Goal: Information Seeking & Learning: Check status

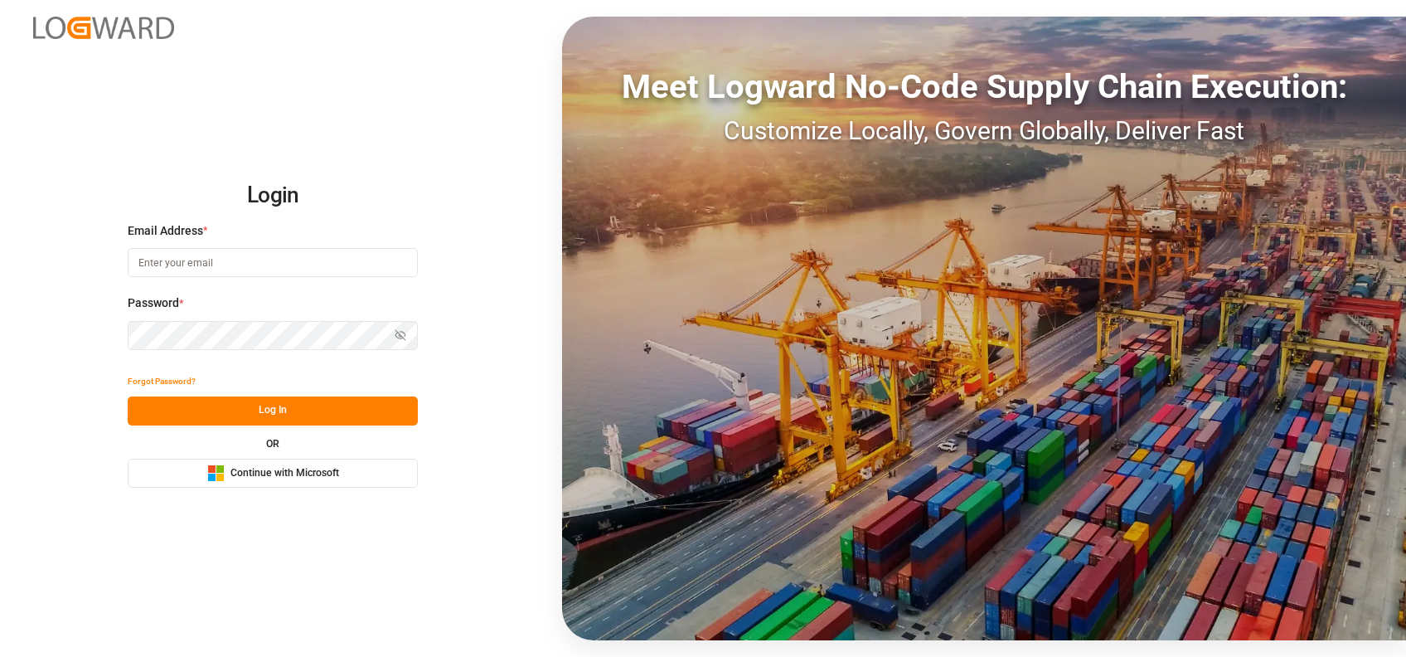
type input "[PERSON_NAME][EMAIL_ADDRESS][PERSON_NAME][DOMAIN_NAME]"
click at [313, 470] on span "Continue with Microsoft" at bounding box center [284, 473] width 109 height 15
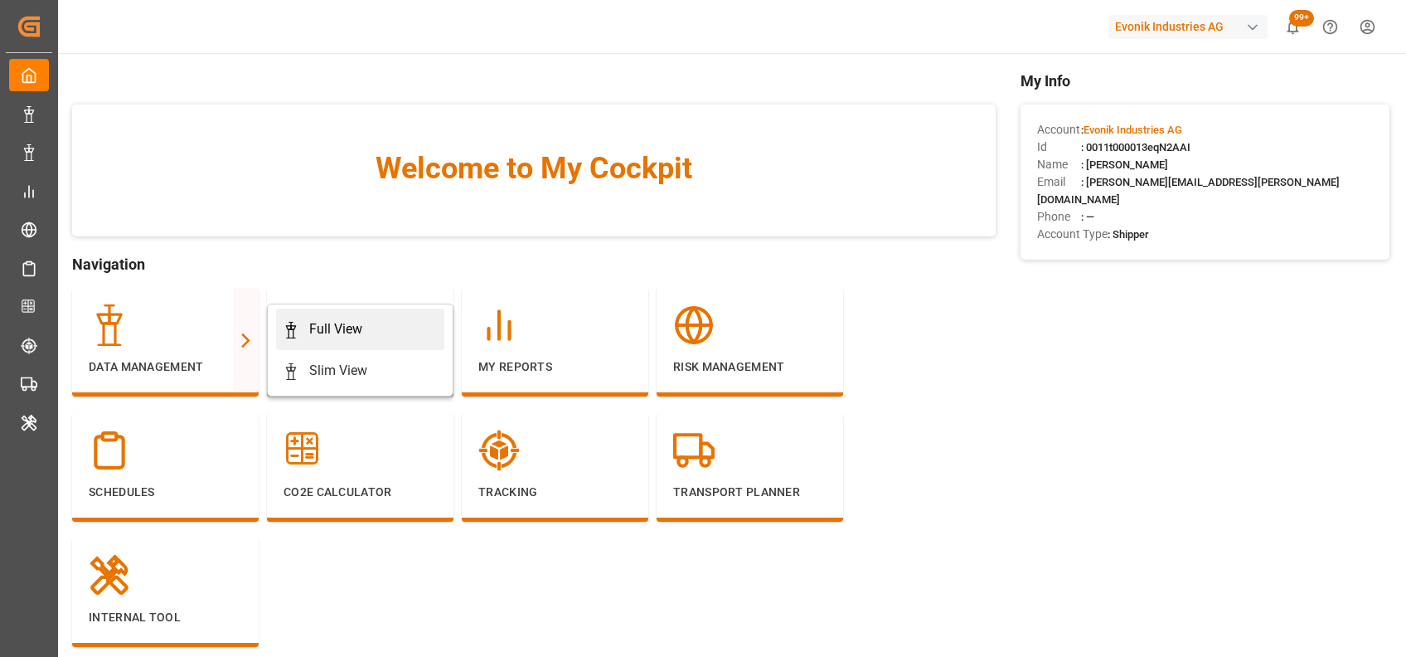
click at [371, 320] on div "Full View" at bounding box center [360, 329] width 155 height 20
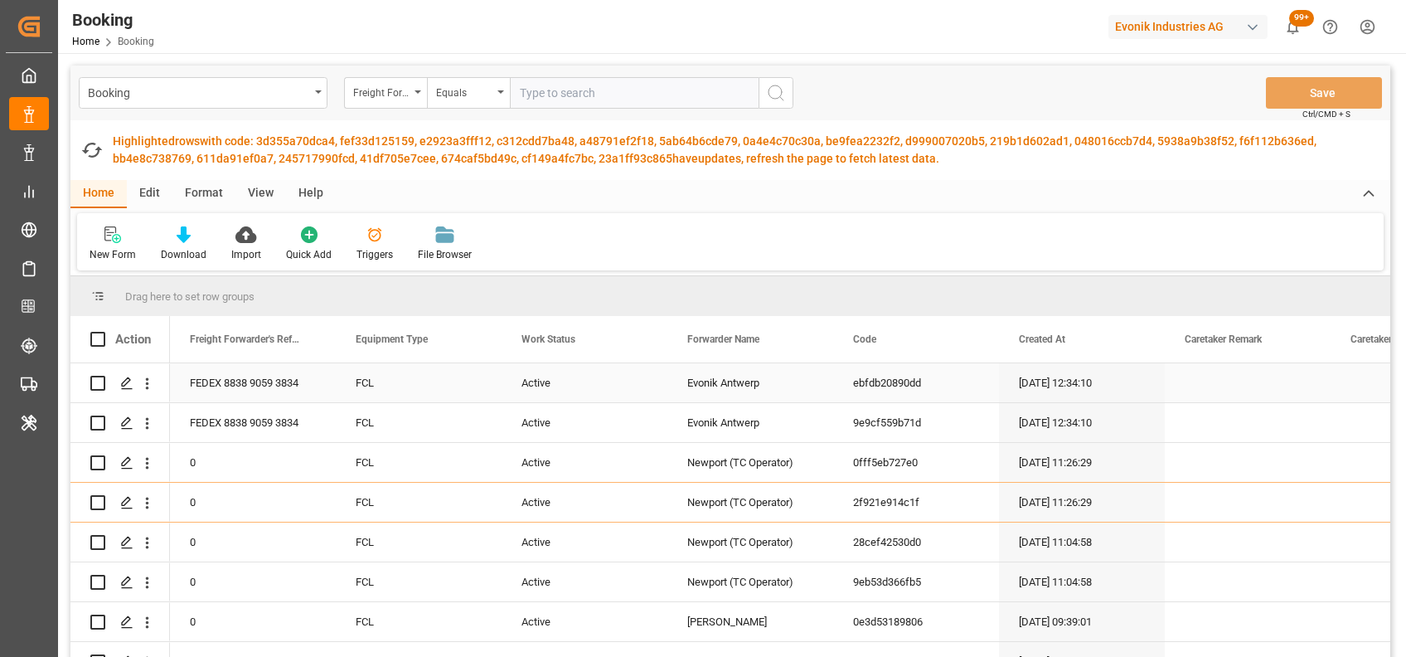
click at [156, 385] on div "Press SPACE to select this row." at bounding box center [147, 383] width 42 height 32
click at [145, 384] on icon "open menu" at bounding box center [146, 383] width 17 height 17
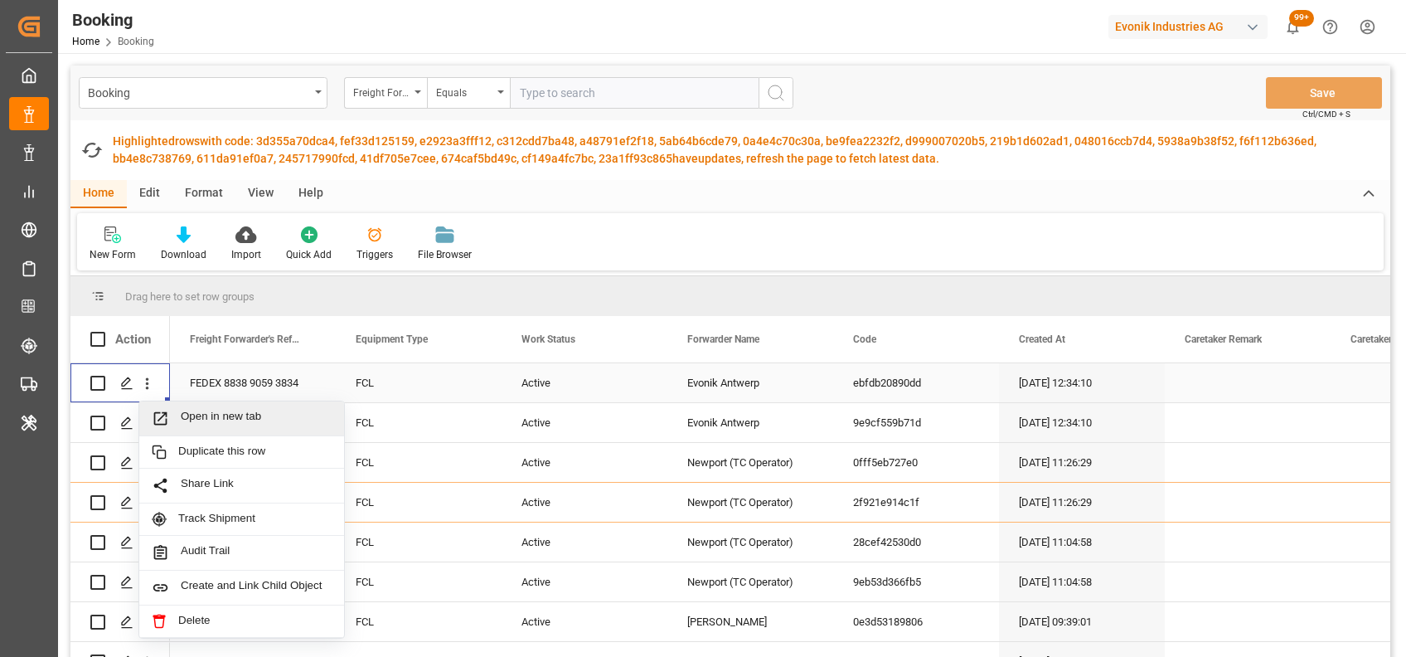
click at [206, 408] on div "Open in new tab" at bounding box center [241, 418] width 205 height 35
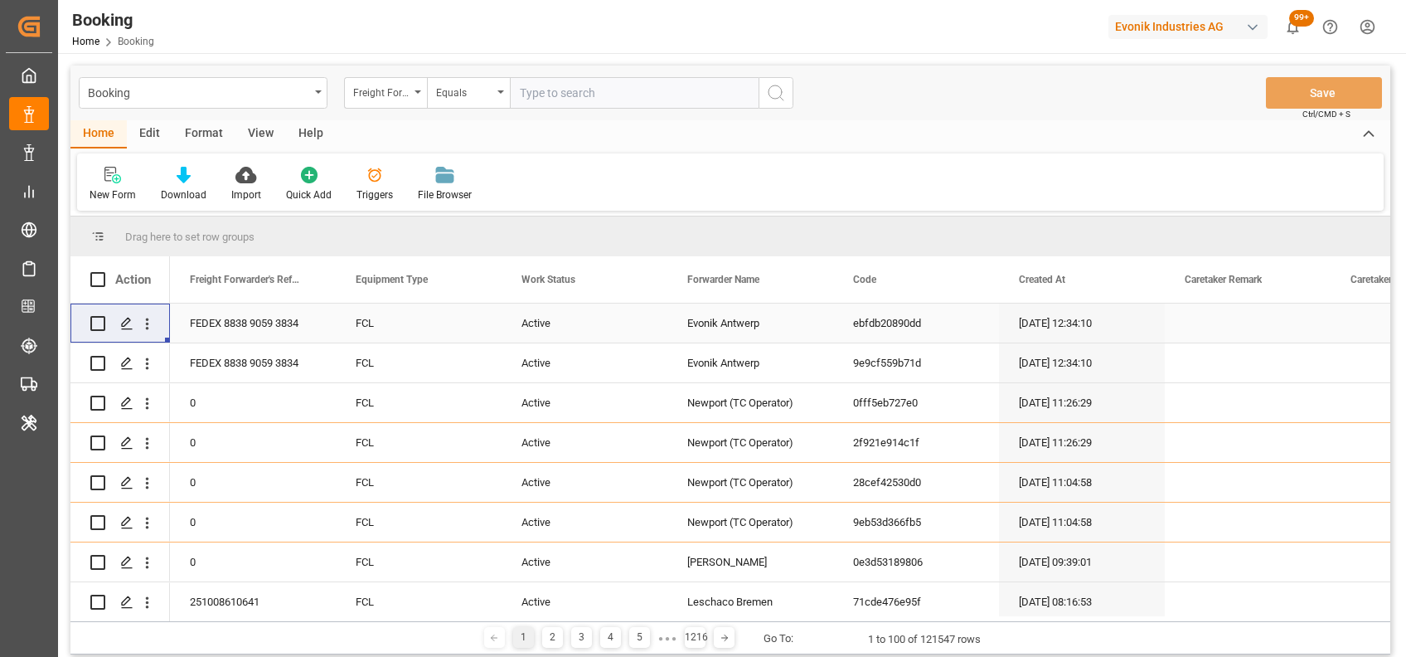
click at [211, 134] on div "Format" at bounding box center [203, 134] width 63 height 28
click at [117, 192] on div "Filter Rows" at bounding box center [114, 194] width 49 height 15
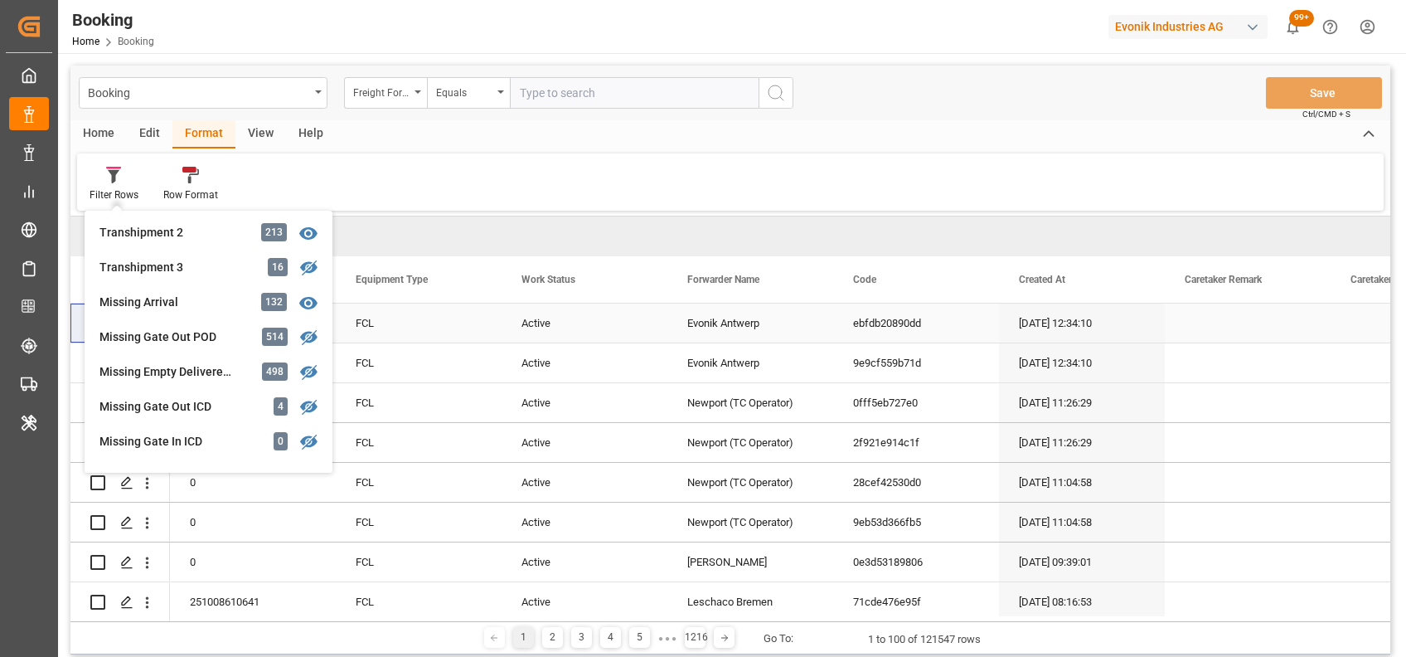
scroll to position [597, 0]
click at [204, 381] on div "Missing Empty Delivered Depot 498" at bounding box center [208, 369] width 235 height 35
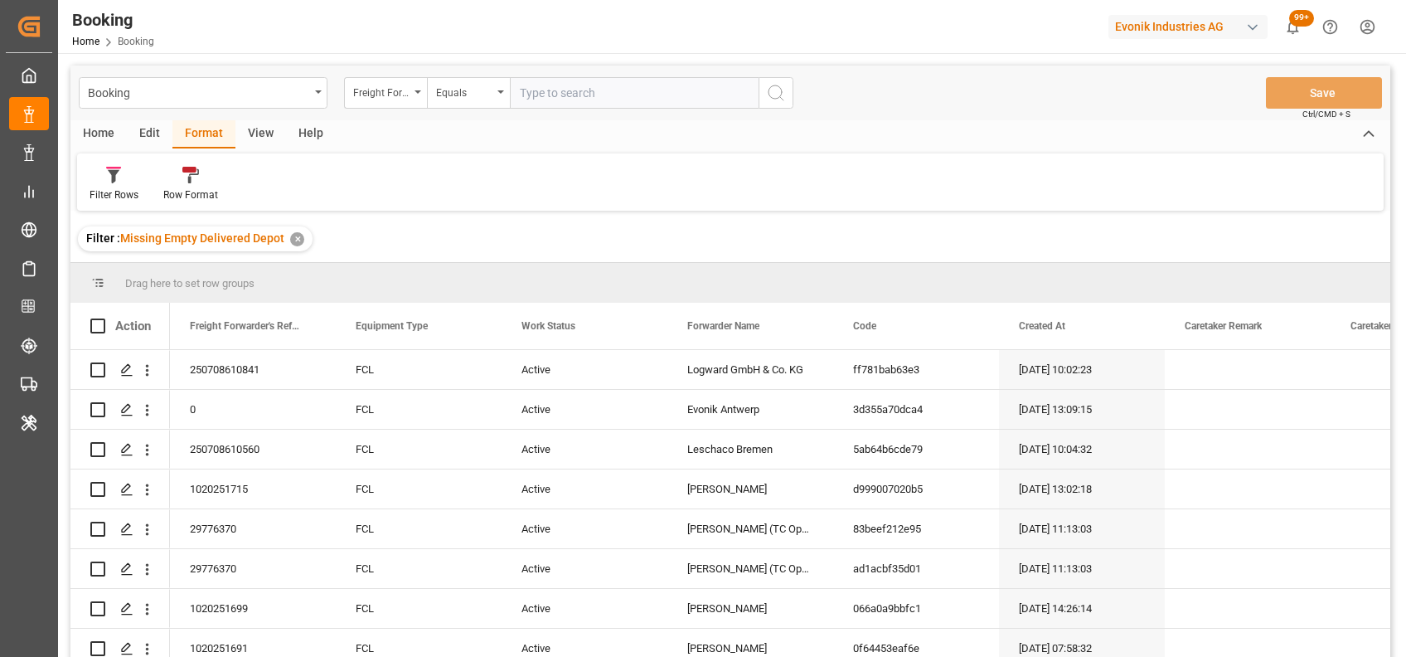
click at [266, 132] on div "View" at bounding box center [260, 134] width 51 height 28
click at [99, 191] on div "Default" at bounding box center [106, 194] width 32 height 15
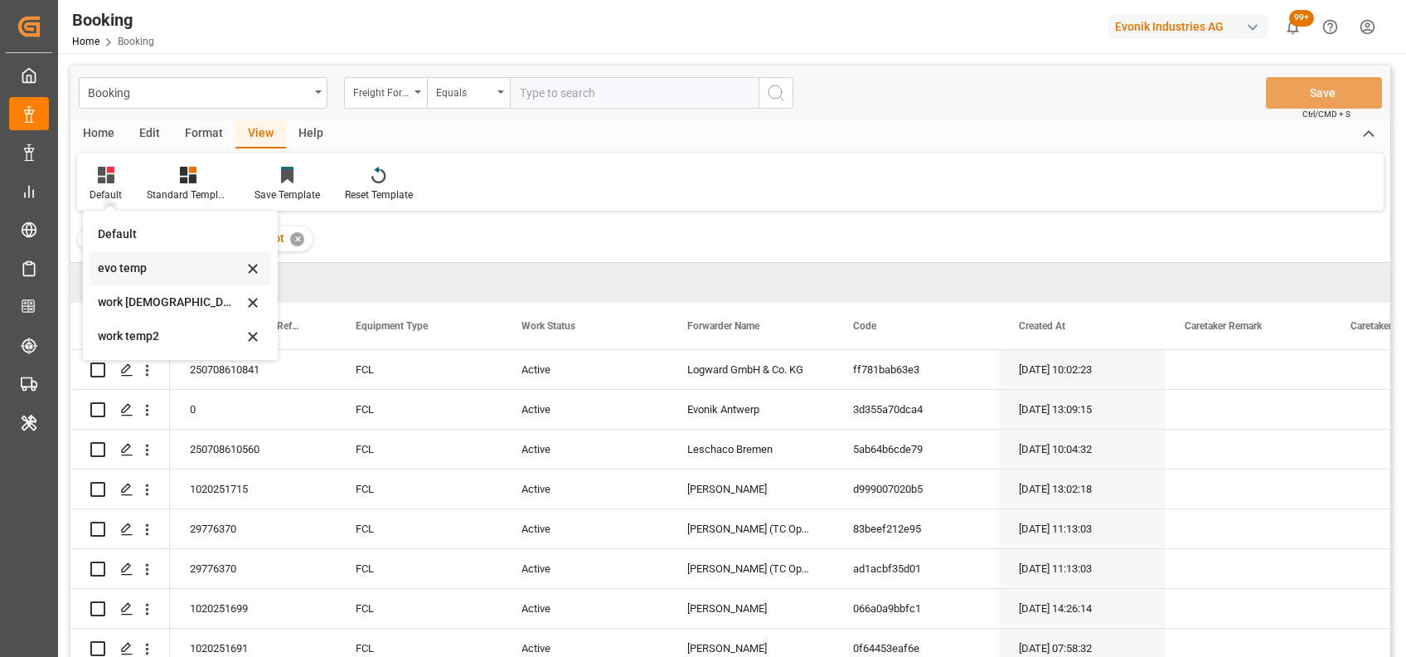
click at [117, 266] on div "evo temp" at bounding box center [170, 267] width 145 height 17
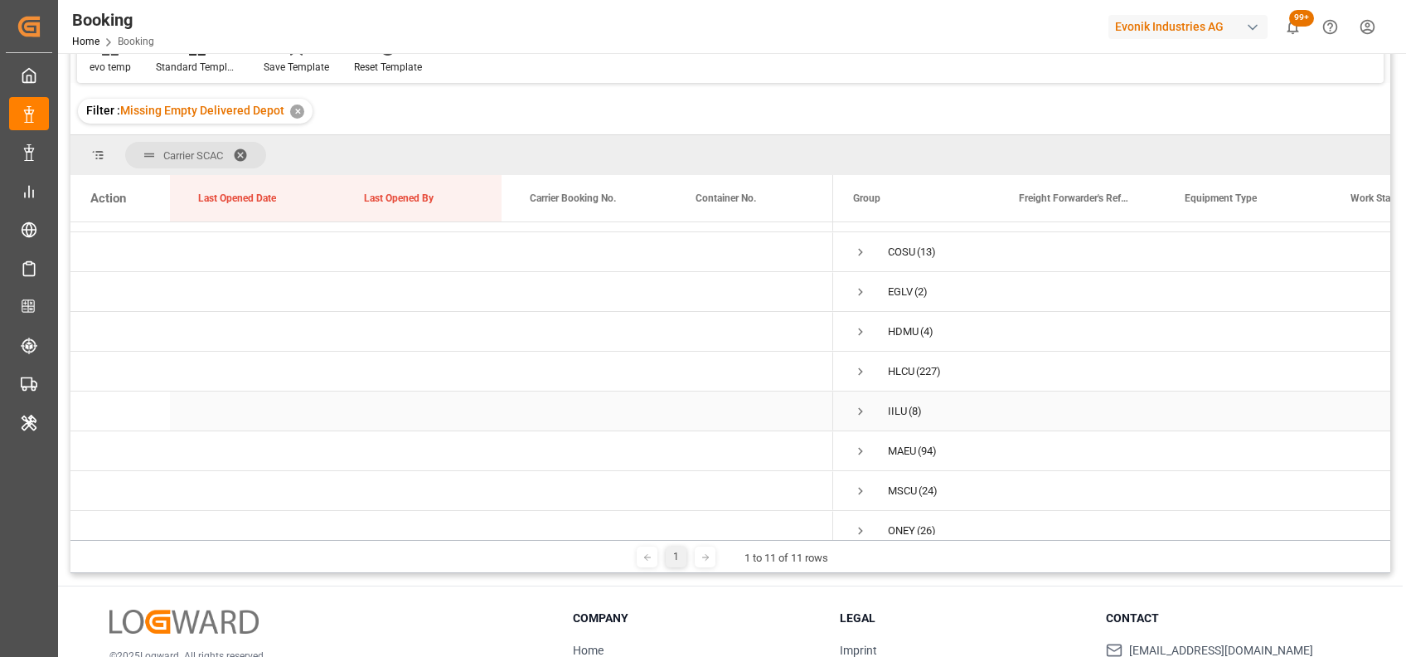
scroll to position [130, 0]
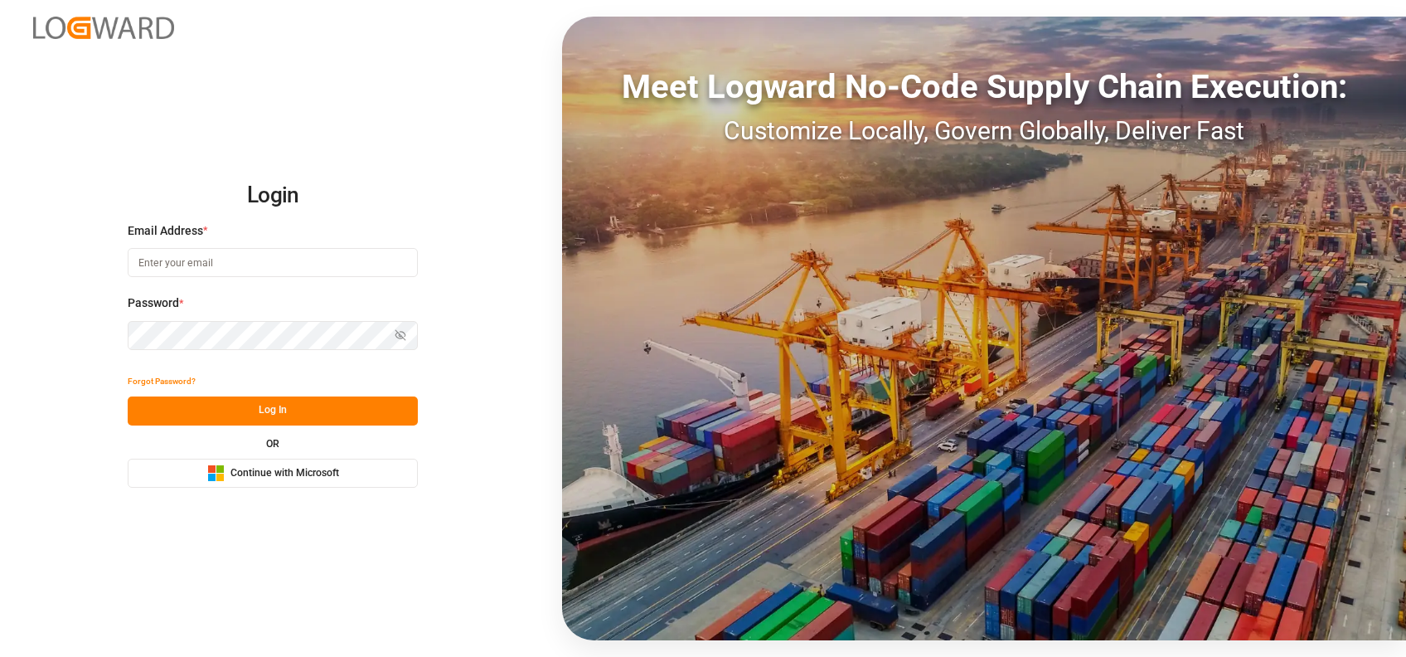
type input "shaini.ghorai@logward.com"
click at [263, 474] on span "Continue with Microsoft" at bounding box center [284, 473] width 109 height 15
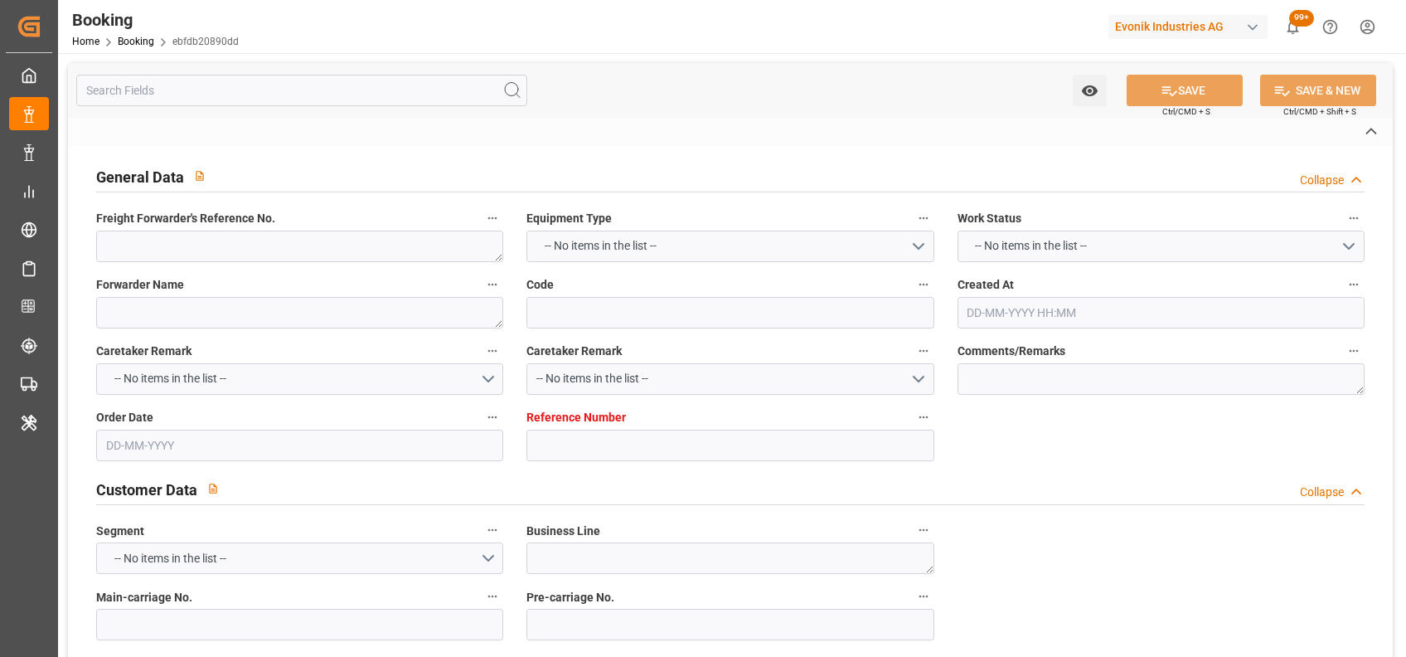
type textarea "FEDEX 8838 9059 3834"
type textarea "Evonik Antwerp"
type input "ebfdb20890dd"
type input "0"
type textarea "AT-AO"
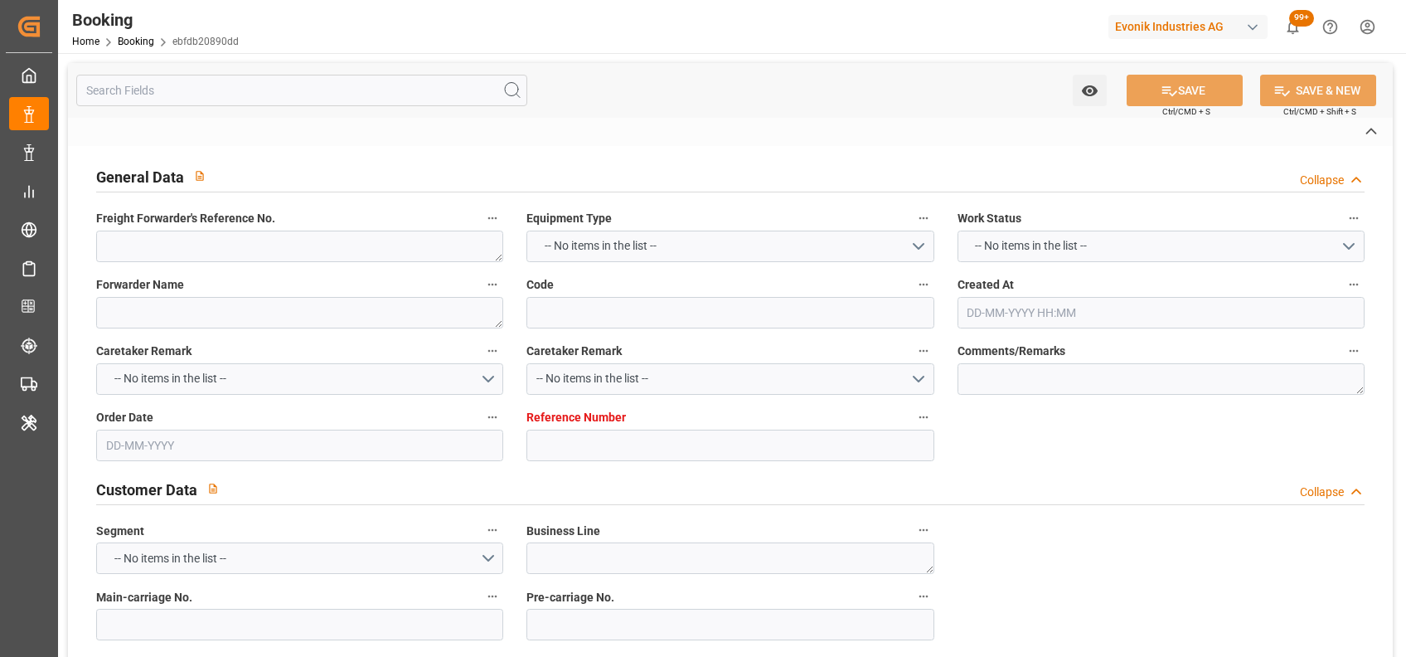
type input "4006670195"
type textarea "sandra.blum@evonik.com"
type textarea "CIF"
type textarea "Dar Es Salaam Port"
type textarea "Evonik Plant 7000321171"
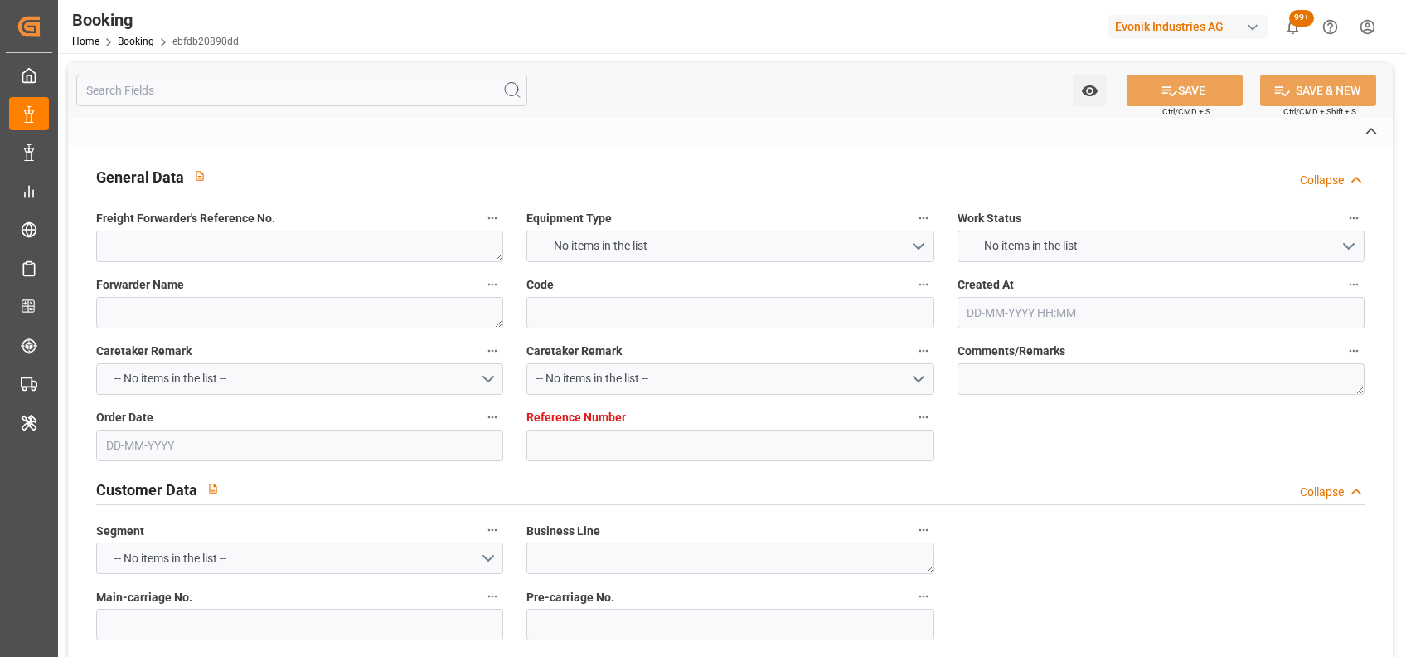
type textarea "5.1"
type textarea "2015"
type textarea "Antwerp"
type textarea "VTGU2150850"
type input "KOTKA"
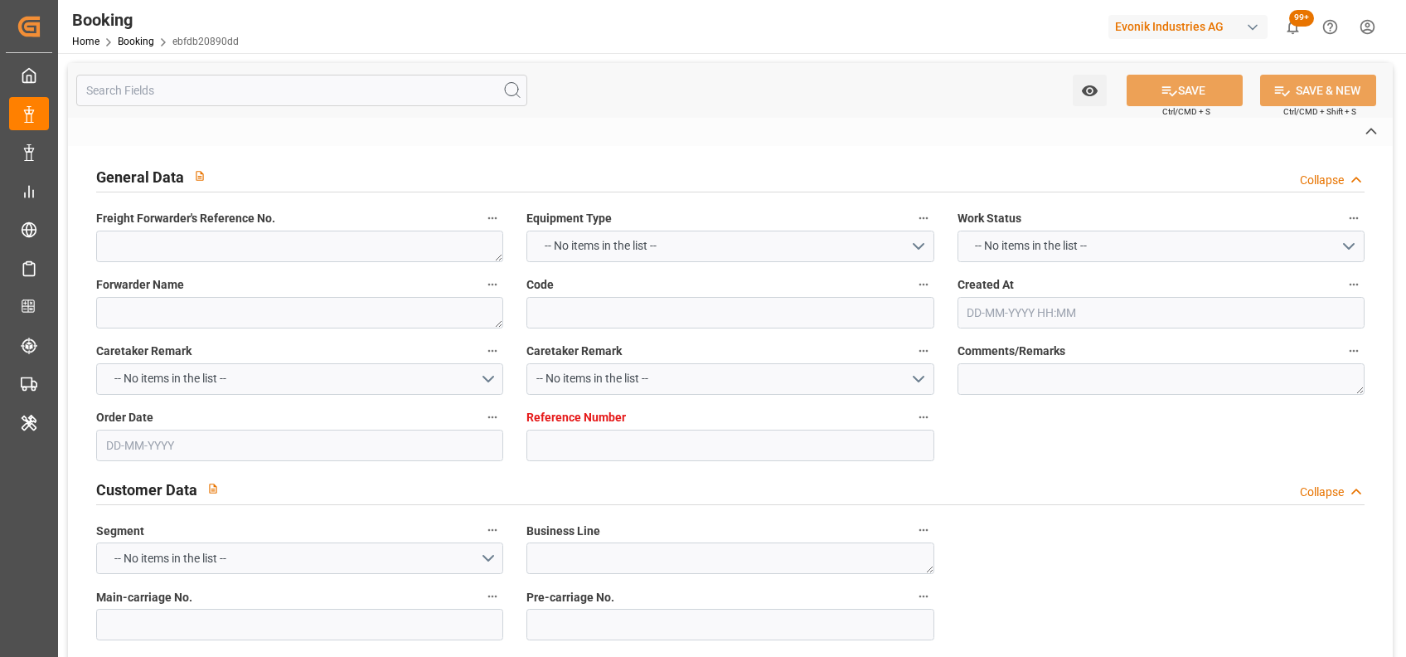
type input "MSCU"
type textarea "213B1921095"
type input "[GEOGRAPHIC_DATA]"
type input "Dar es Salaam"
type input "MUNDRA"
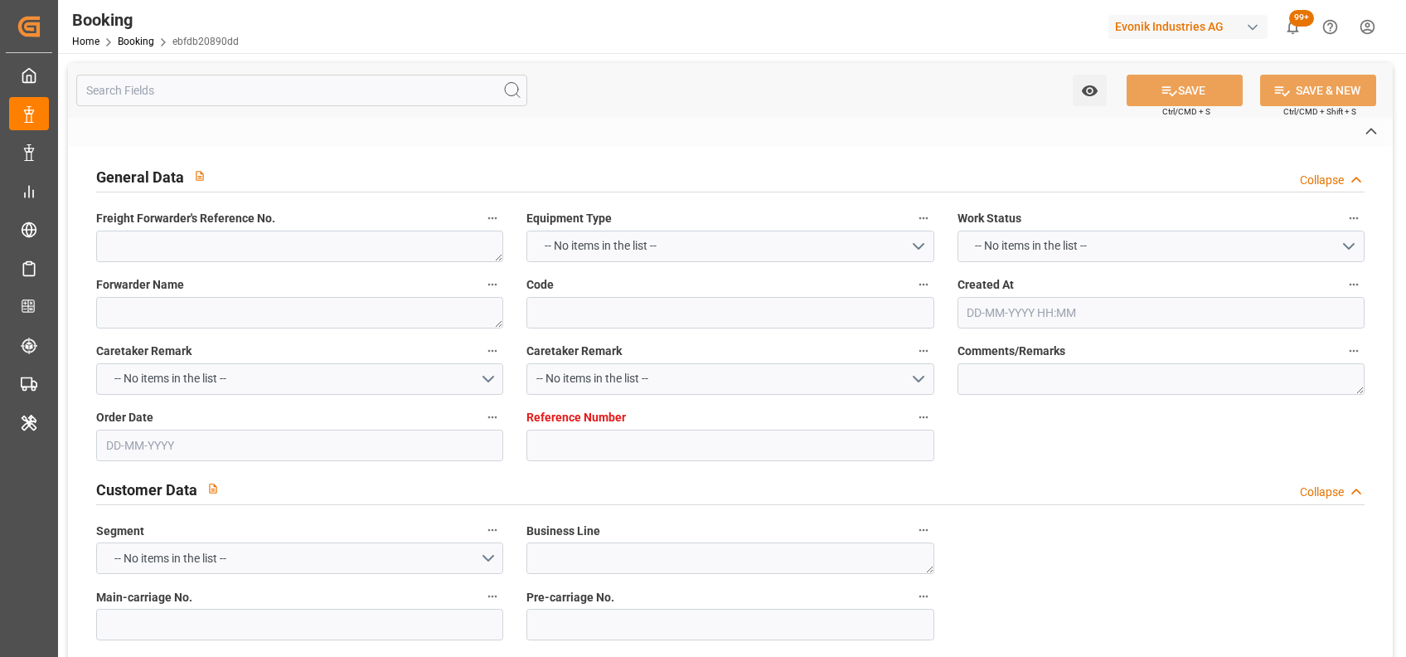
type textarea "INPUT_Evonik_Seeburger_LoadTenderOcean_1003090565_20250827093644427.xml"
type textarea "NWC/UK North West Continent / UK_TZDAR_MSCU_AT-AO"
type textarea "INPUT_Evonik_Seeburger_LoadTenderOcean_1002961200_20250716143205062.xml,INPUT_E…"
type textarea "1003090565"
type textarea "Kiran Hari"
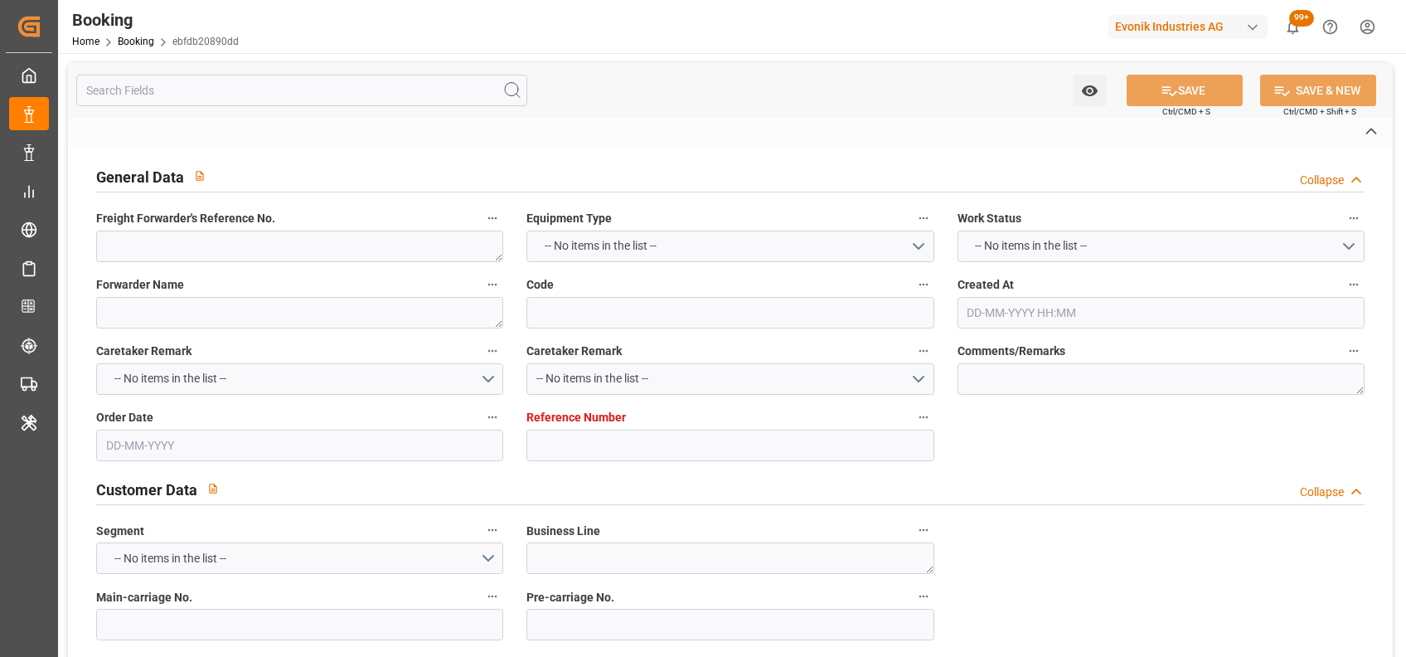
type textarea "businessDivision-businessLine-"
type textarea "EVONIK Load Tender XML"
type textarea "a011t00000LcJC5AAN"
type textarea "Yes"
type input "ANTWERPEN"
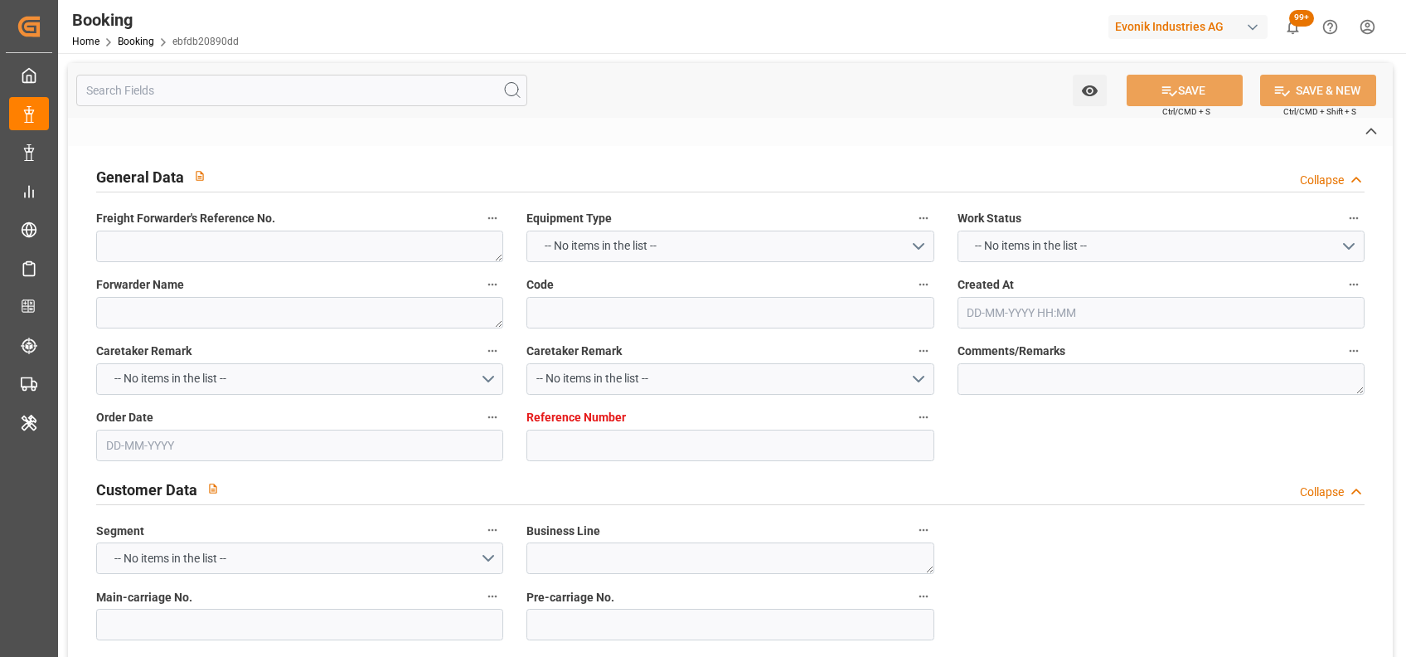
type input "DAR ES SALAAM"
type input "IP532R"
type input "VESSEL"
type input "MSC ROBERTA V"
type input "OM539A"
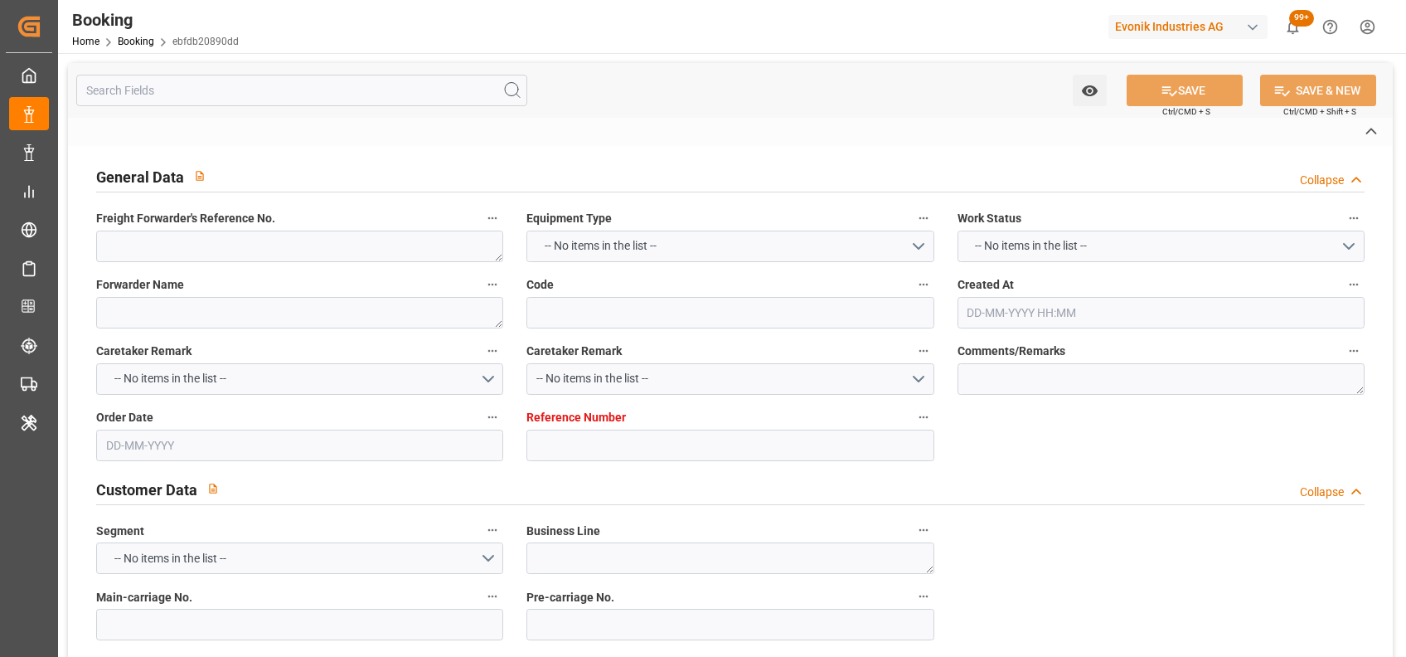
type input "TRUCK"
type input "0"
type input "9085534"
type input "MSC"
type input "Mediterranean Shipping Company"
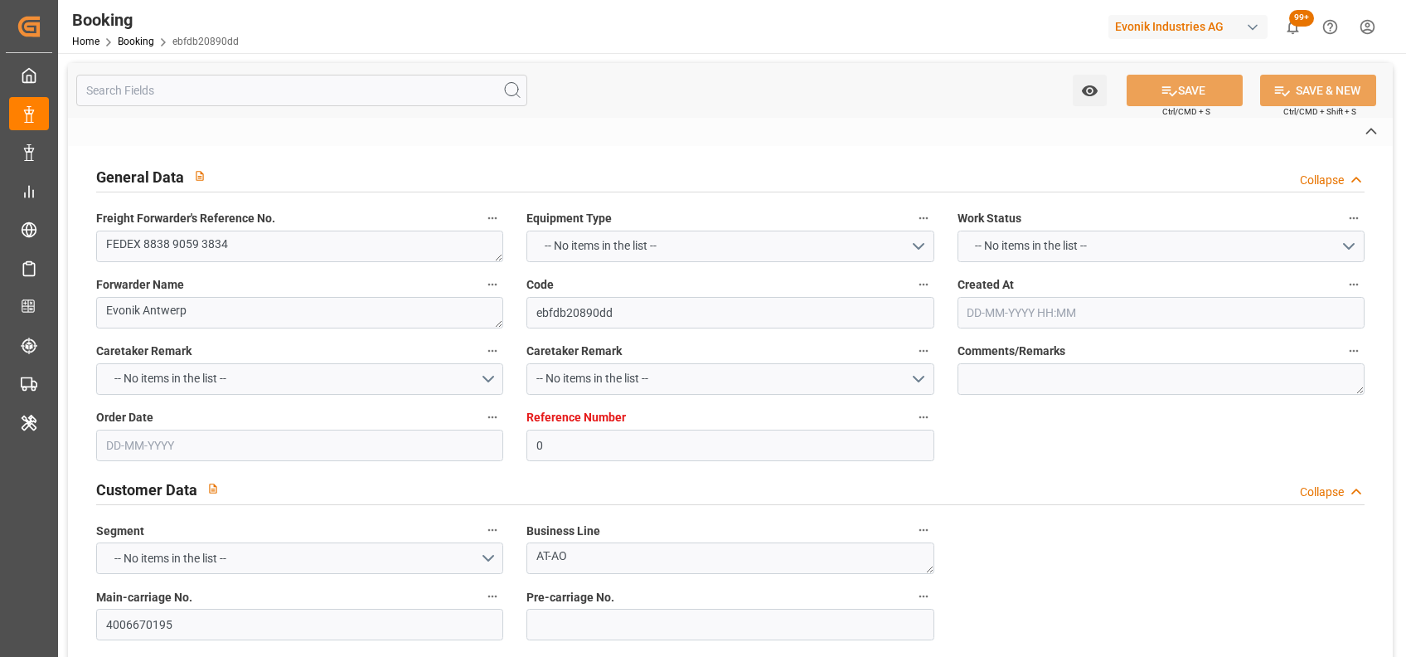
type input "BEANR"
type input "TZDAR"
type input "INMUN"
type input "0"
type input "BEANR"
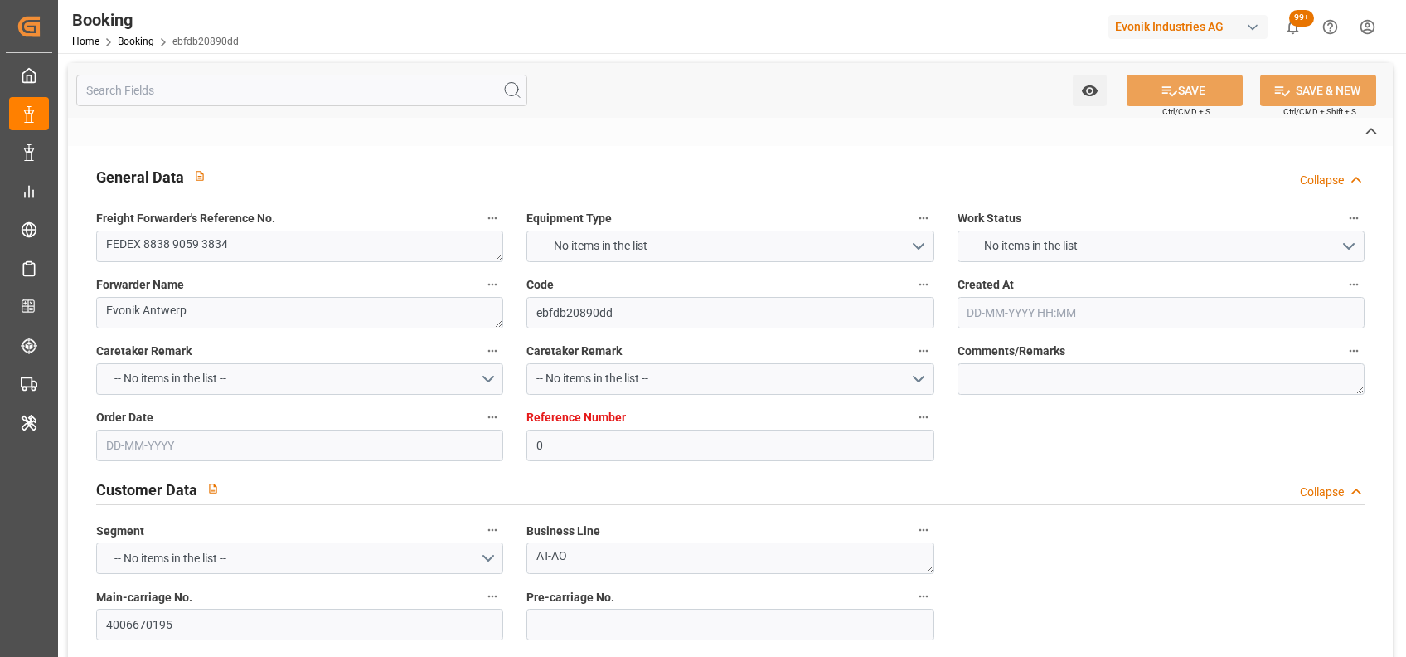
type input "TZDAR"
type input "9038907"
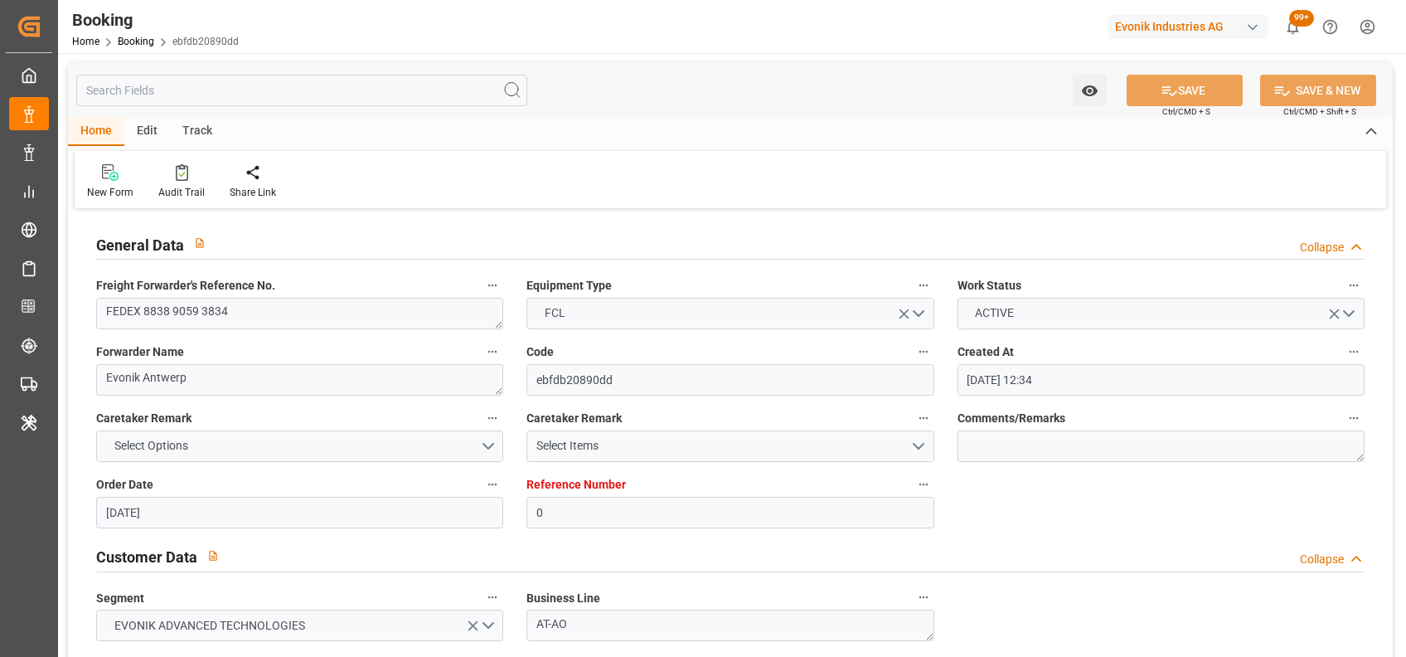
type input "16-07-2025 12:34"
type input "[DATE]"
type input "23-09-2025"
type input "05-08-2025"
type input "16-08-2025 00:00"
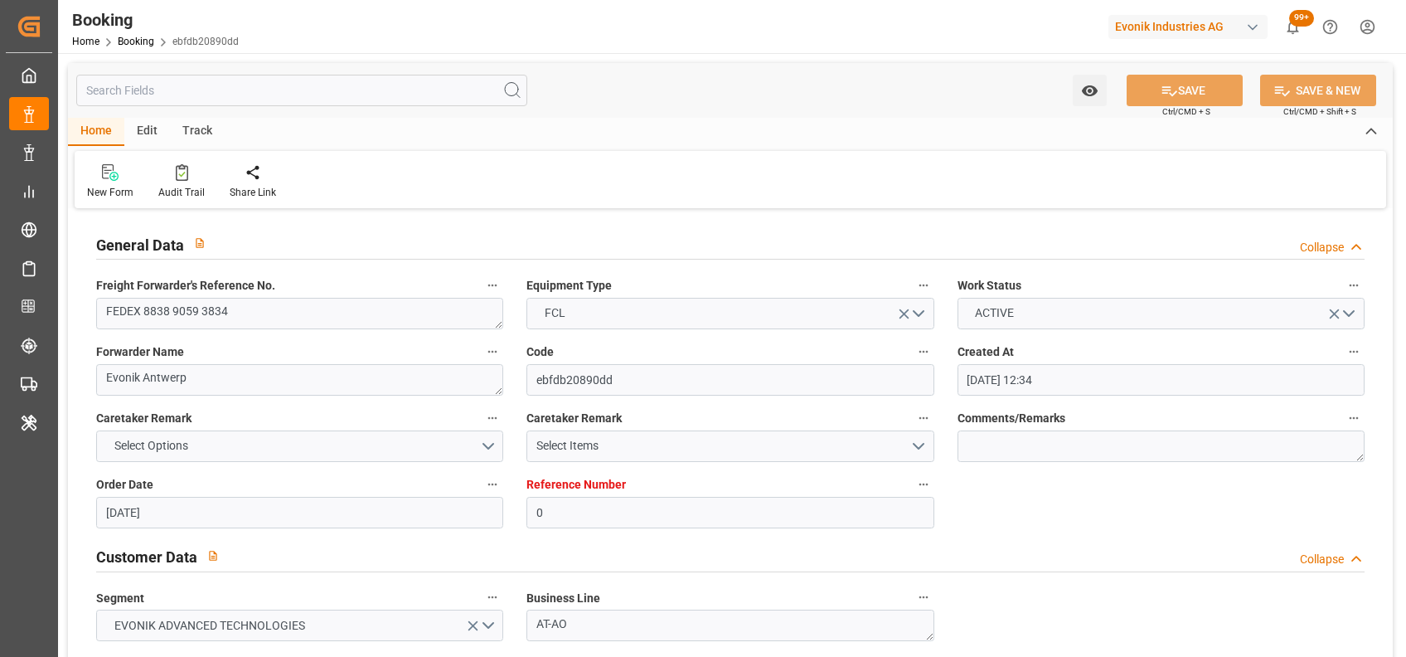
type input "16-08-2025 00:00"
type input "13-08-2025 12:00"
type input "29-10-2025 12:00"
type input "26-10-2025 00:00"
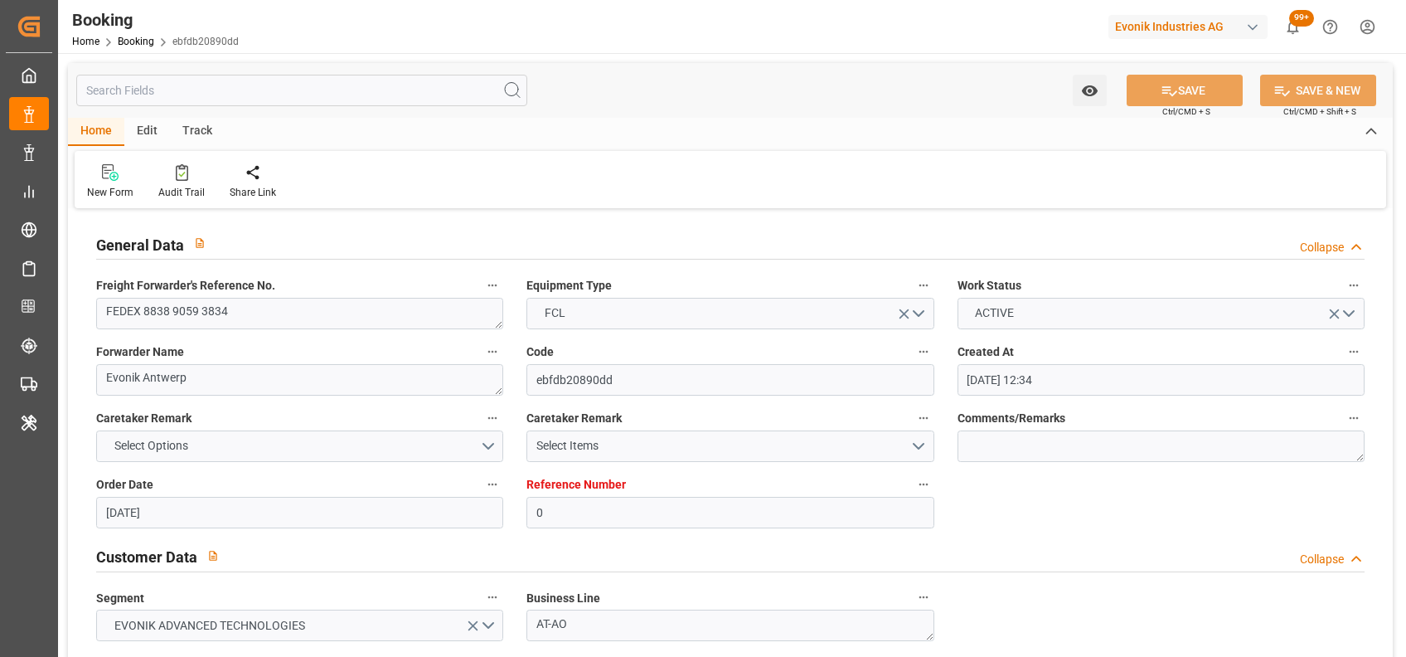
type input "09-10-2025 20:30"
type input "07-10-2025 00:00"
type input "08-10-2025 00:00"
type input "13-10-2025 00:00"
type input "14-10-2025 00:00"
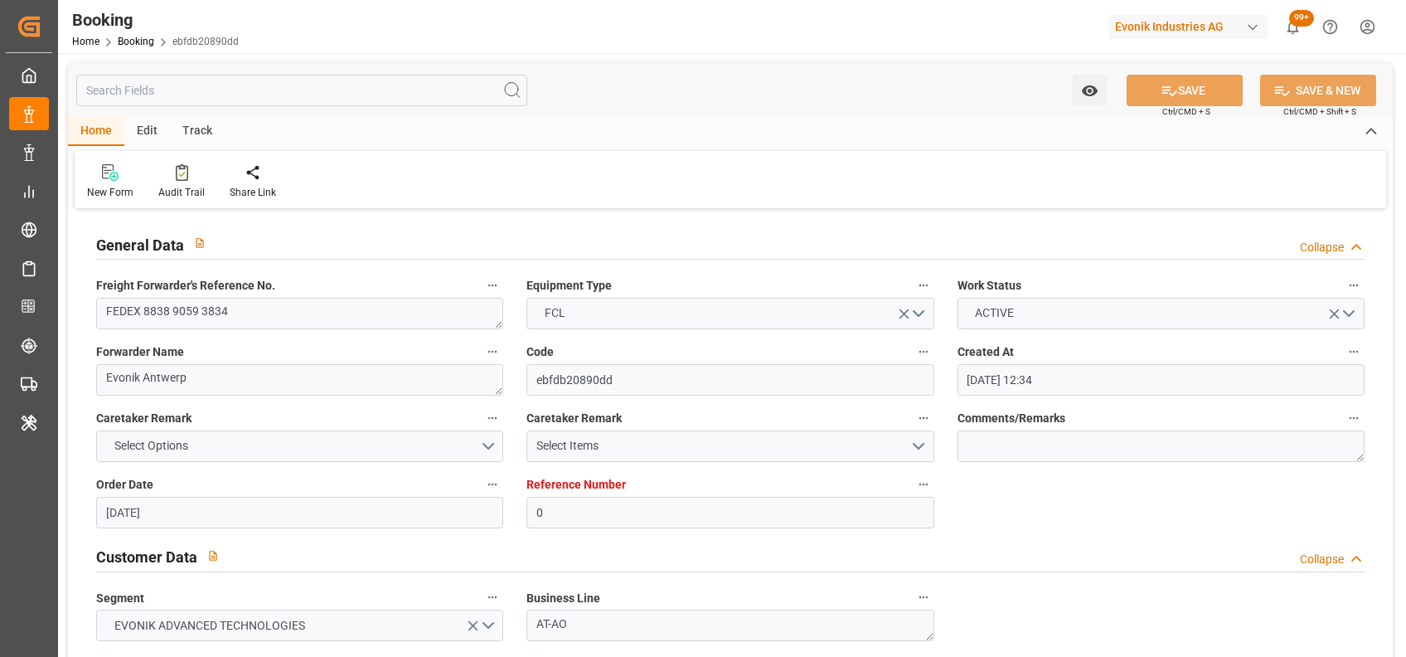
type input "09-10-2025 09:42"
type input "09-10-2025"
type input "16-08-2025 00:01"
type input "16-08-2025 23:07"
type input "09-10-2025 20:30"
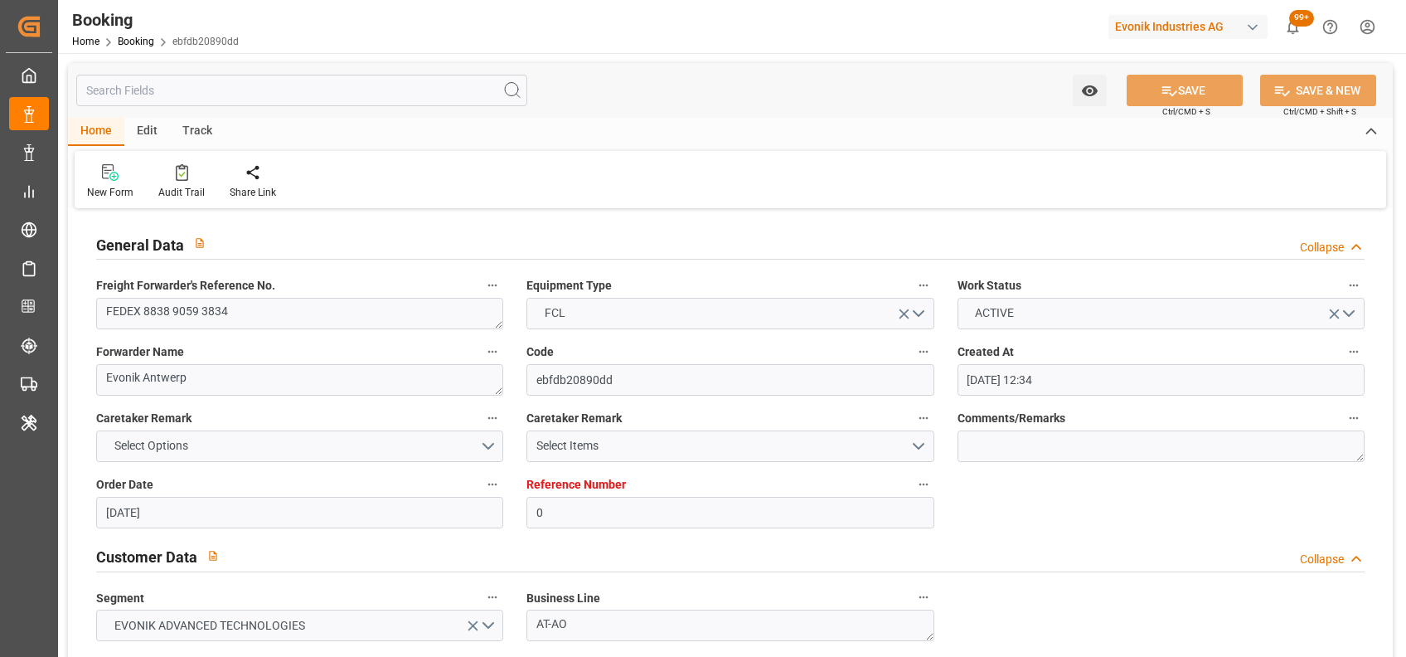
type input "08-10-2025 23:53"
type input "08-10-2025 23:59"
type input "10-10-2025 04:29"
type input "08-10-2025 23:59"
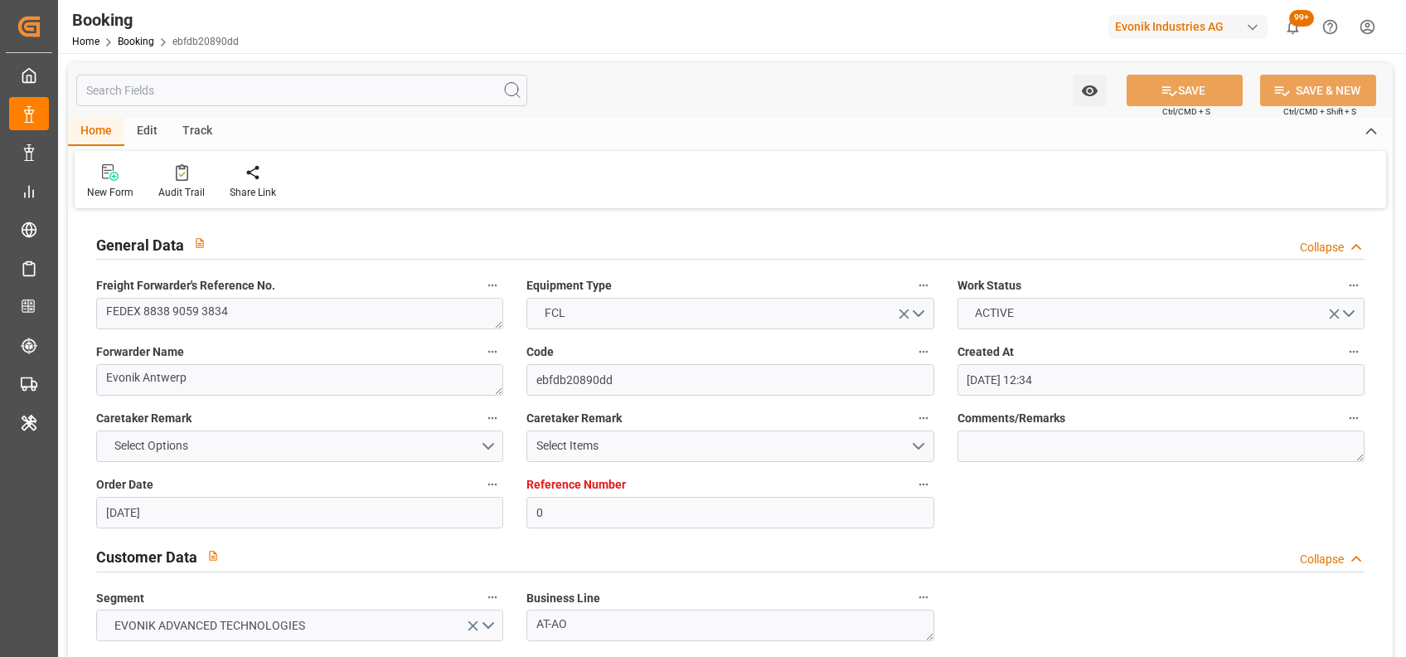
type input "12-10-2025 00:02"
type input "14-10-2025 00:02"
type input "12-10-2025 09:00"
type input "29-10-2025 12:00"
type input "30-10-2025 05:55"
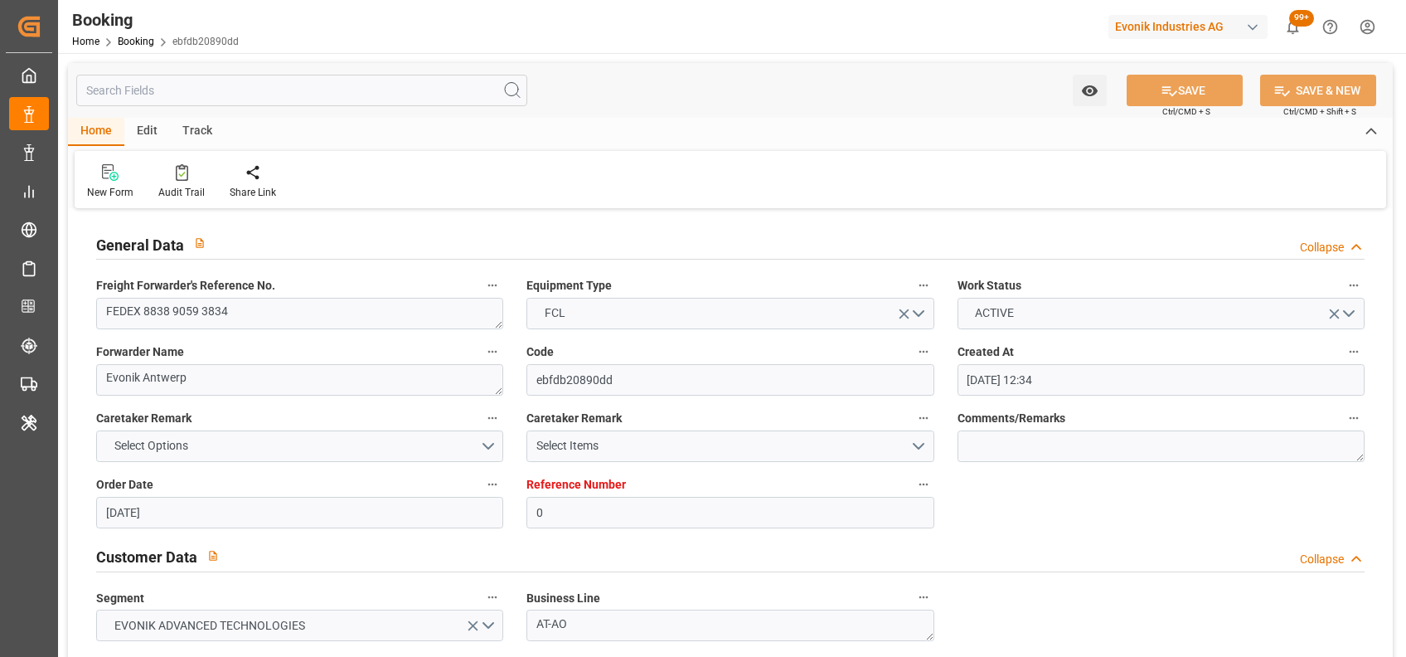
type input "03-11-2025 05:55"
click at [216, 22] on div "Booking" at bounding box center [155, 19] width 167 height 25
type input "7001245073"
type input "9776418"
type input "CMACGM"
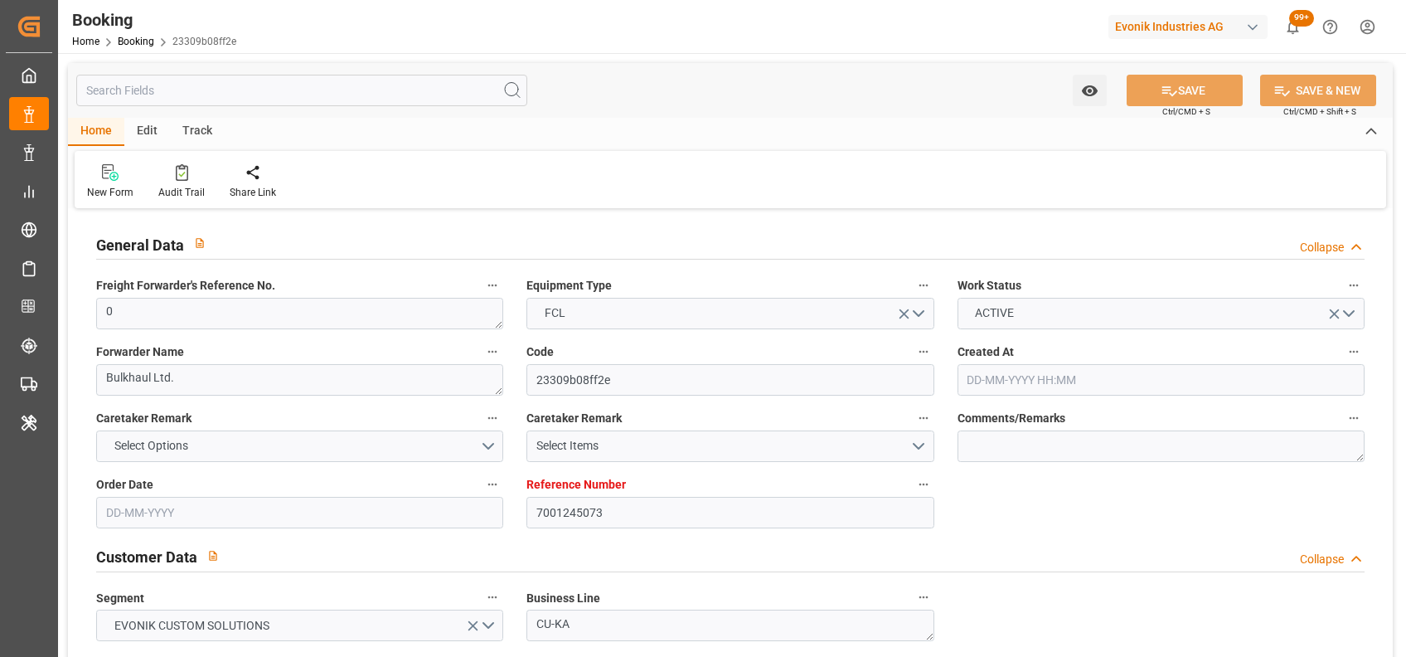
type input "CMA CGM Group"
type input "BEANR"
type input "IDBDJ"
type input "MYPKG"
type input "SGSIN"
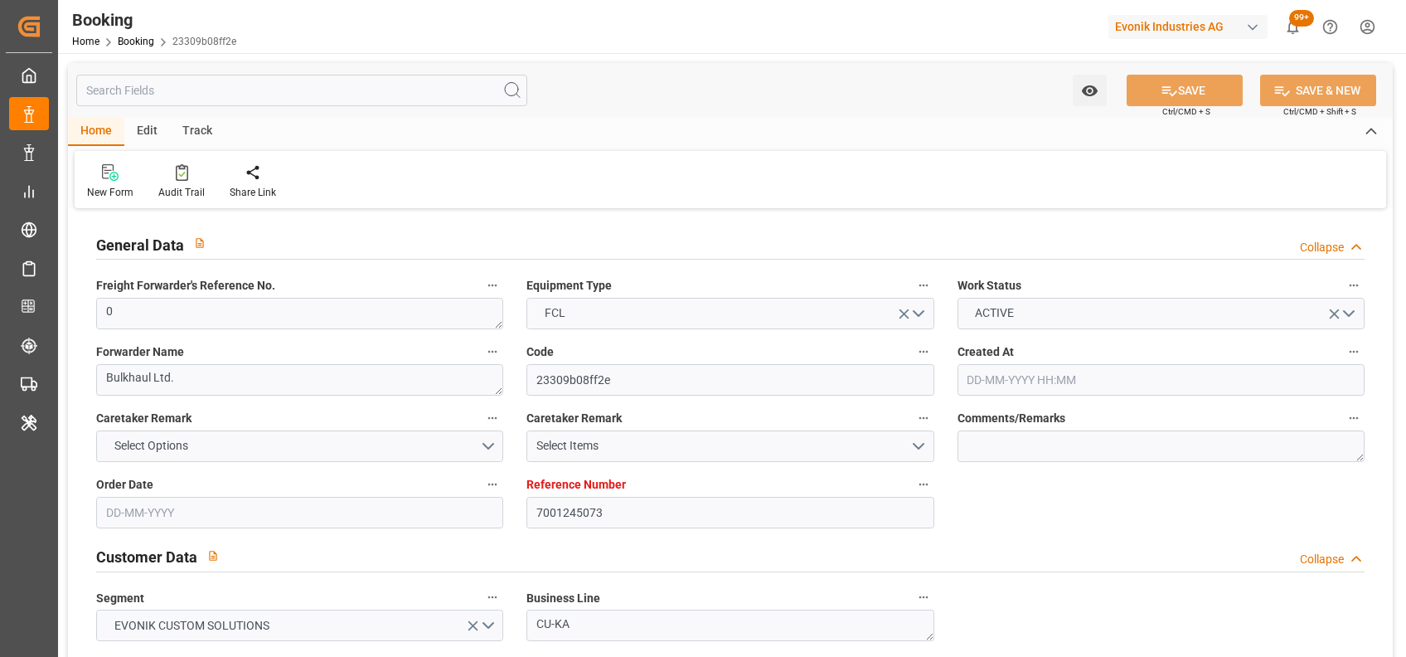
type input "IDJKT"
type input "0"
type input "11-08-2025 06:50"
type input "11-08-2025"
type input "16-10-2025"
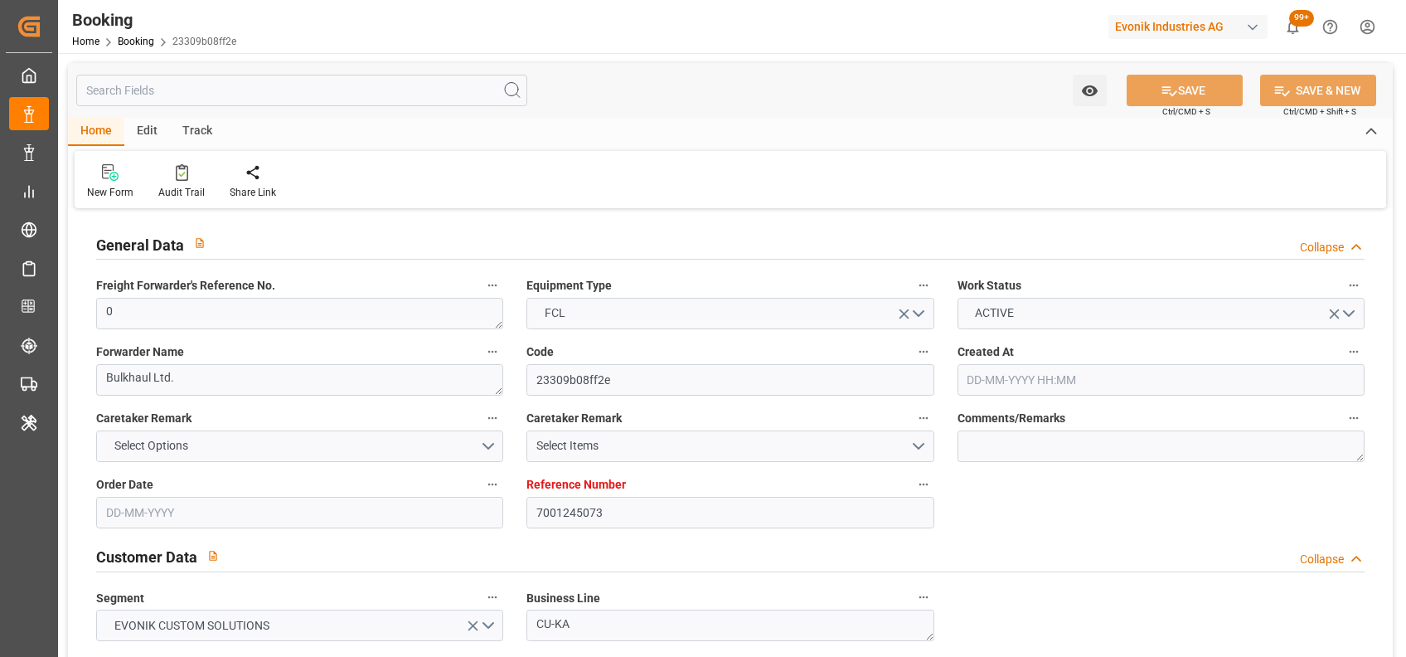
type input "20-08-2025"
type input "18-08-2025 00:00"
type input "28-08-2025 00:00"
type input "27-08-2025 00:00"
type input "28-08-2025 00:00"
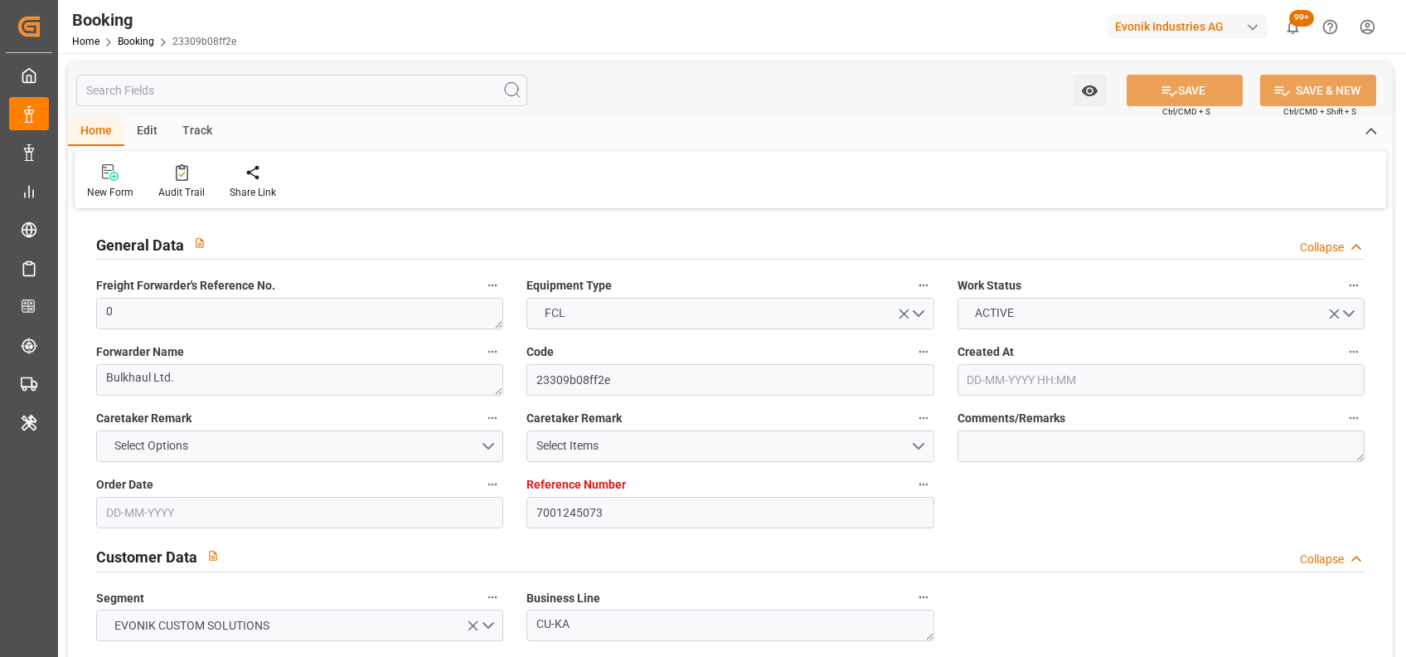
type input "21-08-2025 00:00"
type input "29-10-2025 00:00"
type input "16-10-2025 00:00"
type input "02-10-2025 00:00"
type input "01-10-2025 00:00"
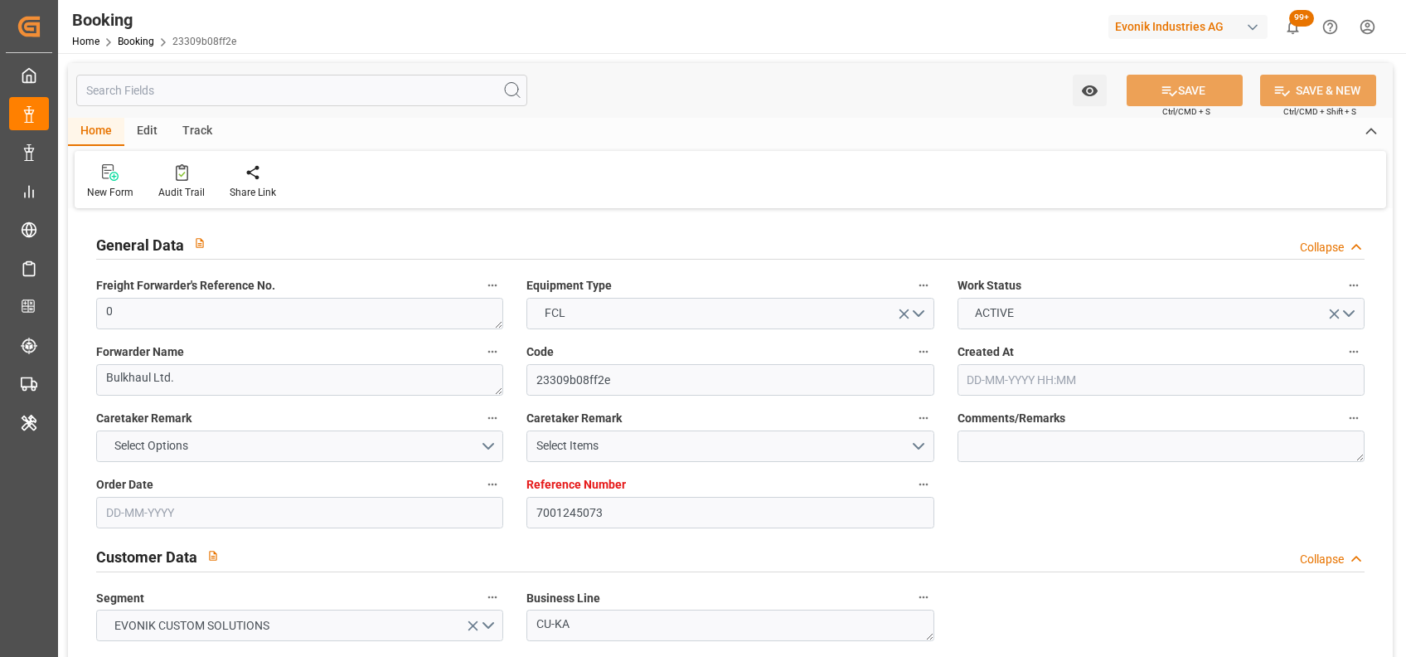
type input "05-10-2025 00:00"
type input "13-10-2025 00:00"
type input "08-10-2025 00:00"
type input "14-10-2025 00:00"
type input "10-10-2025 00:00"
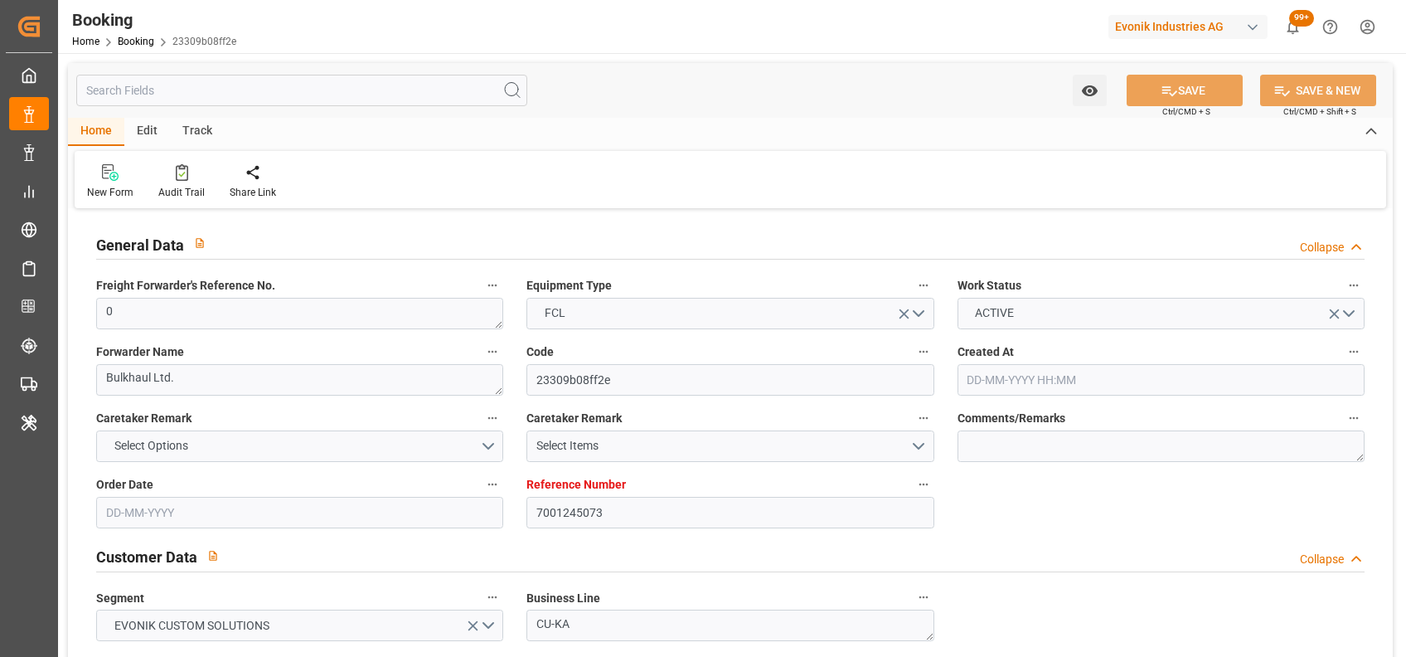
type input "16-10-2025 00:00"
type input "13-10-2025 00:00"
type input "18-10-2025 00:00"
type input "26-10-2025 00:00"
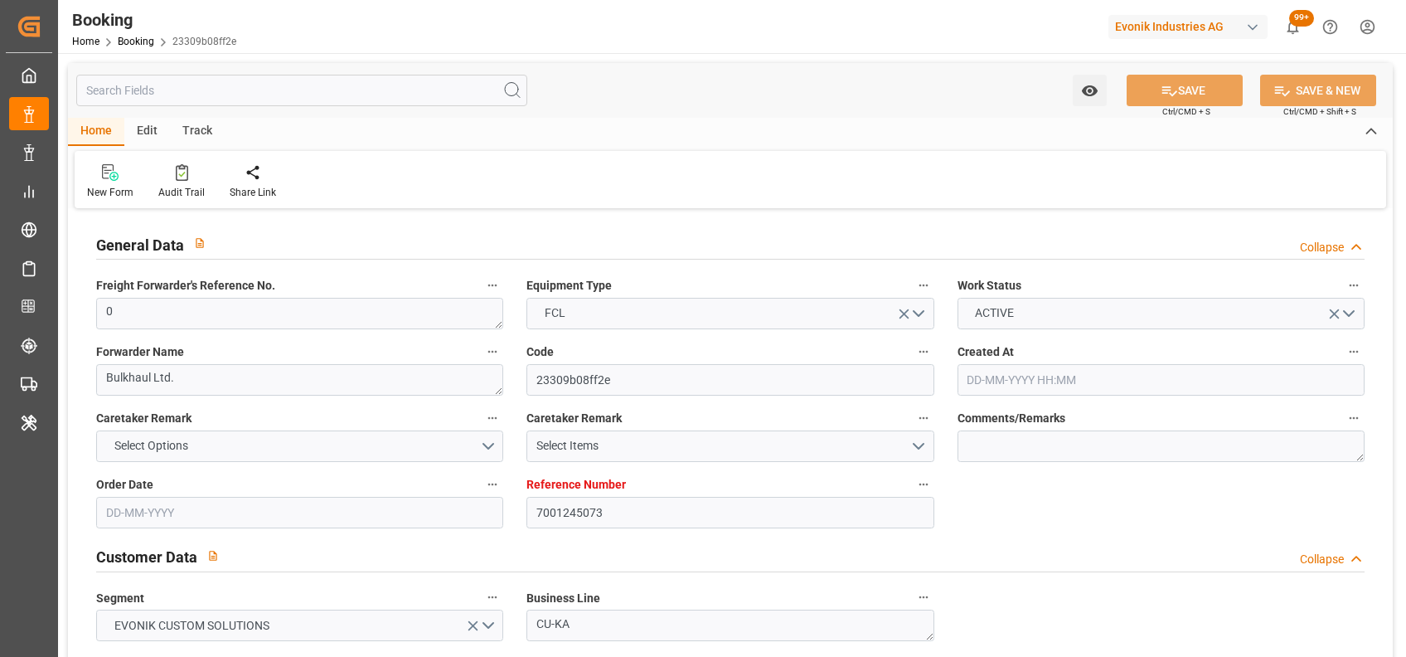
type input "26-10-2025 00:00"
type input "22-08-2025"
type input "09-10-2025 08:52"
click at [179, 184] on div "Audit Trail" at bounding box center [181, 181] width 71 height 36
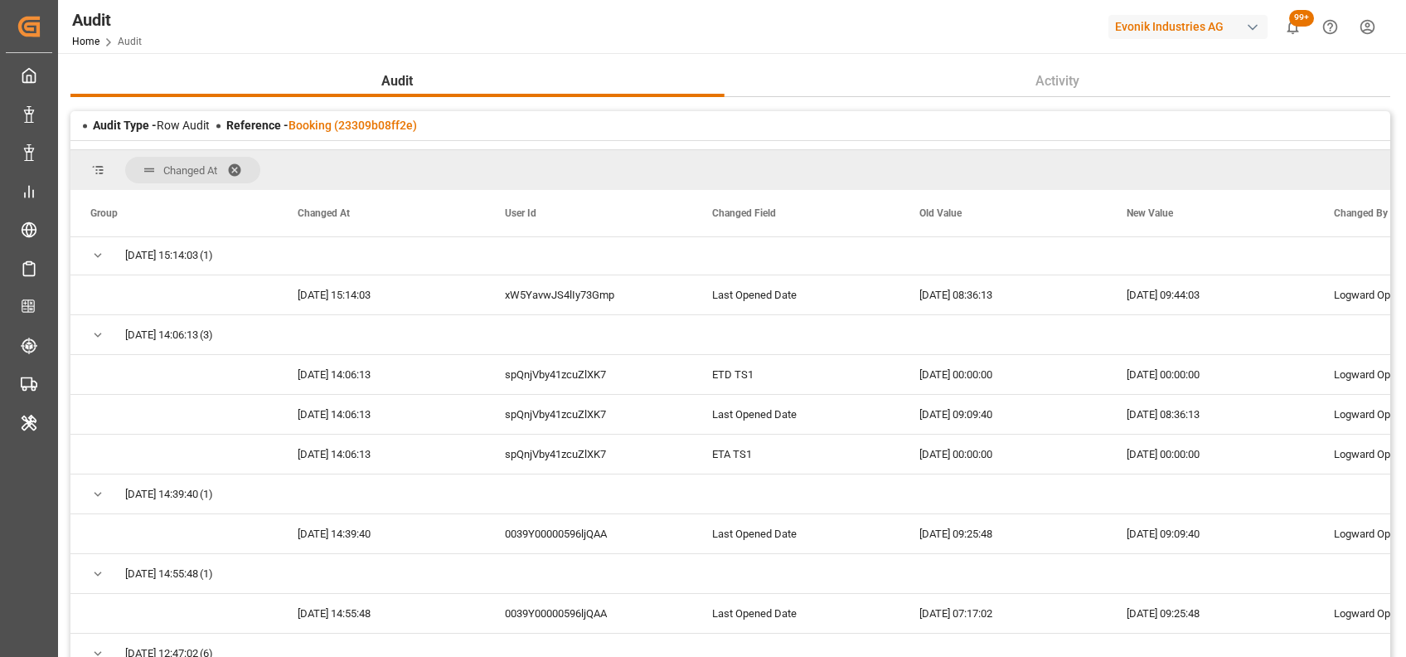
scroll to position [1198, 0]
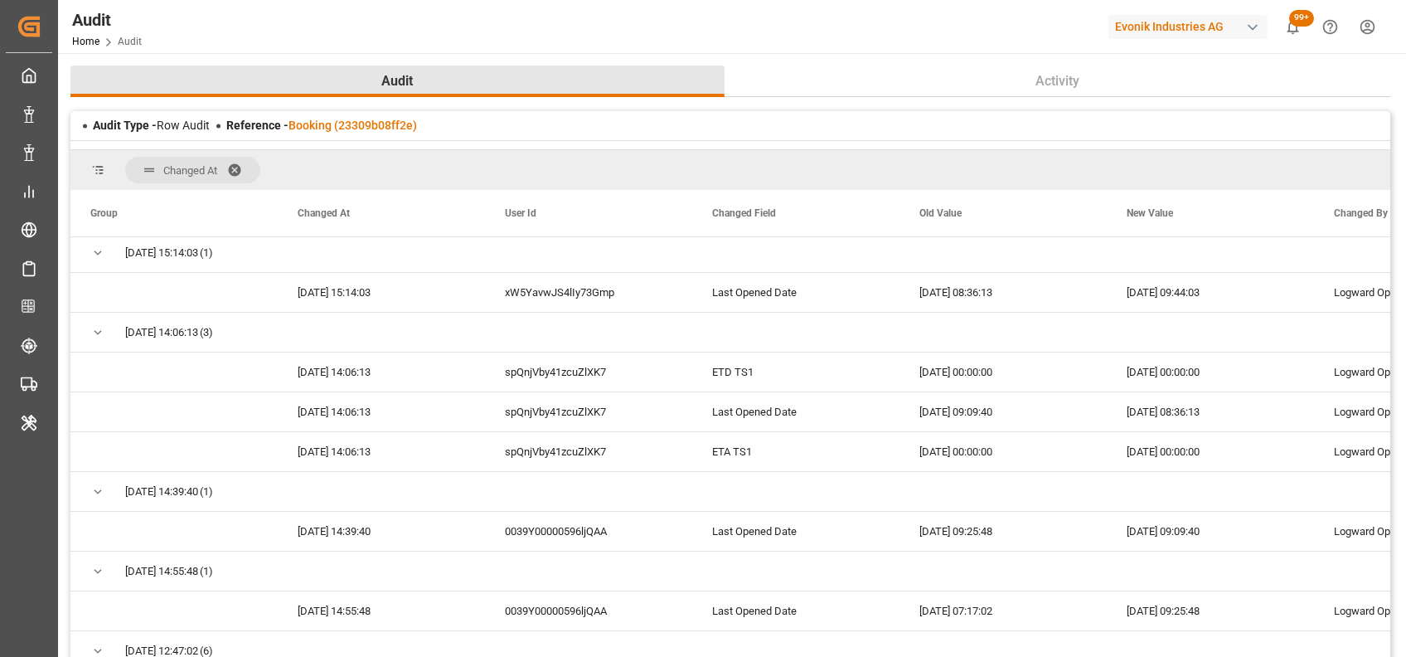
click at [279, 69] on button "Audit" at bounding box center [397, 81] width 654 height 32
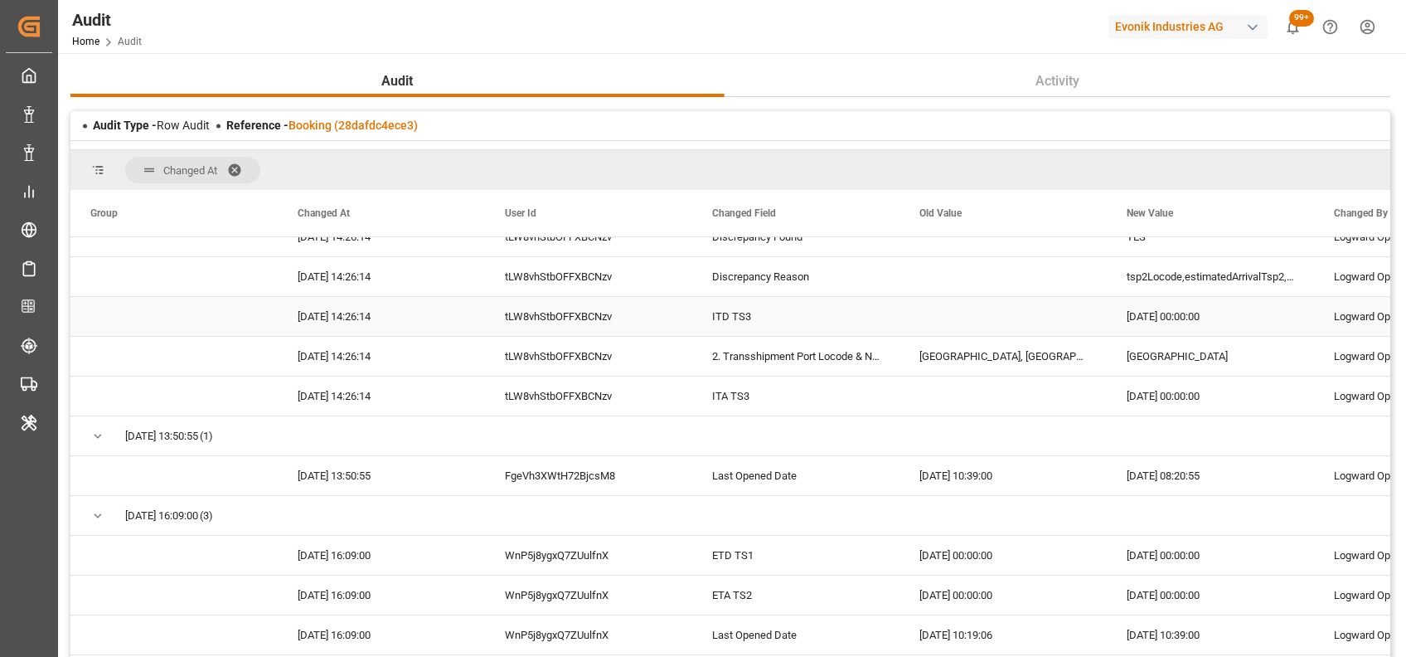
scroll to position [502, 0]
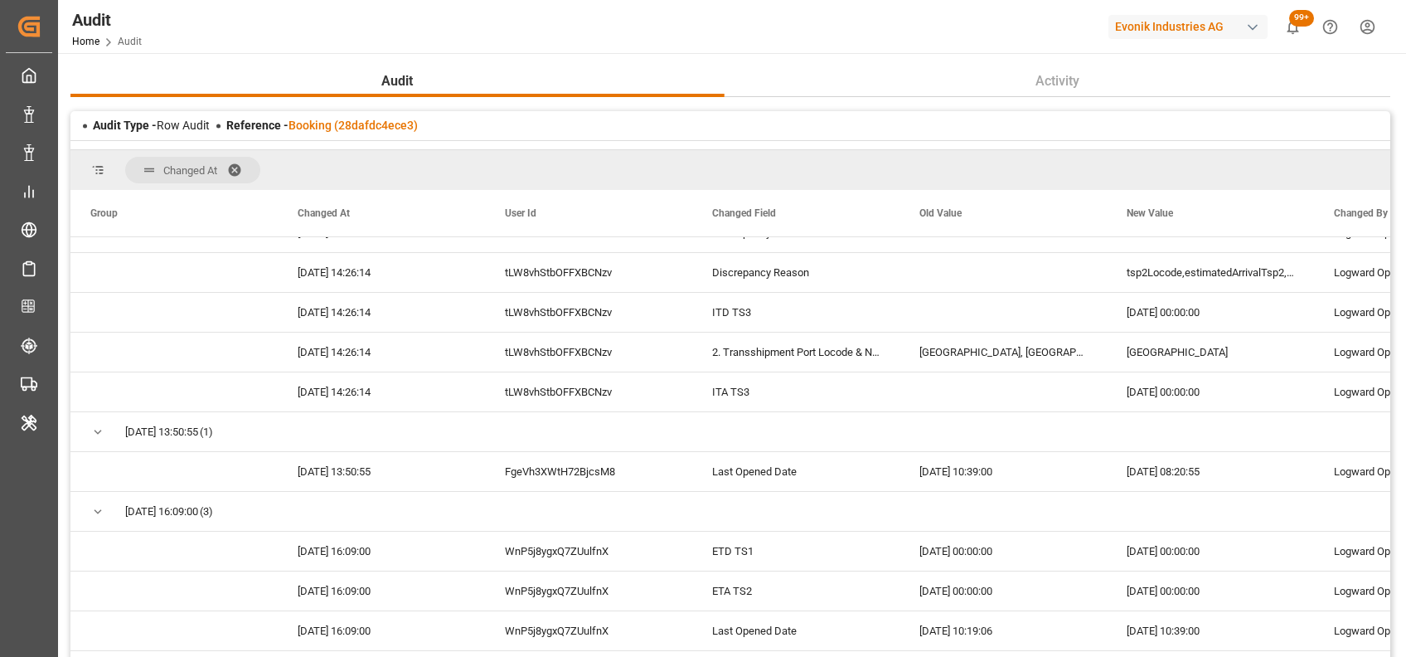
click at [212, 40] on div "Audit Home Audit Evonik Industries AG 99+ Notifications Only show unread All Wa…" at bounding box center [726, 26] width 1360 height 53
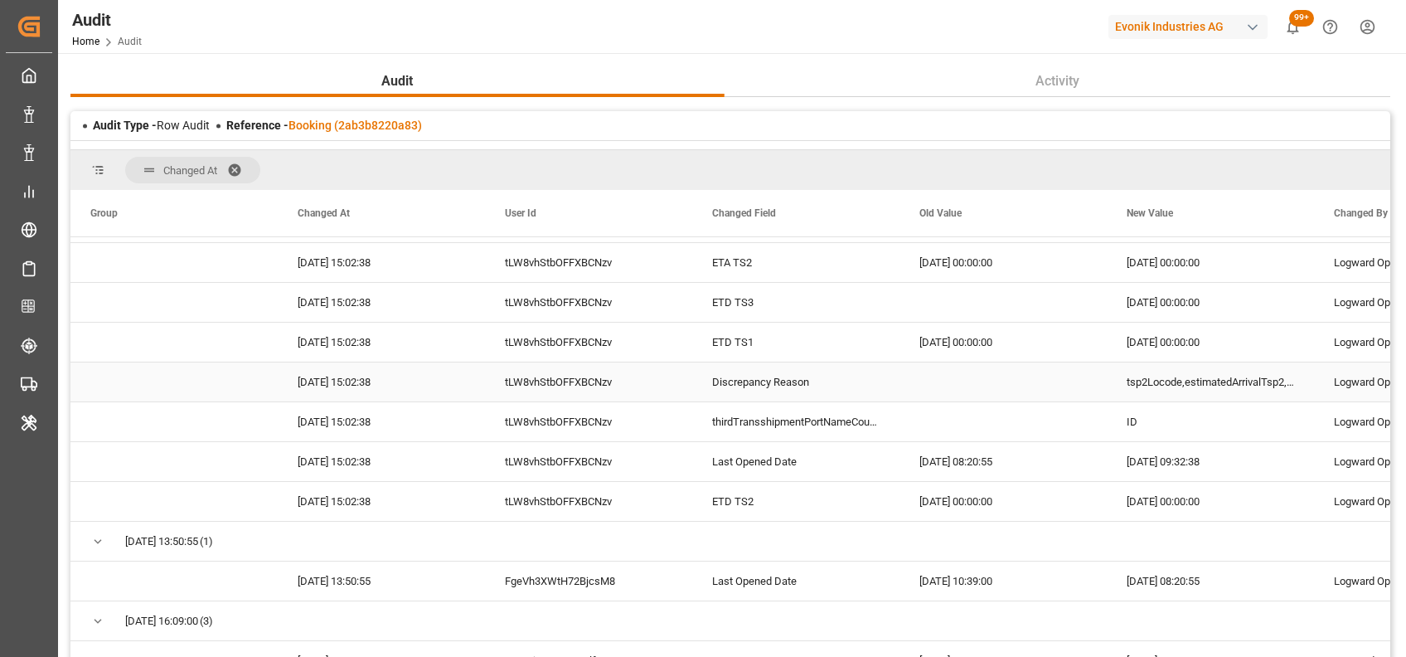
scroll to position [393, 0]
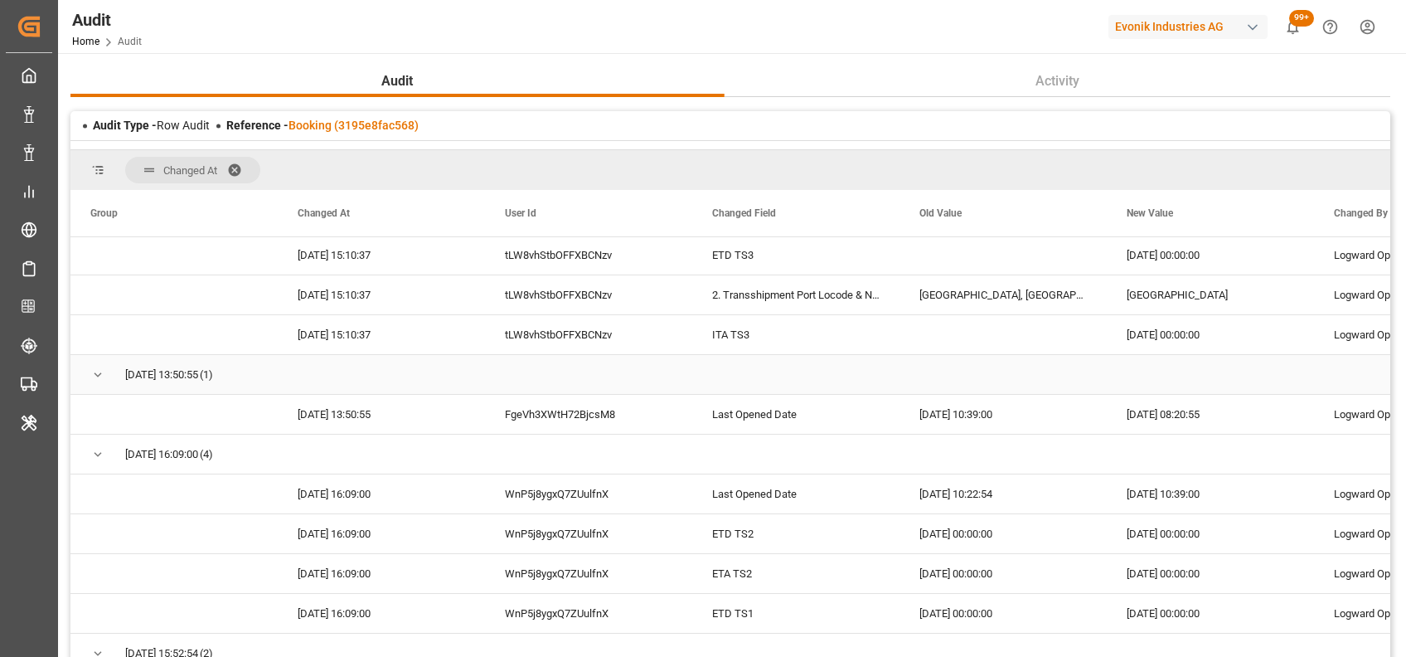
scroll to position [534, 0]
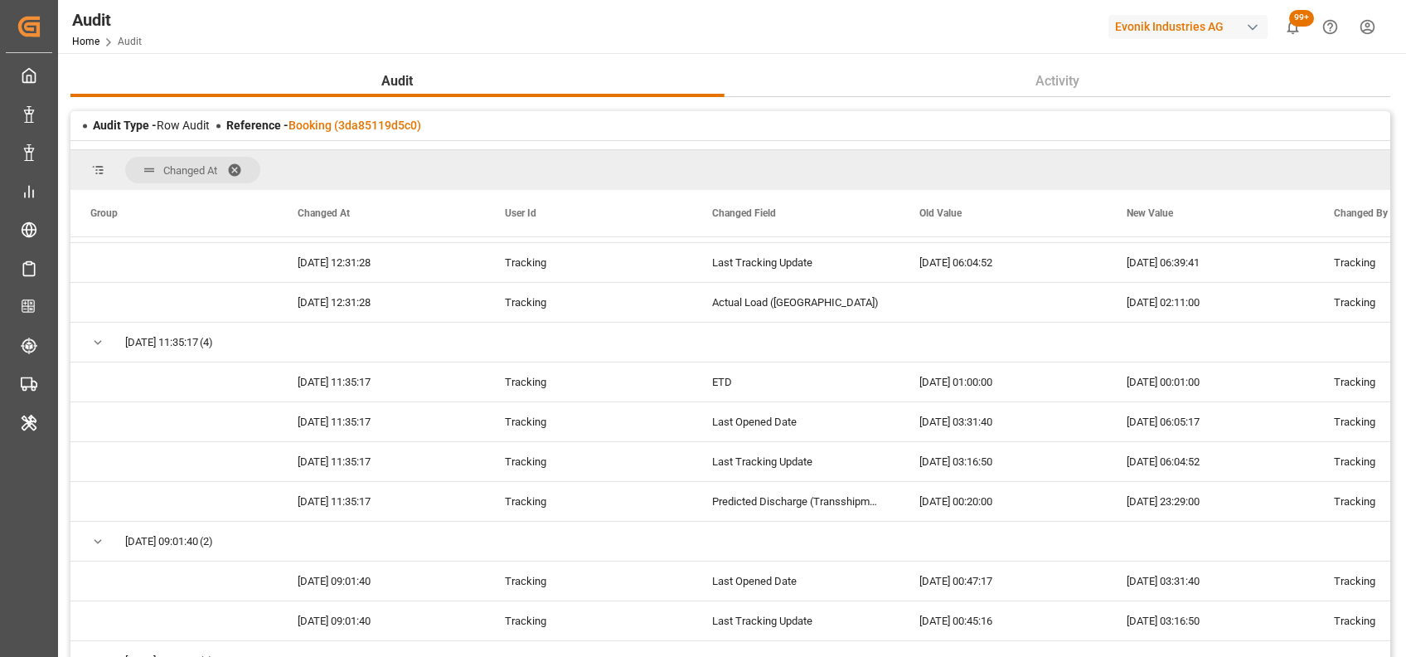
scroll to position [2064, 0]
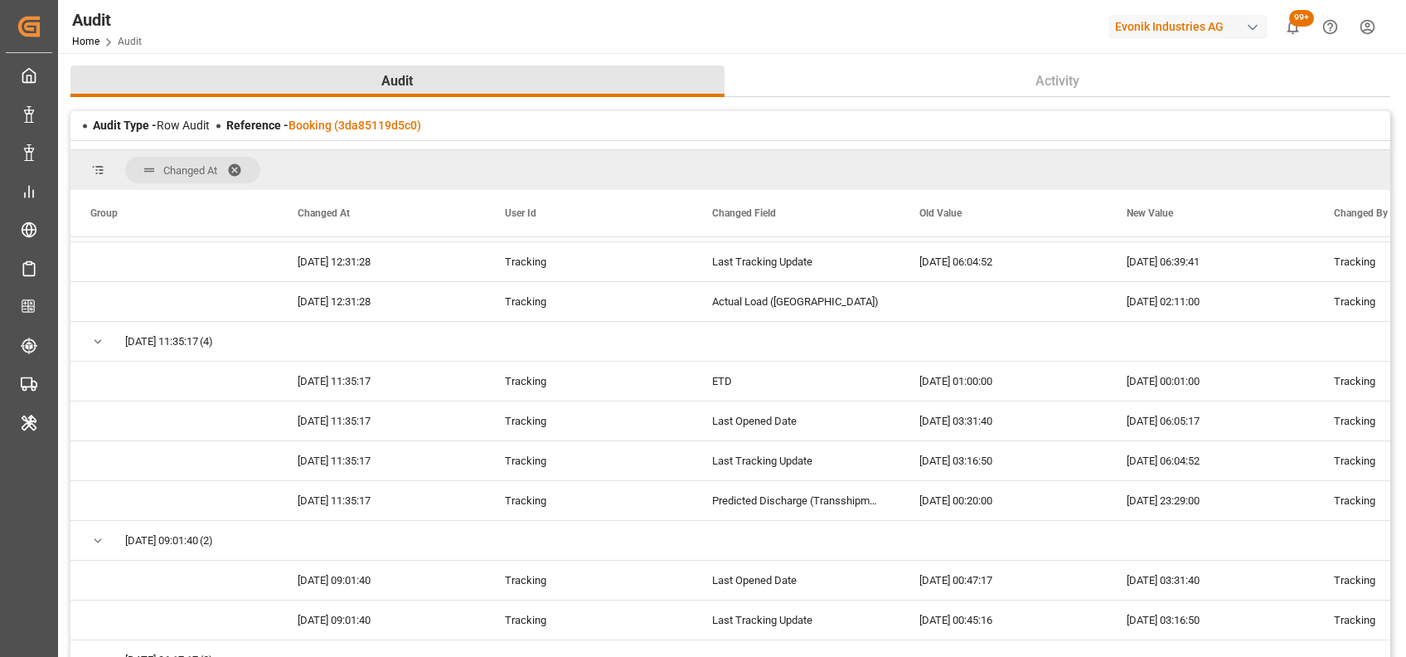
click at [309, 66] on button "Audit" at bounding box center [397, 81] width 654 height 32
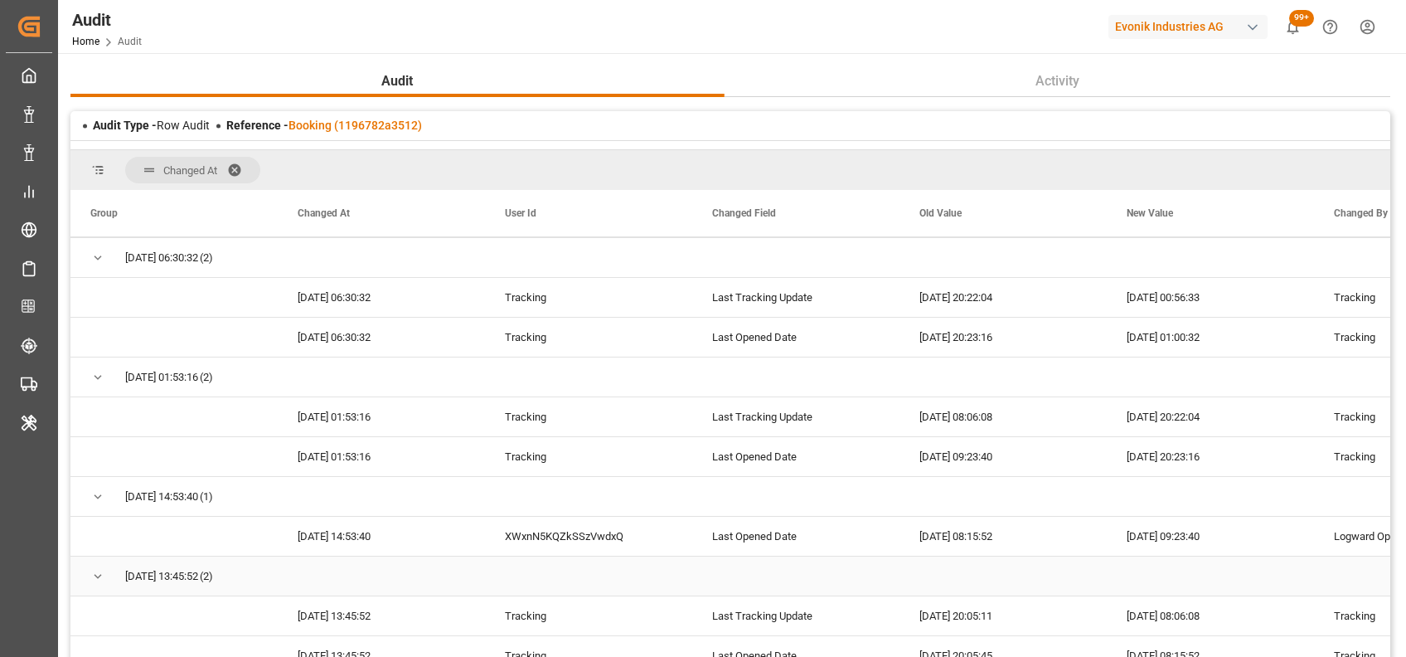
scroll to position [630, 0]
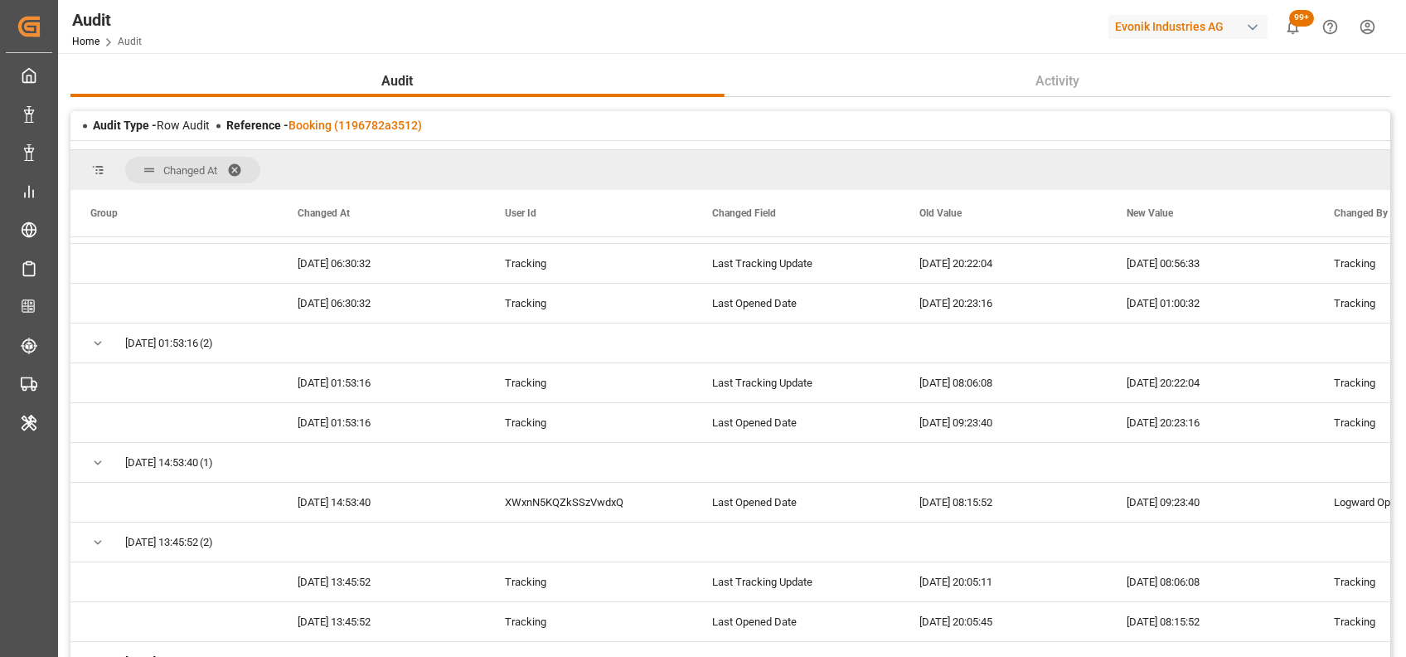
click at [282, 40] on div "Audit Home Audit Evonik Industries AG 99+ Notifications Only show unread All Wa…" at bounding box center [726, 26] width 1360 height 53
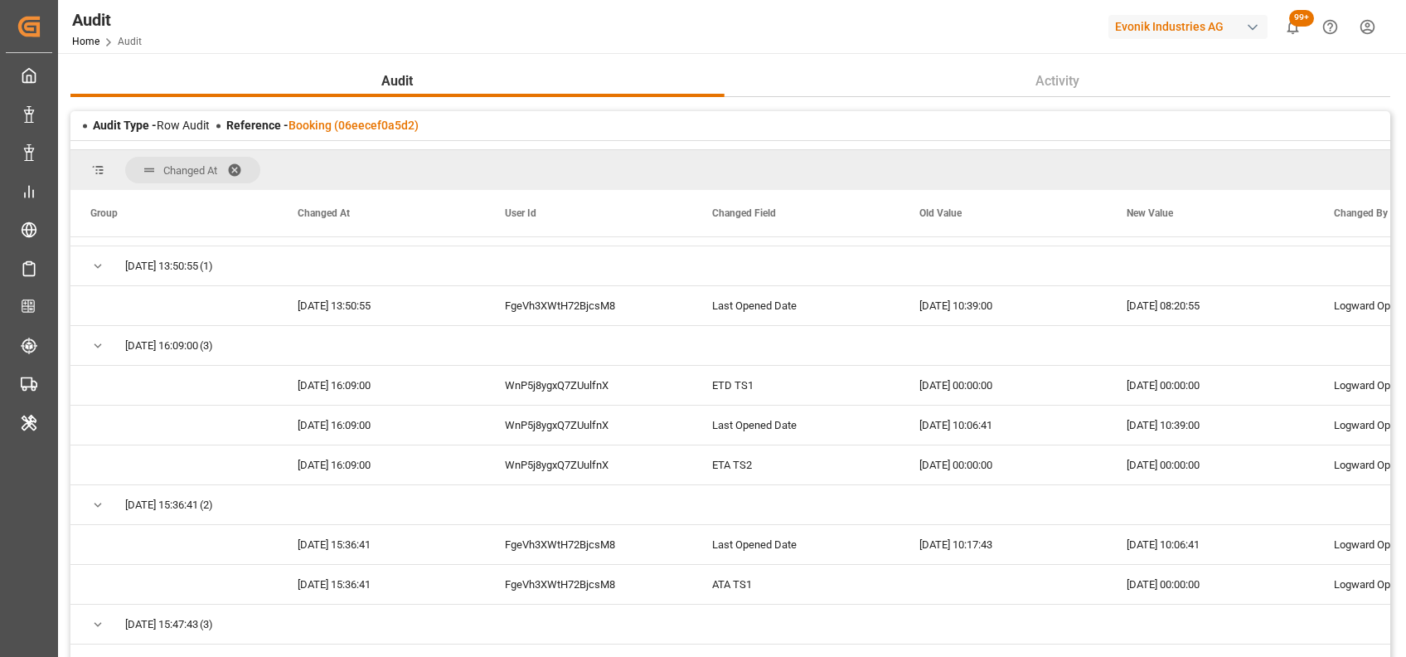
scroll to position [948, 0]
click at [339, 128] on link "Booking (06eecef0a5d2)" at bounding box center [353, 125] width 130 height 13
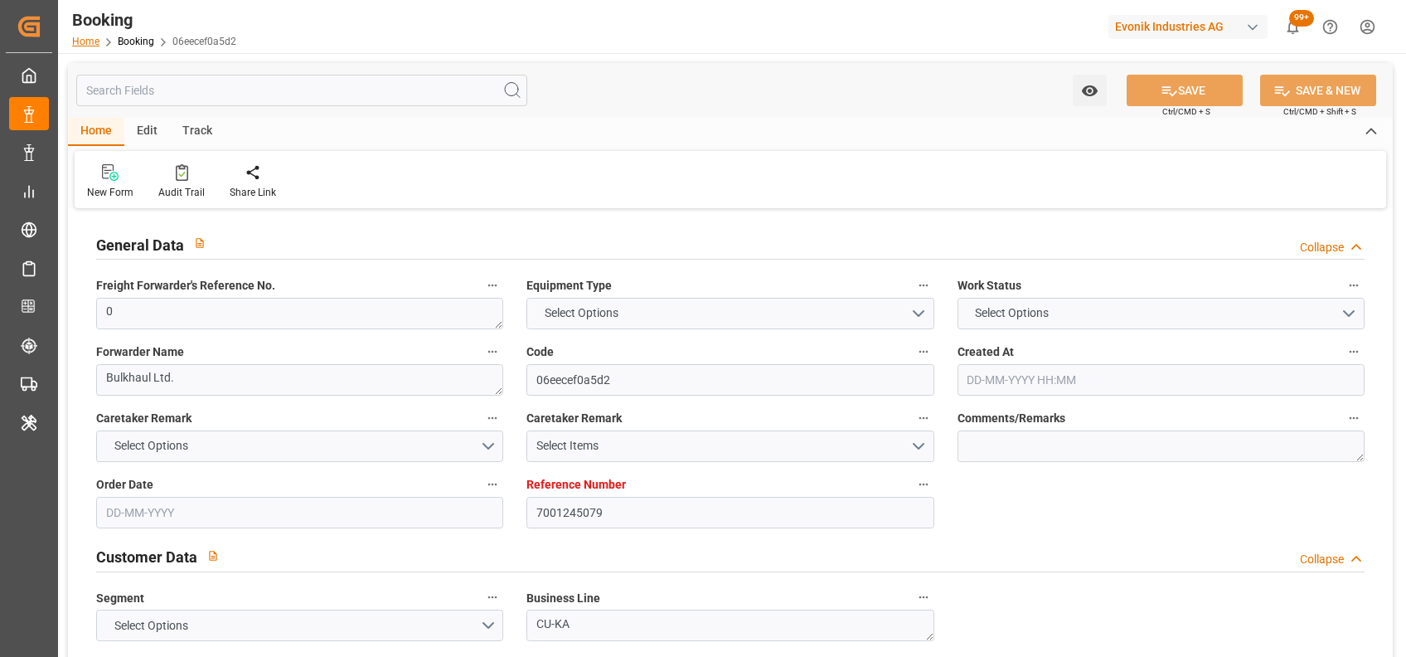
click at [93, 36] on link "Home" at bounding box center [85, 42] width 27 height 12
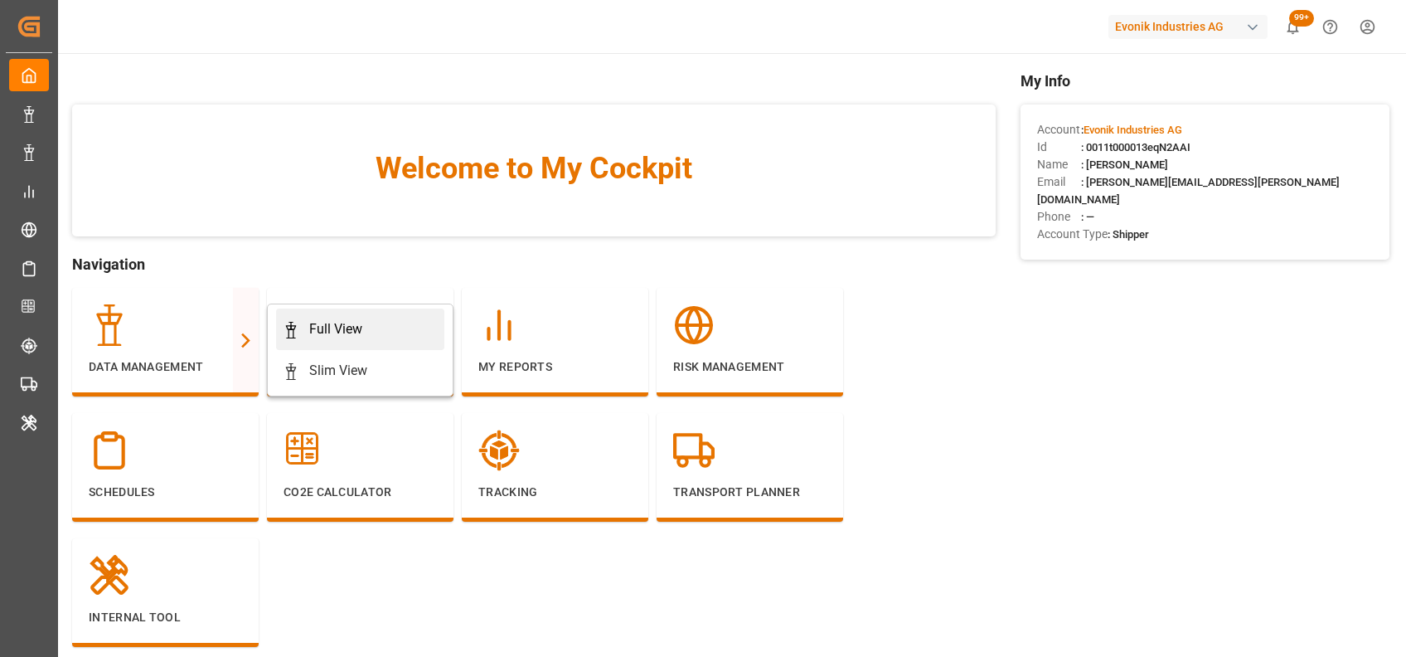
click at [328, 325] on div "Full View" at bounding box center [335, 329] width 53 height 20
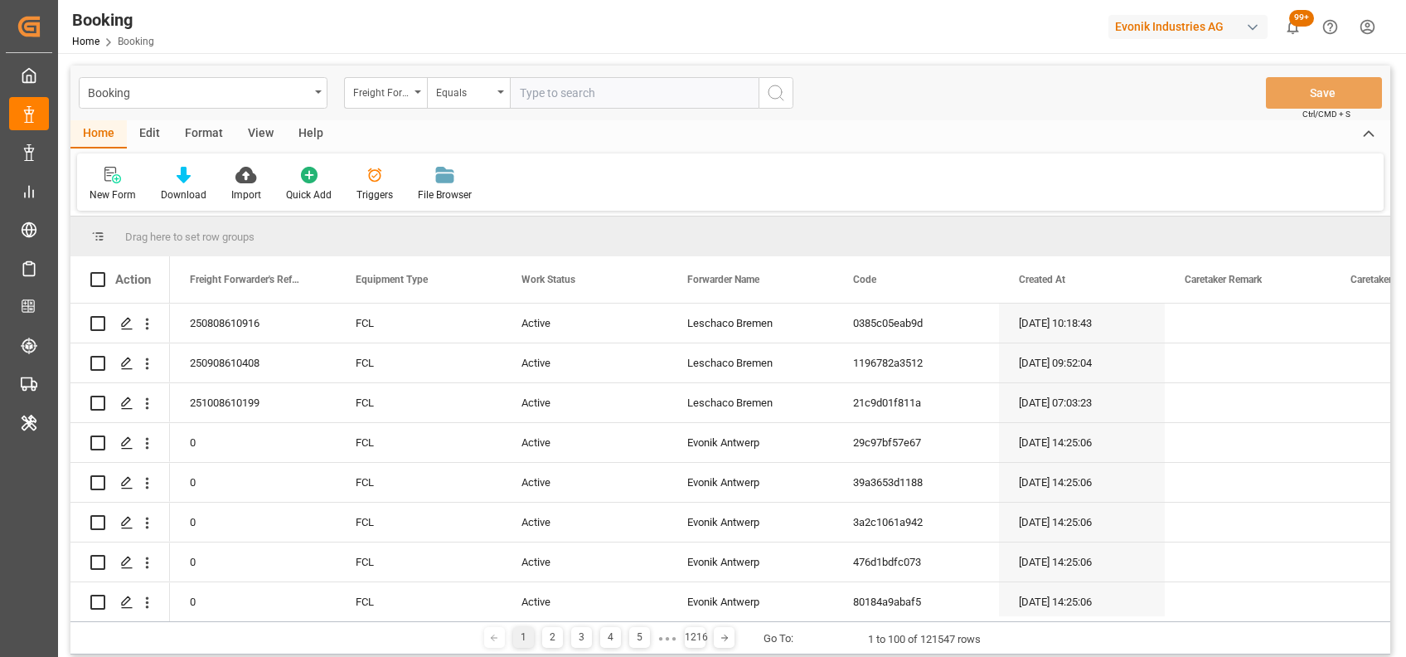
click at [201, 137] on div "Format" at bounding box center [203, 134] width 63 height 28
click at [118, 175] on icon at bounding box center [113, 175] width 15 height 17
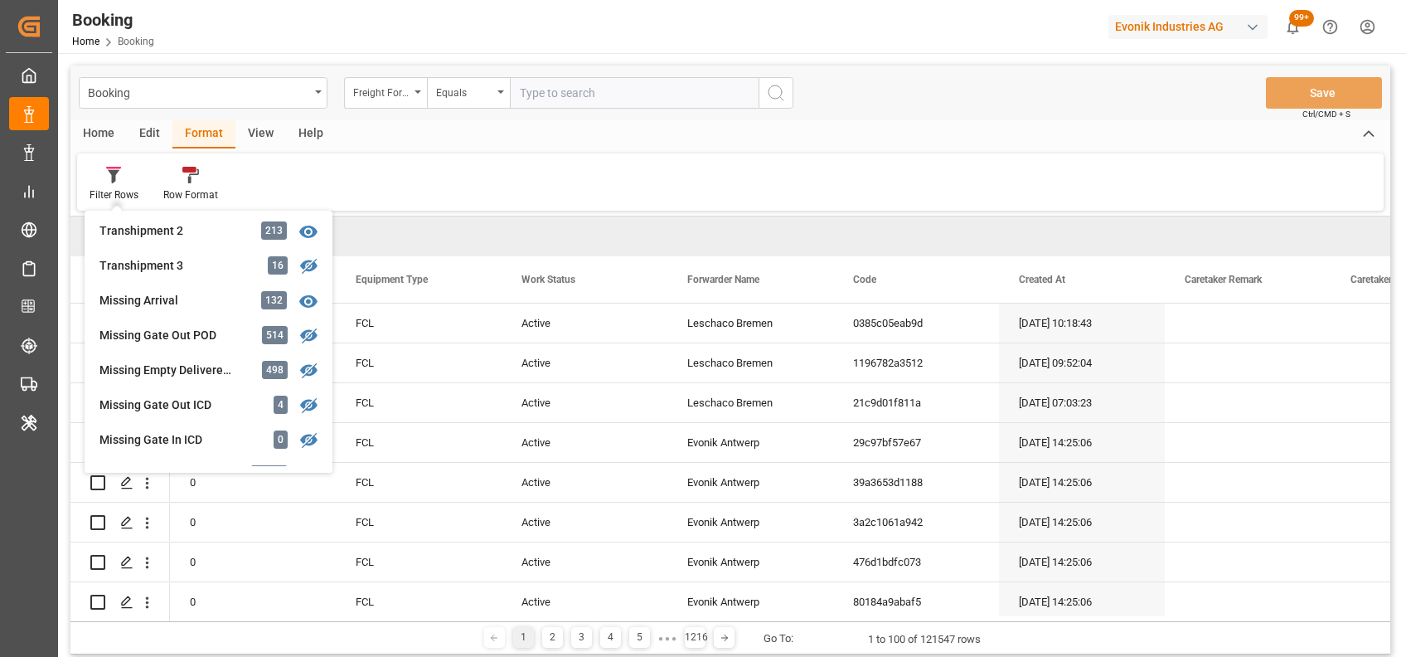
scroll to position [637, 0]
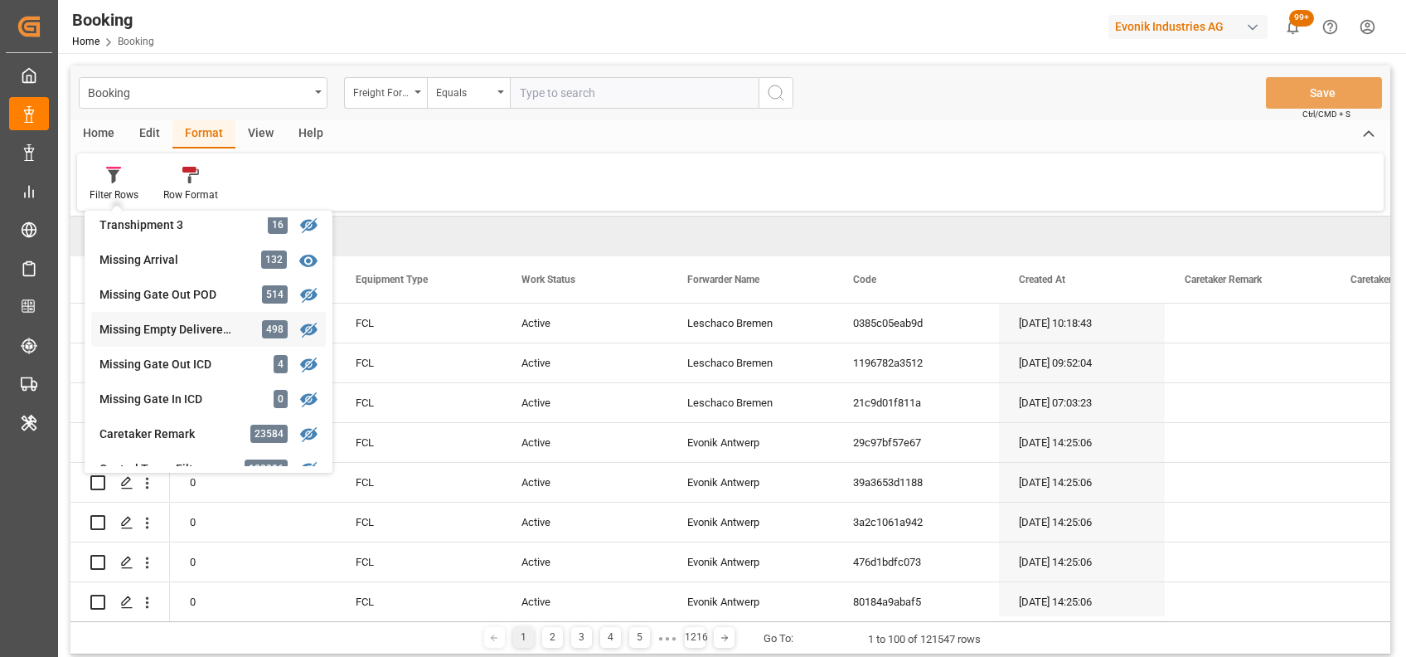
click at [163, 334] on div "Missing Empty Delivered Depot" at bounding box center [171, 329] width 145 height 17
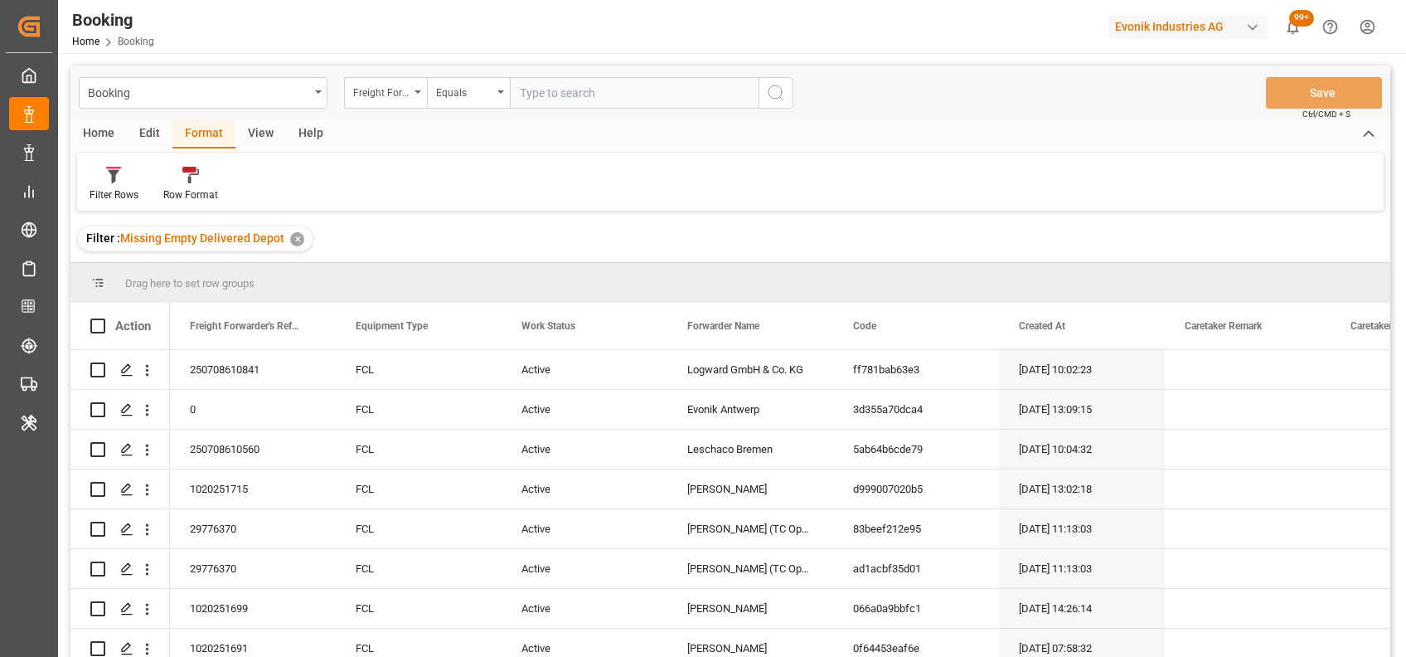
click at [411, 74] on div "Booking Freight Forwarder's Reference No. Equals Save Ctrl/CMD + S" at bounding box center [730, 92] width 1320 height 55
click at [410, 96] on div "Freight Forwarder's Reference No." at bounding box center [385, 93] width 83 height 32
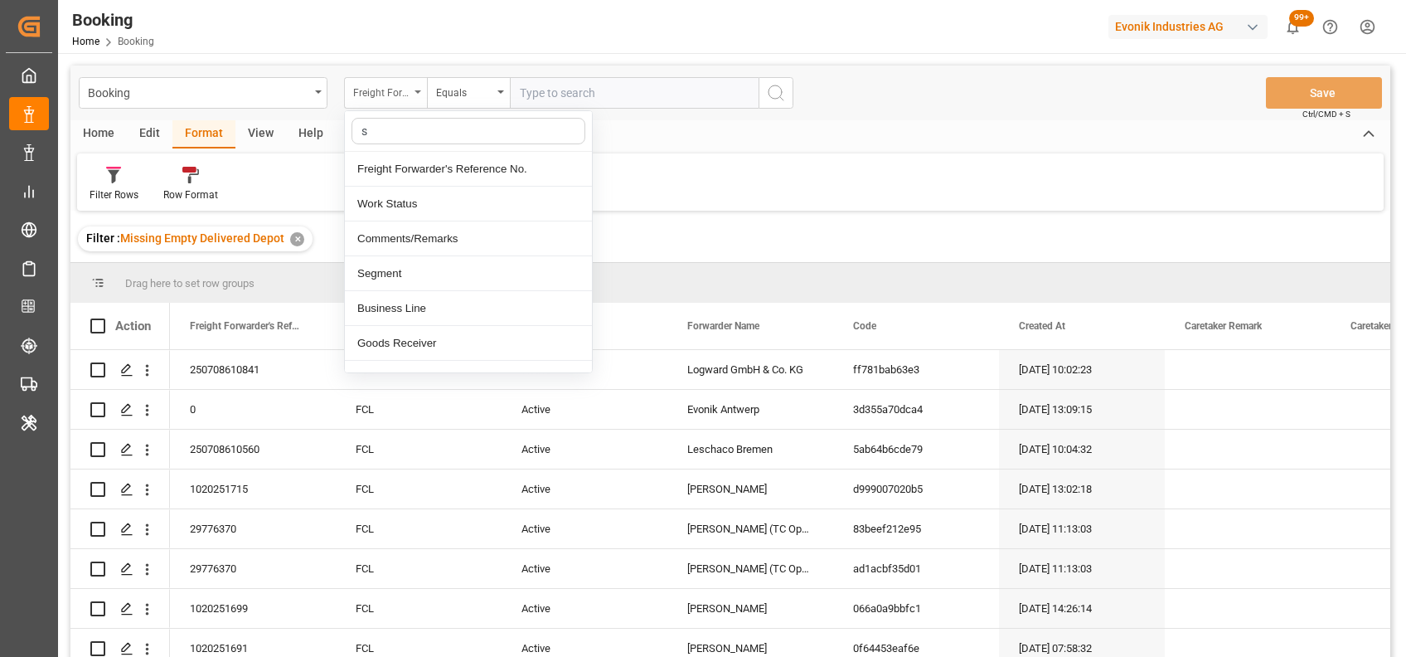
type input "sc"
click at [392, 164] on div "Carrier SCAC" at bounding box center [468, 169] width 247 height 35
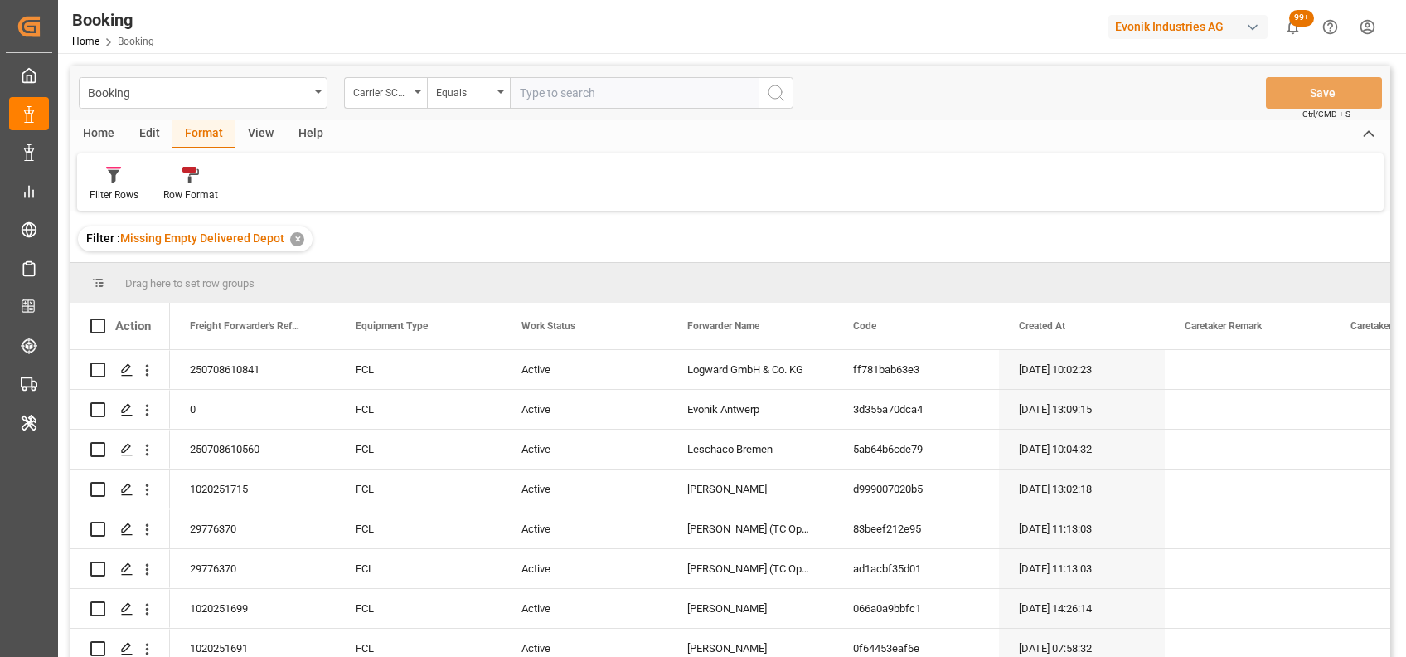
click at [529, 99] on input "text" at bounding box center [634, 93] width 249 height 32
type input "maeu"
click at [243, 117] on div "Booking Carrier SCAC Equals Save Ctrl/CMD + S" at bounding box center [730, 92] width 1320 height 55
click at [245, 120] on div "View" at bounding box center [260, 134] width 51 height 28
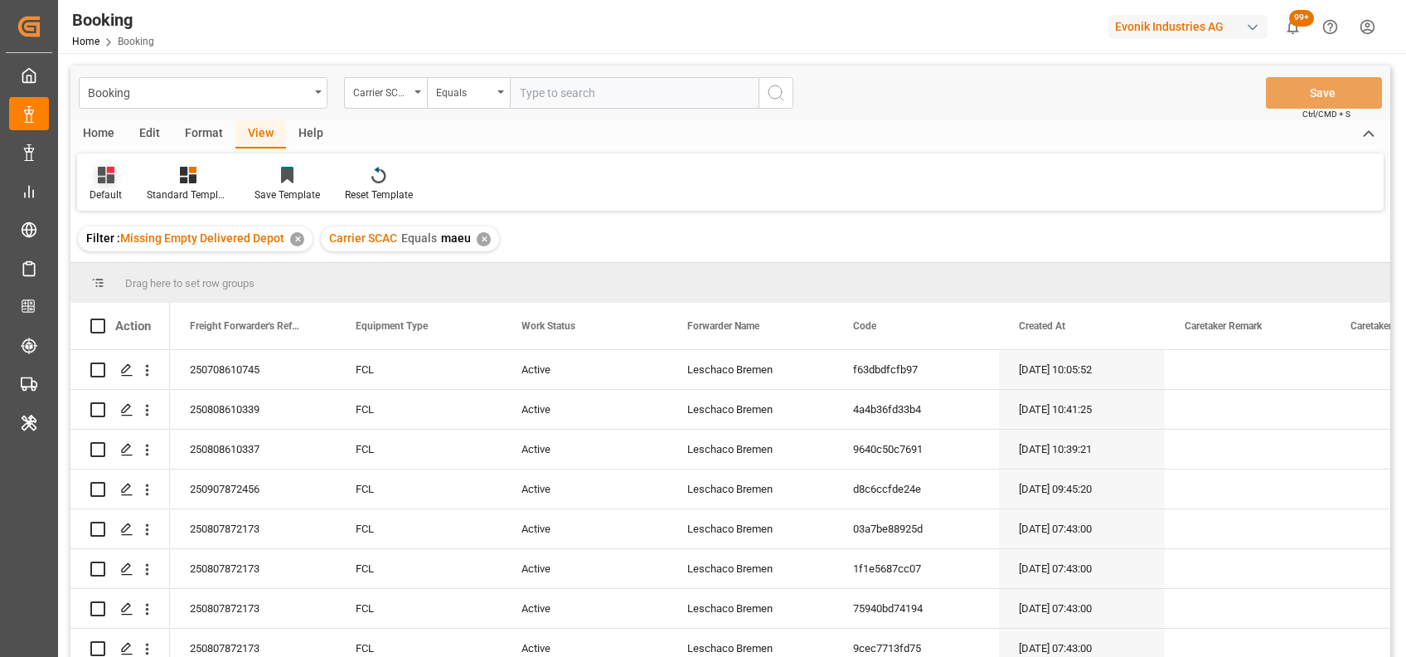
click at [102, 172] on icon at bounding box center [106, 175] width 17 height 17
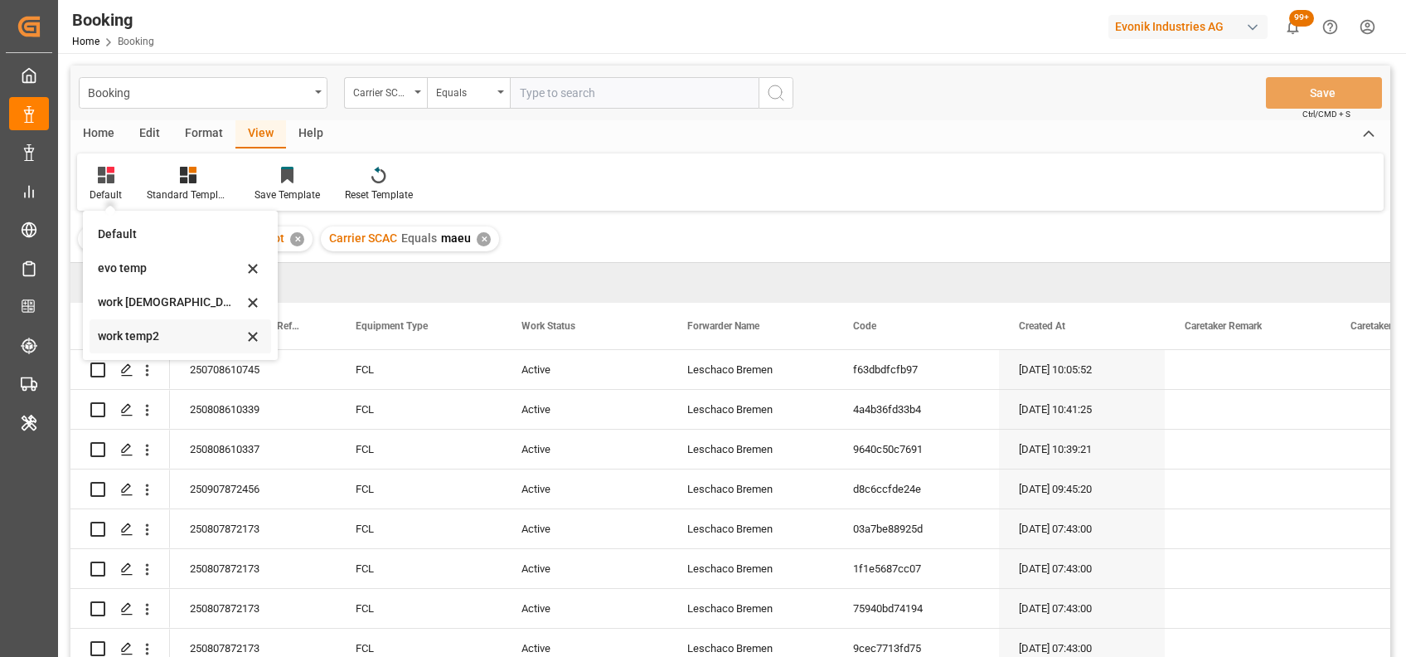
click at [133, 342] on div "work temp2" at bounding box center [170, 335] width 145 height 17
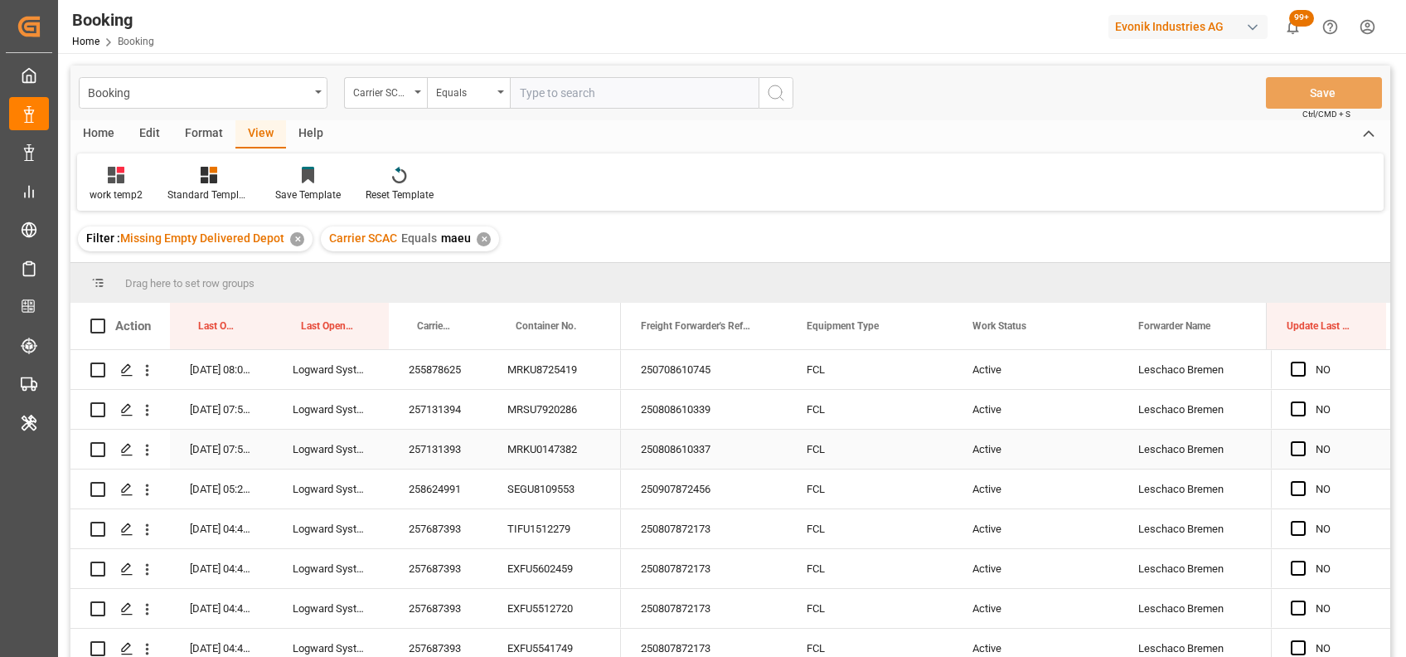
scroll to position [127, 0]
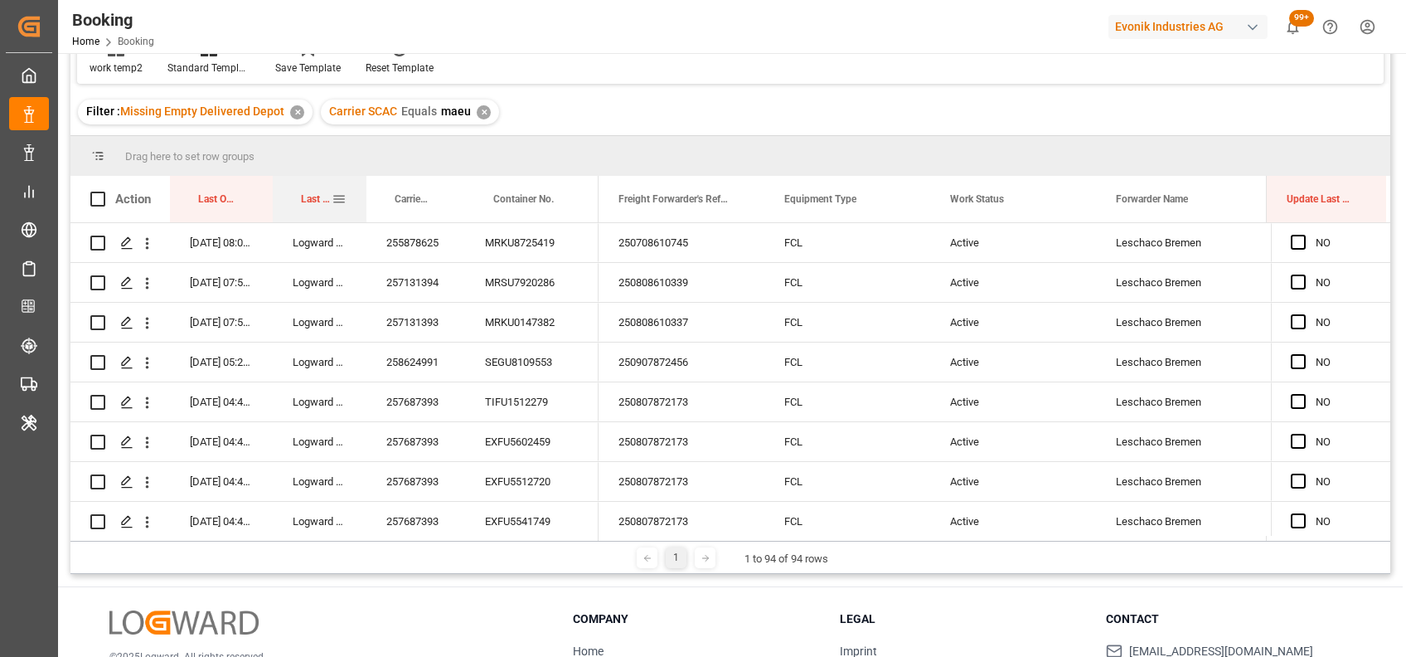
drag, startPoint x: 387, startPoint y: 198, endPoint x: 361, endPoint y: 190, distance: 27.8
click at [363, 190] on div at bounding box center [366, 199] width 7 height 46
drag, startPoint x: 269, startPoint y: 191, endPoint x: 253, endPoint y: 190, distance: 15.8
click at [269, 190] on div at bounding box center [272, 199] width 7 height 46
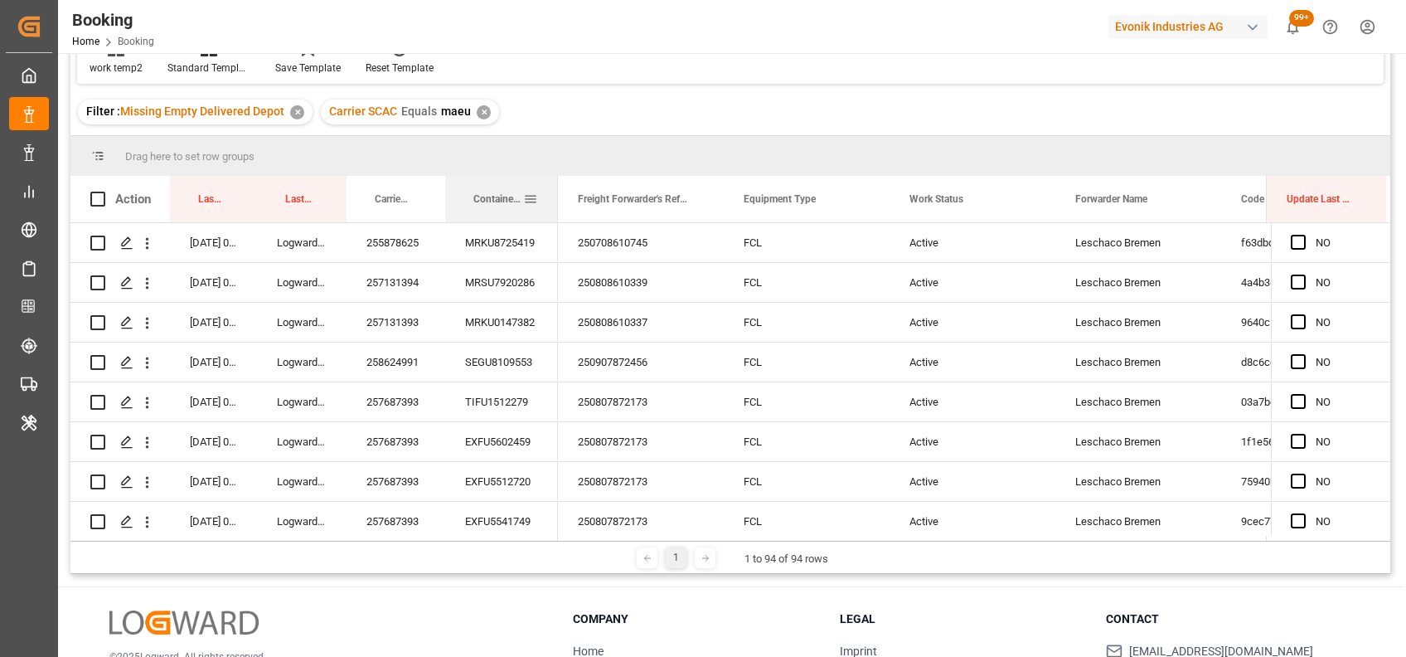
drag, startPoint x: 575, startPoint y: 208, endPoint x: 555, endPoint y: 203, distance: 21.3
click at [555, 203] on div at bounding box center [558, 199] width 7 height 46
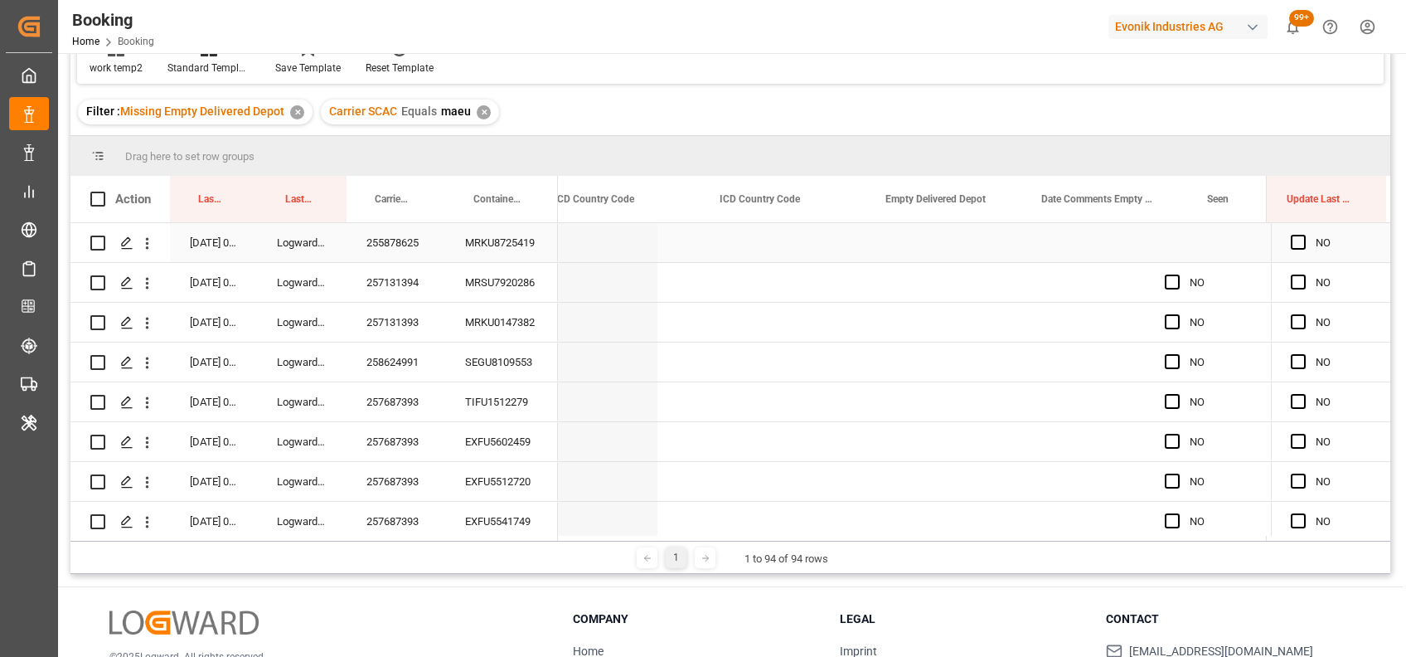
scroll to position [0, 8522]
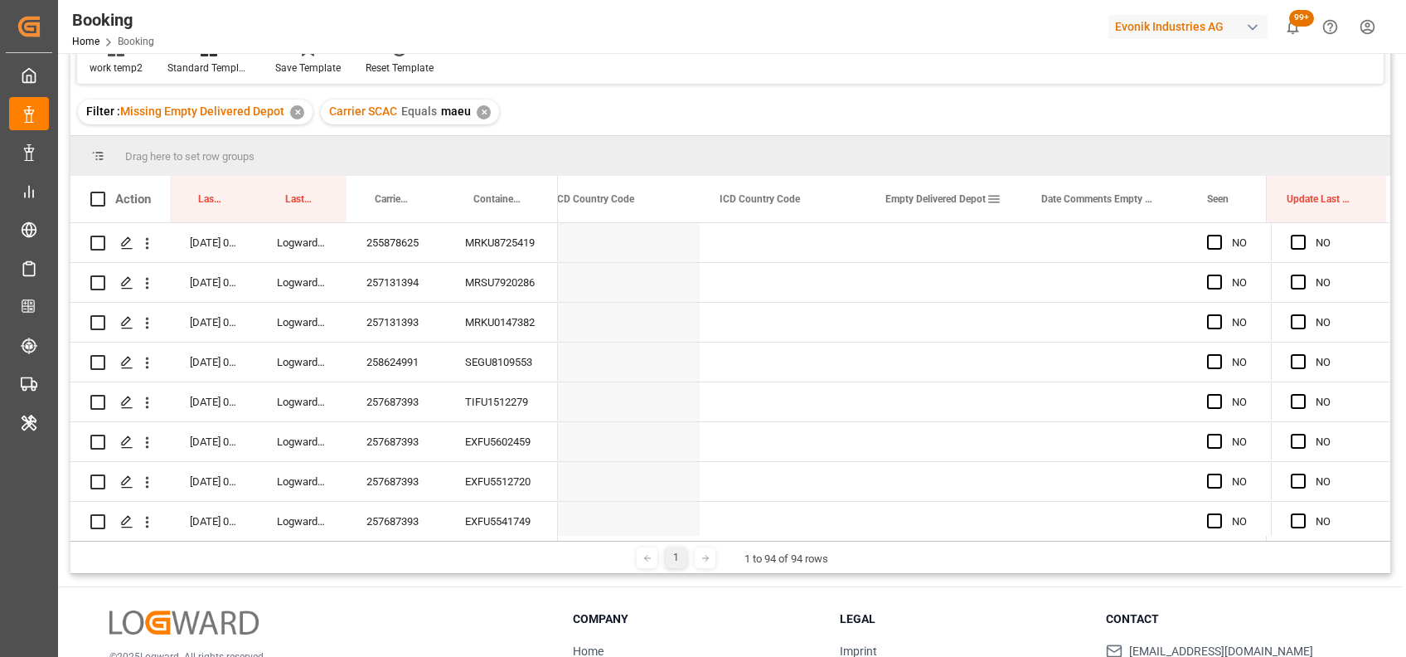
click at [1001, 192] on div "Empty Delivered Depot" at bounding box center [943, 199] width 156 height 46
click at [992, 196] on span at bounding box center [994, 199] width 15 height 15
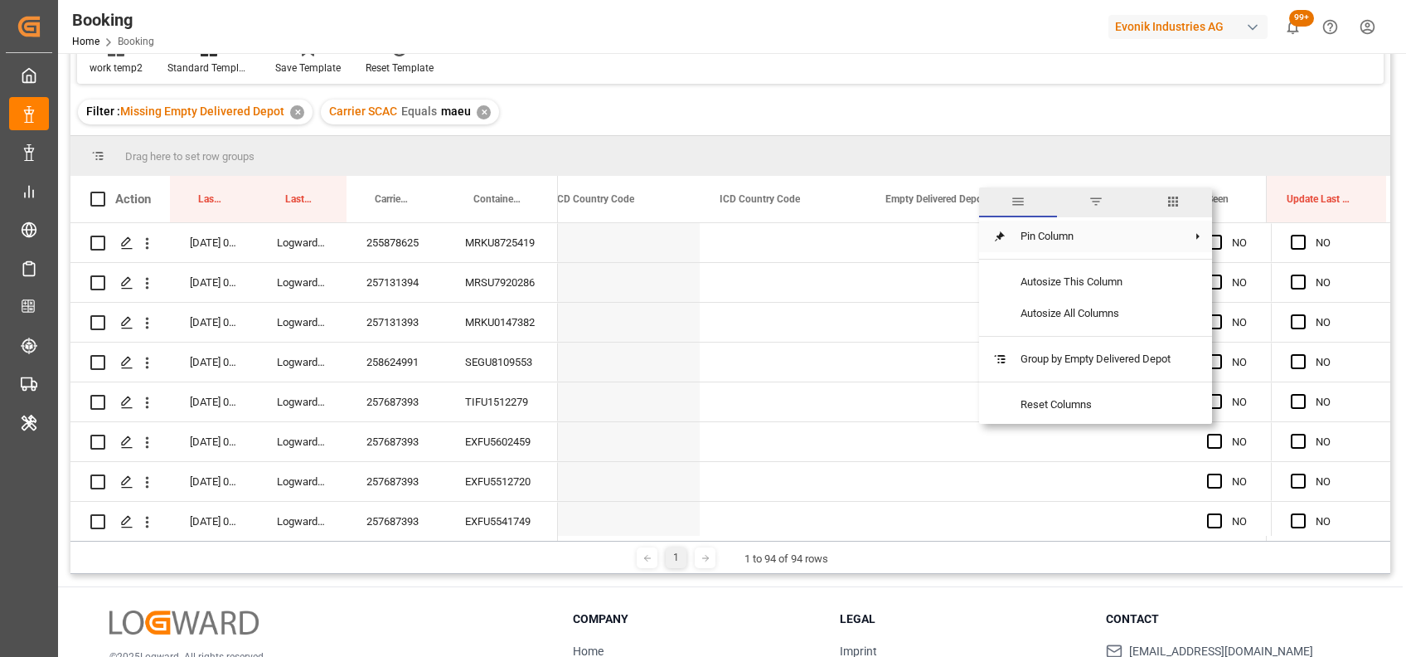
click at [1010, 229] on span "Pin Column" at bounding box center [1095, 237] width 177 height 32
click at [1278, 243] on span "Pin Left" at bounding box center [1277, 243] width 70 height 32
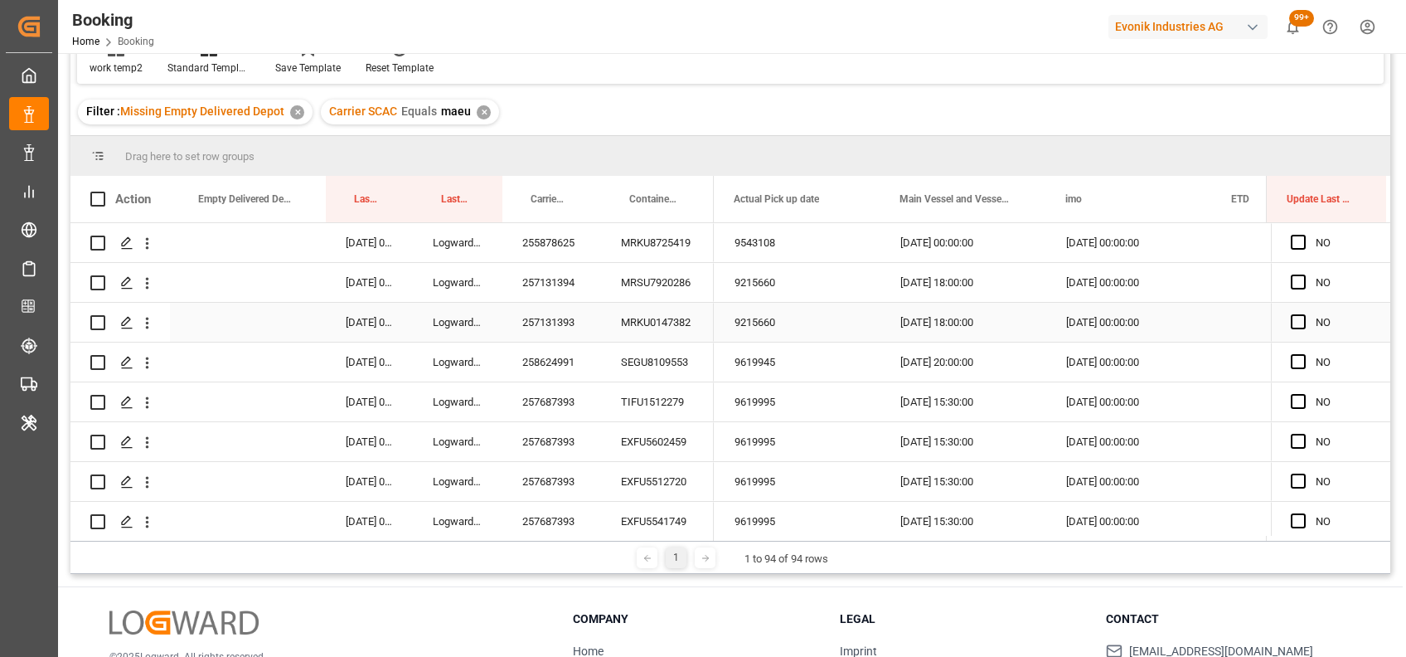
scroll to position [0, 0]
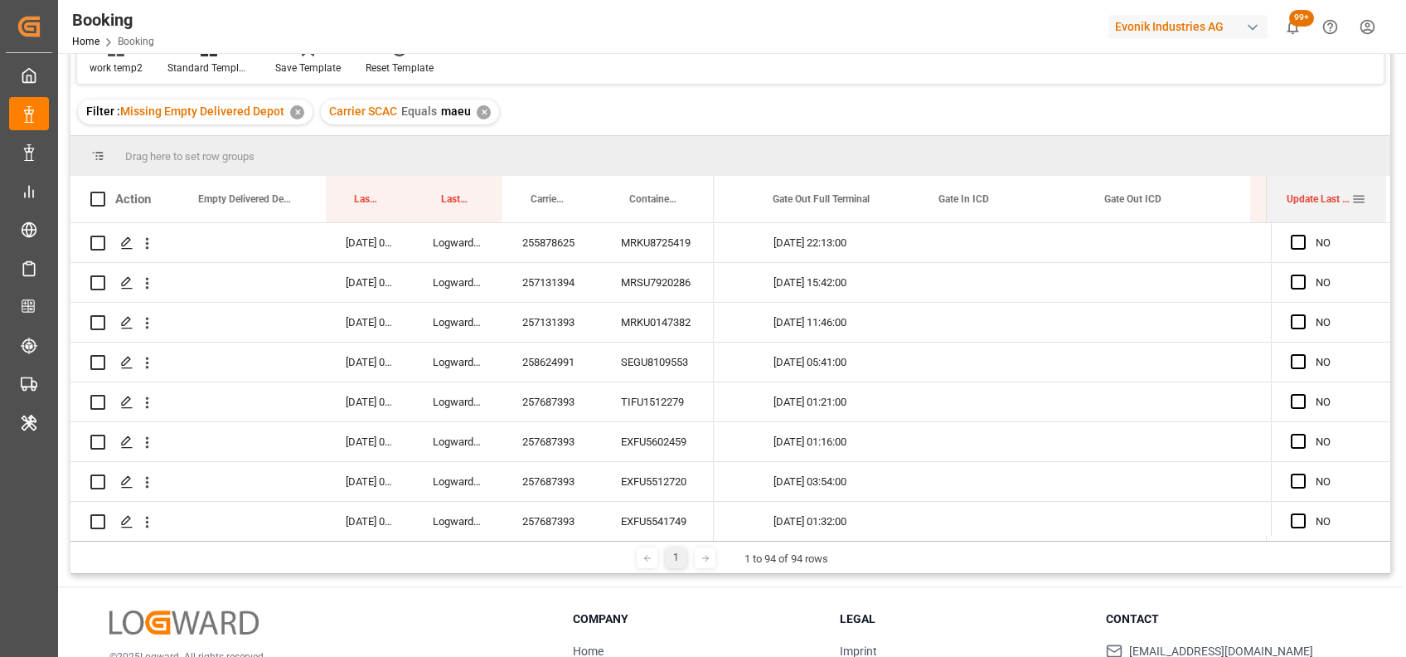
drag, startPoint x: 1267, startPoint y: 215, endPoint x: 1204, endPoint y: 224, distance: 63.7
click at [1204, 224] on div "Action Last Opened Date Last Opened By Carrier Booking No." at bounding box center [730, 358] width 1320 height 365
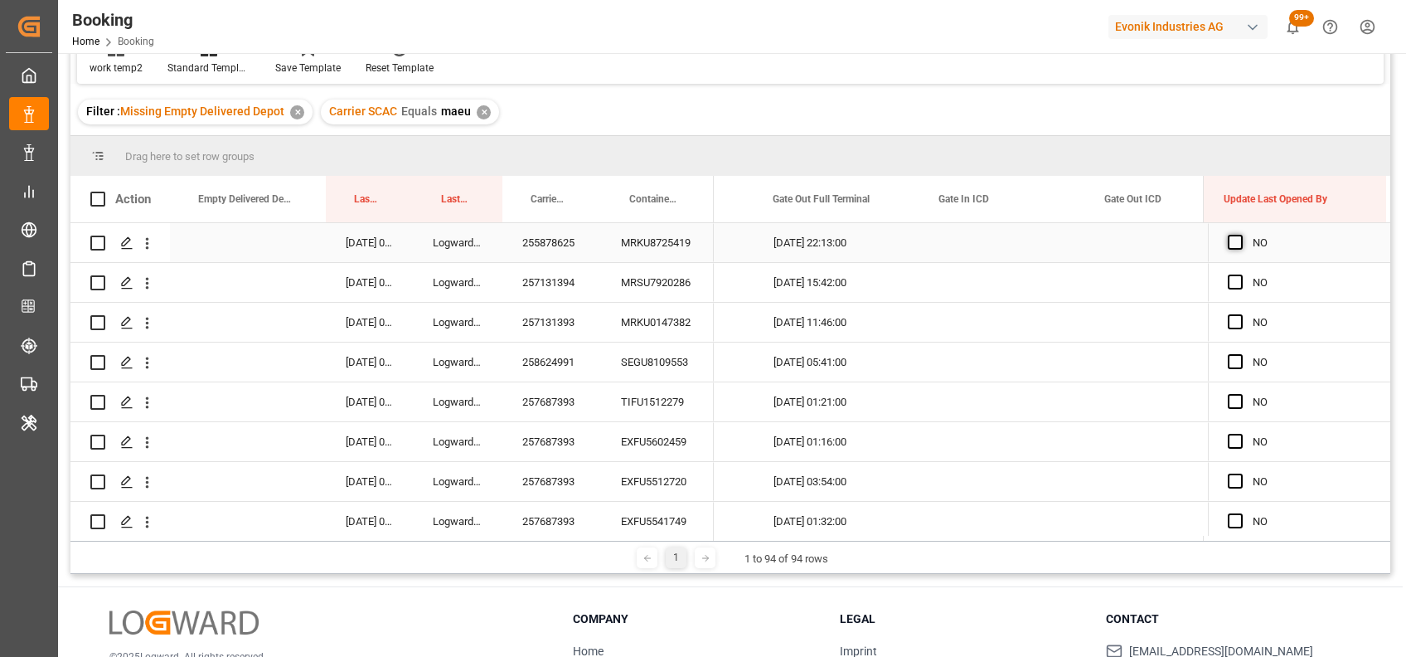
click at [1230, 239] on span "Press SPACE to select this row." at bounding box center [1235, 242] width 15 height 15
click at [1240, 235] on input "Press SPACE to select this row." at bounding box center [1240, 235] width 0 height 0
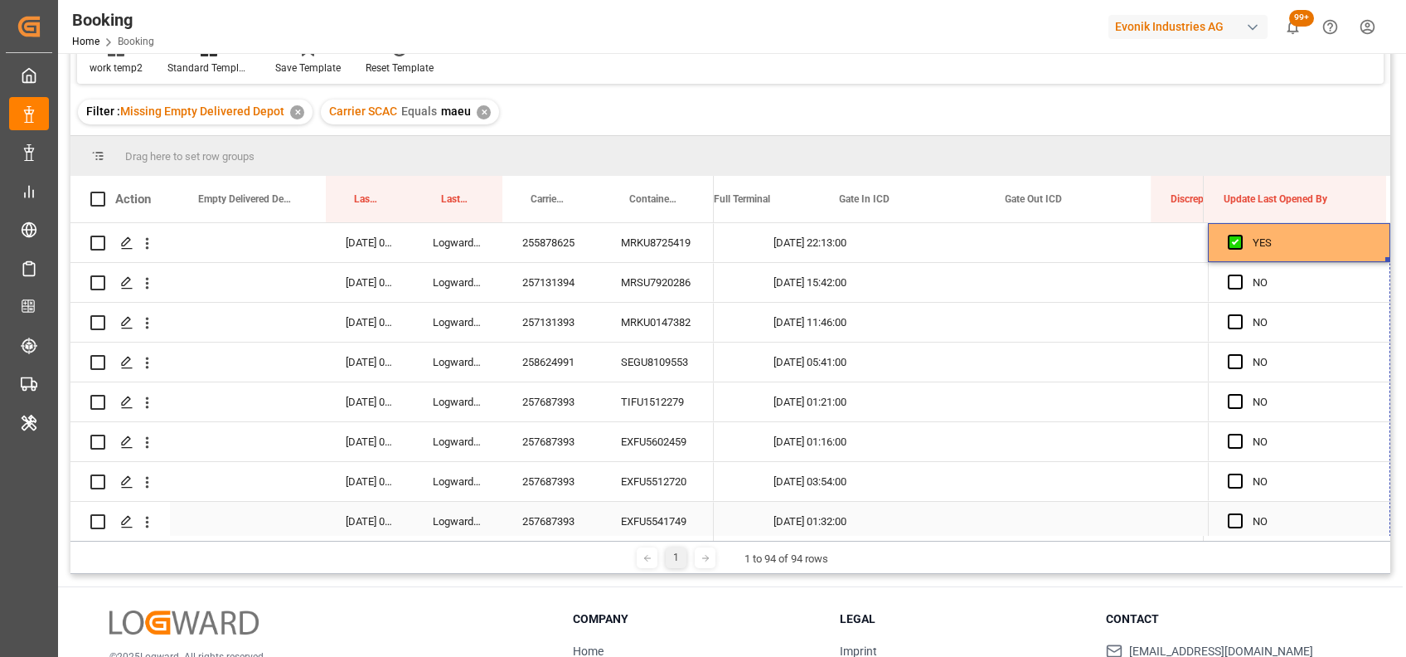
drag, startPoint x: 1382, startPoint y: 256, endPoint x: 1379, endPoint y: 550, distance: 294.3
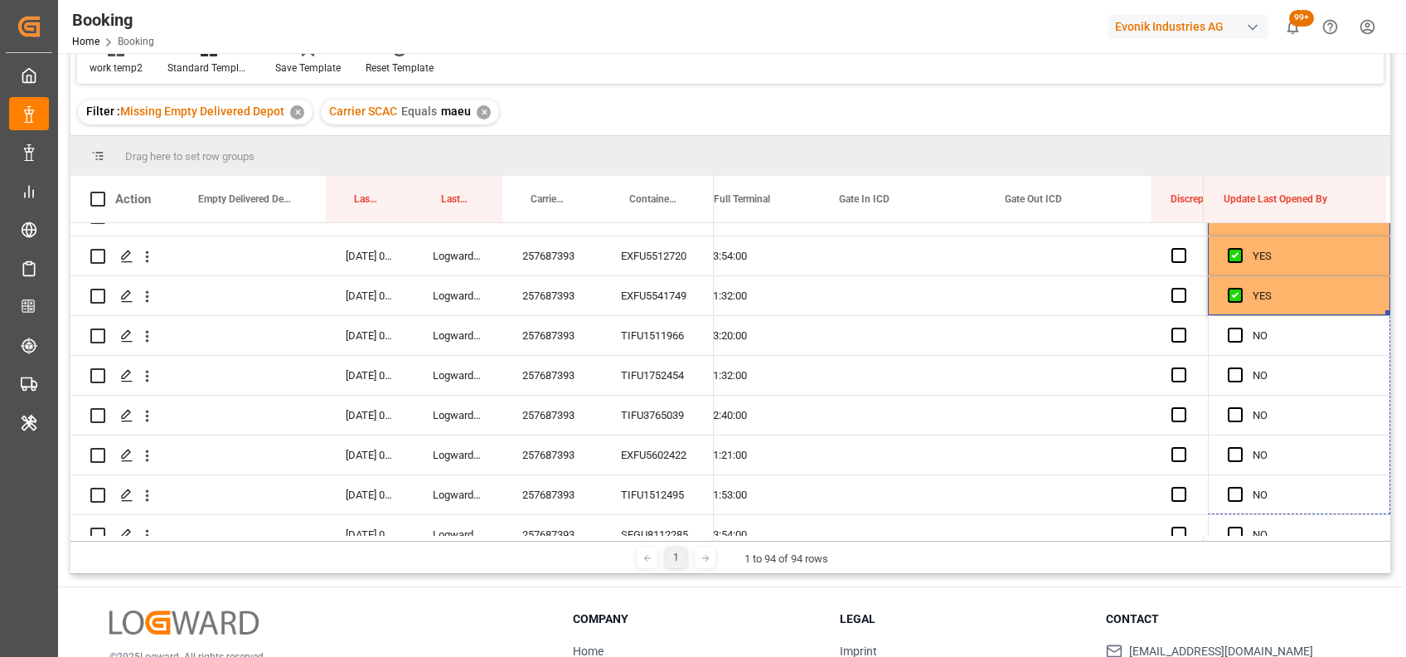
drag, startPoint x: 1380, startPoint y: 310, endPoint x: 1365, endPoint y: 552, distance: 242.6
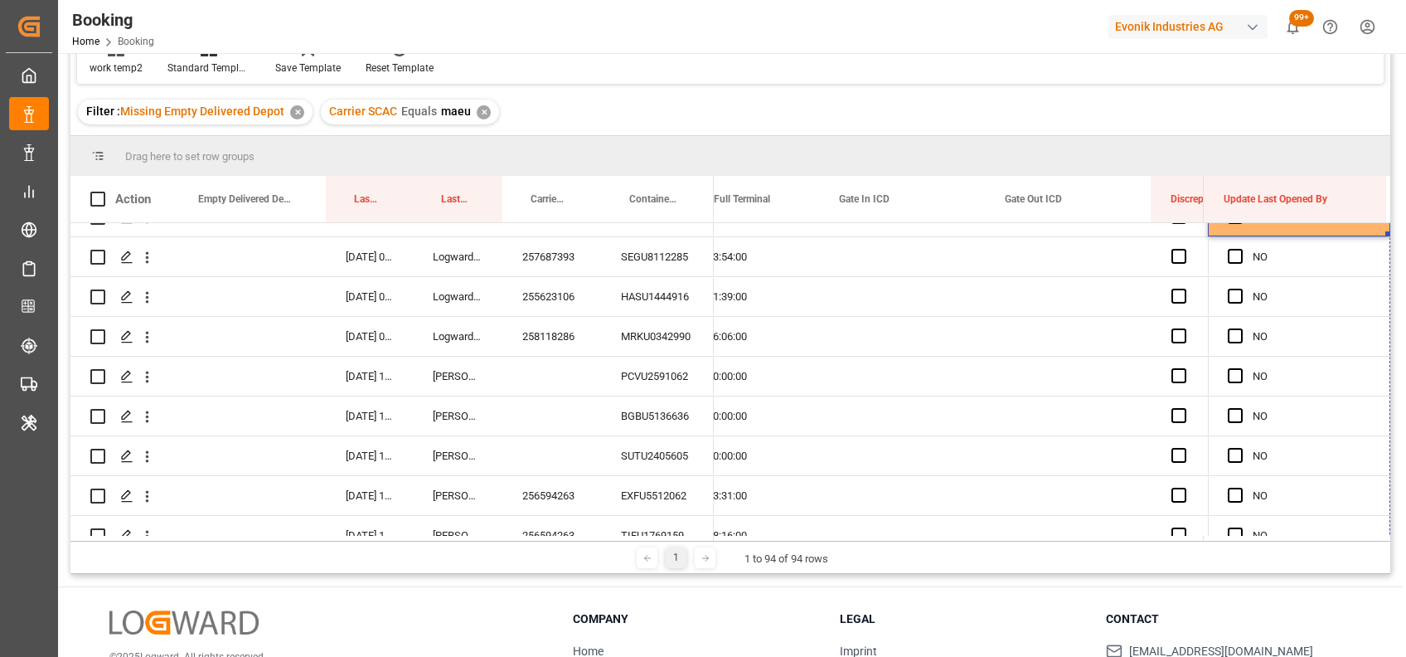
drag, startPoint x: 1382, startPoint y: 234, endPoint x: 1382, endPoint y: 565, distance: 330.8
drag, startPoint x: 1384, startPoint y: 234, endPoint x: 1382, endPoint y: 560, distance: 326.6
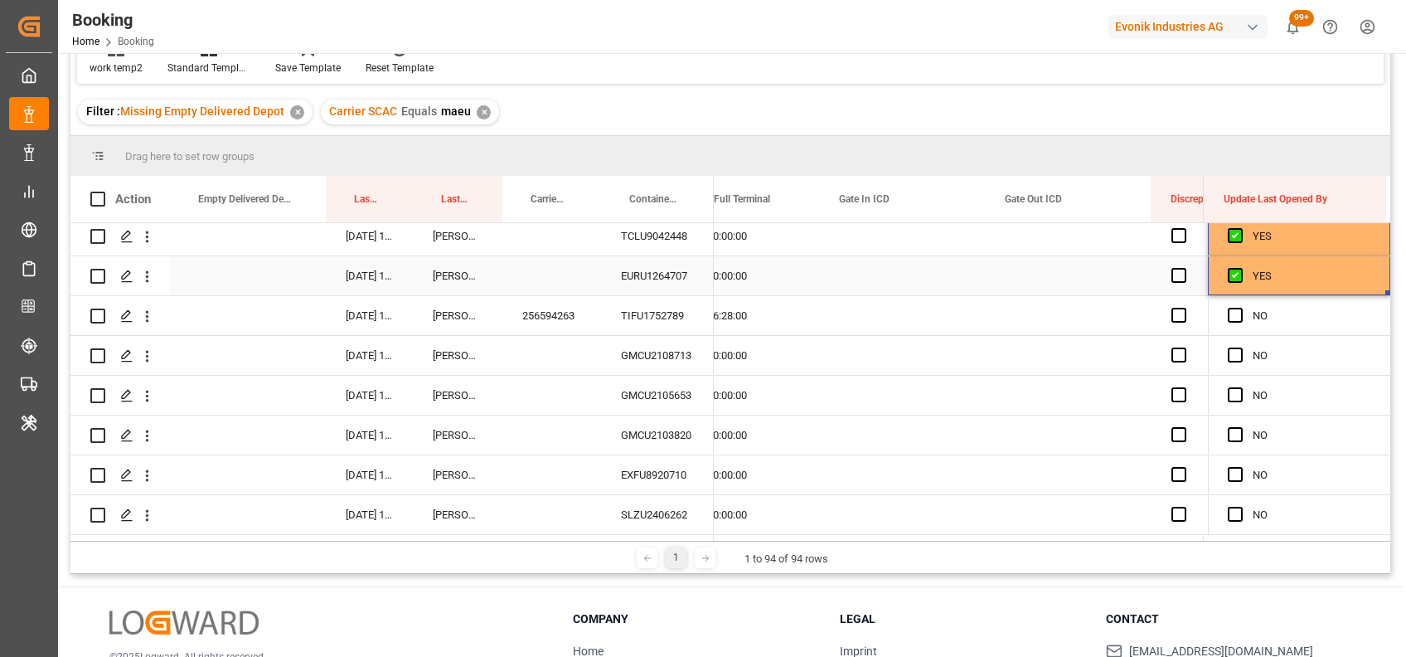
drag, startPoint x: 1380, startPoint y: 290, endPoint x: 1379, endPoint y: 581, distance: 291.0
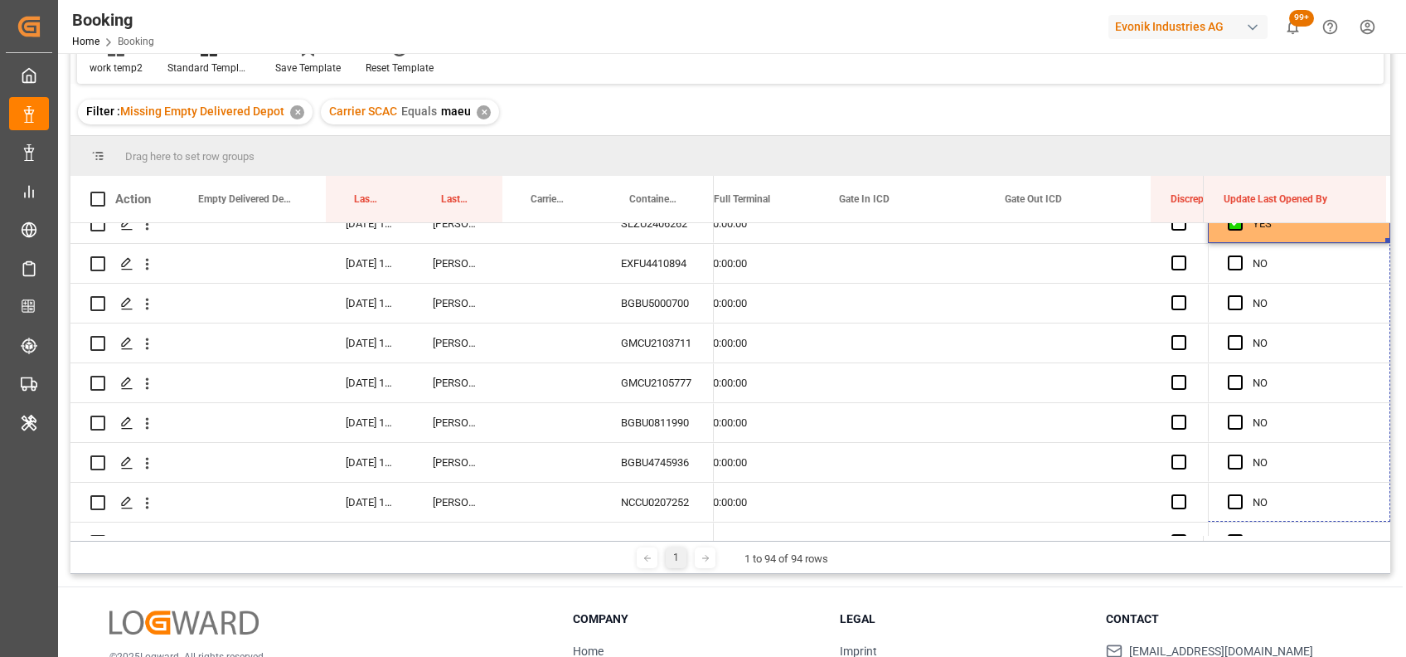
drag, startPoint x: 1382, startPoint y: 239, endPoint x: 1368, endPoint y: 589, distance: 350.1
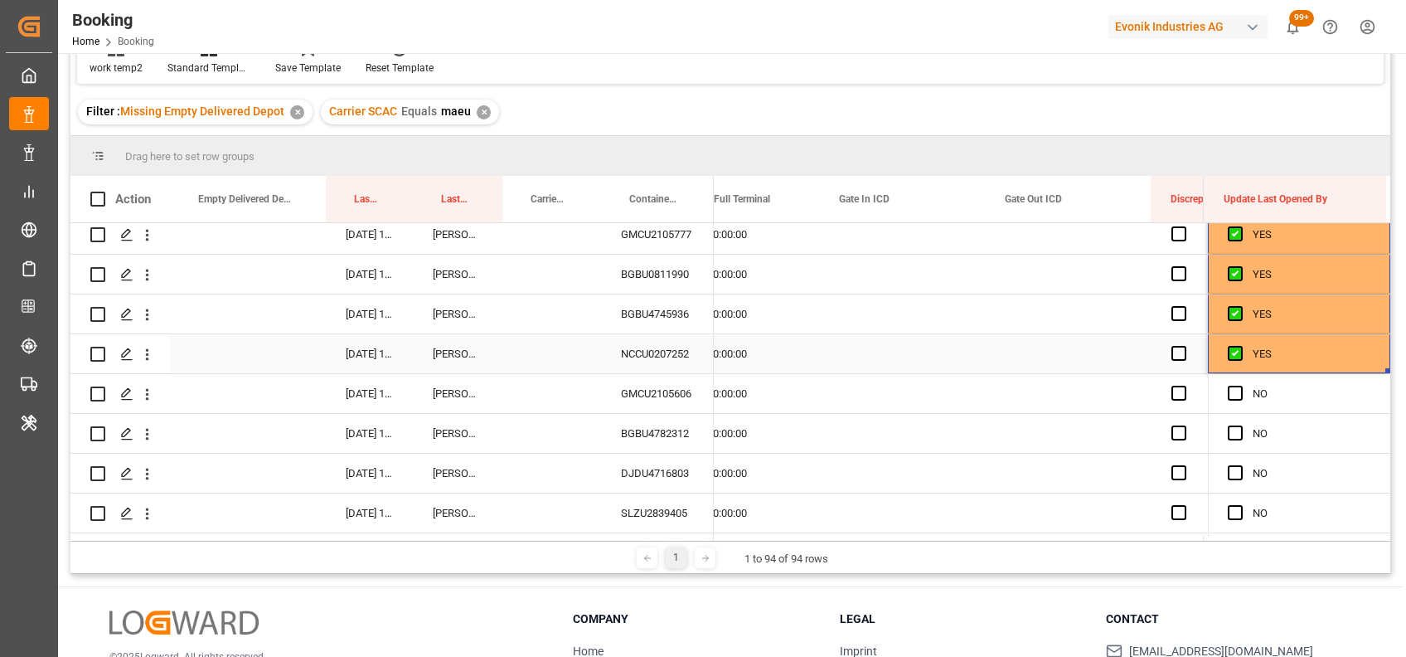
drag, startPoint x: 1381, startPoint y: 367, endPoint x: 1380, endPoint y: 554, distance: 186.5
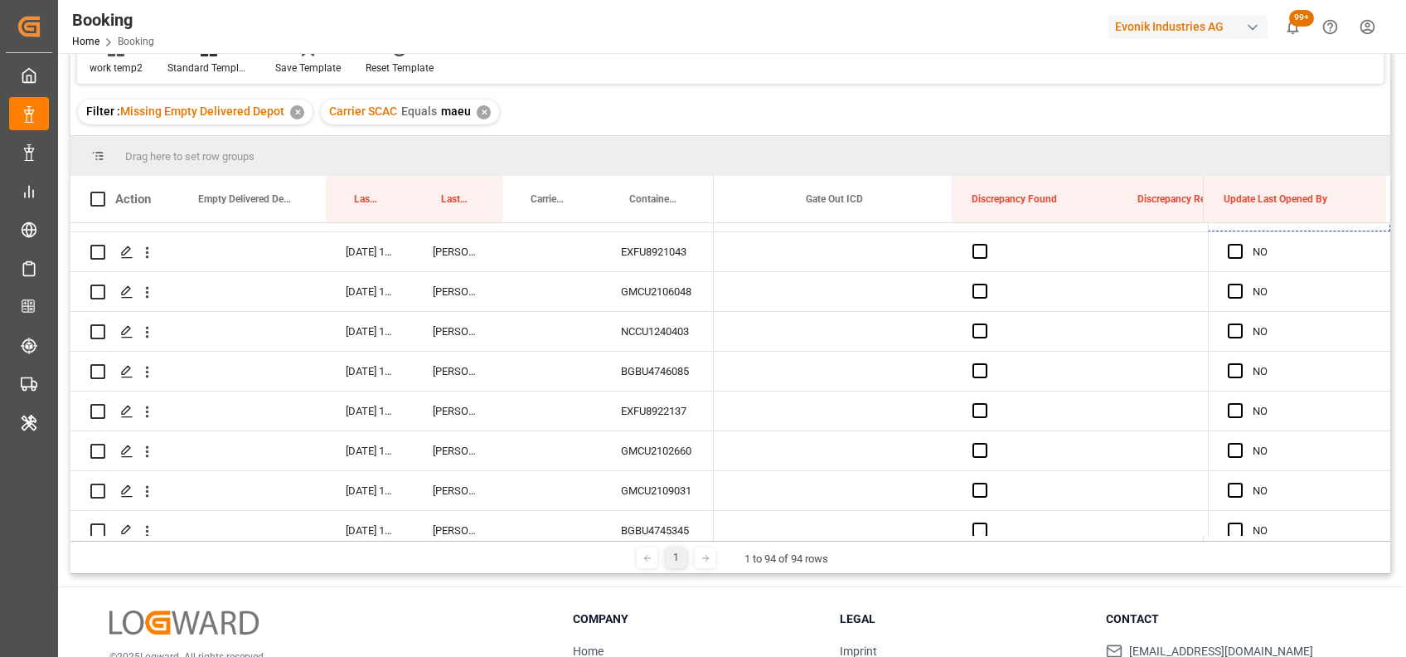
drag, startPoint x: 1383, startPoint y: 241, endPoint x: 1326, endPoint y: 473, distance: 238.9
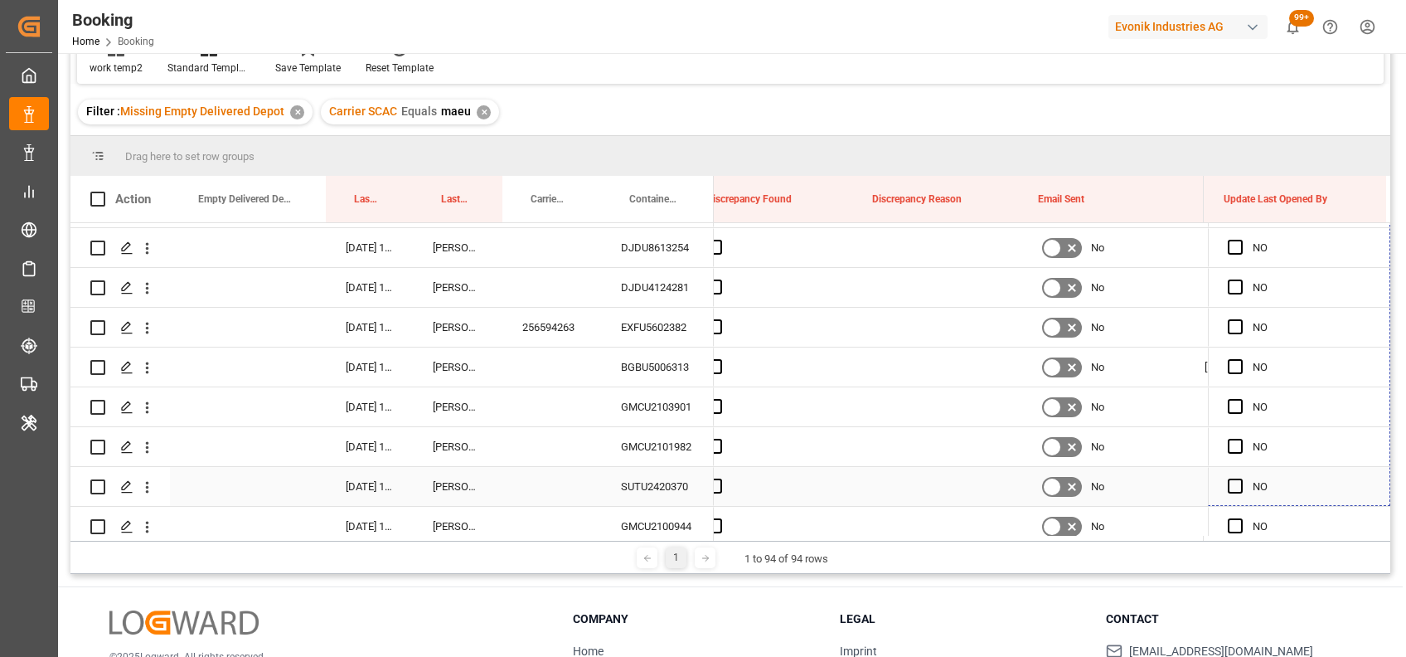
drag, startPoint x: 1381, startPoint y: 248, endPoint x: 1326, endPoint y: 475, distance: 233.6
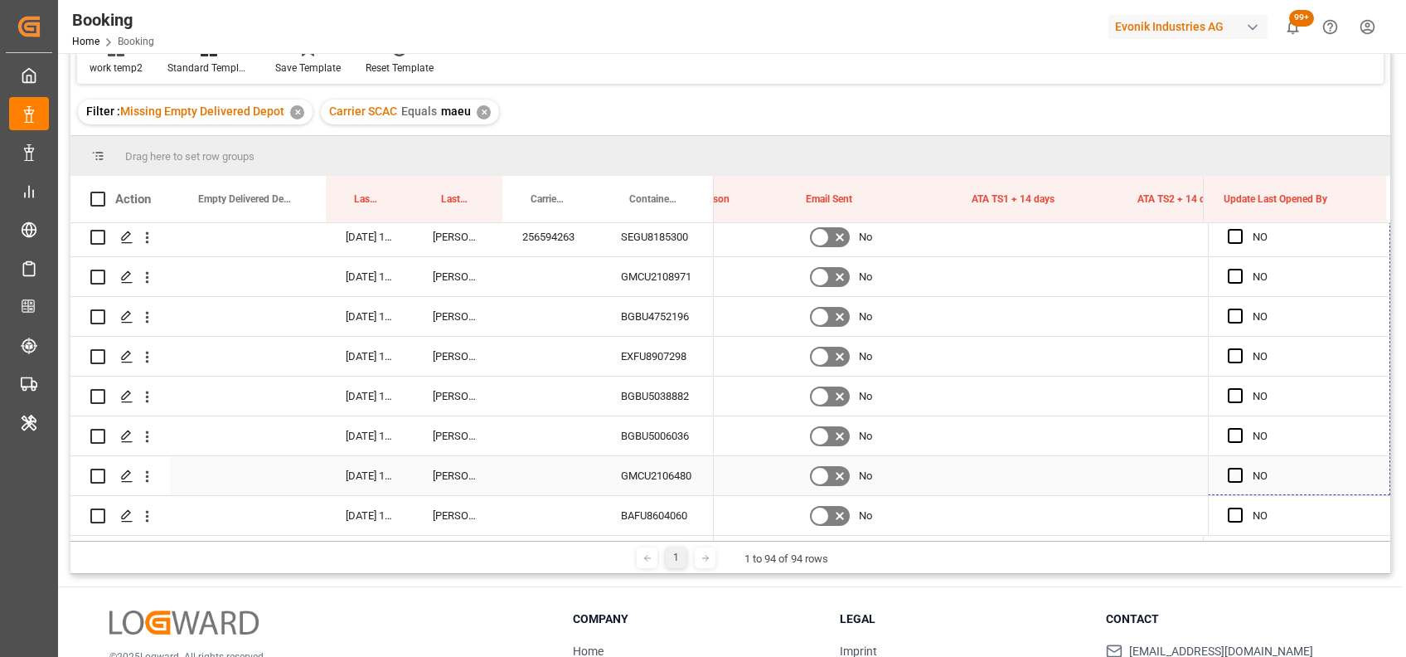
drag, startPoint x: 1382, startPoint y: 271, endPoint x: 1292, endPoint y: 449, distance: 199.1
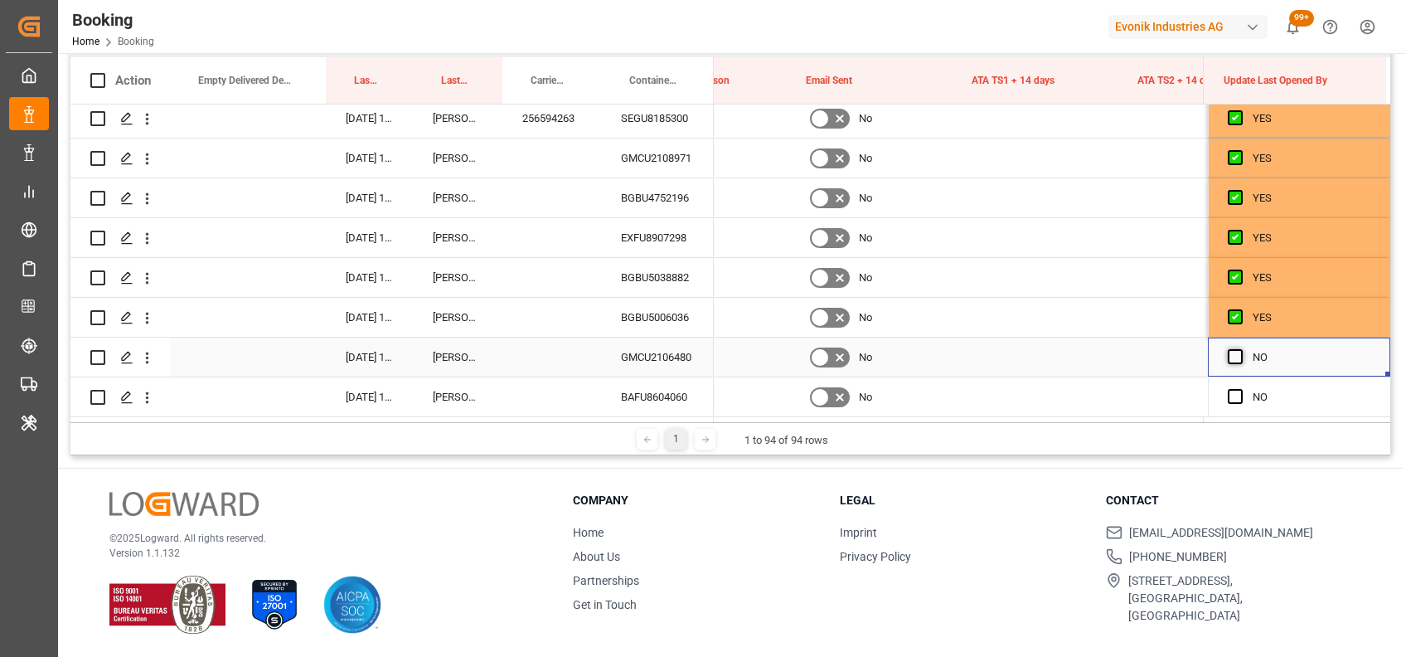
click at [1228, 349] on span "Press SPACE to select this row." at bounding box center [1235, 356] width 15 height 15
click at [1240, 349] on input "Press SPACE to select this row." at bounding box center [1240, 349] width 0 height 0
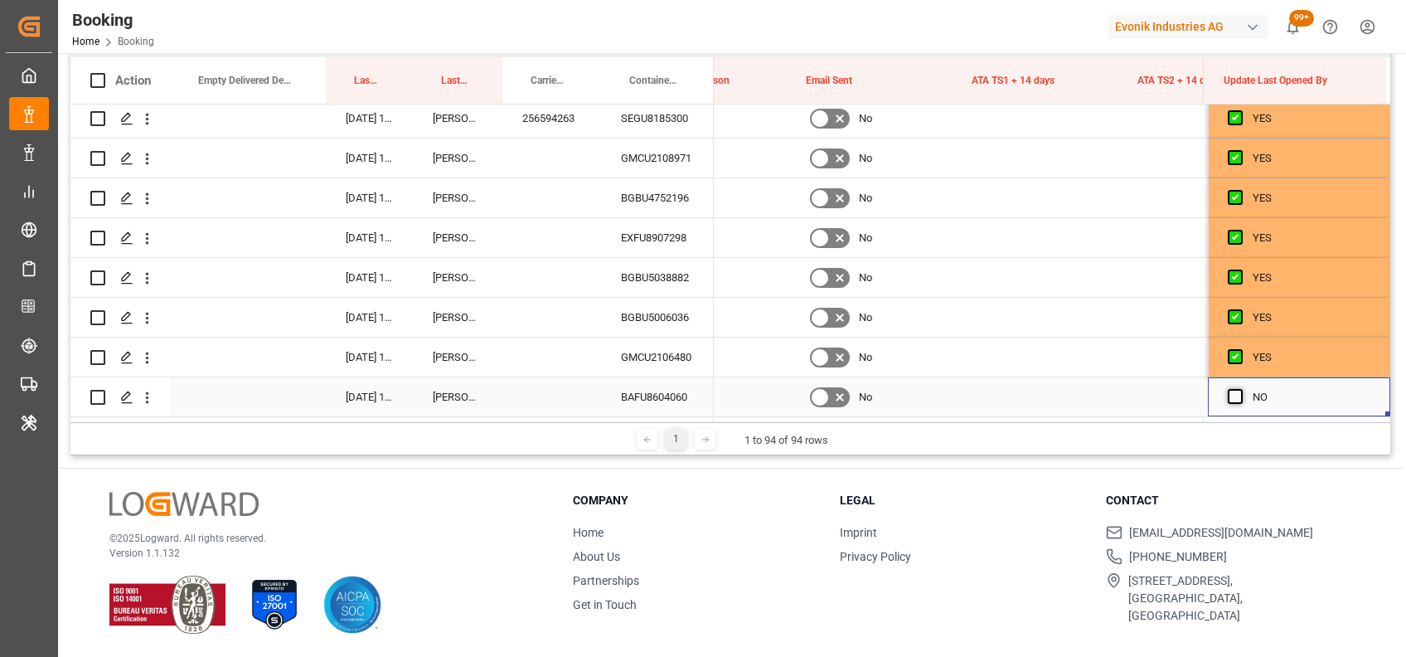
click at [1233, 389] on span "Press SPACE to select this row." at bounding box center [1235, 396] width 15 height 15
click at [1240, 389] on input "Press SPACE to select this row." at bounding box center [1240, 389] width 0 height 0
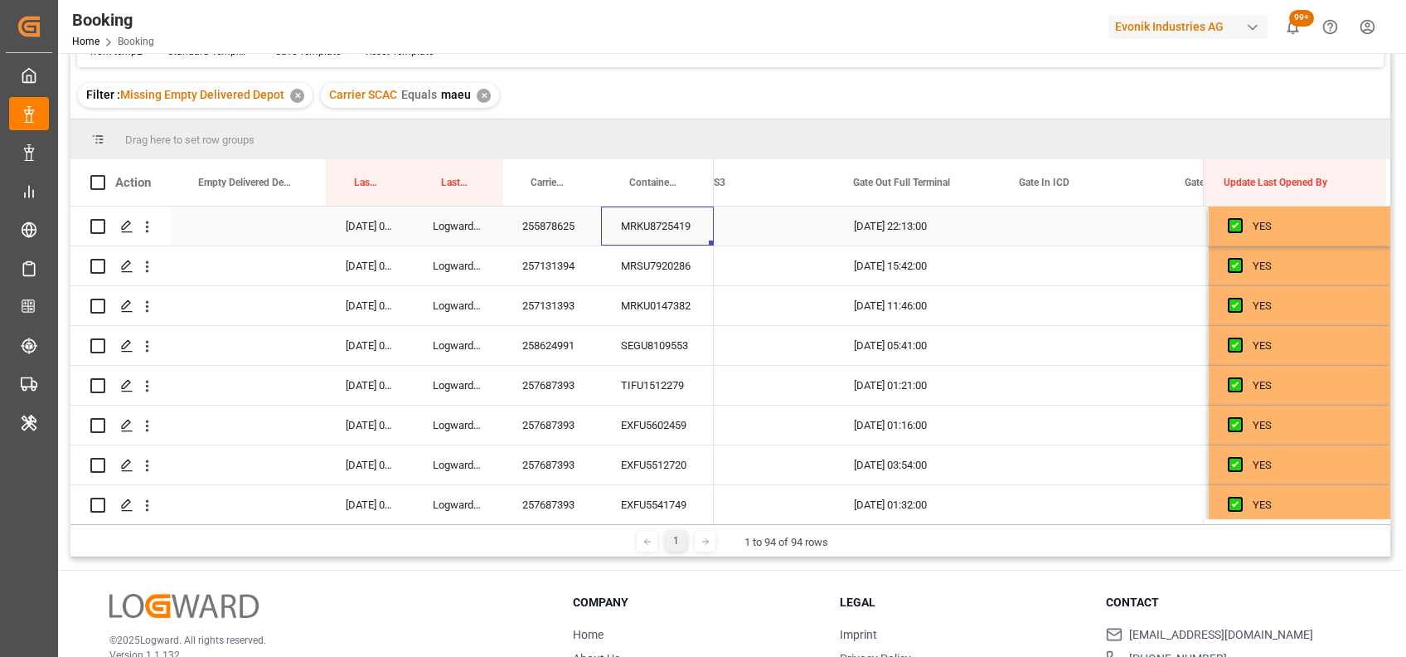
click at [681, 224] on div "MRKU8725419" at bounding box center [657, 225] width 113 height 39
click at [634, 259] on div "MRSU7920286" at bounding box center [657, 265] width 113 height 39
click at [554, 253] on div "257131394" at bounding box center [551, 265] width 99 height 39
click at [650, 265] on div "MRSU7920286" at bounding box center [657, 265] width 113 height 39
click at [544, 259] on div "257131394" at bounding box center [551, 265] width 99 height 39
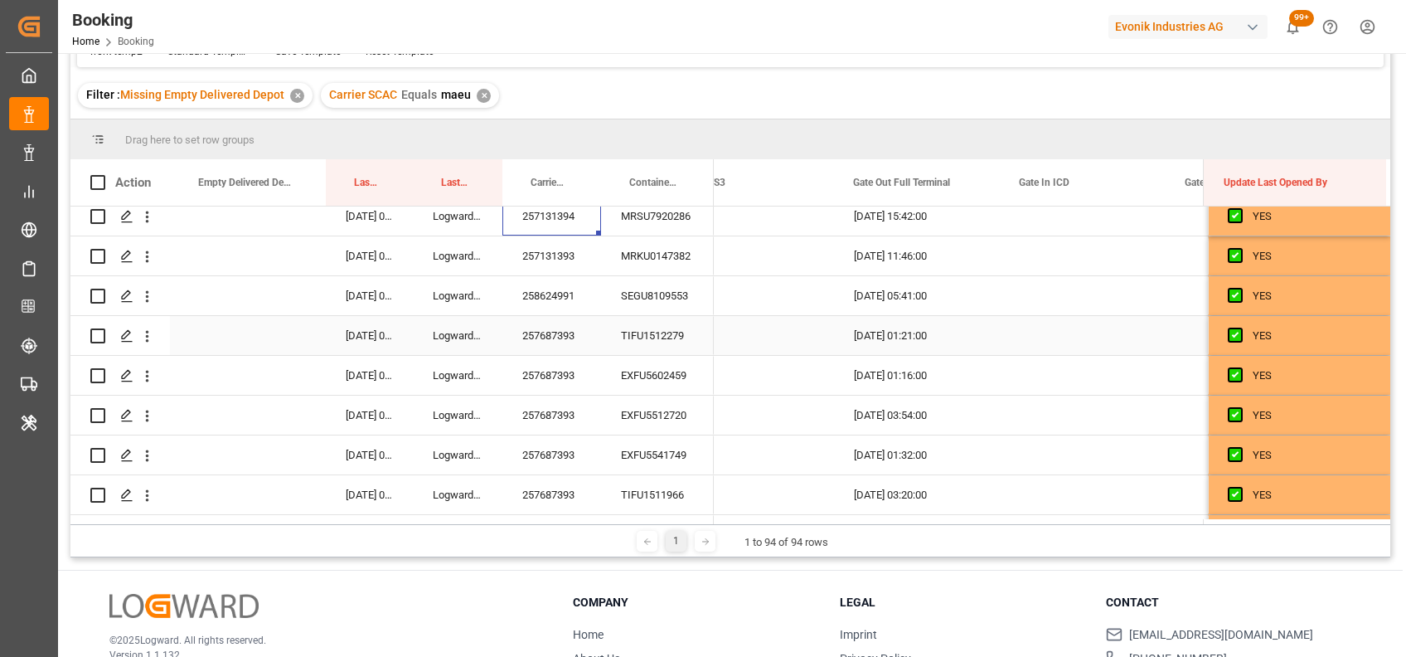
scroll to position [51, 0]
click at [572, 263] on div "257131393" at bounding box center [551, 254] width 99 height 39
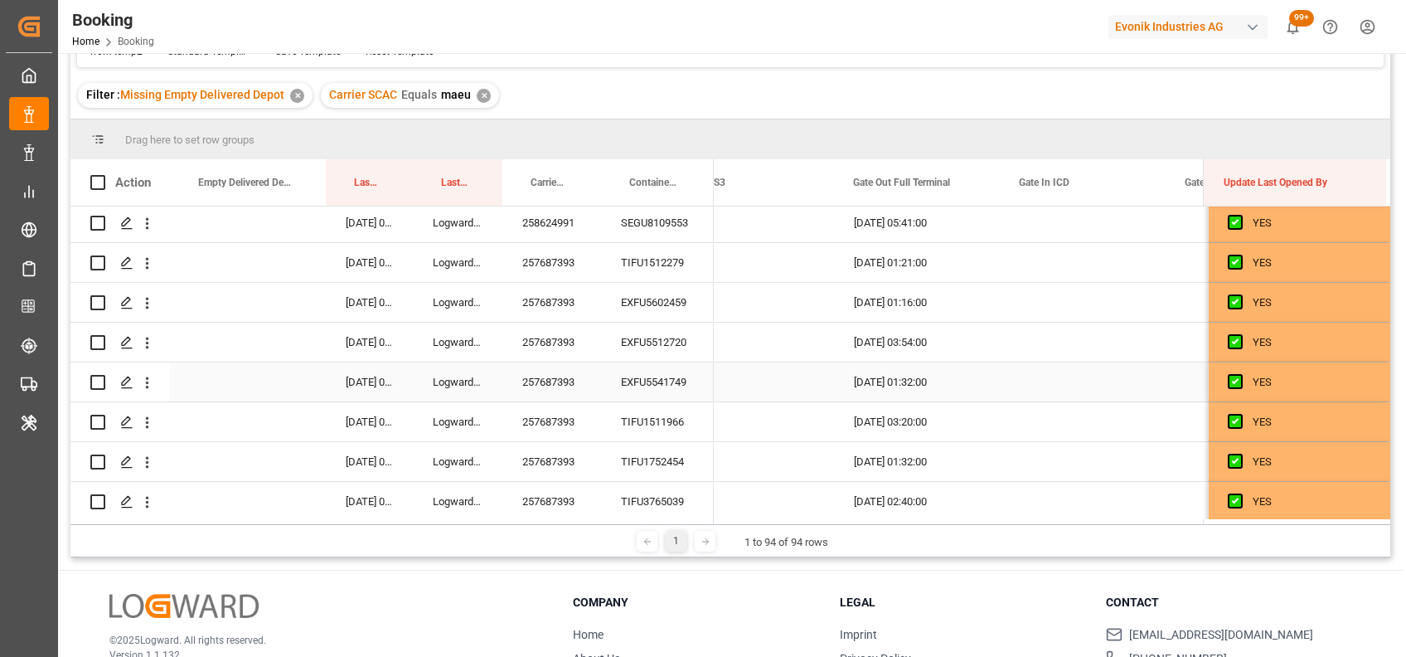
scroll to position [124, 0]
click at [564, 274] on div "257687393" at bounding box center [551, 261] width 99 height 39
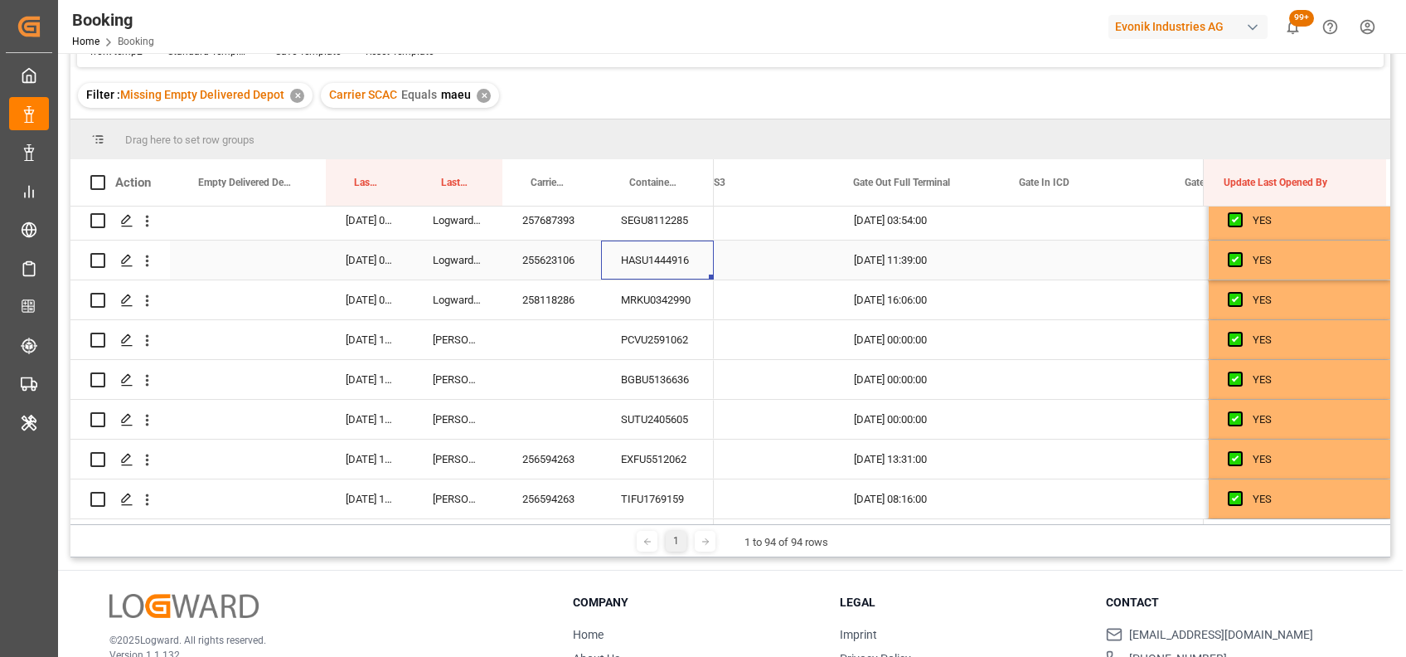
click at [640, 266] on div "HASU1444916" at bounding box center [657, 259] width 113 height 39
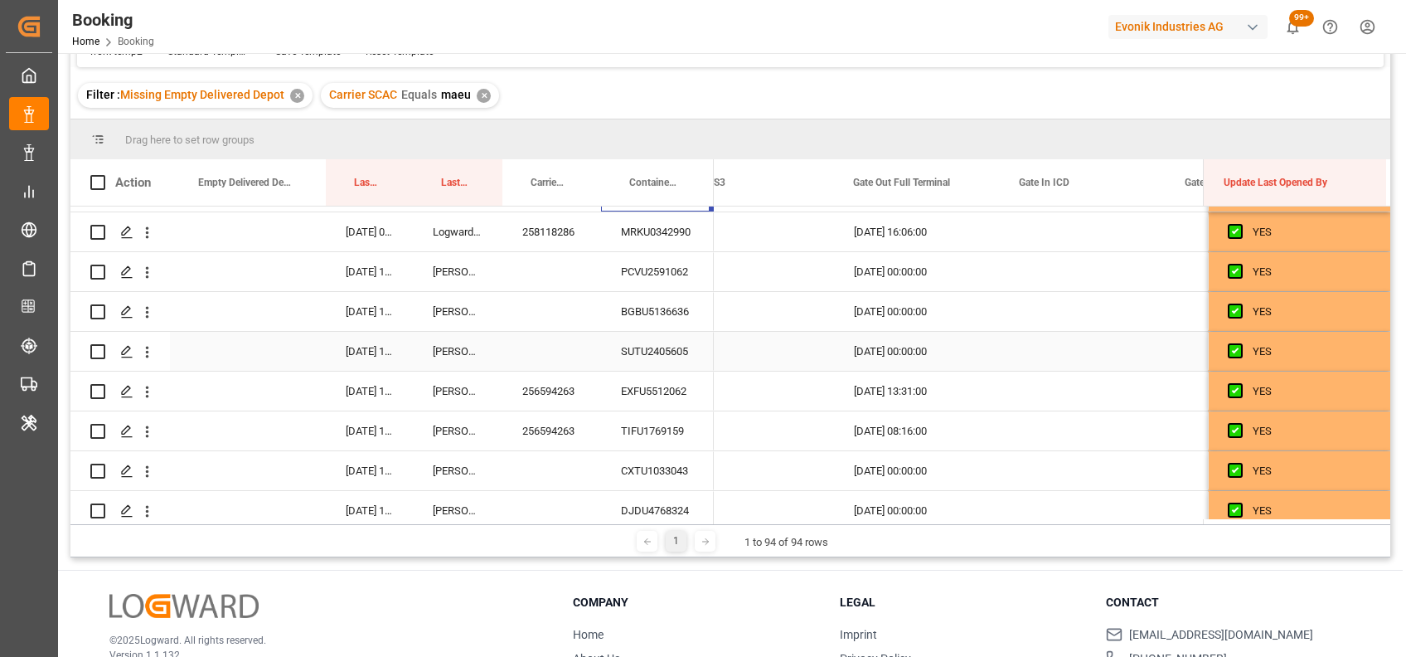
scroll to position [590, 0]
click at [645, 241] on div "MRKU0342990" at bounding box center [657, 232] width 113 height 39
click at [665, 279] on div "PCVU2591062" at bounding box center [657, 272] width 113 height 39
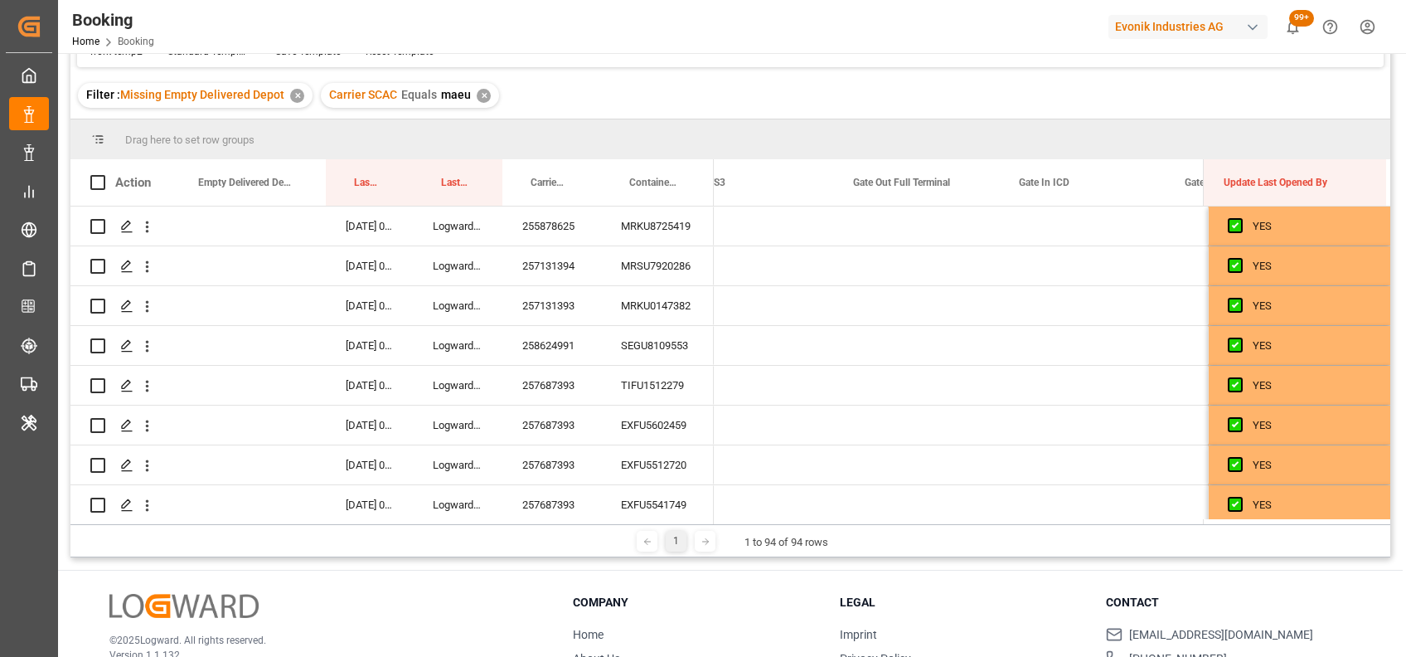
scroll to position [0, 20813]
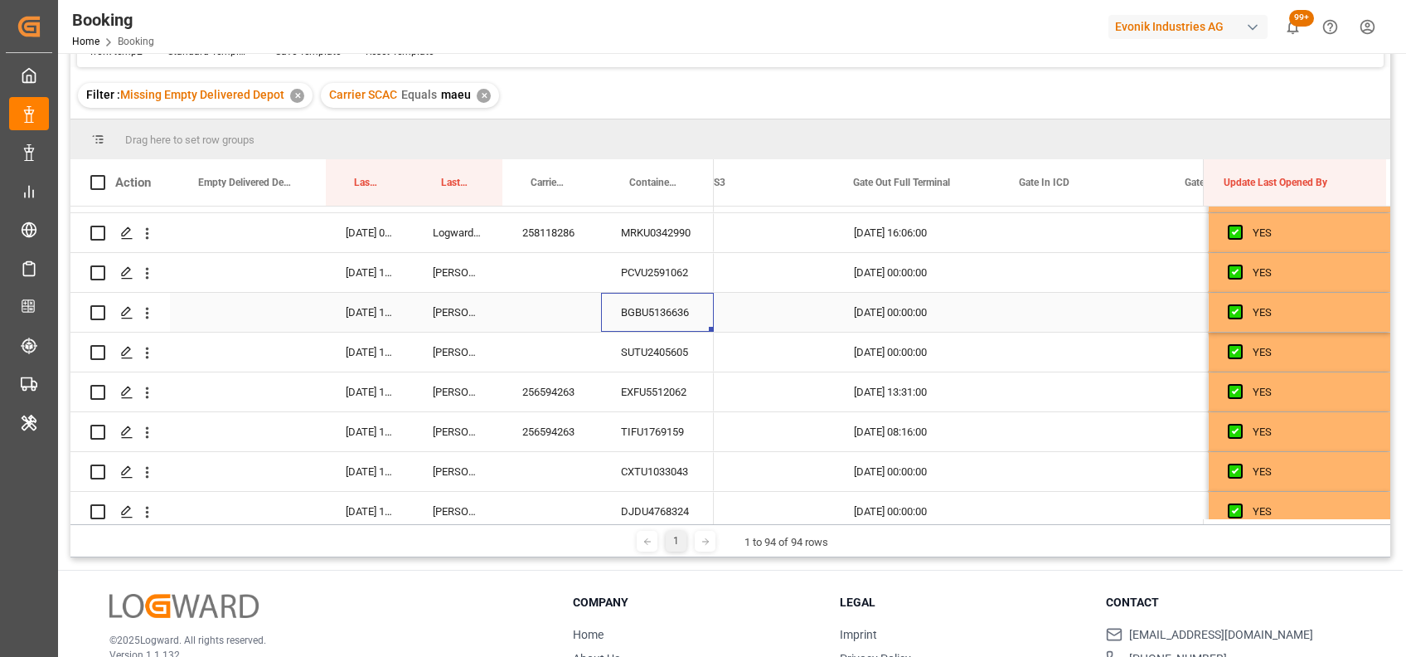
click at [636, 309] on div "BGBU5136636" at bounding box center [657, 312] width 113 height 39
click at [664, 349] on div "SUTU2405605" at bounding box center [657, 351] width 113 height 39
click at [541, 381] on div "256594263" at bounding box center [551, 391] width 99 height 39
click at [664, 239] on div "CXTU1033043" at bounding box center [657, 233] width 113 height 39
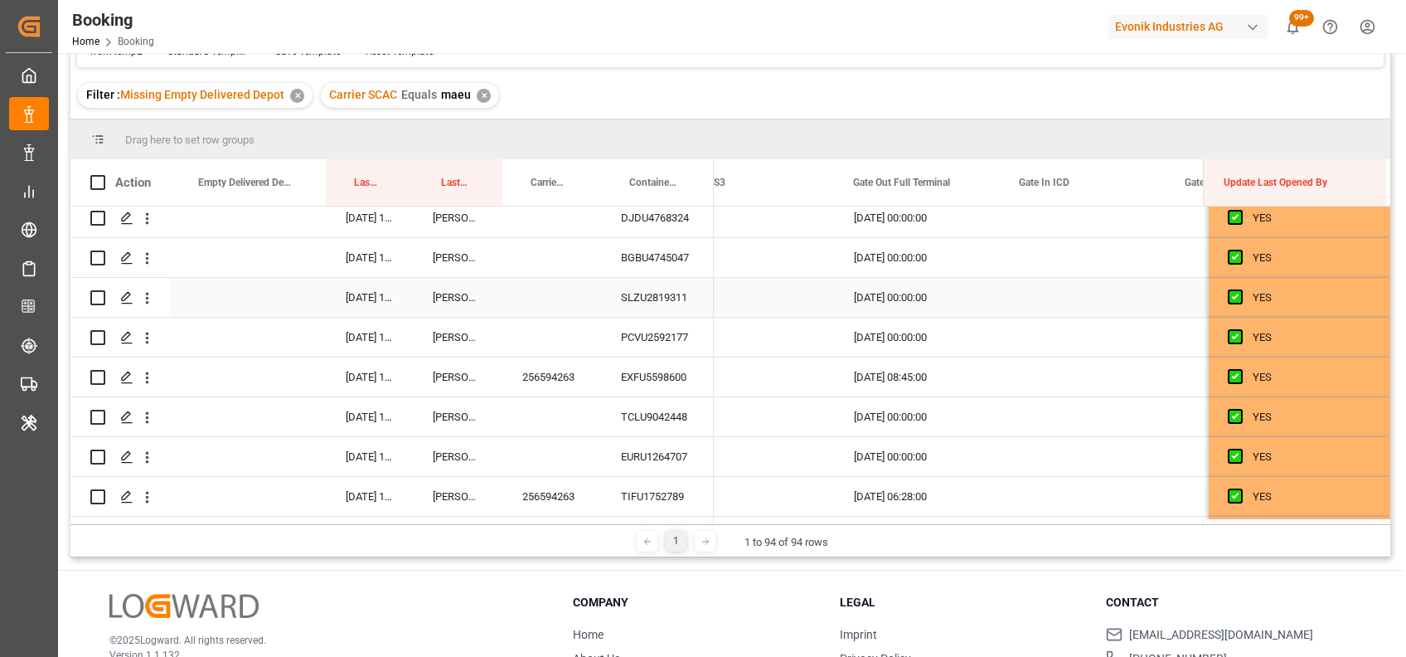
scroll to position [885, 0]
click at [642, 264] on div "BGBU4745047" at bounding box center [657, 255] width 113 height 39
click at [657, 298] on div "SLZU2819311" at bounding box center [657, 295] width 113 height 39
click at [630, 334] on div "PCVU2592177" at bounding box center [657, 335] width 113 height 39
click at [573, 371] on div "256594263" at bounding box center [551, 375] width 99 height 39
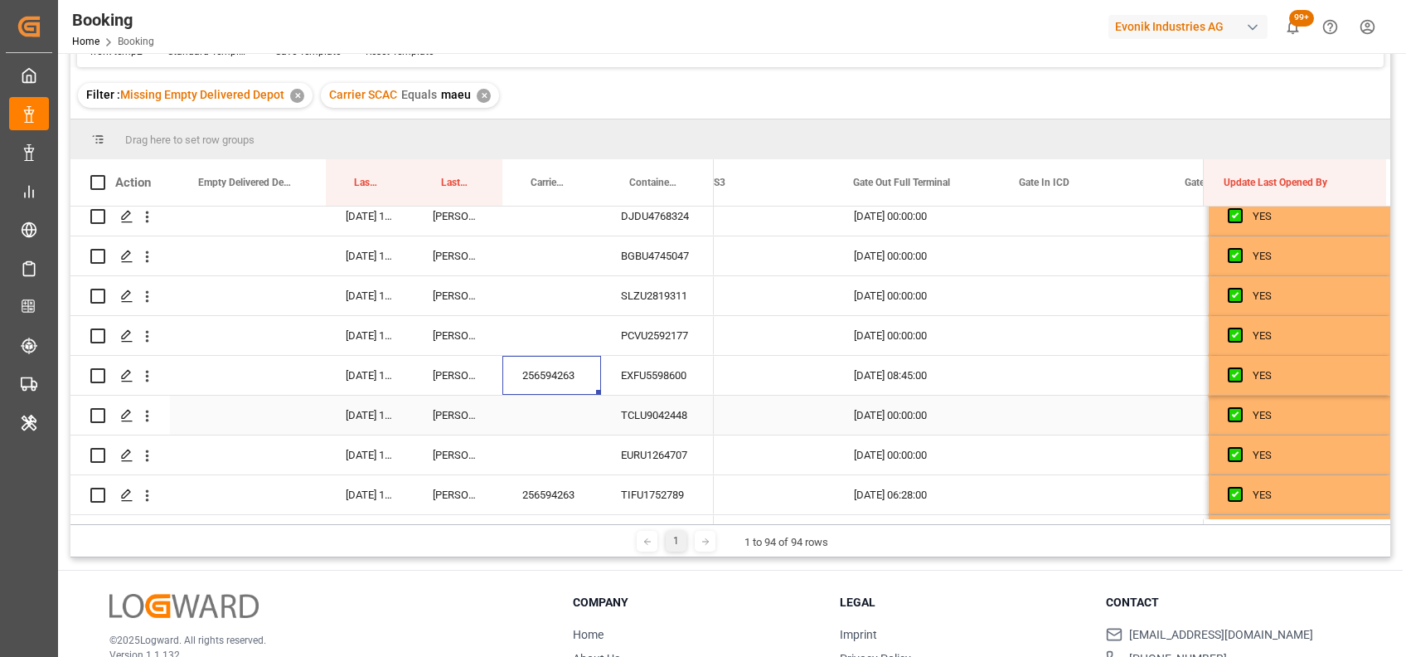
click at [657, 405] on div "TCLU9042448" at bounding box center [657, 414] width 113 height 39
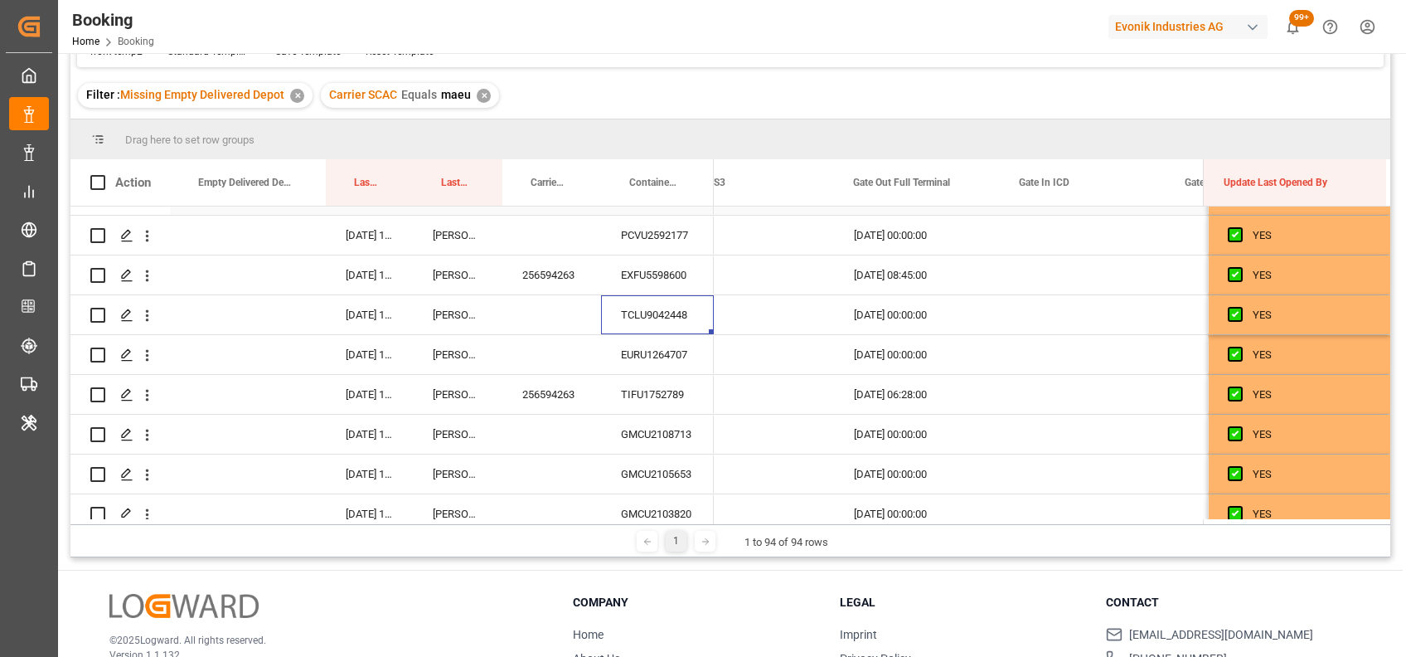
scroll to position [1035, 0]
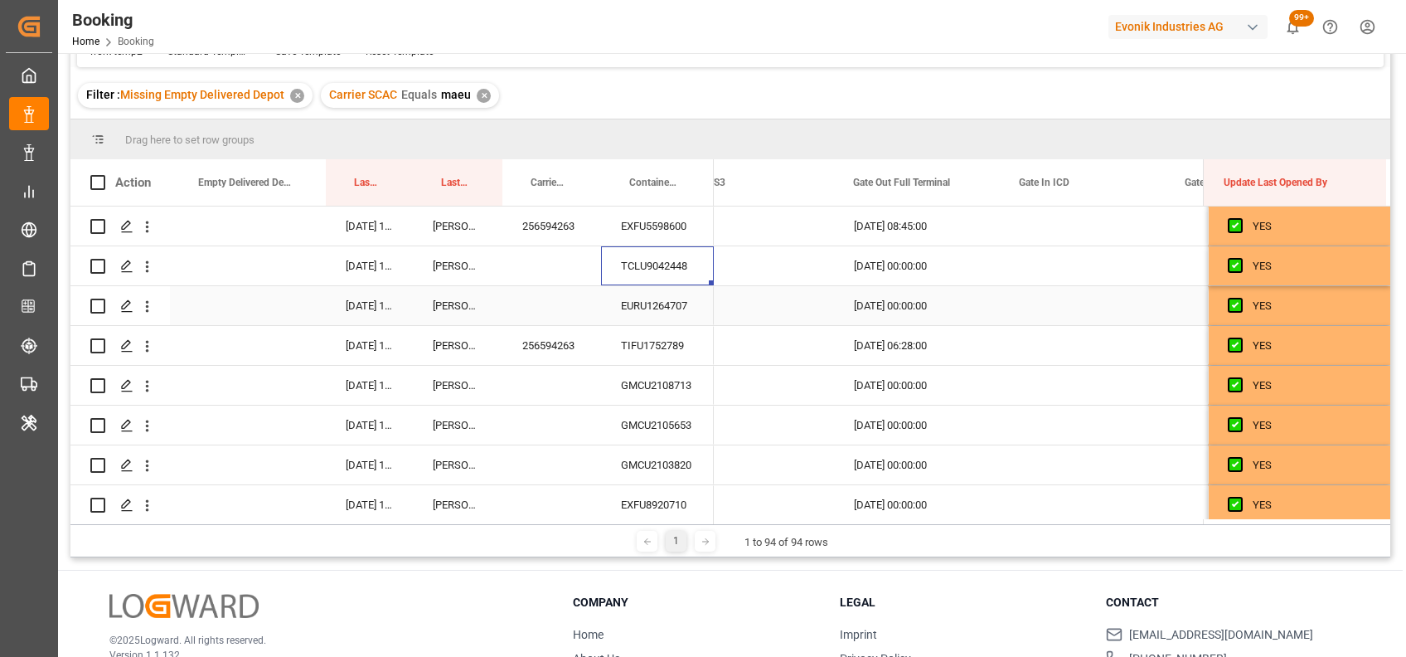
click at [652, 298] on div "EURU1264707" at bounding box center [657, 305] width 113 height 39
click at [658, 337] on div "TIFU1752789" at bounding box center [657, 345] width 113 height 39
click at [645, 302] on div "EXFU4410894" at bounding box center [657, 304] width 113 height 39
click at [645, 348] on div "BGBU5000700" at bounding box center [657, 344] width 113 height 39
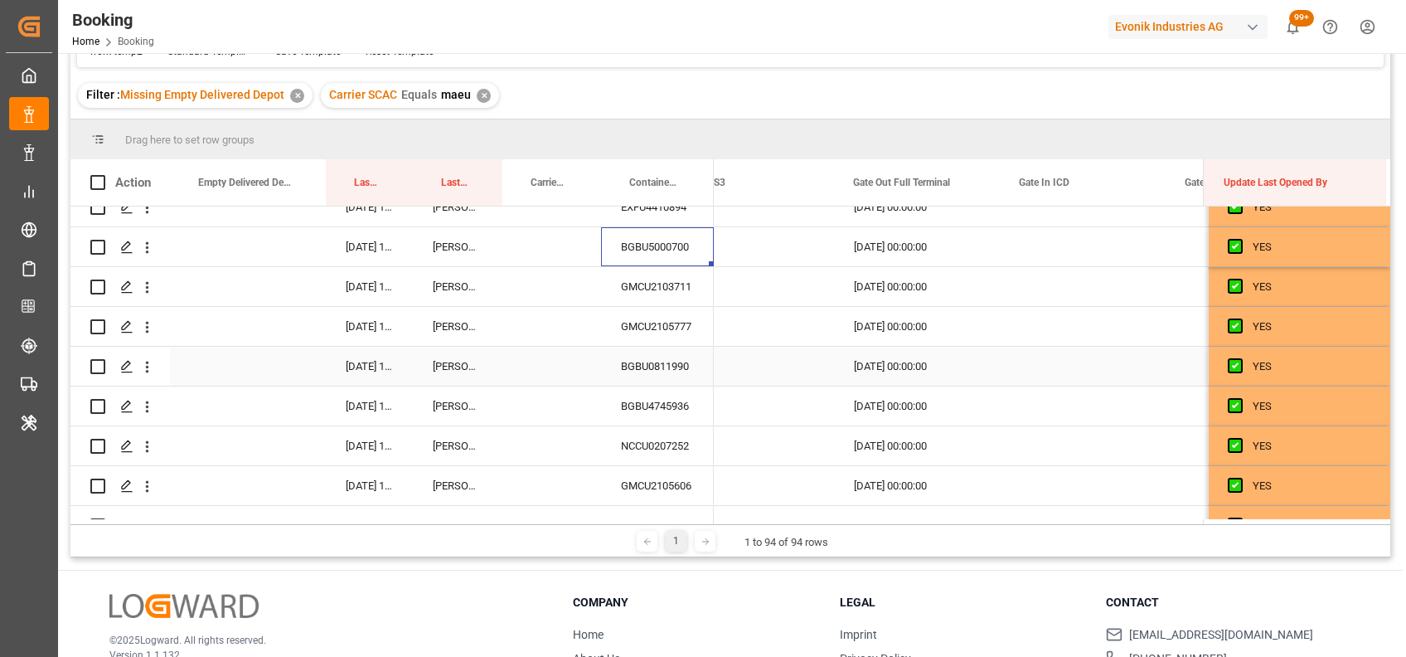
scroll to position [1407, 0]
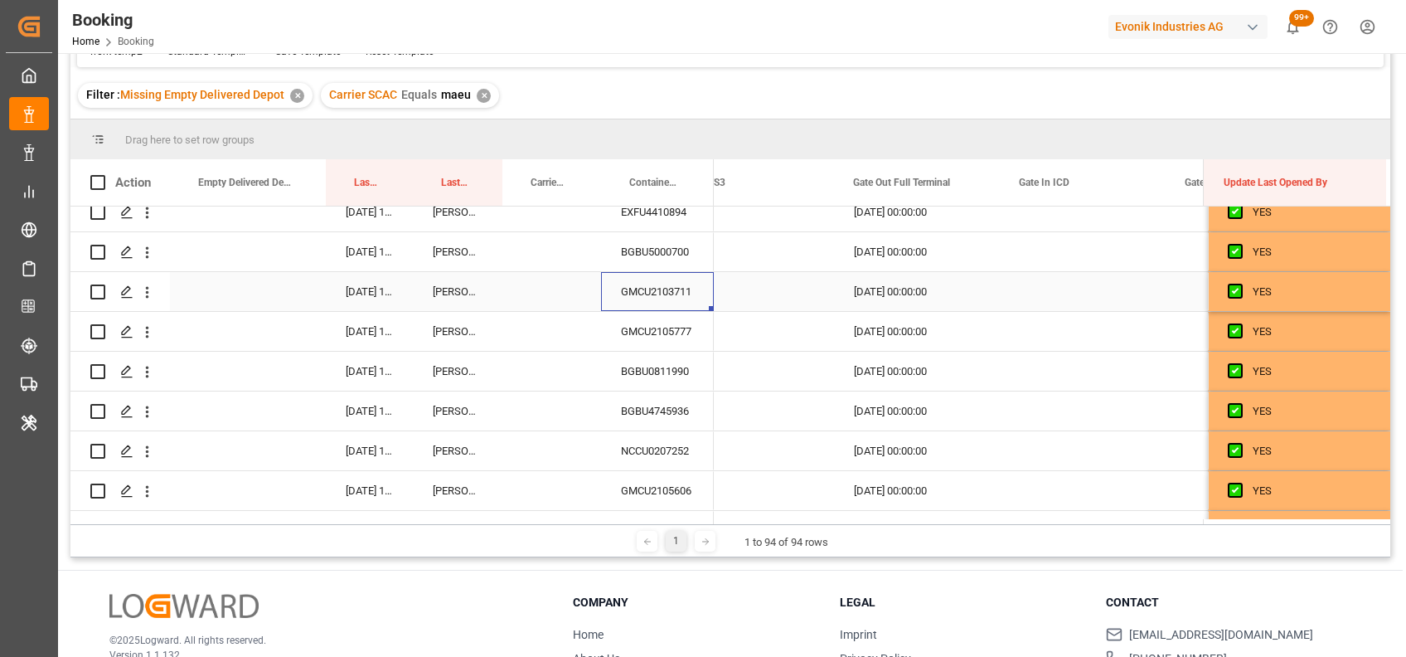
click at [643, 289] on div "GMCU2103711" at bounding box center [657, 291] width 113 height 39
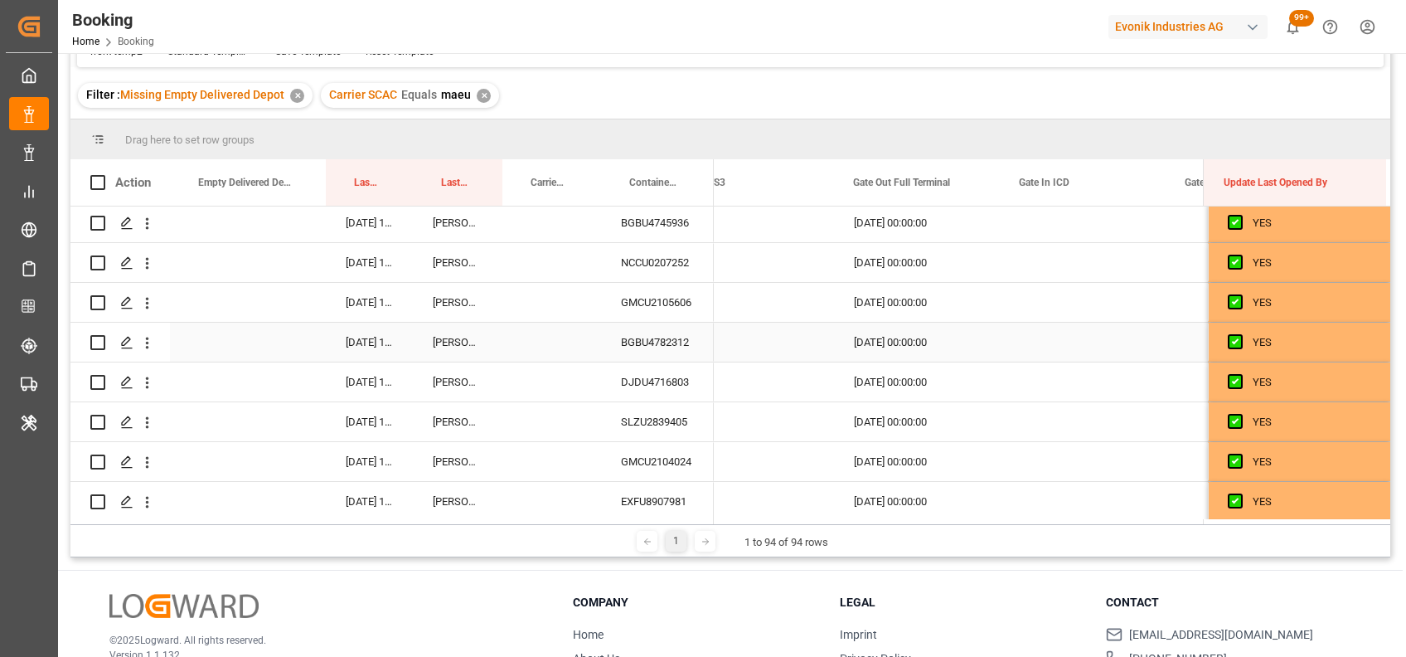
scroll to position [1596, 0]
click at [665, 298] on div "GMCU2105606" at bounding box center [657, 301] width 113 height 39
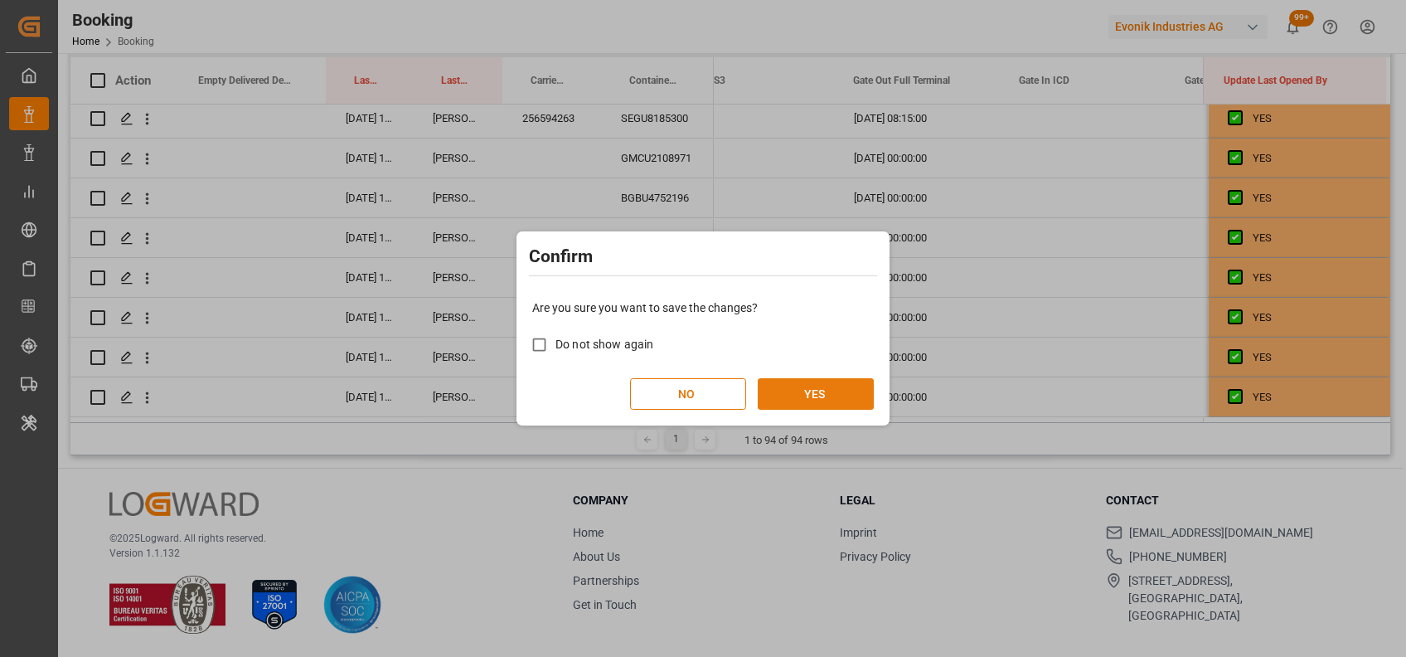
click at [812, 390] on button "YES" at bounding box center [816, 394] width 116 height 32
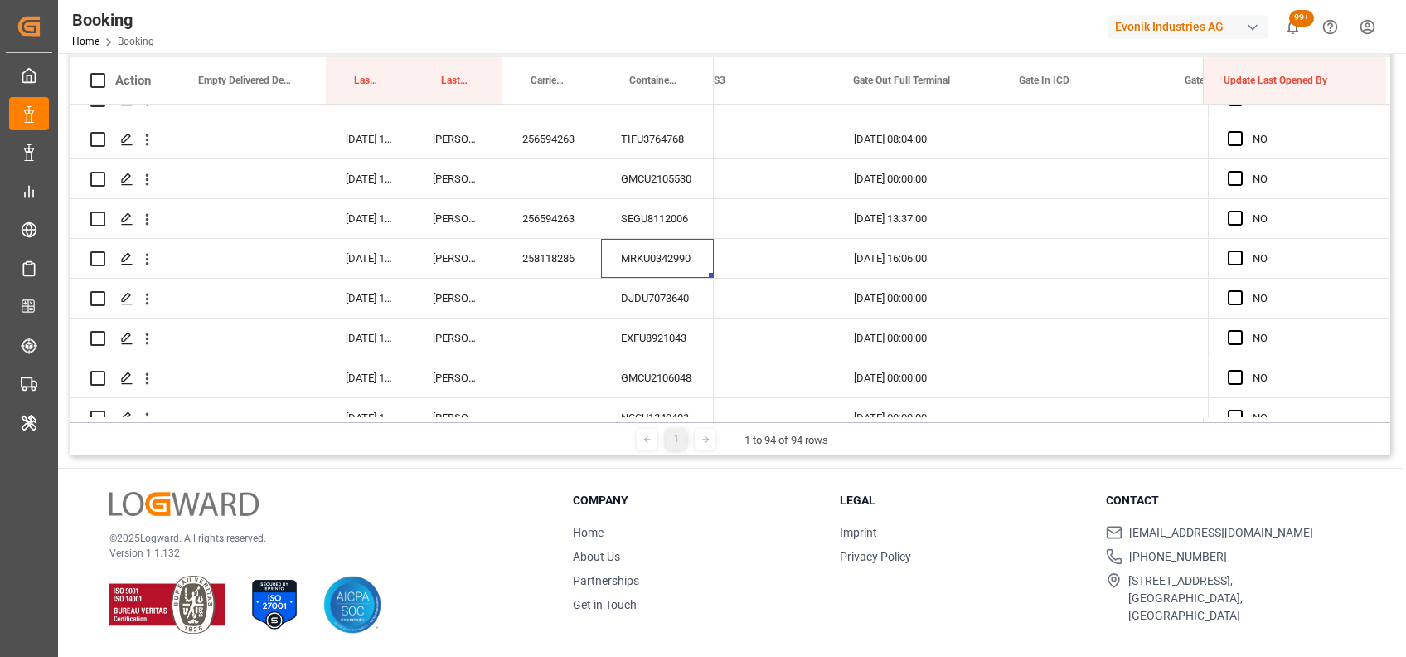
scroll to position [0, 0]
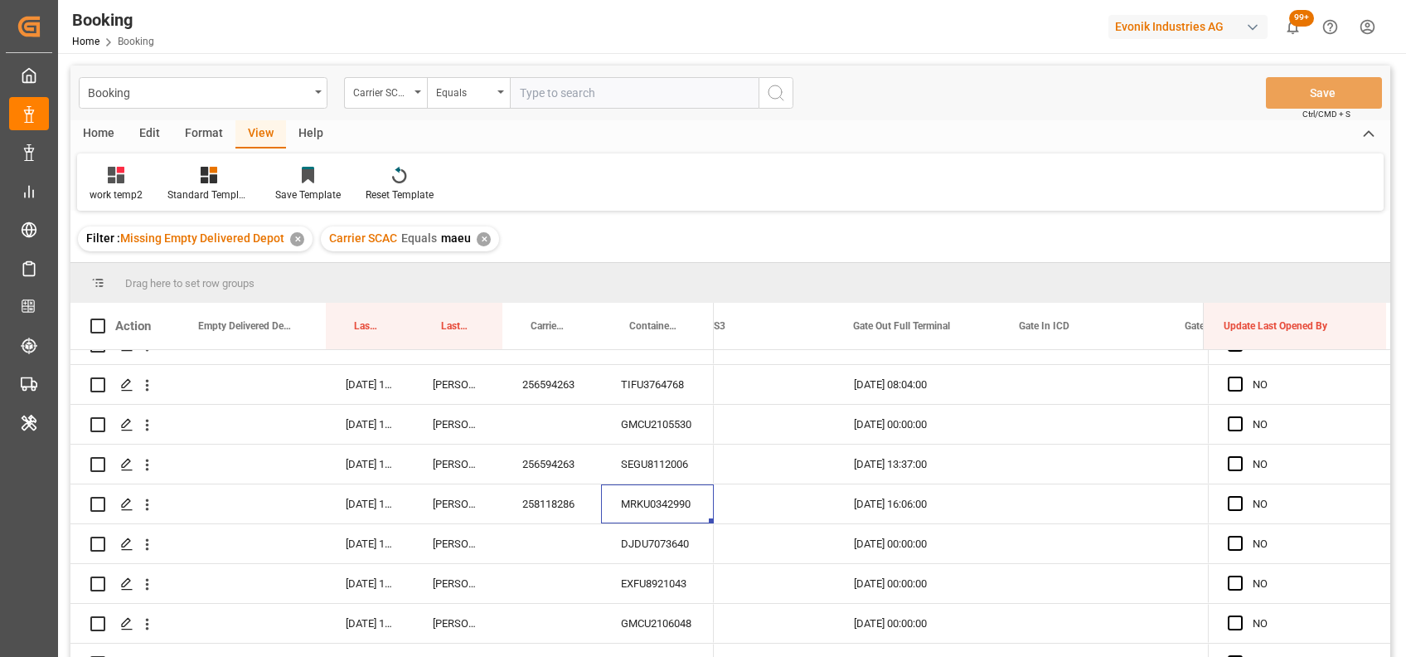
click at [482, 240] on div "✕" at bounding box center [484, 239] width 14 height 14
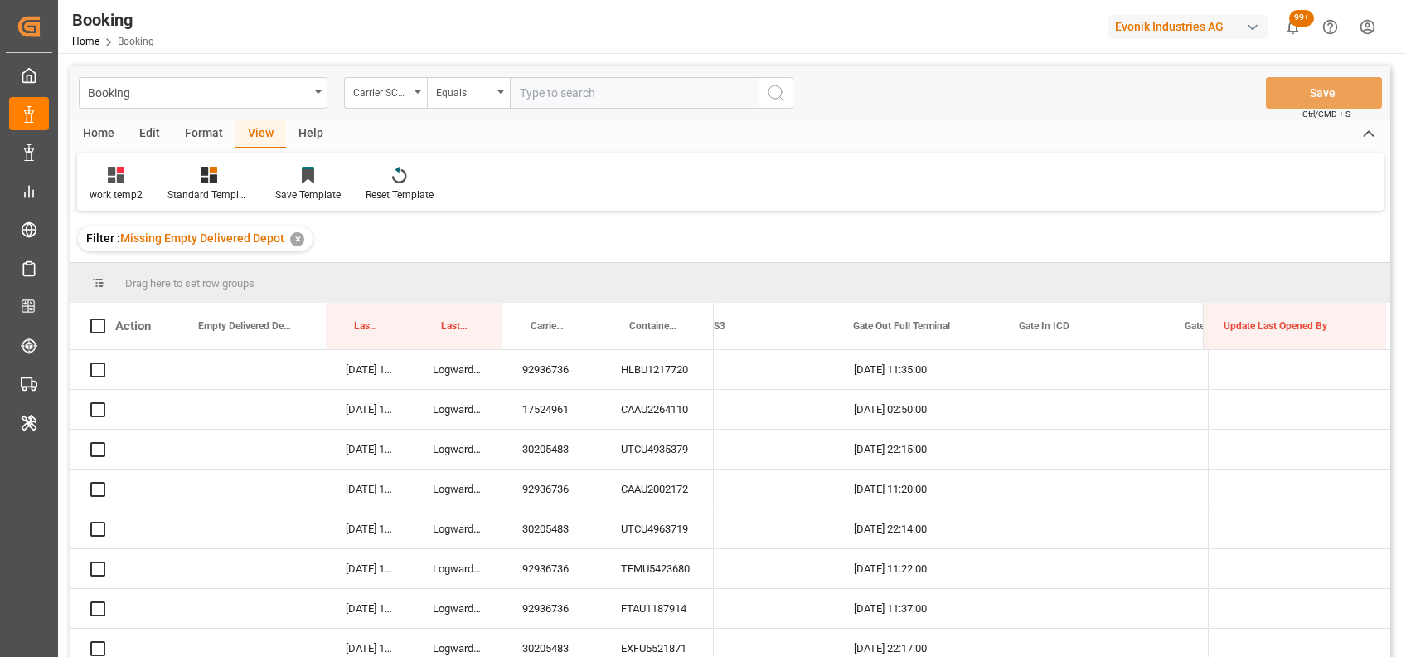
click at [564, 95] on input "text" at bounding box center [634, 93] width 249 height 32
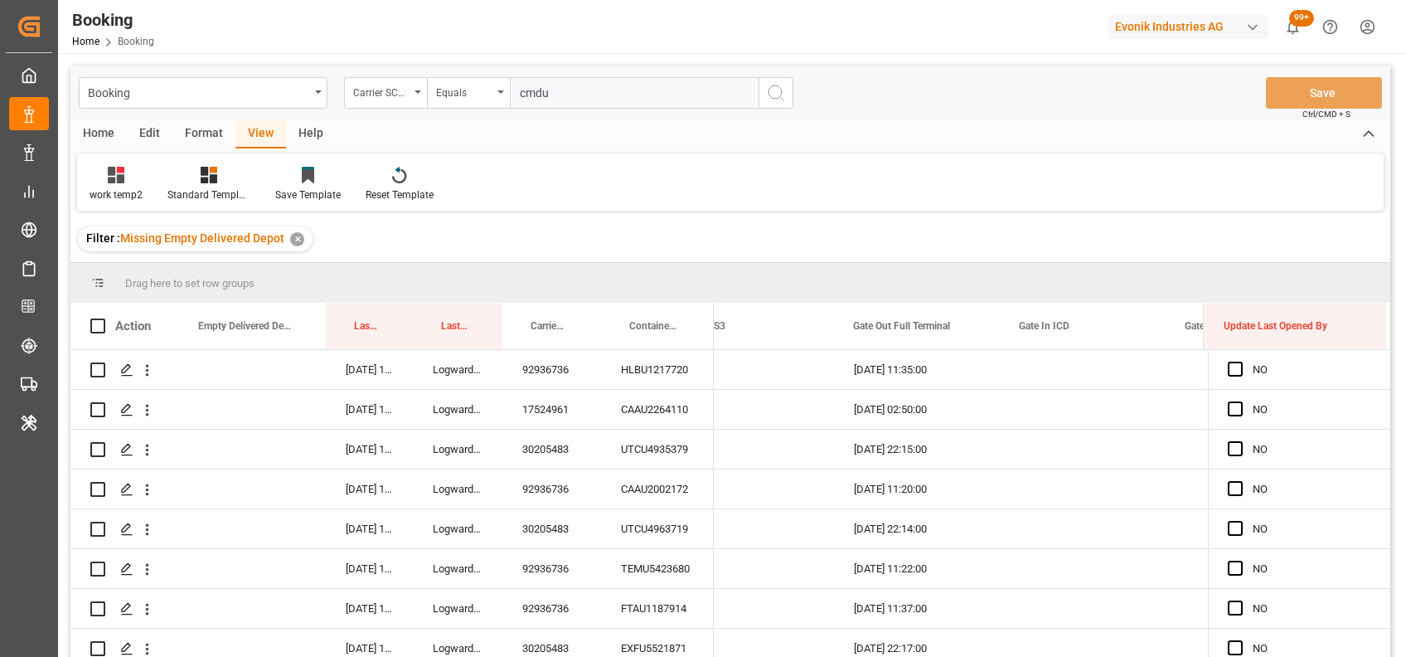
type input "cmdu"
click at [782, 95] on icon "search button" at bounding box center [776, 93] width 20 height 20
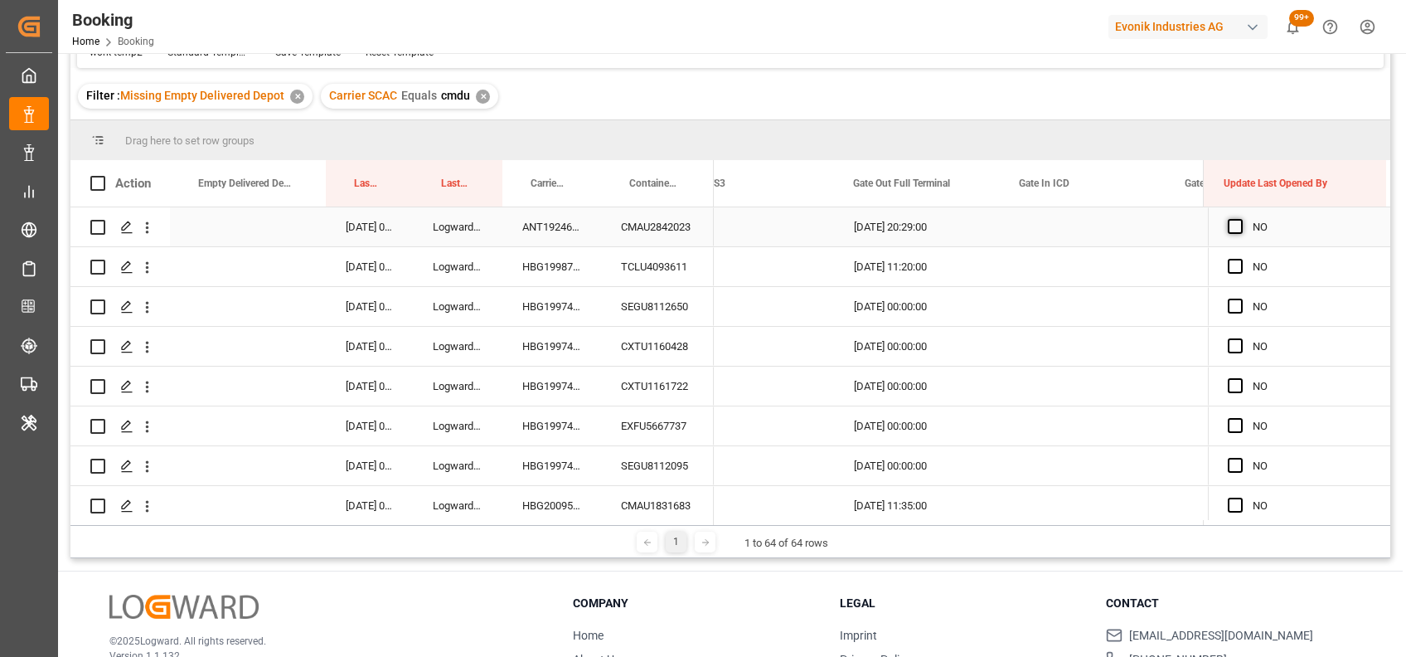
click at [1228, 222] on span "Press SPACE to select this row." at bounding box center [1235, 226] width 15 height 15
click at [1240, 219] on input "Press SPACE to select this row." at bounding box center [1240, 219] width 0 height 0
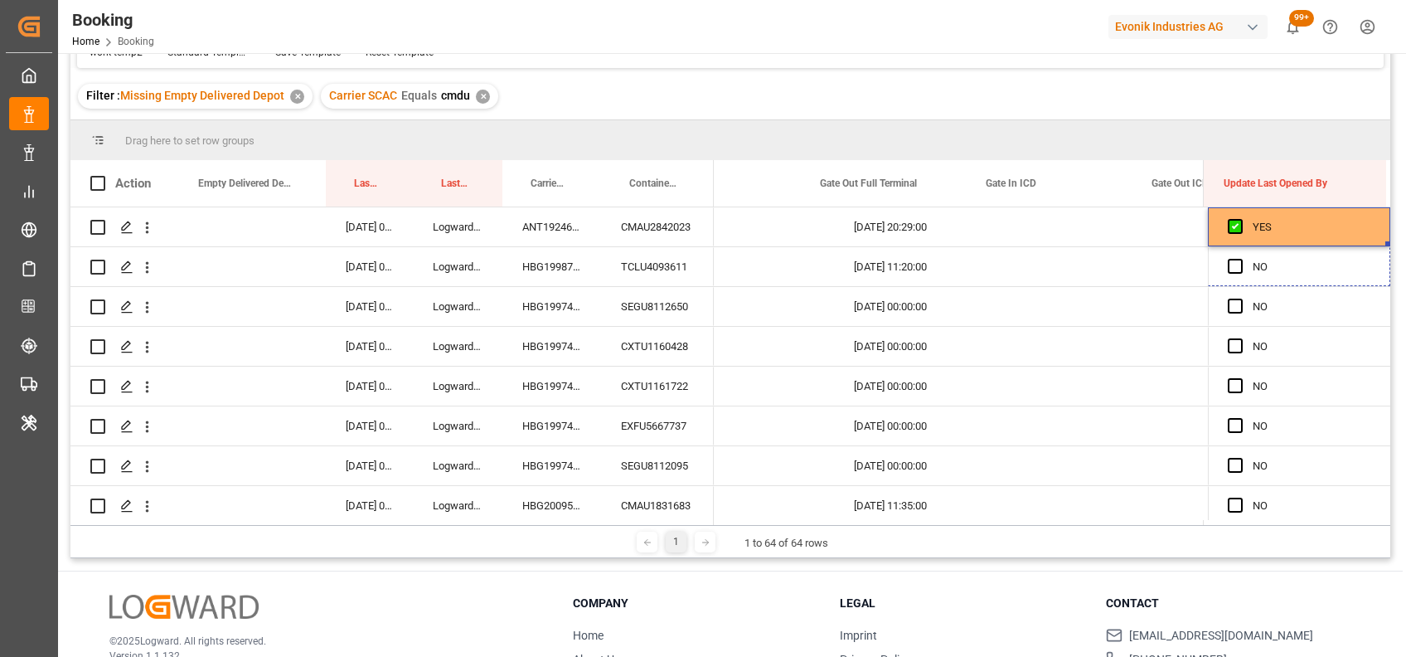
scroll to position [0, 20912]
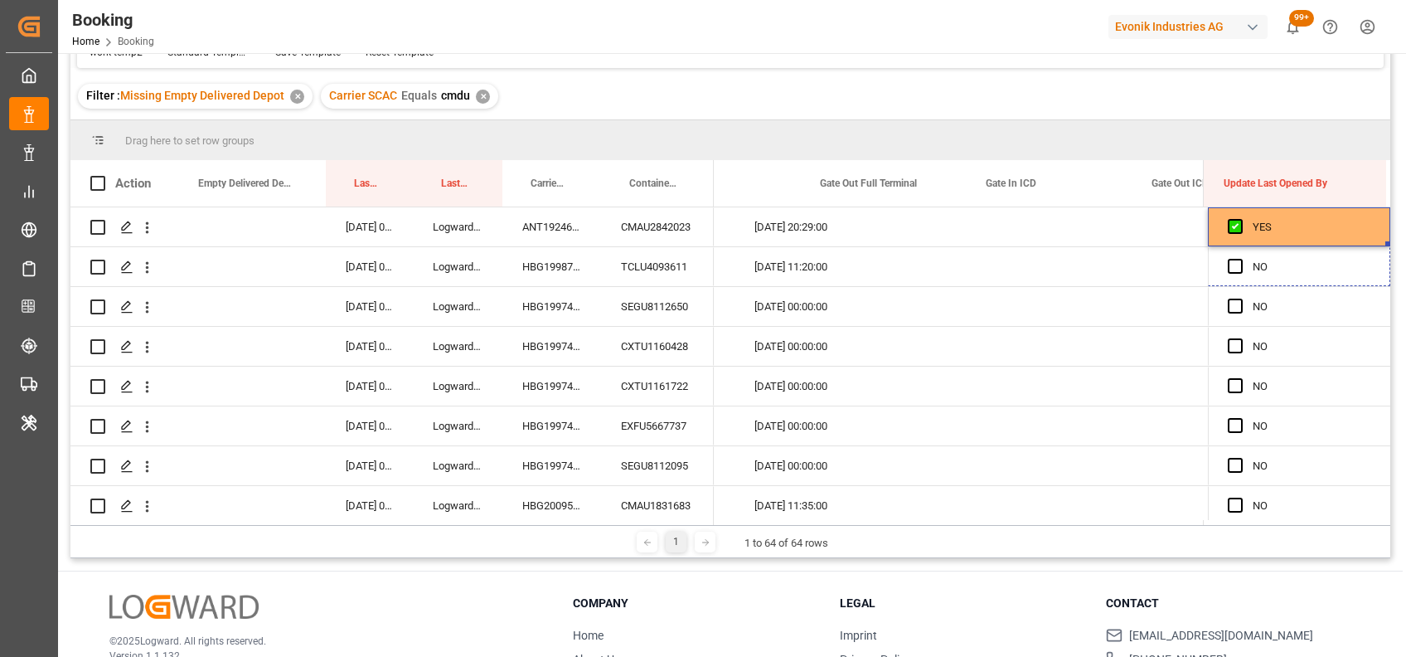
drag, startPoint x: 1382, startPoint y: 241, endPoint x: 1404, endPoint y: 648, distance: 407.7
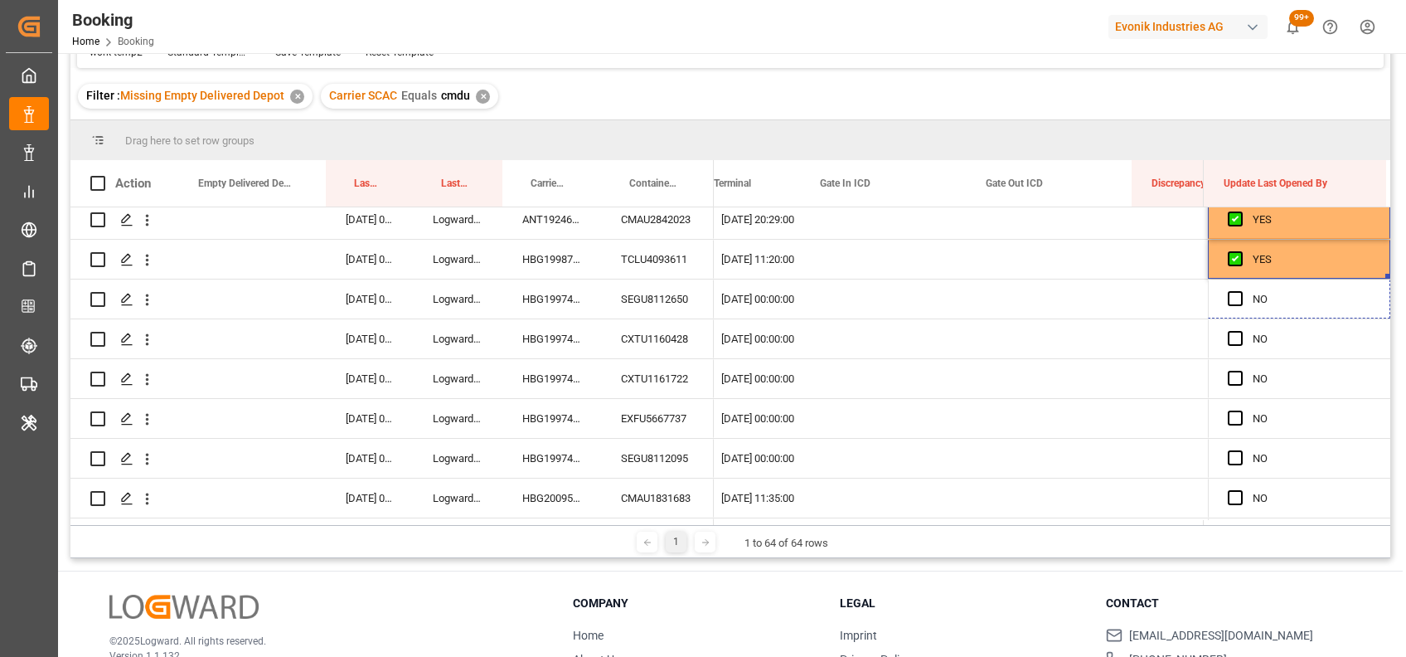
scroll to position [0, 21012]
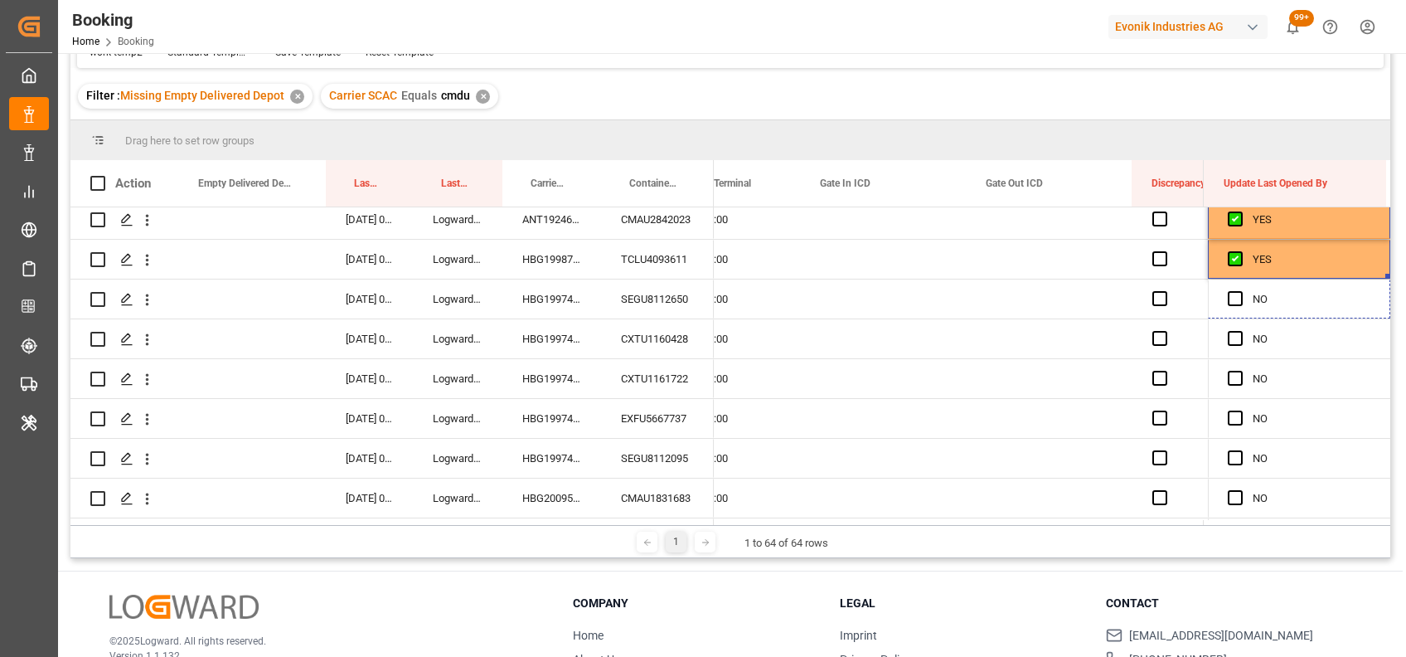
drag, startPoint x: 1380, startPoint y: 277, endPoint x: 1387, endPoint y: 573, distance: 296.0
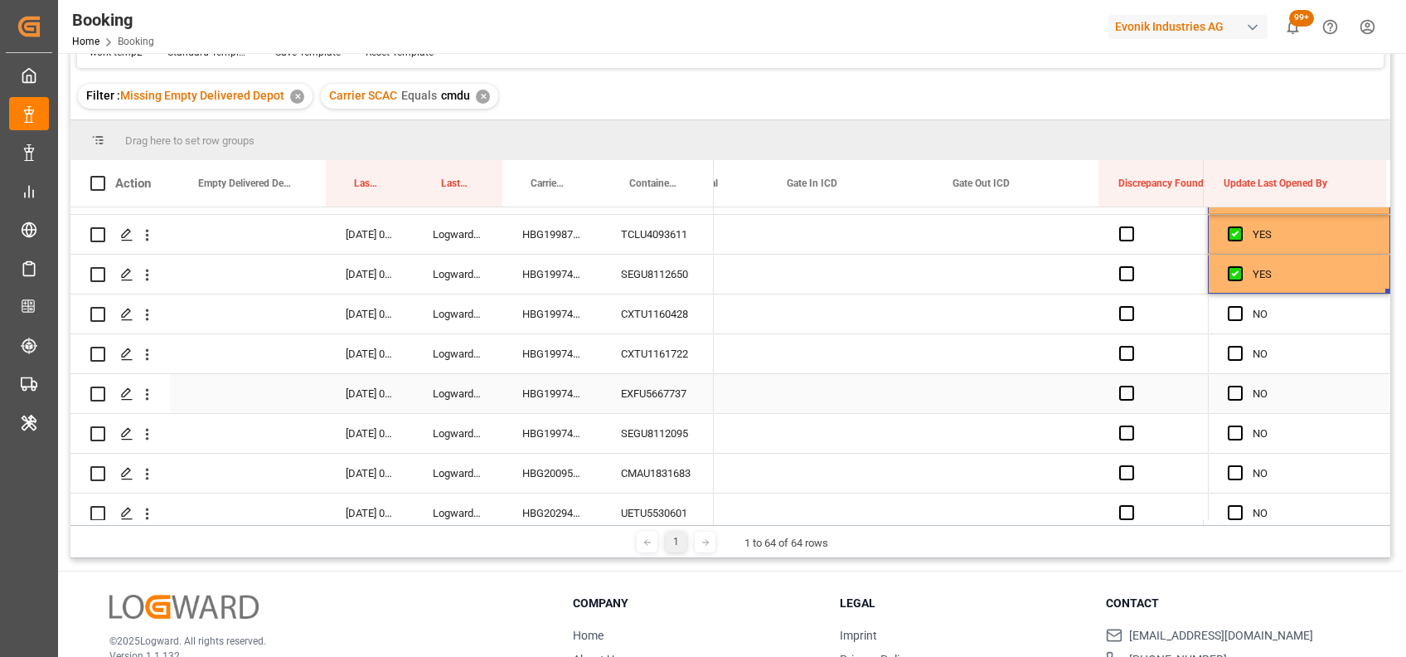
scroll to position [26, 0]
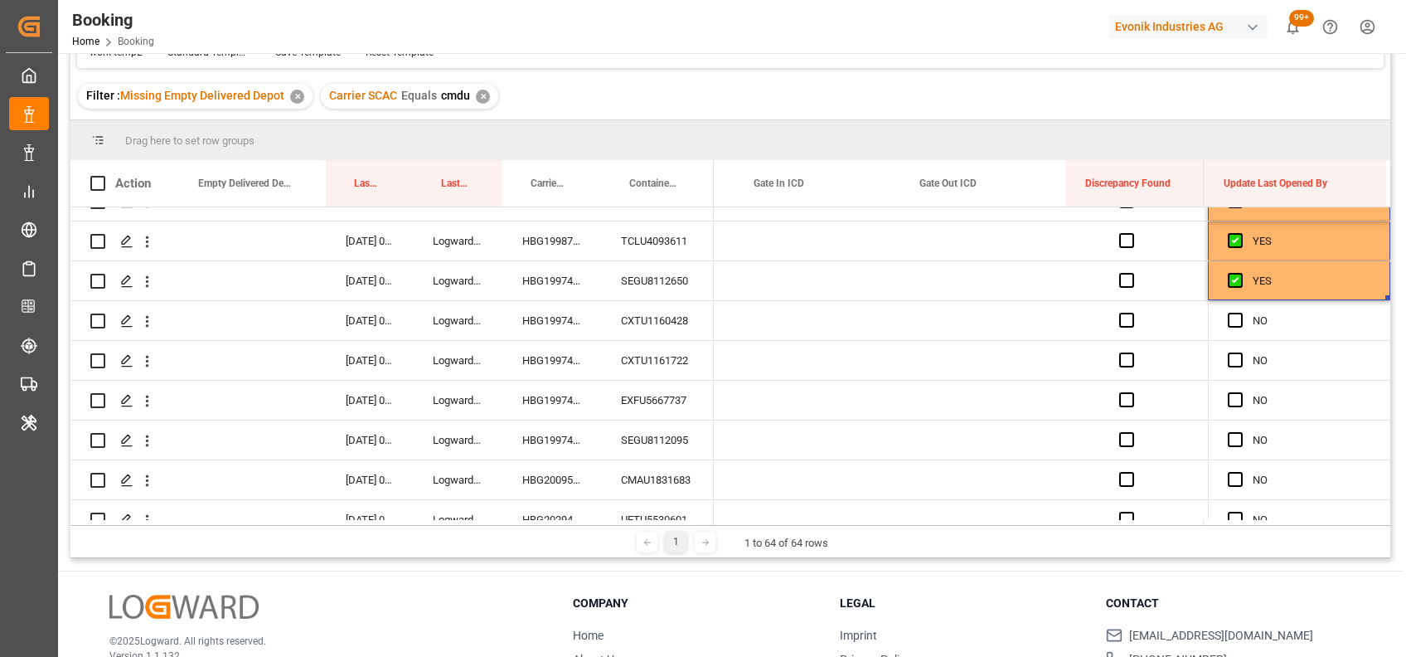
drag, startPoint x: 1381, startPoint y: 298, endPoint x: 1404, endPoint y: 647, distance: 349.8
click at [1405, 648] on html "Created by potrace 1.15, written by Peter Selinger 2001-2017 Created by potrace…" at bounding box center [703, 328] width 1406 height 657
drag, startPoint x: 1382, startPoint y: 294, endPoint x: 1387, endPoint y: 622, distance: 327.5
click at [1387, 622] on div "Booking Carrier SCAC Equals Save Ctrl/CMD + S Home Edit Format View Help work t…" at bounding box center [730, 334] width 1345 height 849
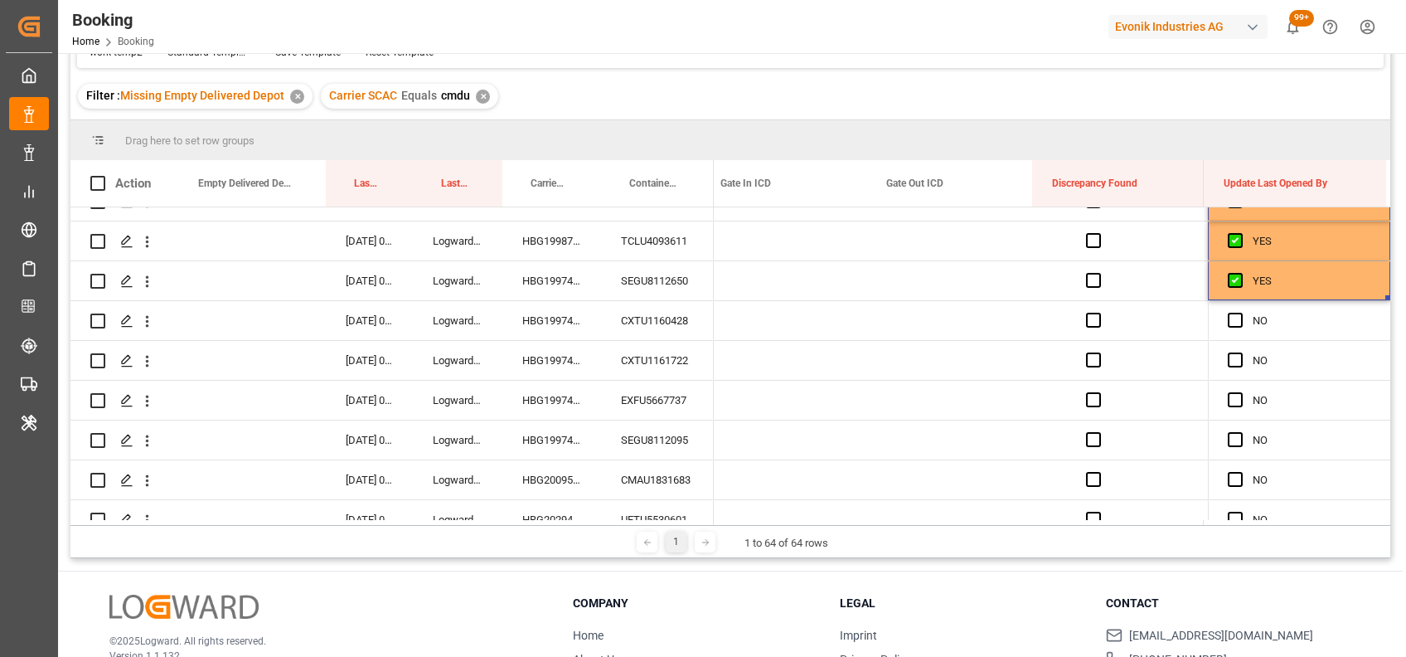
scroll to position [0, 21111]
drag, startPoint x: 1381, startPoint y: 295, endPoint x: 1379, endPoint y: 466, distance: 170.8
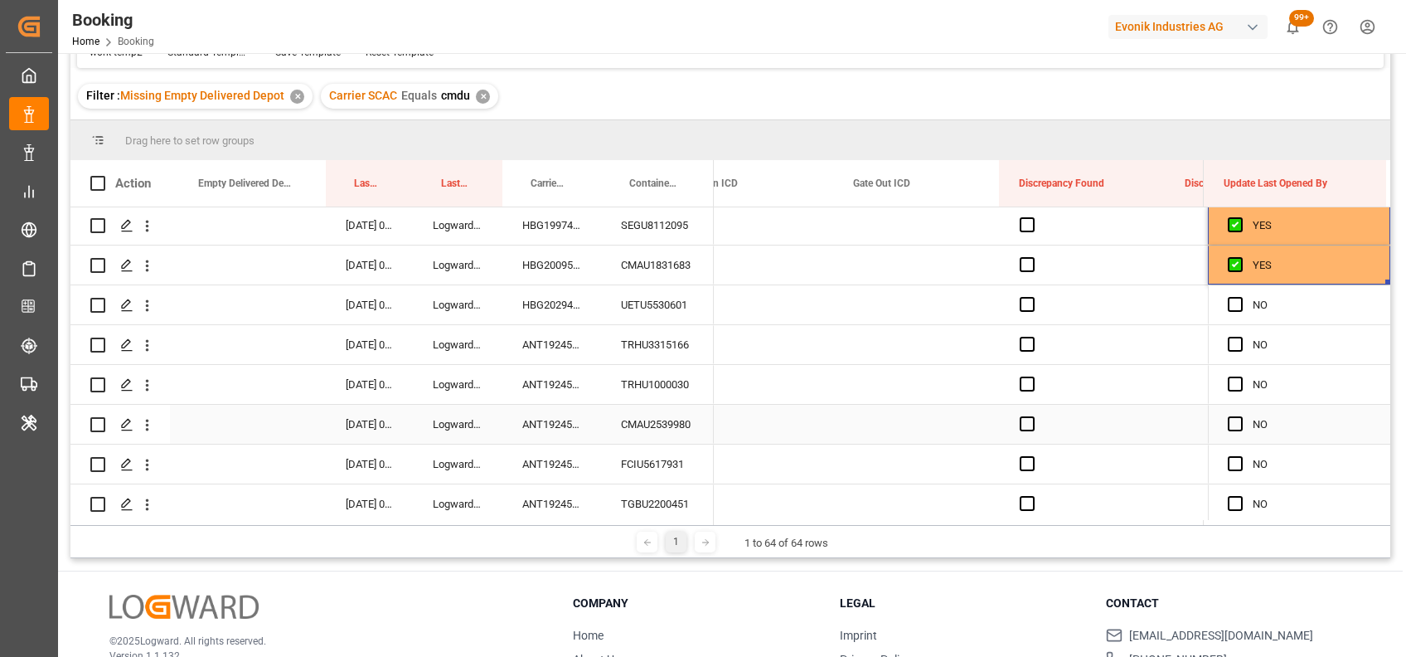
scroll to position [240, 0]
drag, startPoint x: 1381, startPoint y: 280, endPoint x: 1376, endPoint y: 560, distance: 279.4
click at [1376, 560] on div "Booking Carrier SCAC Equals Save Ctrl/CMD + S Home Edit Format View Help work t…" at bounding box center [730, 334] width 1345 height 849
drag, startPoint x: 1379, startPoint y: 281, endPoint x: 1383, endPoint y: 502, distance: 221.4
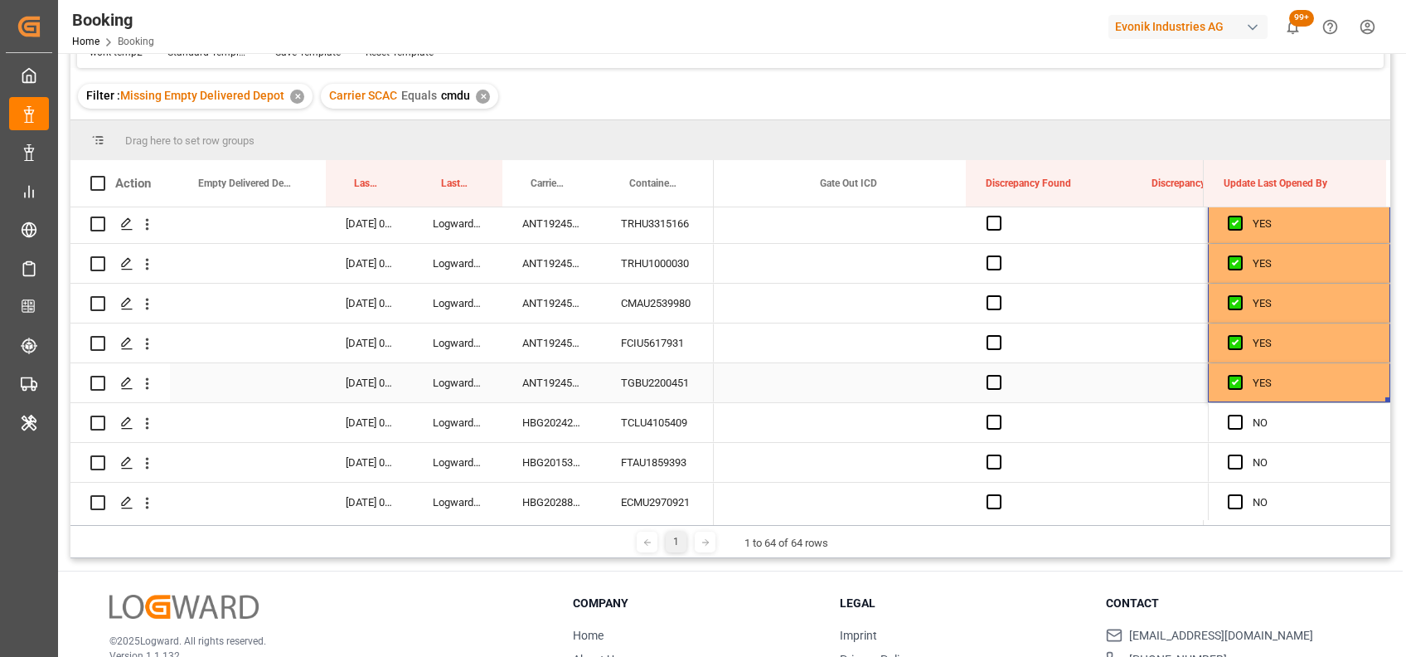
scroll to position [366, 0]
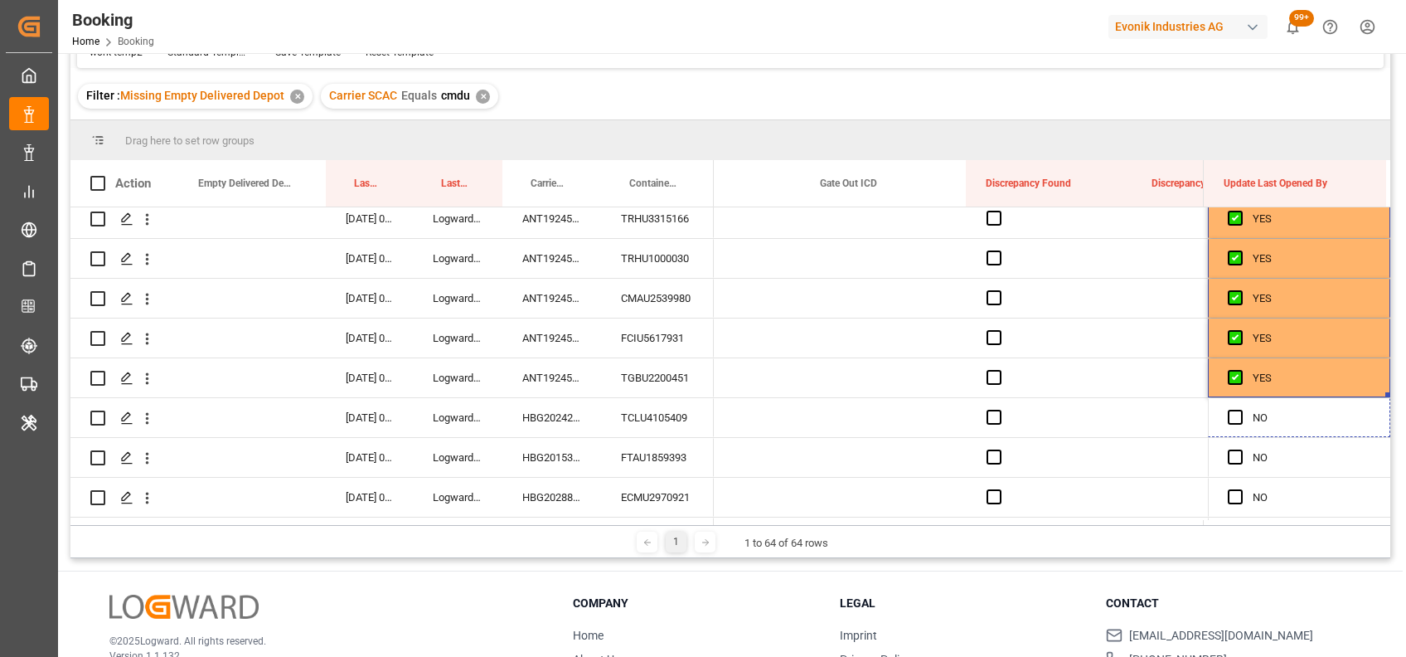
drag, startPoint x: 1383, startPoint y: 392, endPoint x: 1381, endPoint y: 556, distance: 164.2
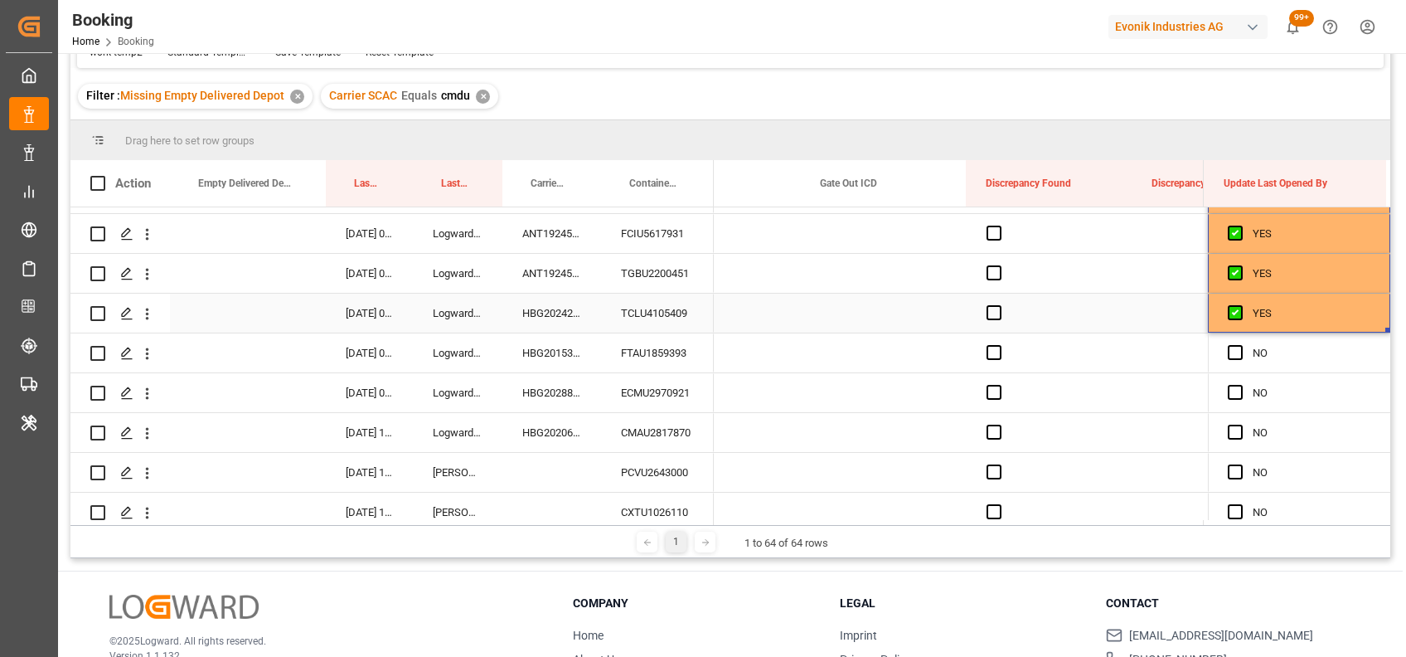
scroll to position [470, 0]
drag, startPoint x: 1379, startPoint y: 329, endPoint x: 1384, endPoint y: 589, distance: 260.4
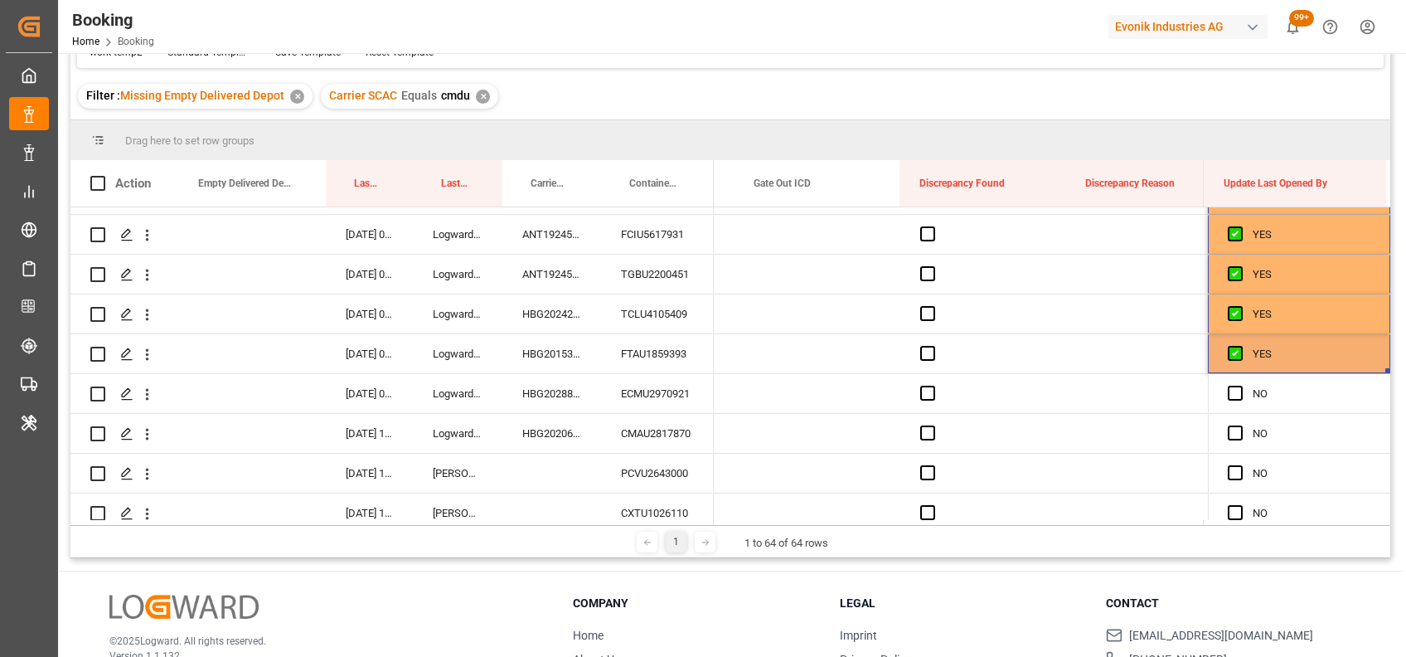
scroll to position [503, 0]
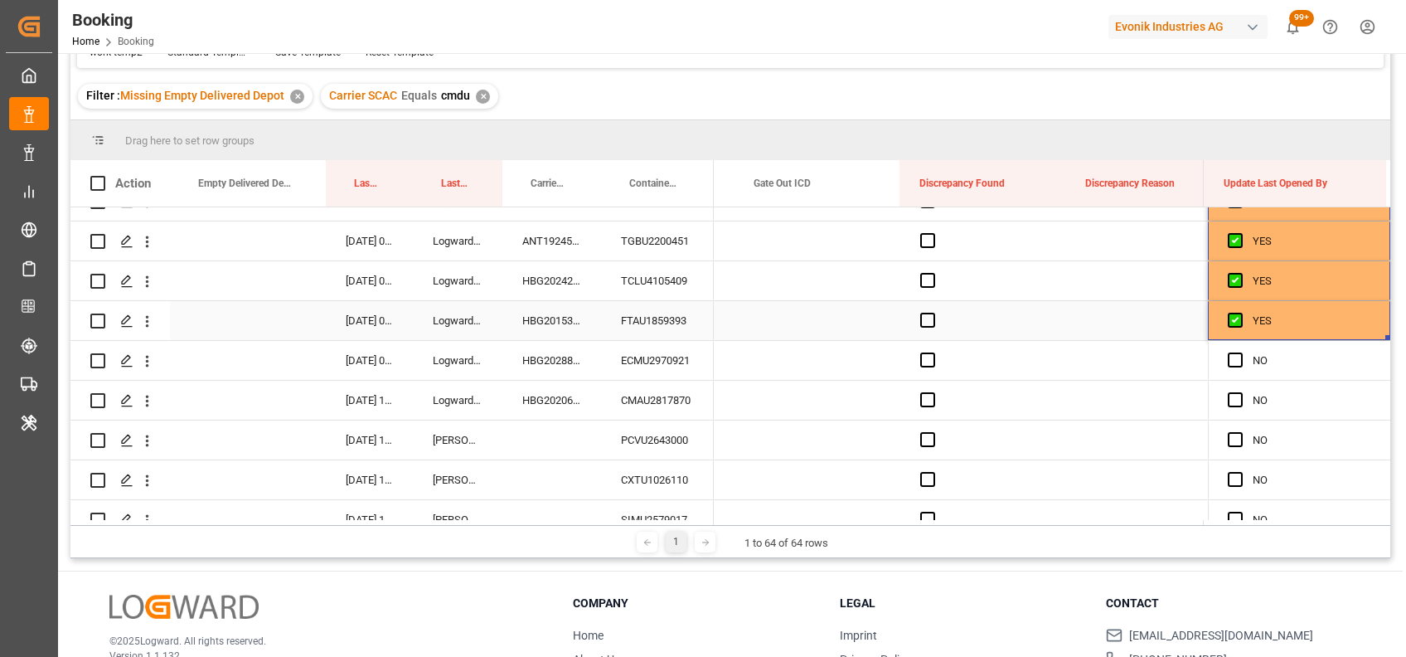
drag, startPoint x: 1381, startPoint y: 337, endPoint x: 1404, endPoint y: 588, distance: 252.3
click at [1405, 589] on html "Created by potrace 1.15, written by Peter Selinger 2001-2017 Created by potrace…" at bounding box center [703, 328] width 1406 height 657
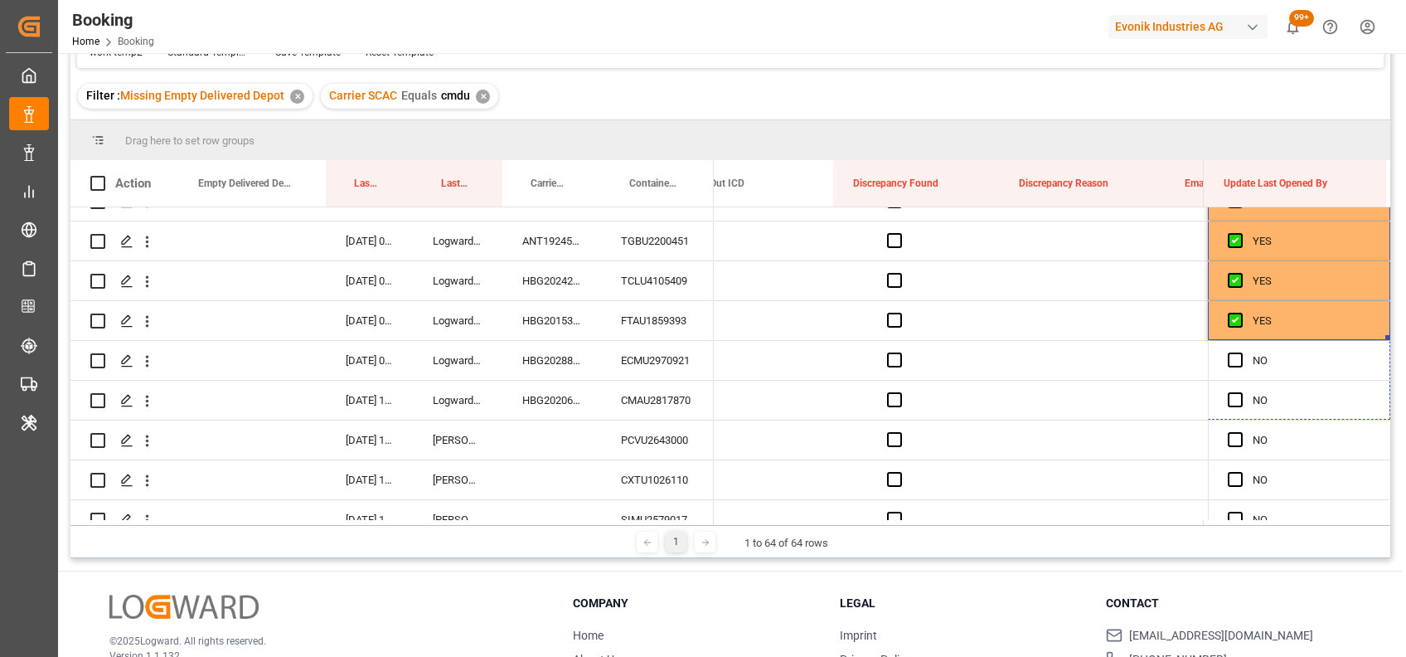
scroll to position [0, 21310]
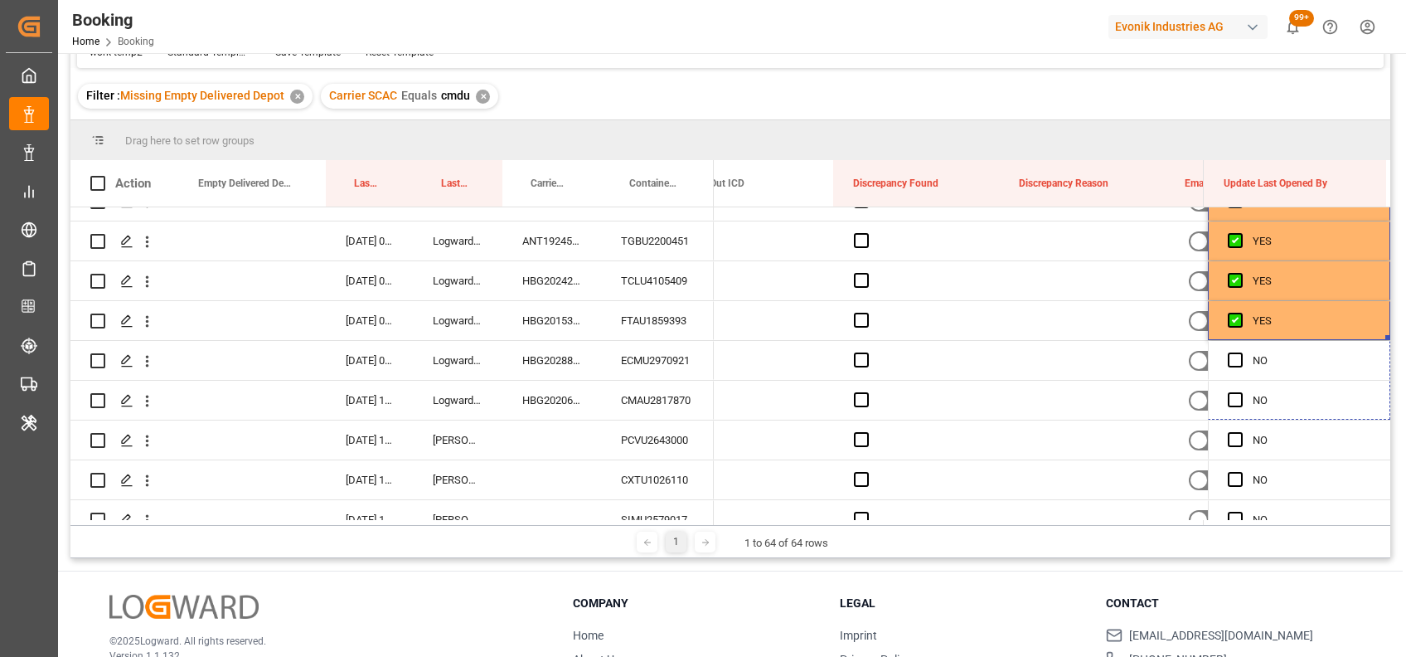
drag, startPoint x: 1382, startPoint y: 337, endPoint x: 1367, endPoint y: 606, distance: 269.8
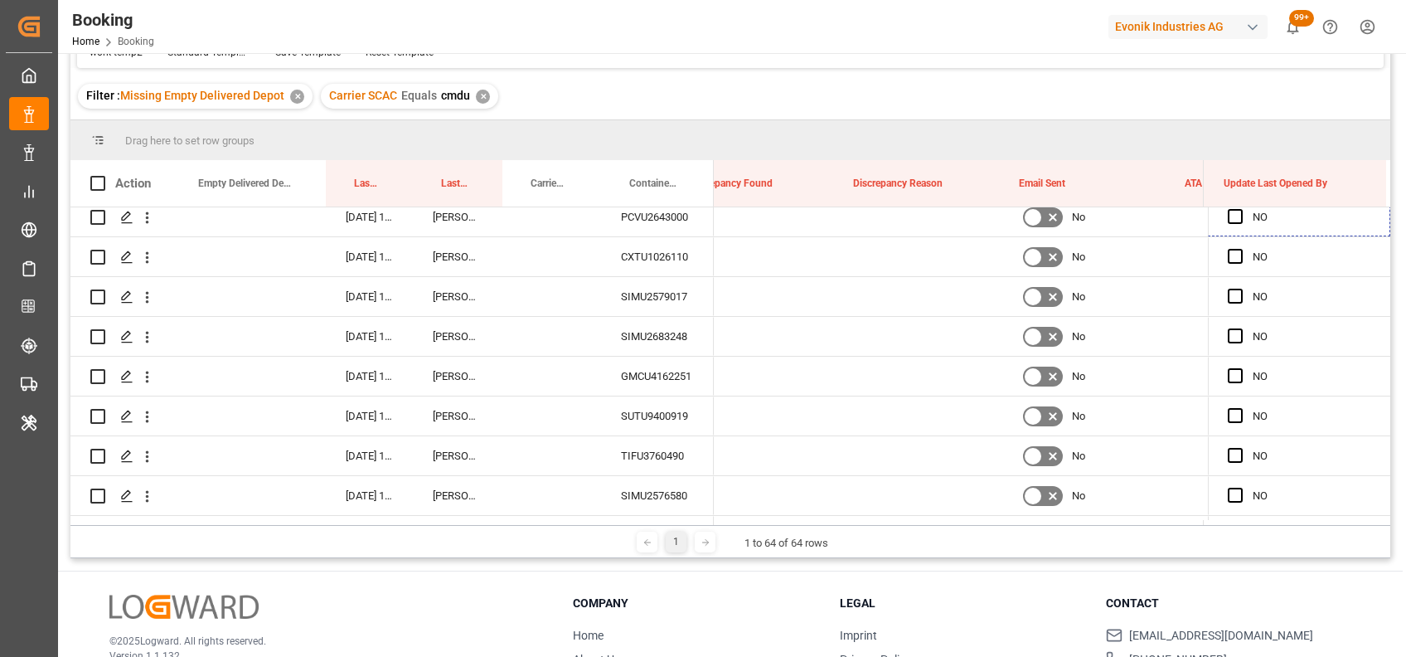
scroll to position [0, 0]
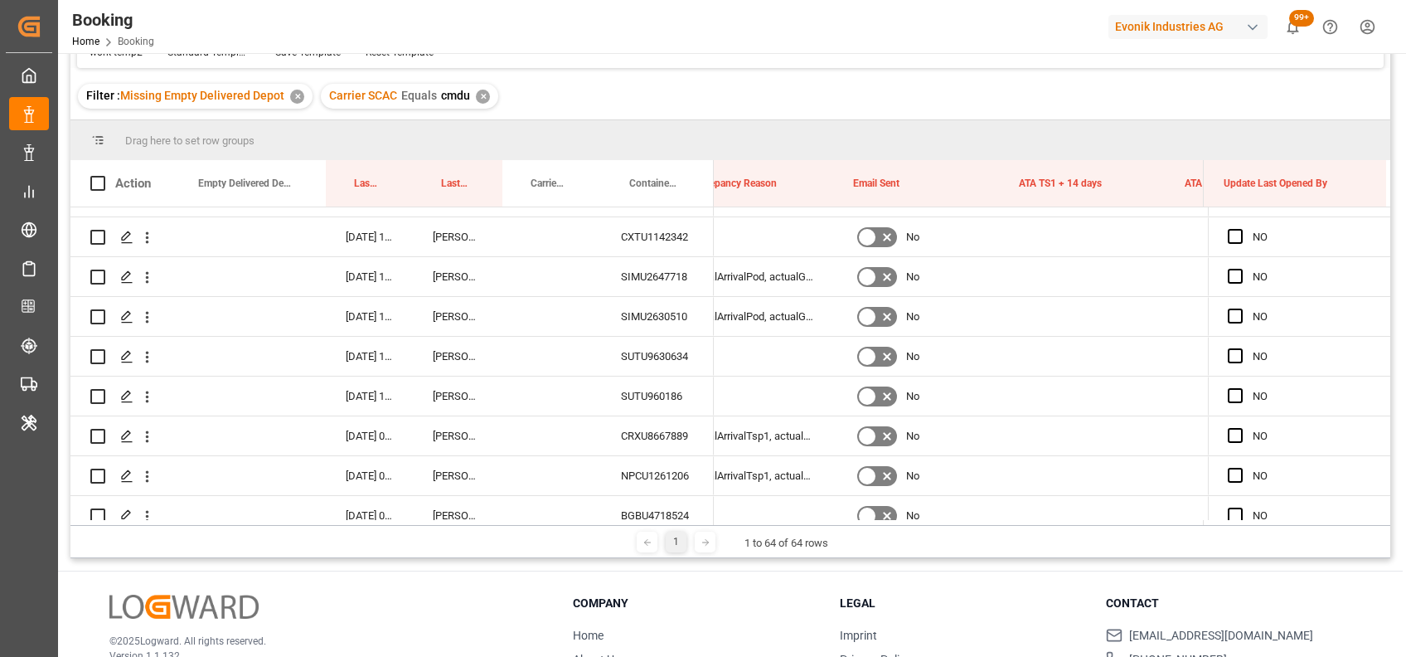
drag, startPoint x: 1382, startPoint y: 358, endPoint x: 1370, endPoint y: 527, distance: 169.6
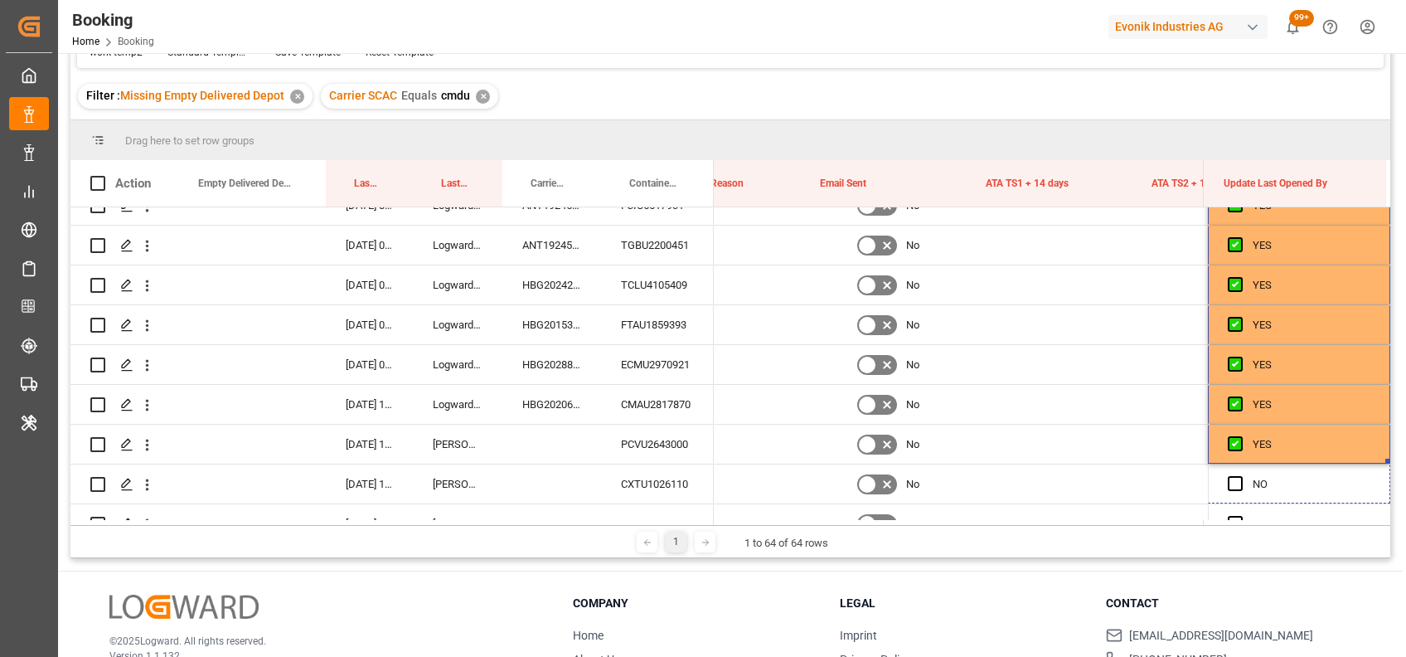
scroll to position [0, 21741]
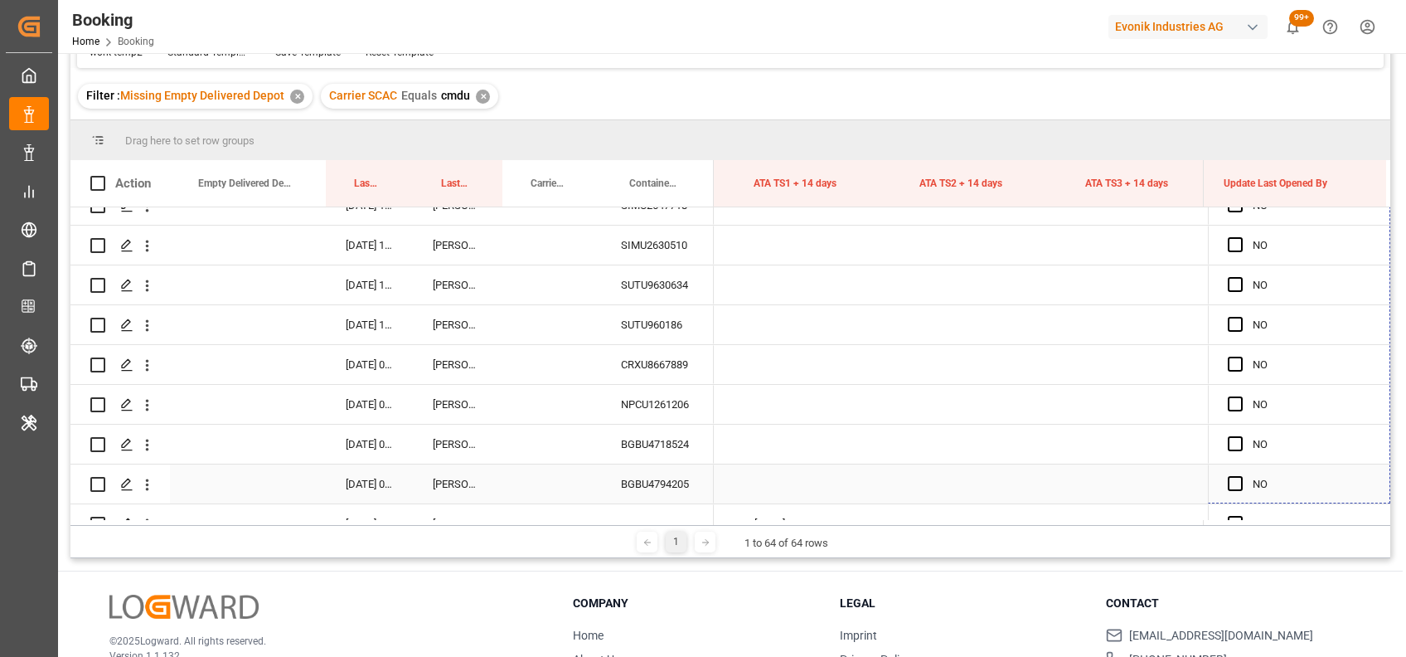
drag, startPoint x: 1379, startPoint y: 458, endPoint x: 1307, endPoint y: 488, distance: 79.1
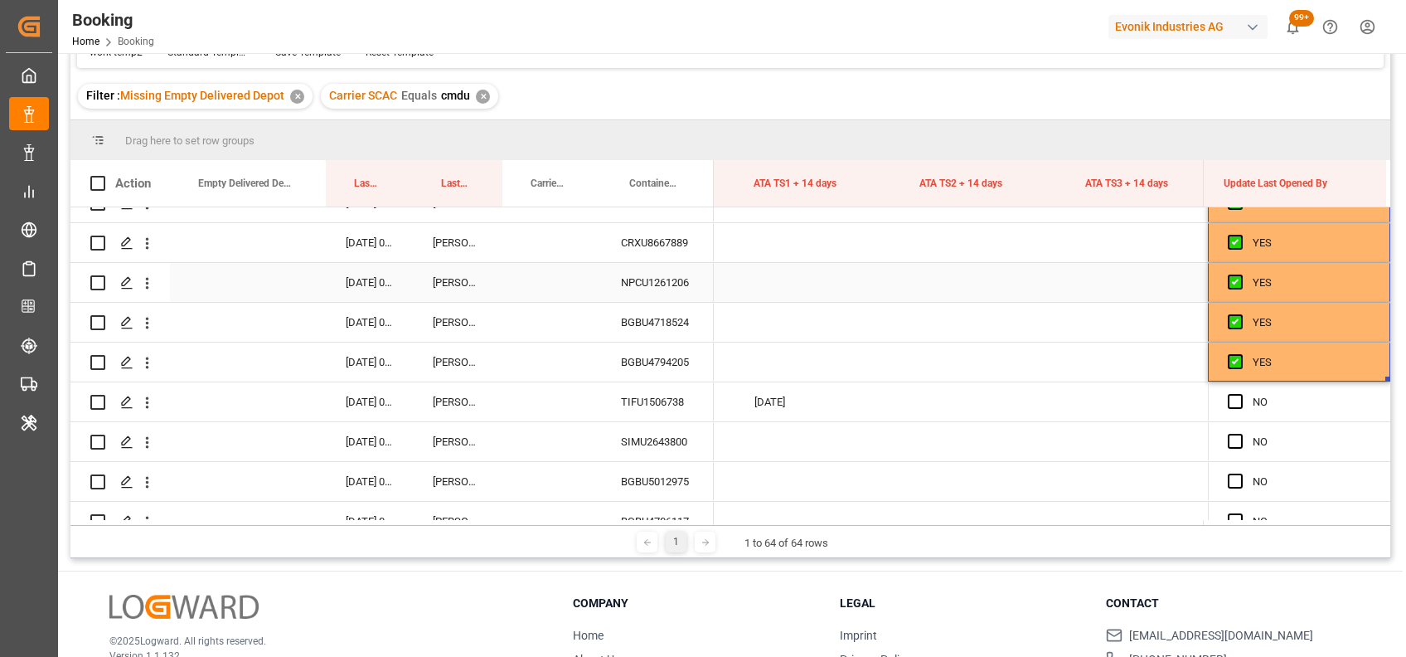
scroll to position [1220, 0]
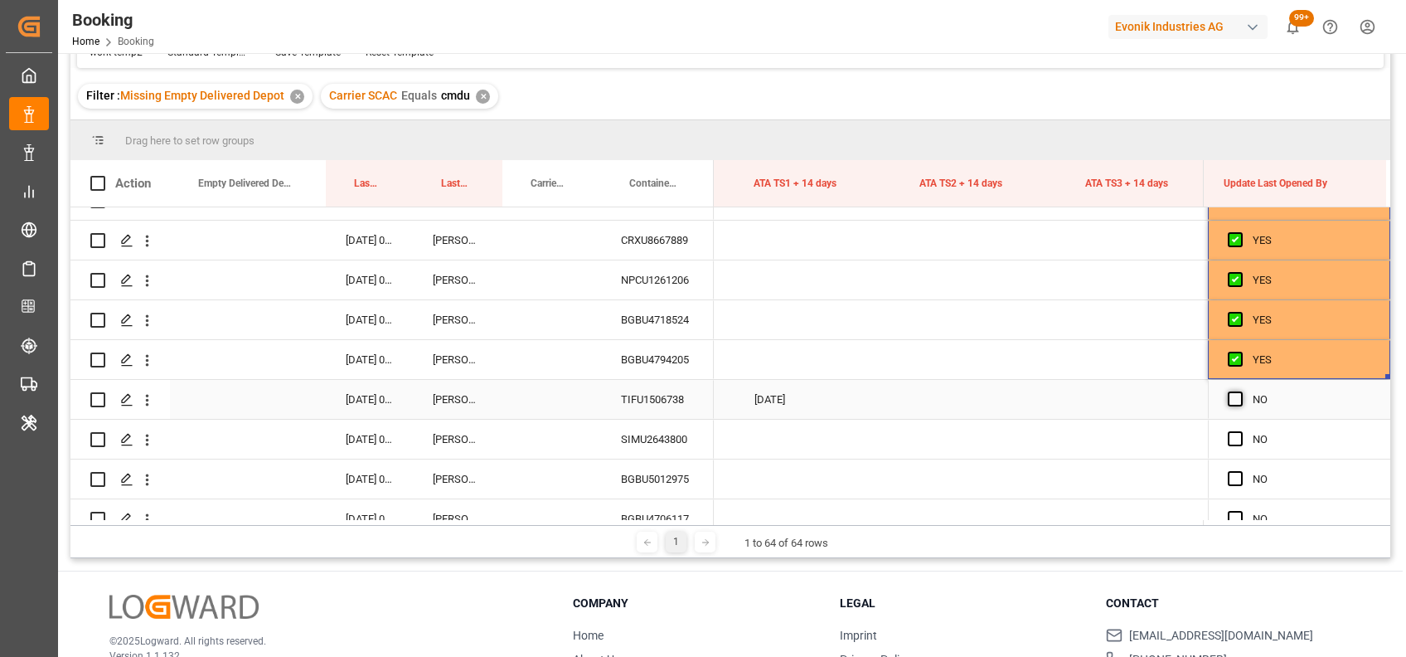
click at [1234, 403] on span "Press SPACE to select this row." at bounding box center [1235, 398] width 15 height 15
click at [1240, 391] on input "Press SPACE to select this row." at bounding box center [1240, 391] width 0 height 0
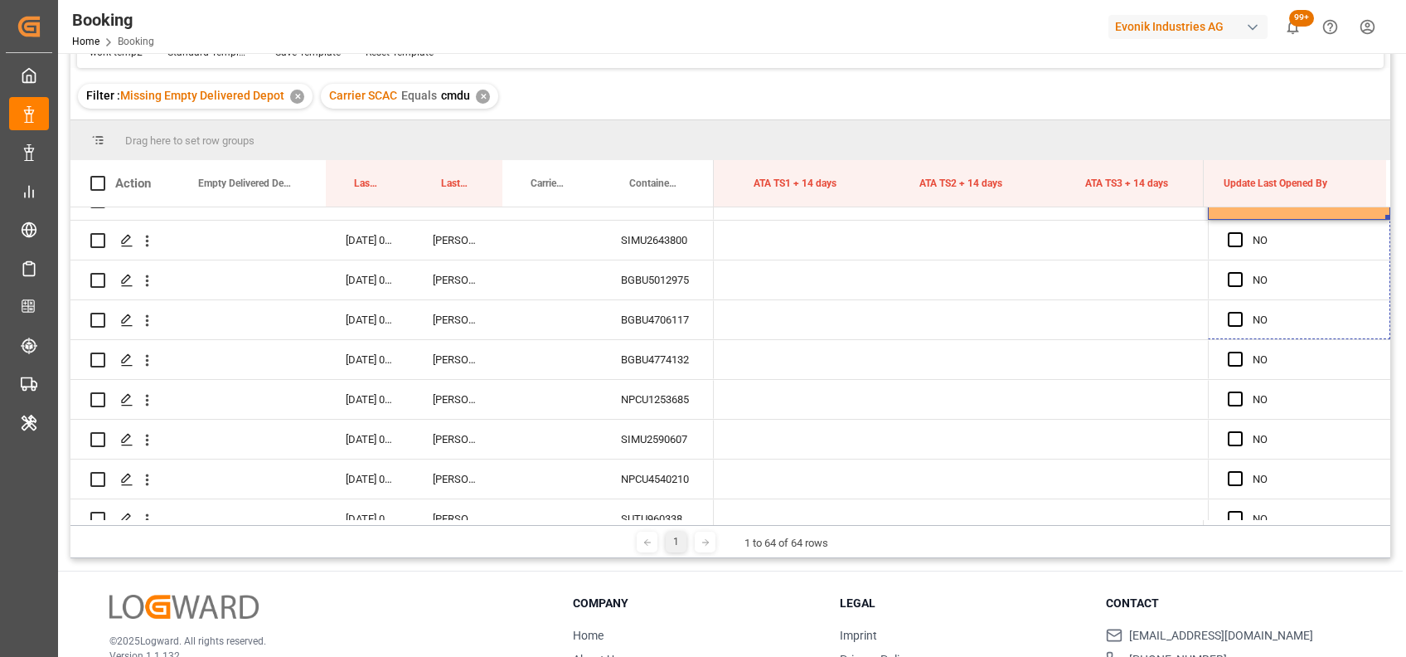
drag, startPoint x: 1382, startPoint y: 418, endPoint x: 1353, endPoint y: 509, distance: 95.7
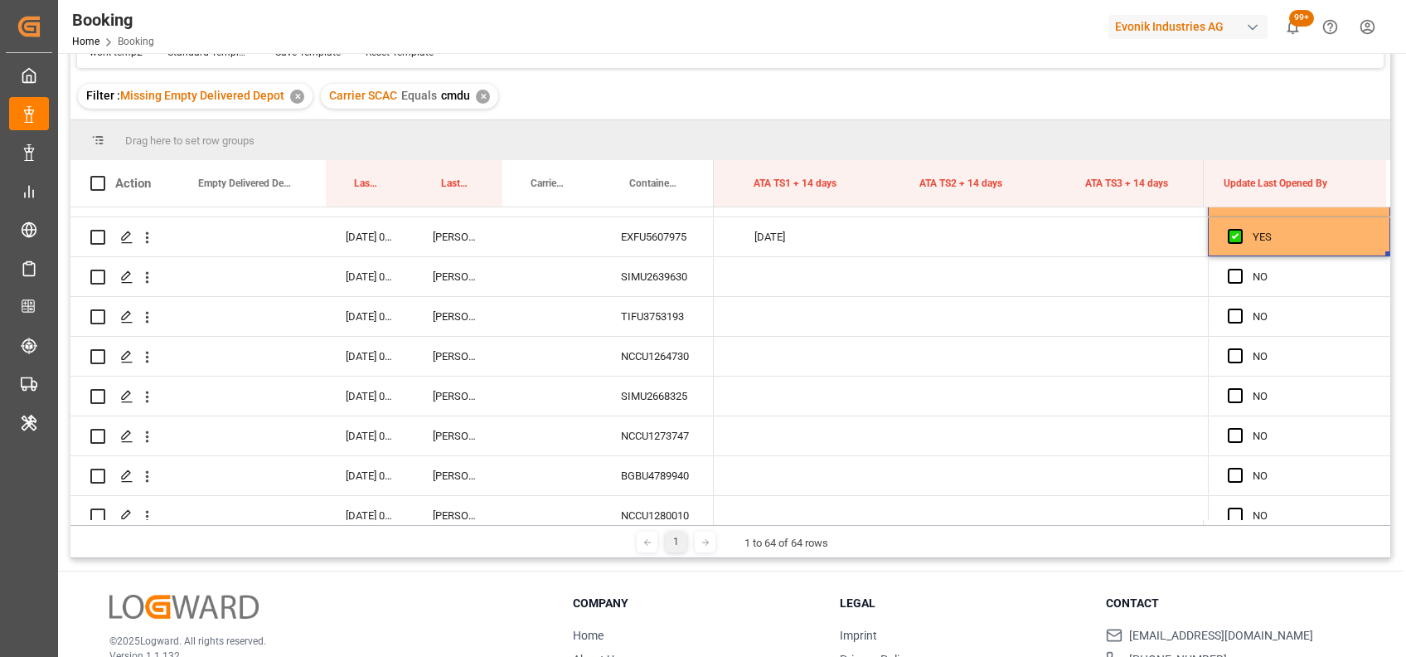
scroll to position [1753, 0]
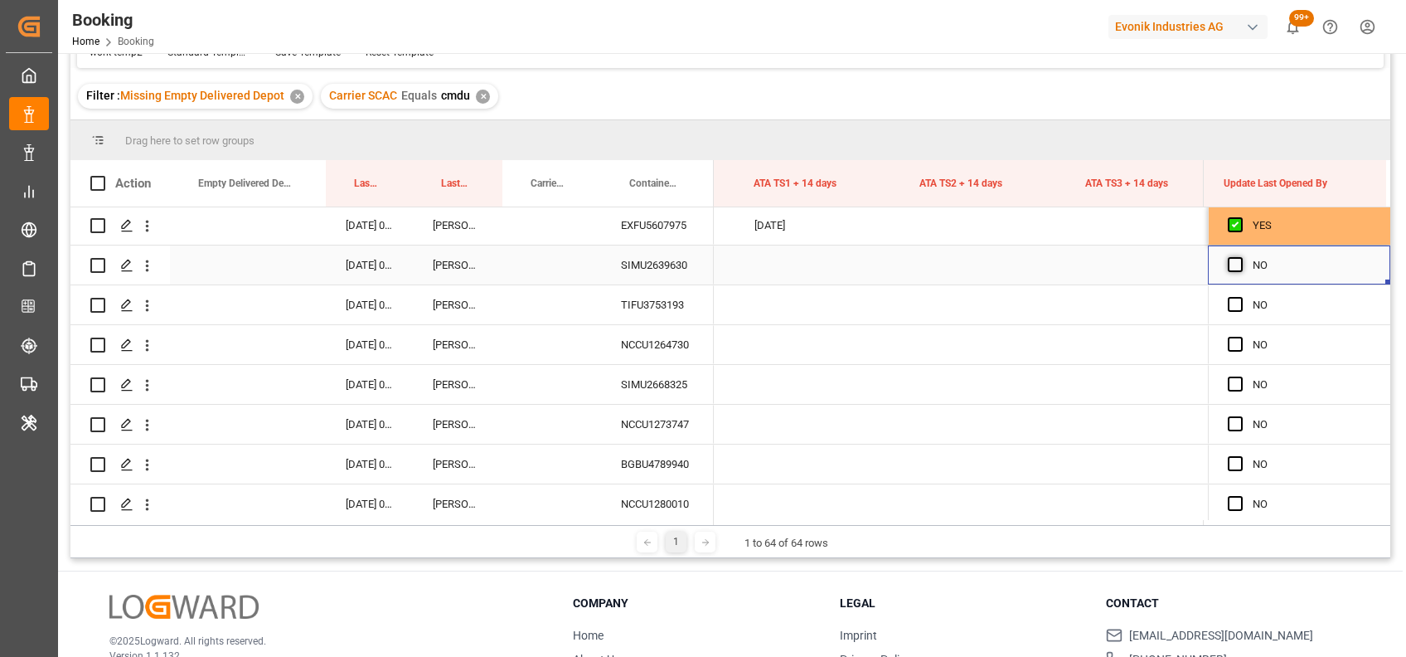
click at [1231, 267] on span "Press SPACE to select this row." at bounding box center [1235, 264] width 15 height 15
click at [1240, 257] on input "Press SPACE to select this row." at bounding box center [1240, 257] width 0 height 0
drag, startPoint x: 1383, startPoint y: 282, endPoint x: 1373, endPoint y: 533, distance: 251.4
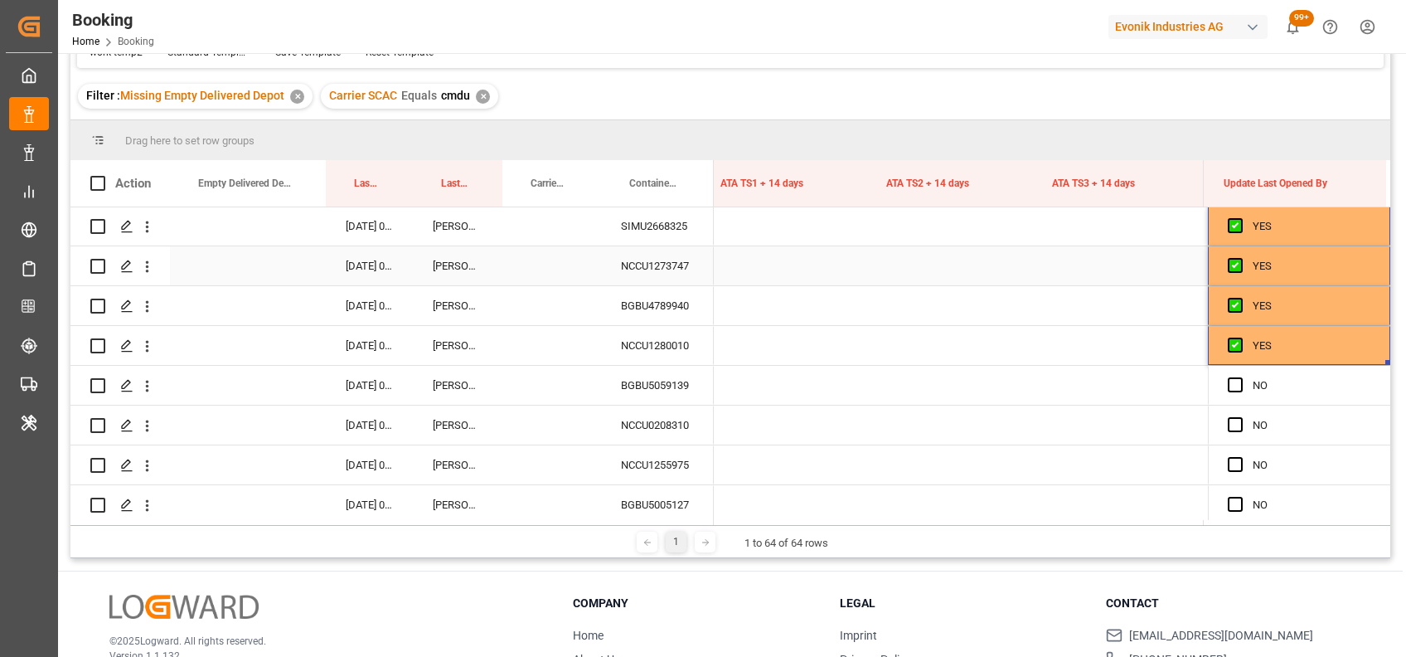
scroll to position [1921, 0]
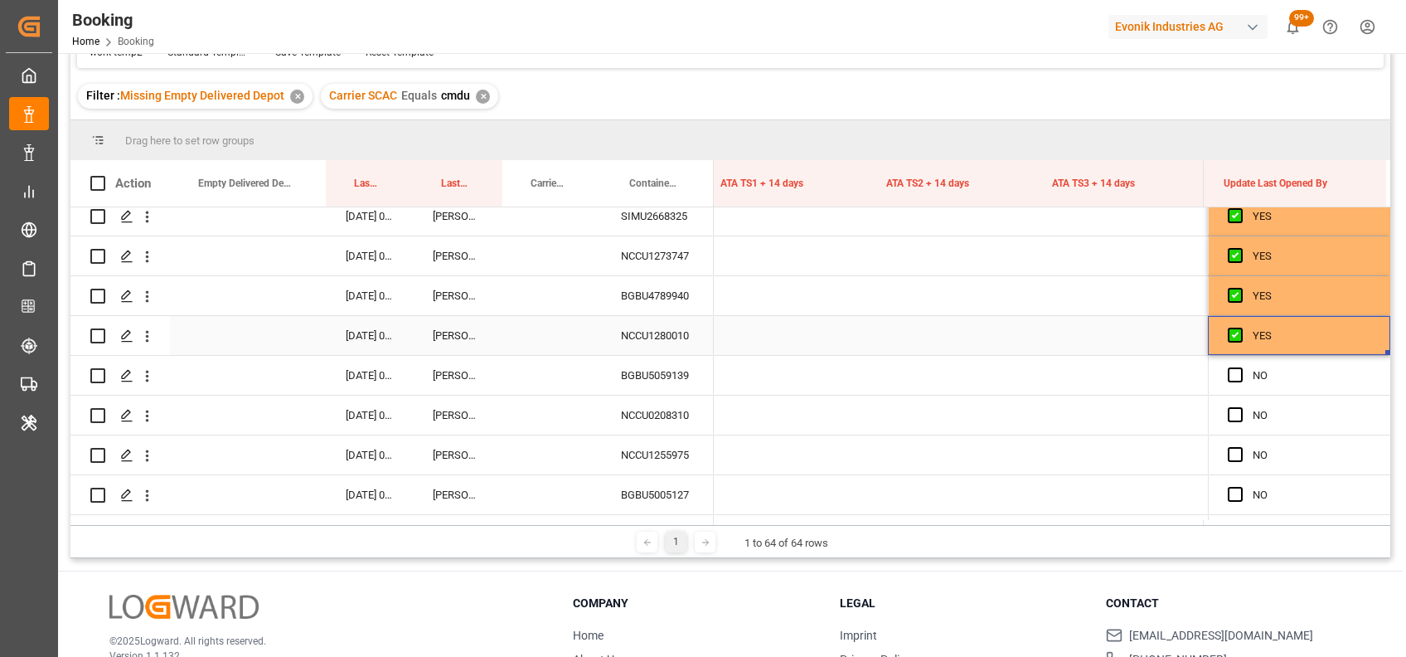
click at [1381, 351] on div "YES" at bounding box center [1299, 335] width 182 height 39
drag, startPoint x: 1381, startPoint y: 352, endPoint x: 1375, endPoint y: 556, distance: 204.0
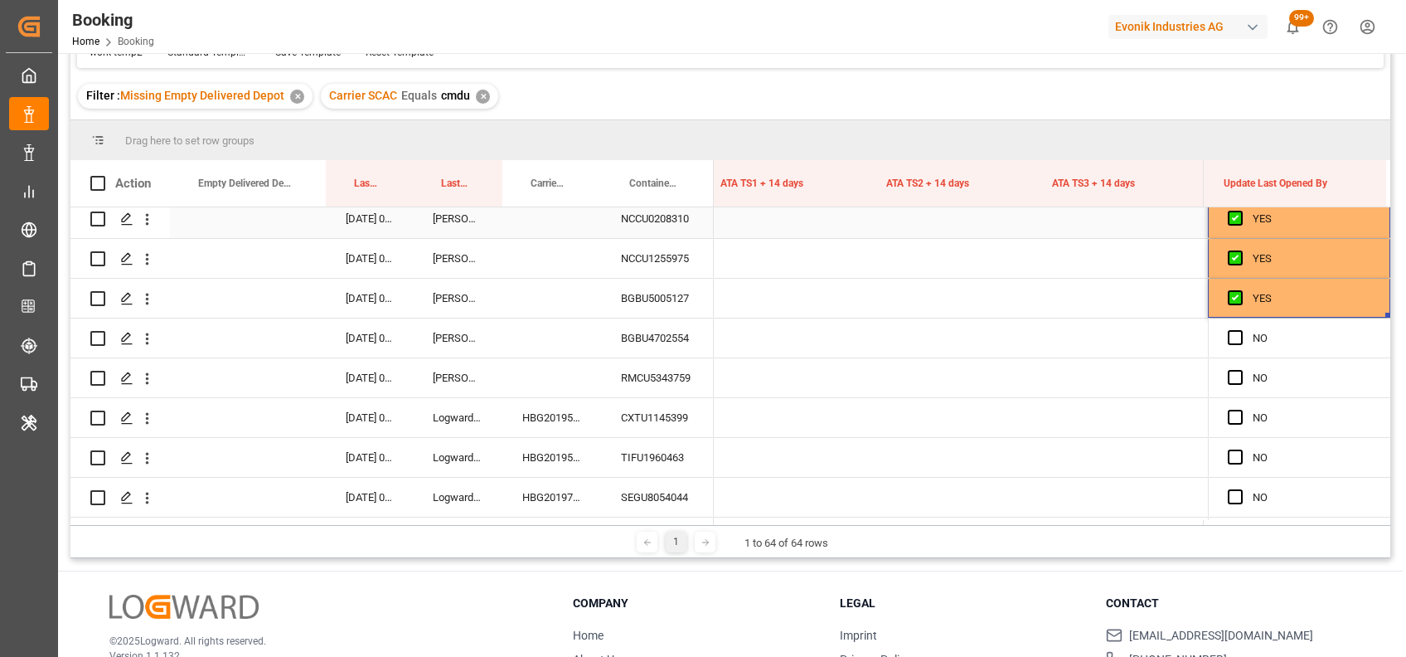
scroll to position [2128, 0]
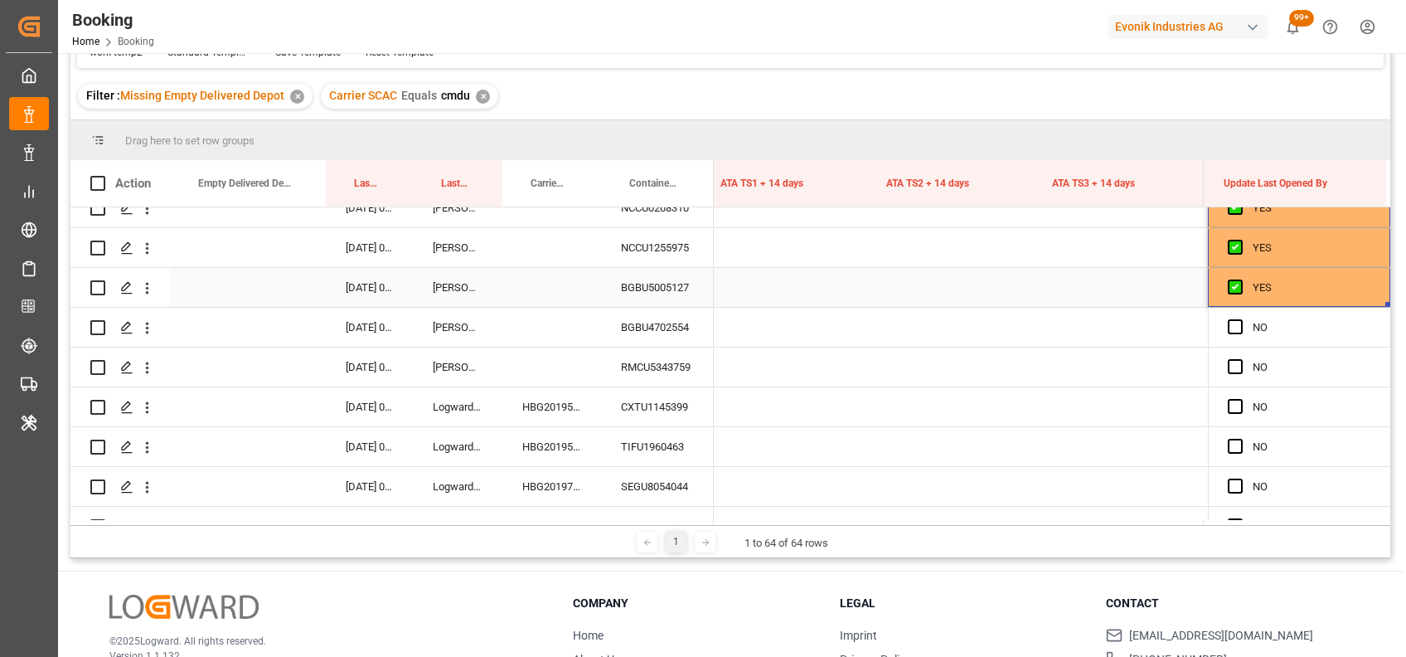
drag, startPoint x: 1382, startPoint y: 302, endPoint x: 1373, endPoint y: 517, distance: 215.7
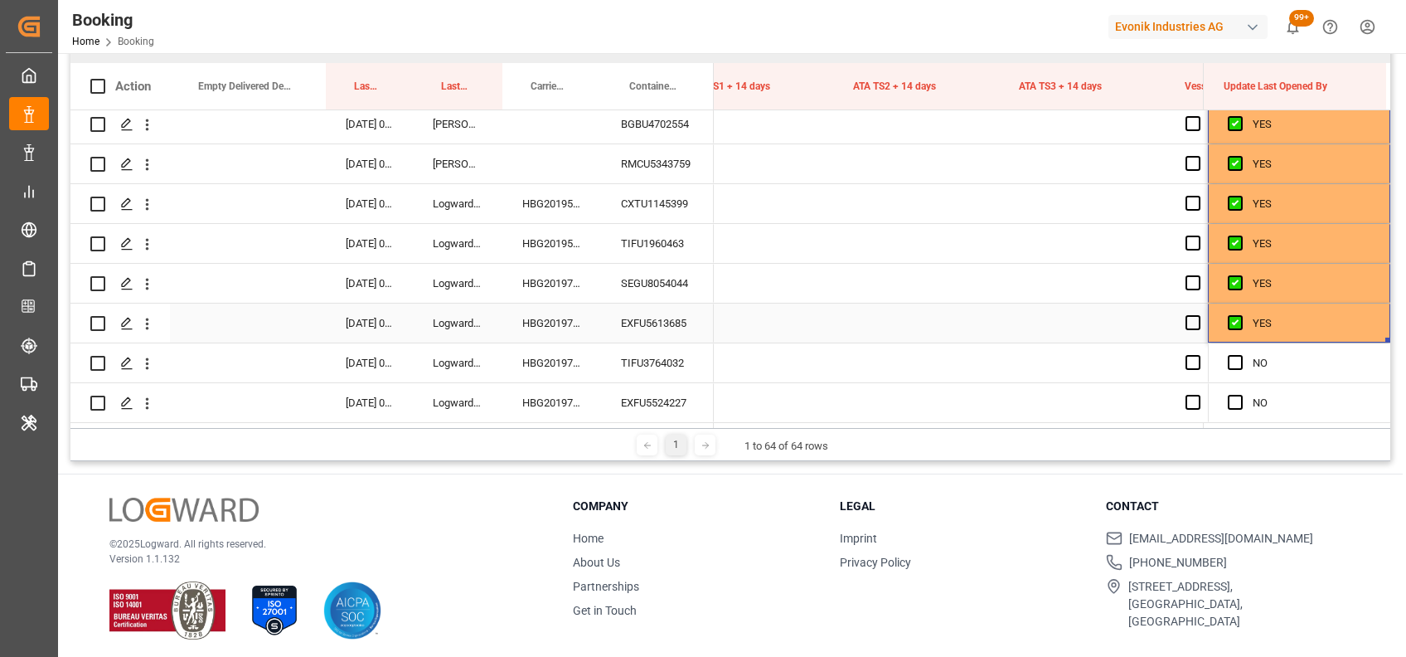
scroll to position [245, 0]
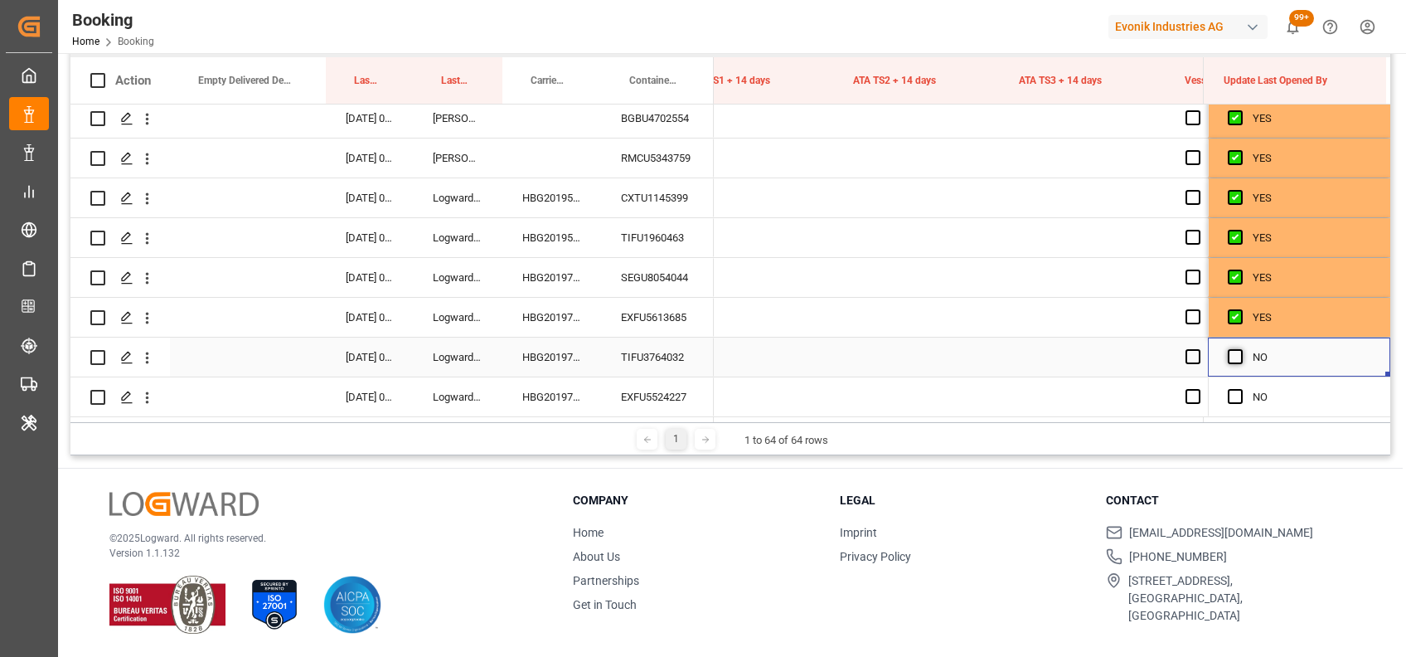
click at [1229, 352] on span "Press SPACE to select this row." at bounding box center [1235, 356] width 15 height 15
click at [1240, 349] on input "Press SPACE to select this row." at bounding box center [1240, 349] width 0 height 0
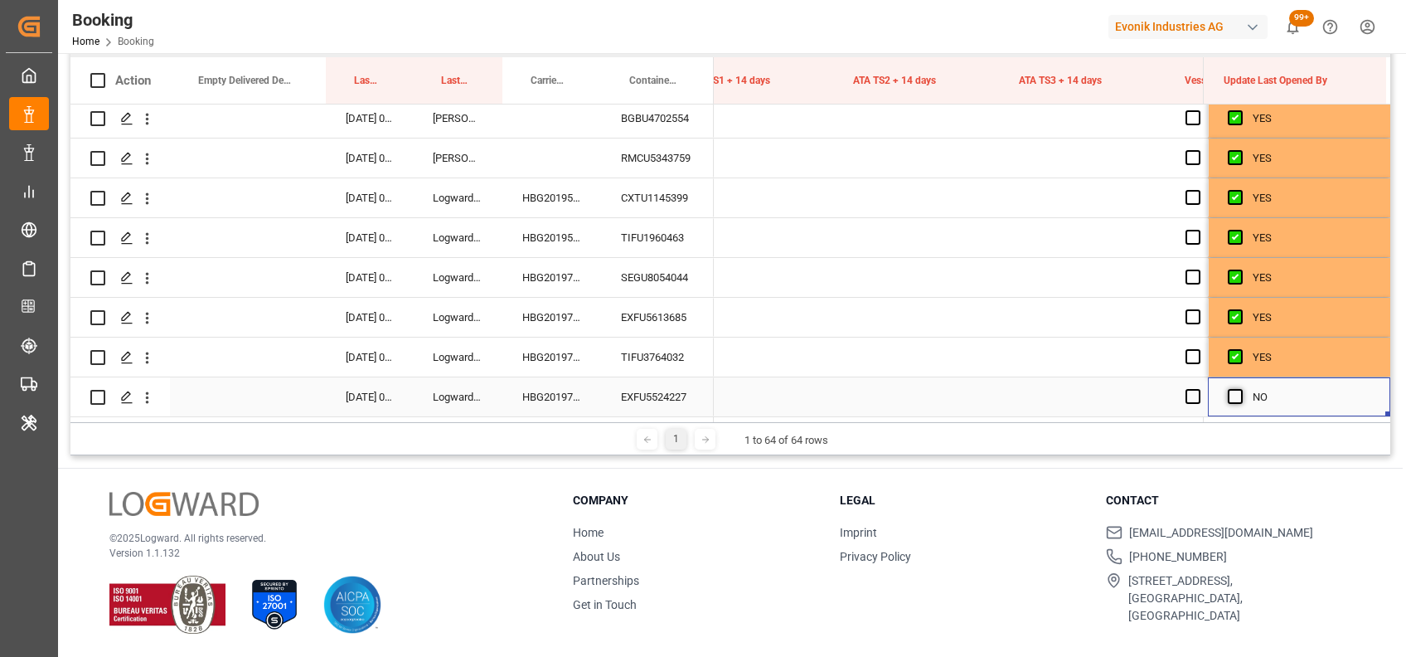
click at [1233, 389] on span "Press SPACE to select this row." at bounding box center [1235, 396] width 15 height 15
click at [1240, 389] on input "Press SPACE to select this row." at bounding box center [1240, 389] width 0 height 0
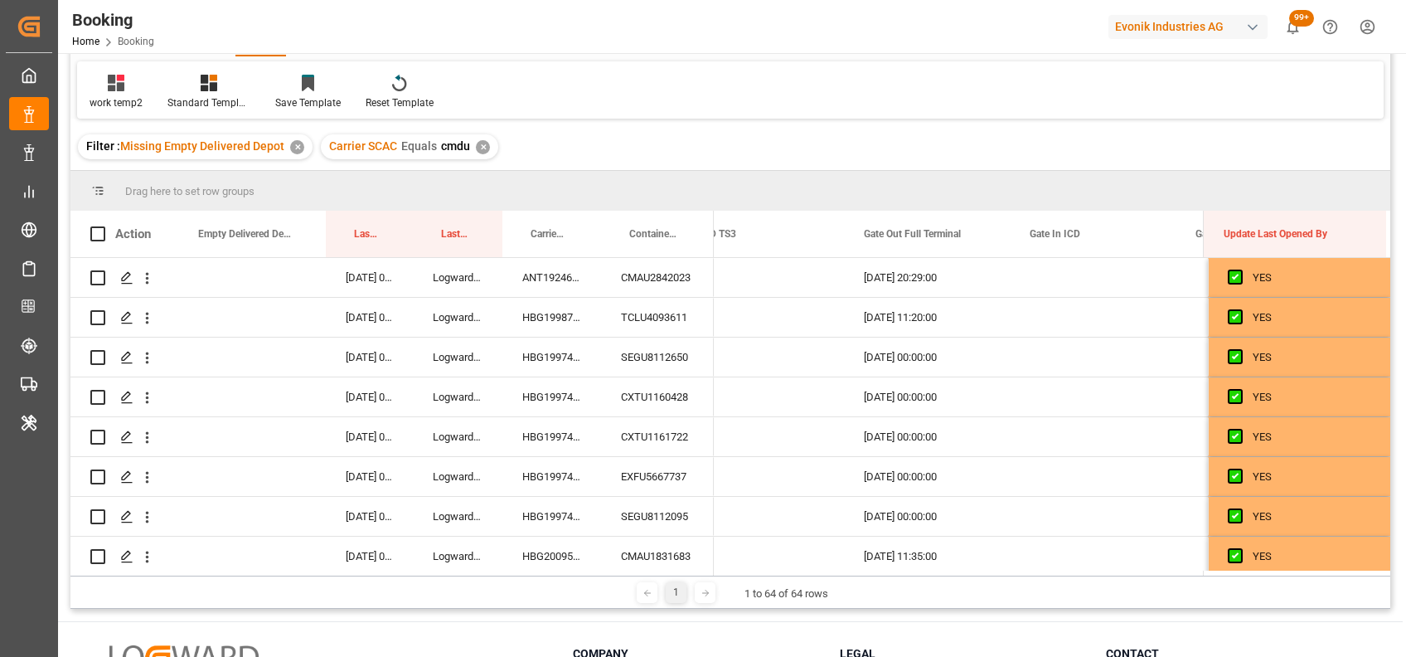
scroll to position [97, 0]
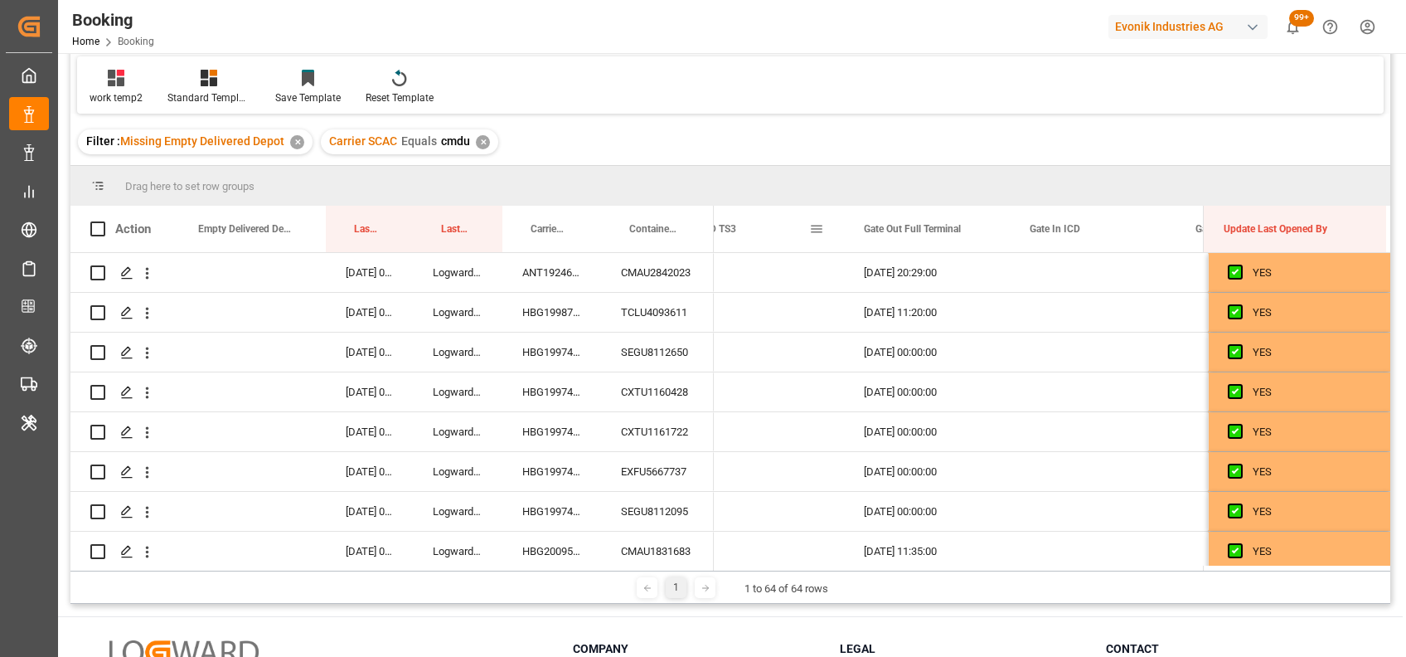
click at [823, 232] on span at bounding box center [816, 228] width 15 height 15
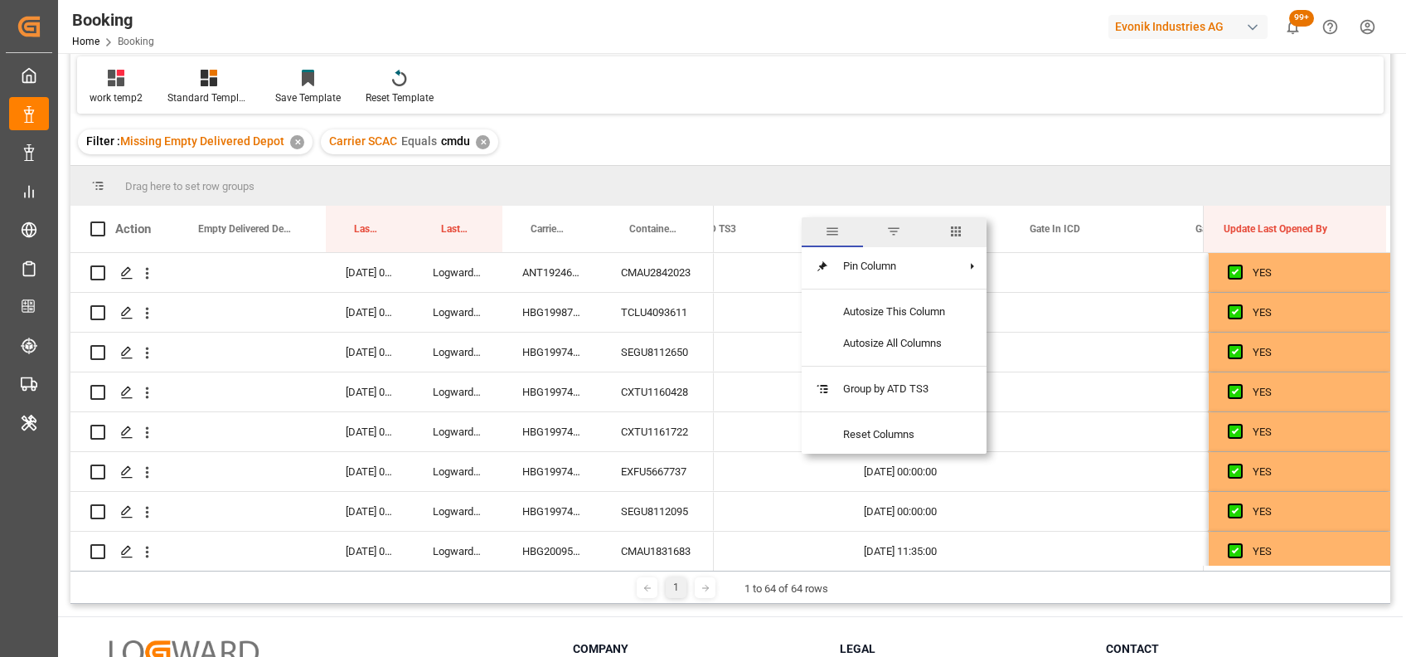
click at [823, 232] on span "general" at bounding box center [832, 232] width 61 height 30
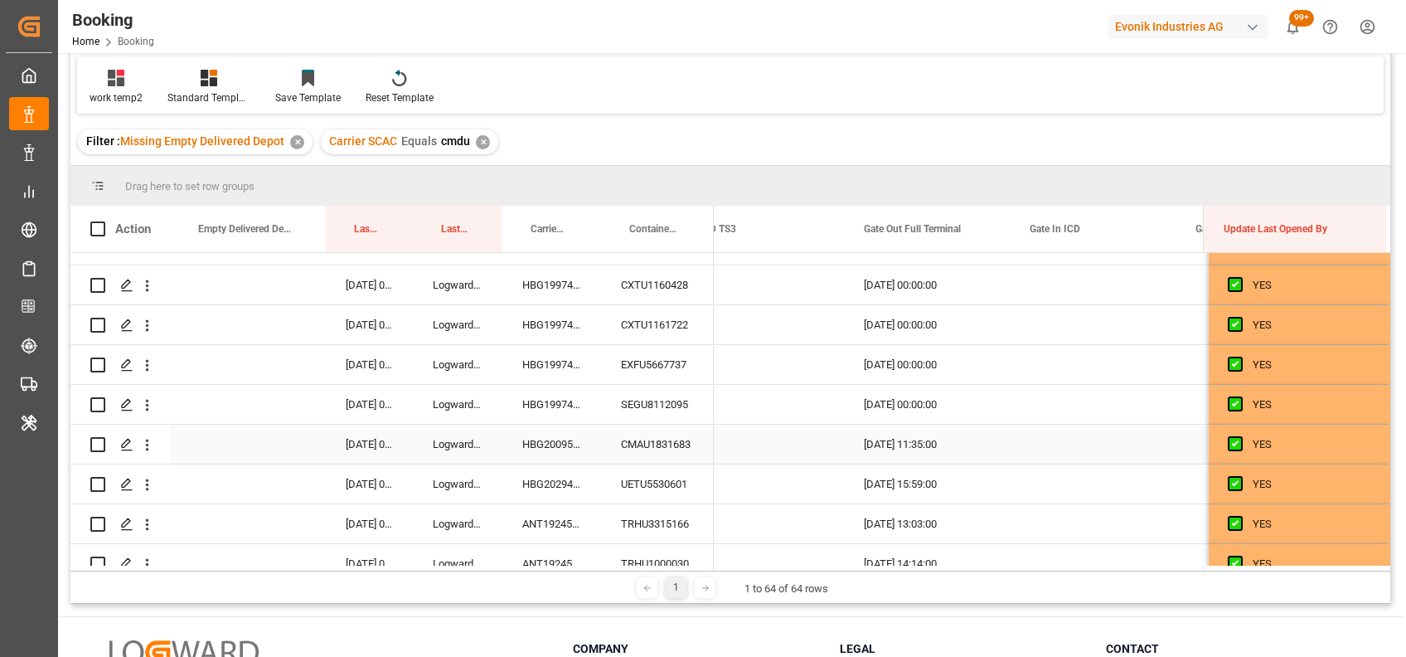
scroll to position [0, 0]
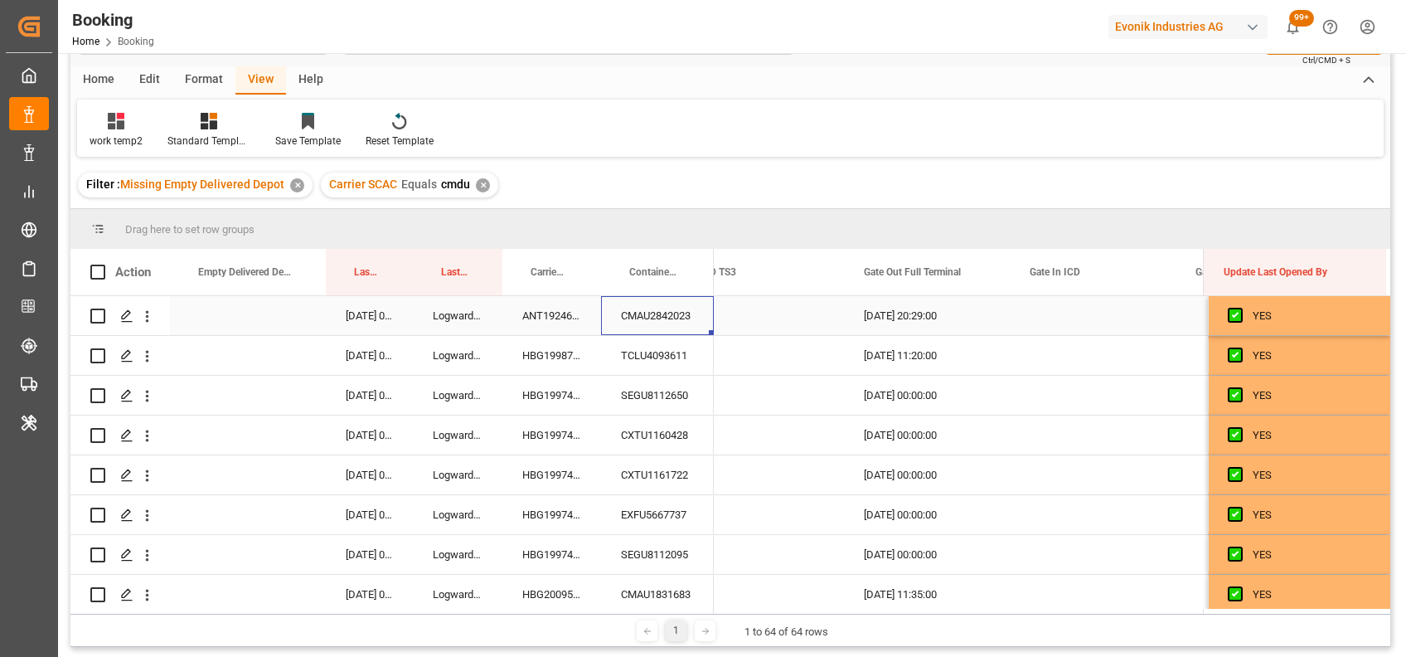
click at [682, 313] on div "CMAU2842023" at bounding box center [657, 315] width 113 height 39
click at [520, 389] on div "HBG1997437" at bounding box center [551, 395] width 99 height 39
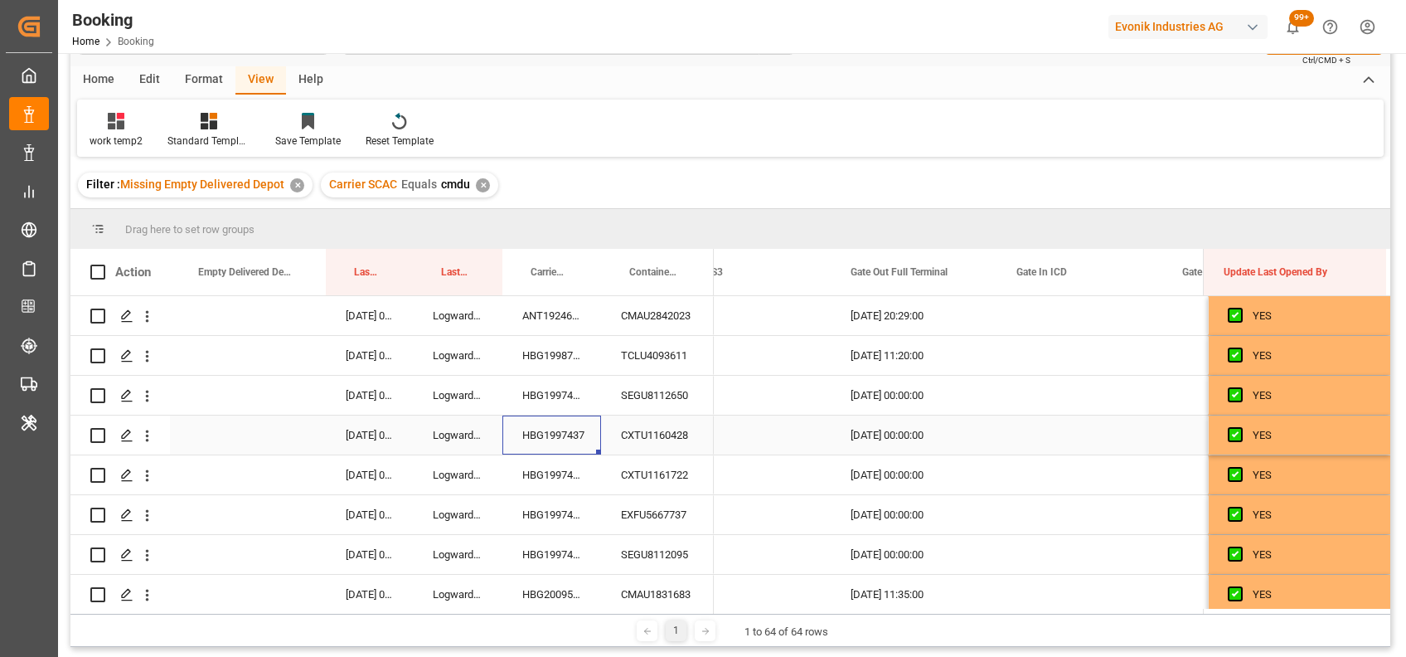
click at [560, 424] on div "HBG1997437" at bounding box center [551, 434] width 99 height 39
click at [540, 415] on div "HBG1997437" at bounding box center [551, 434] width 99 height 39
click at [531, 402] on div "HBG1997437" at bounding box center [551, 395] width 99 height 39
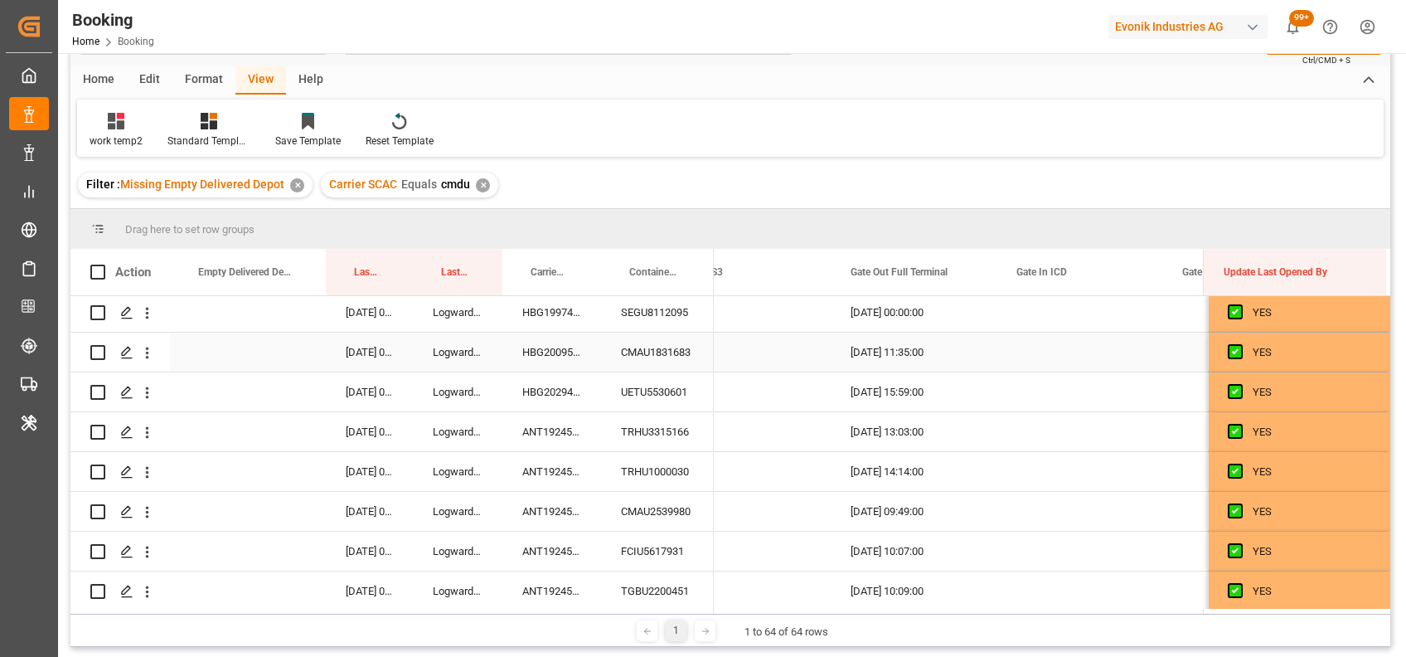
click at [543, 339] on div "HBG2009575" at bounding box center [551, 351] width 99 height 39
click at [560, 381] on div "HBG2029435" at bounding box center [551, 391] width 99 height 39
click at [548, 430] on div "ANT1924589" at bounding box center [551, 431] width 99 height 39
click at [558, 461] on div "ANT1924589" at bounding box center [551, 471] width 99 height 39
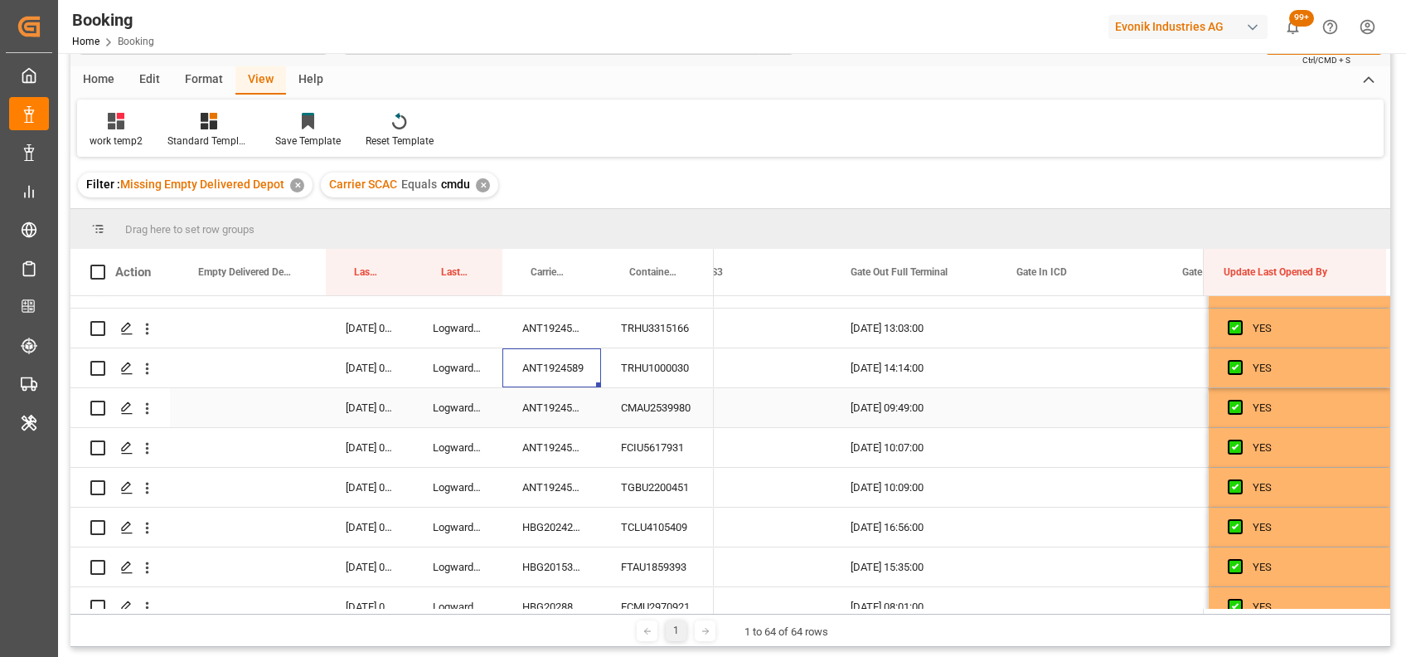
click at [561, 398] on div "ANT1924589" at bounding box center [551, 407] width 99 height 39
click at [567, 368] on div "ANT1924589" at bounding box center [551, 367] width 99 height 39
click at [569, 403] on div "ANT1924589" at bounding box center [551, 407] width 99 height 39
click at [558, 439] on div "ANT1924589" at bounding box center [551, 447] width 99 height 39
click at [573, 505] on div "ANT1924589" at bounding box center [551, 487] width 99 height 39
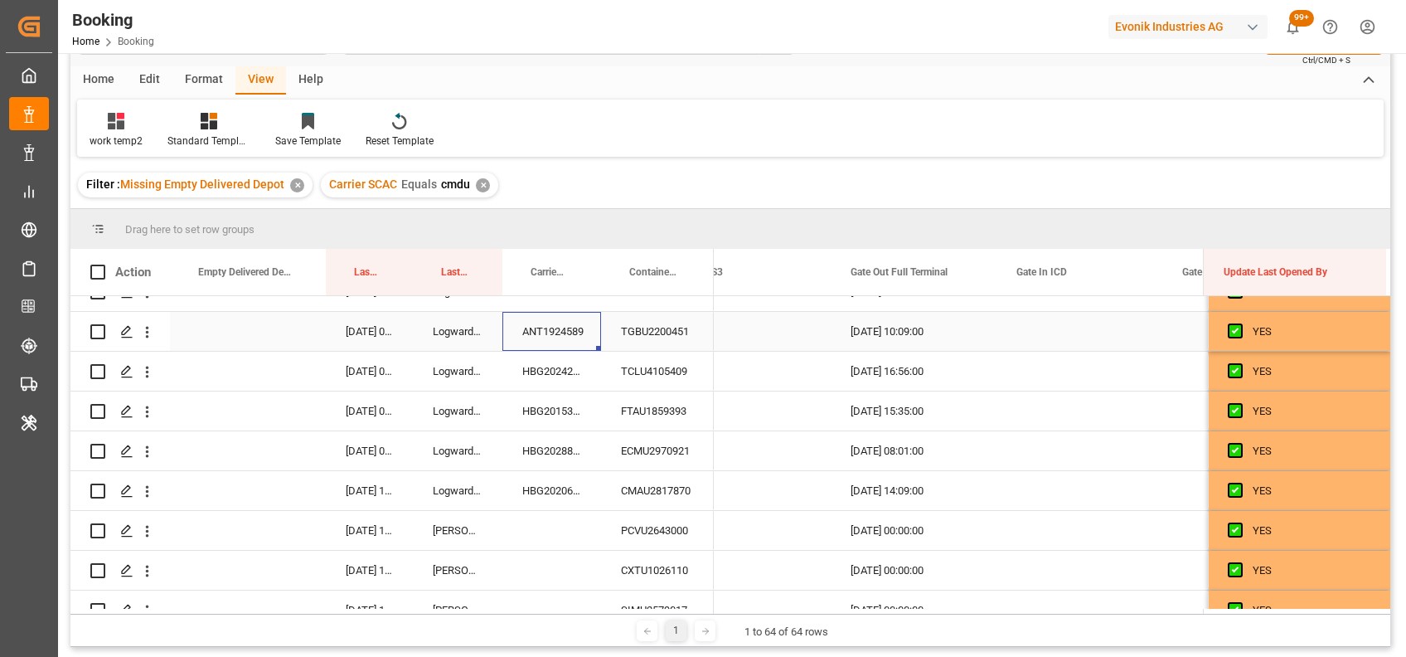
scroll to position [503, 0]
click at [550, 378] on div "HBG2024286" at bounding box center [551, 369] width 99 height 39
click at [555, 403] on div "HBG2015387" at bounding box center [551, 409] width 99 height 39
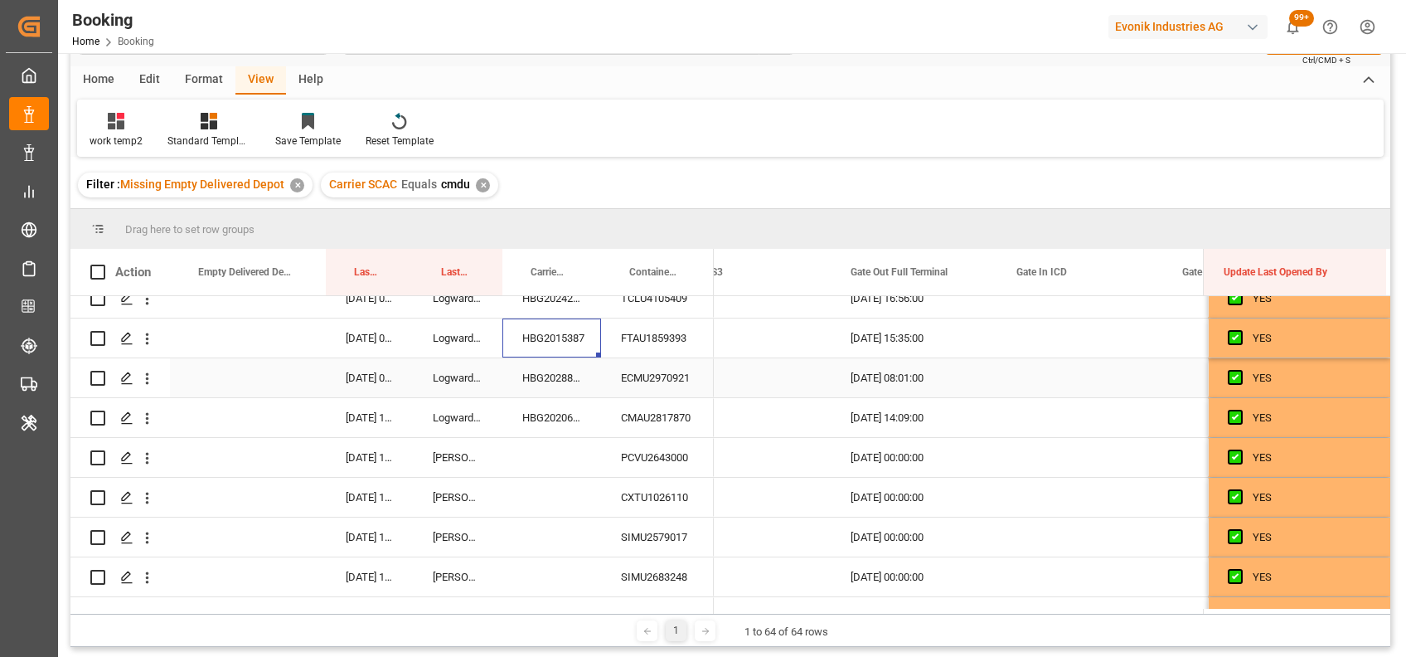
scroll to position [584, 0]
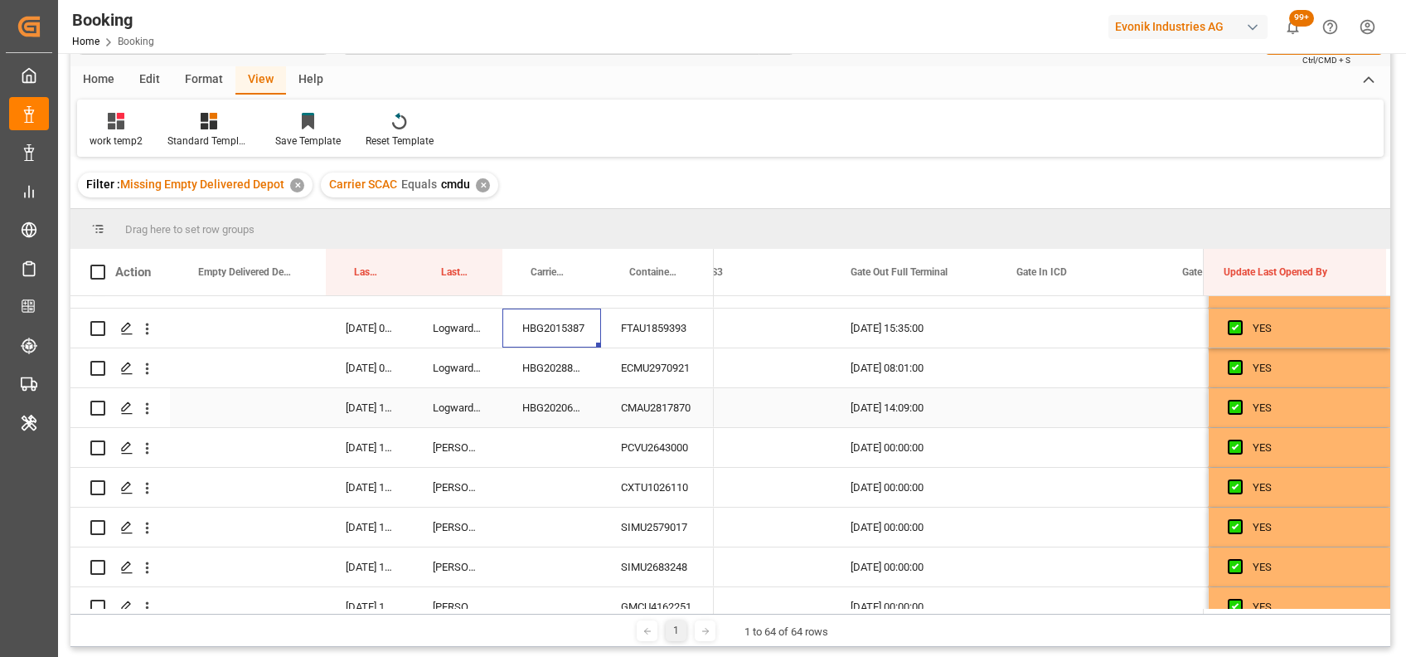
click at [646, 411] on div "CMAU2817870" at bounding box center [657, 407] width 113 height 39
click at [657, 443] on div "PCVU2643000" at bounding box center [657, 447] width 113 height 39
click at [649, 479] on div "CXTU1026110" at bounding box center [657, 487] width 113 height 39
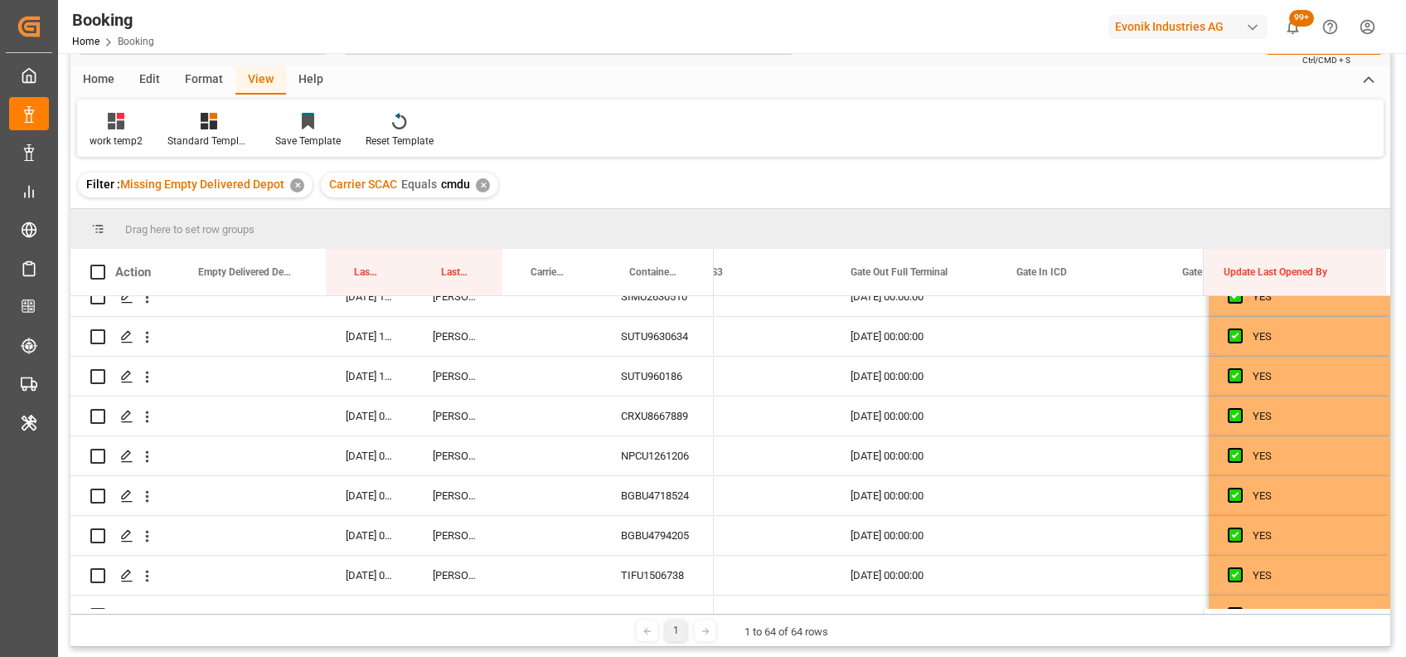
scroll to position [1135, 0]
click at [637, 343] on div "SUTU9630634" at bounding box center [657, 334] width 113 height 39
click at [647, 381] on div "SUTU960186" at bounding box center [657, 374] width 113 height 39
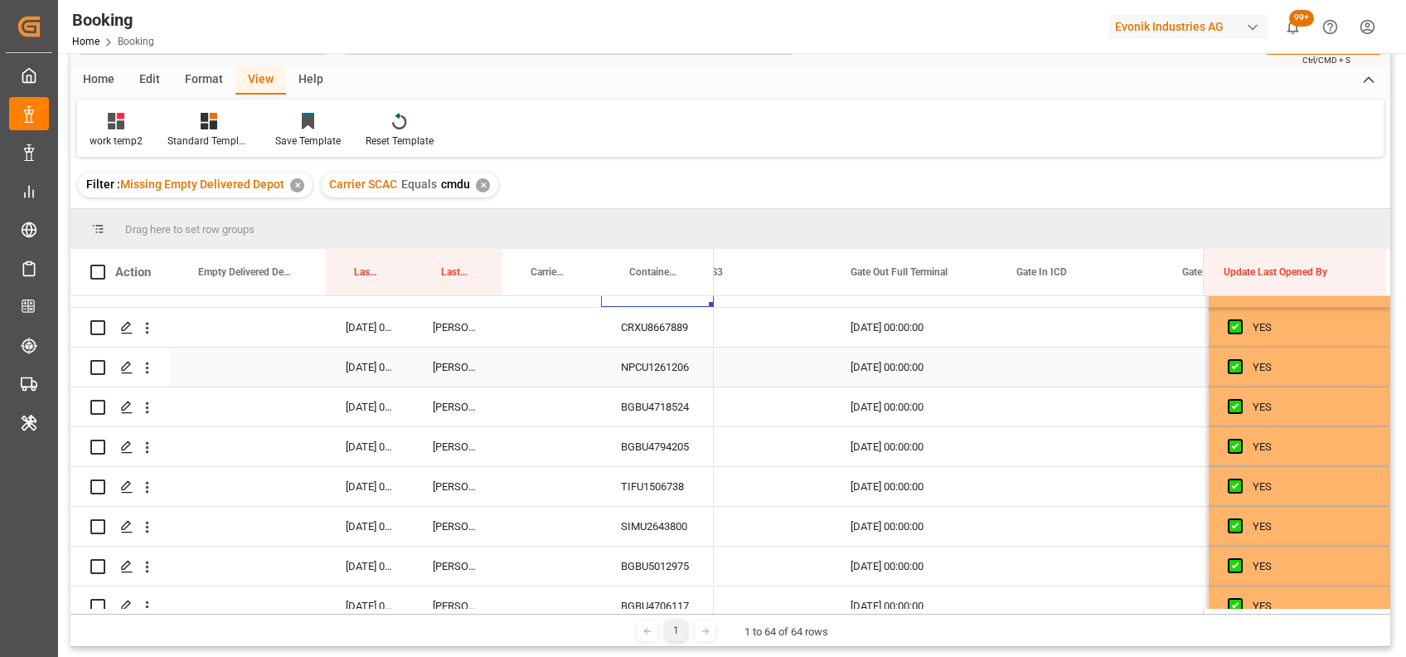
scroll to position [1224, 0]
click at [650, 366] on div "NPCU1261206" at bounding box center [657, 365] width 113 height 39
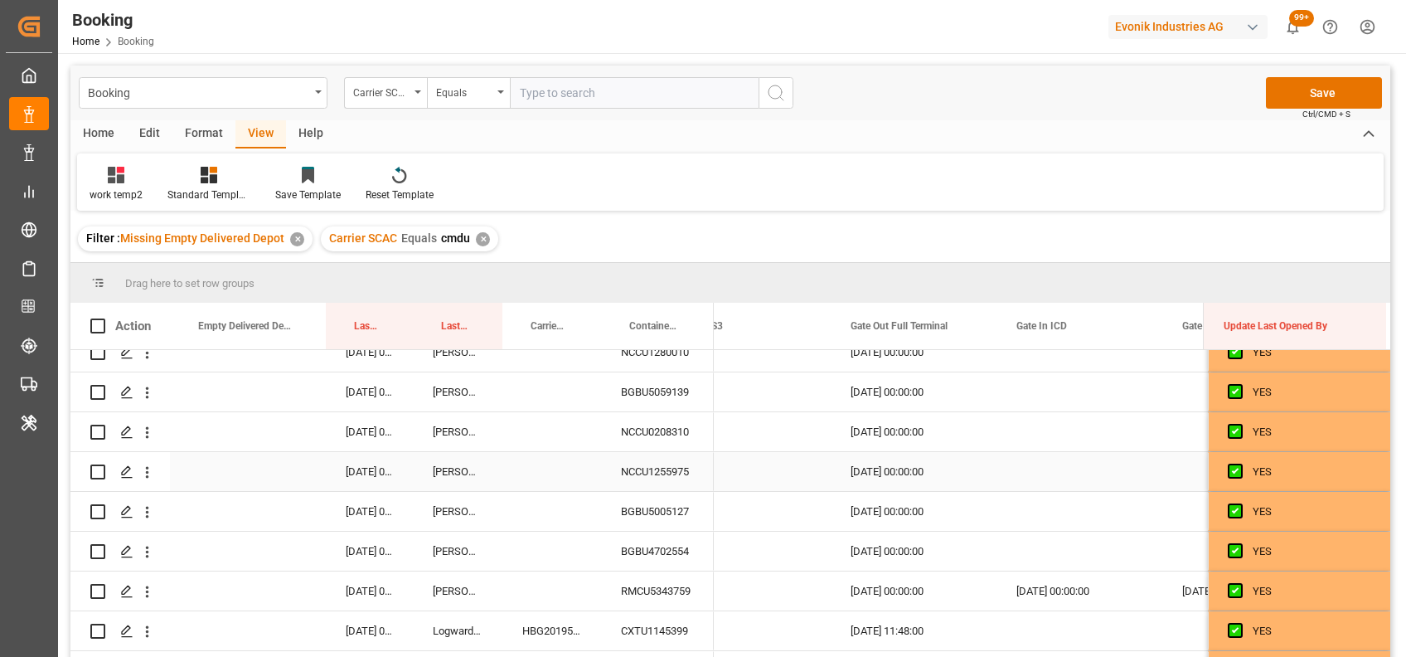
scroll to position [2049, 0]
click at [643, 471] on div "NCCU1255975" at bounding box center [657, 469] width 113 height 39
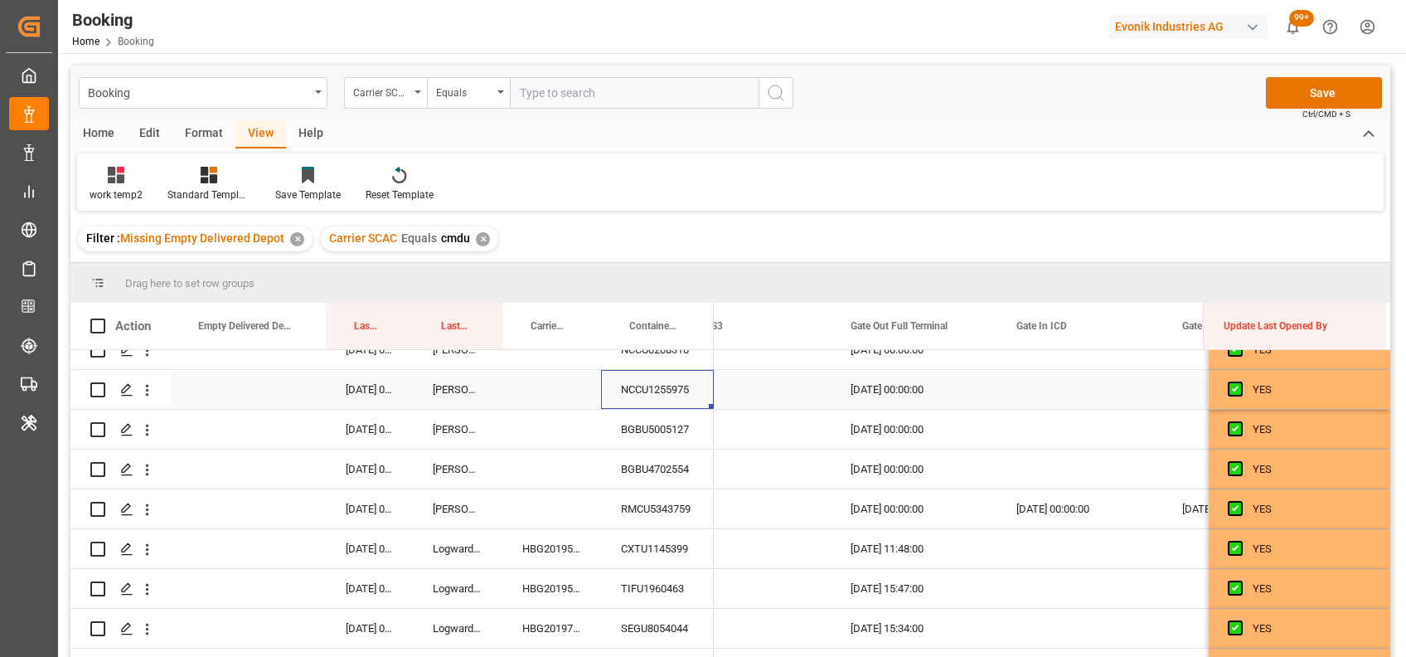
scroll to position [2126, 0]
click at [143, 398] on icon "open menu" at bounding box center [146, 392] width 17 height 17
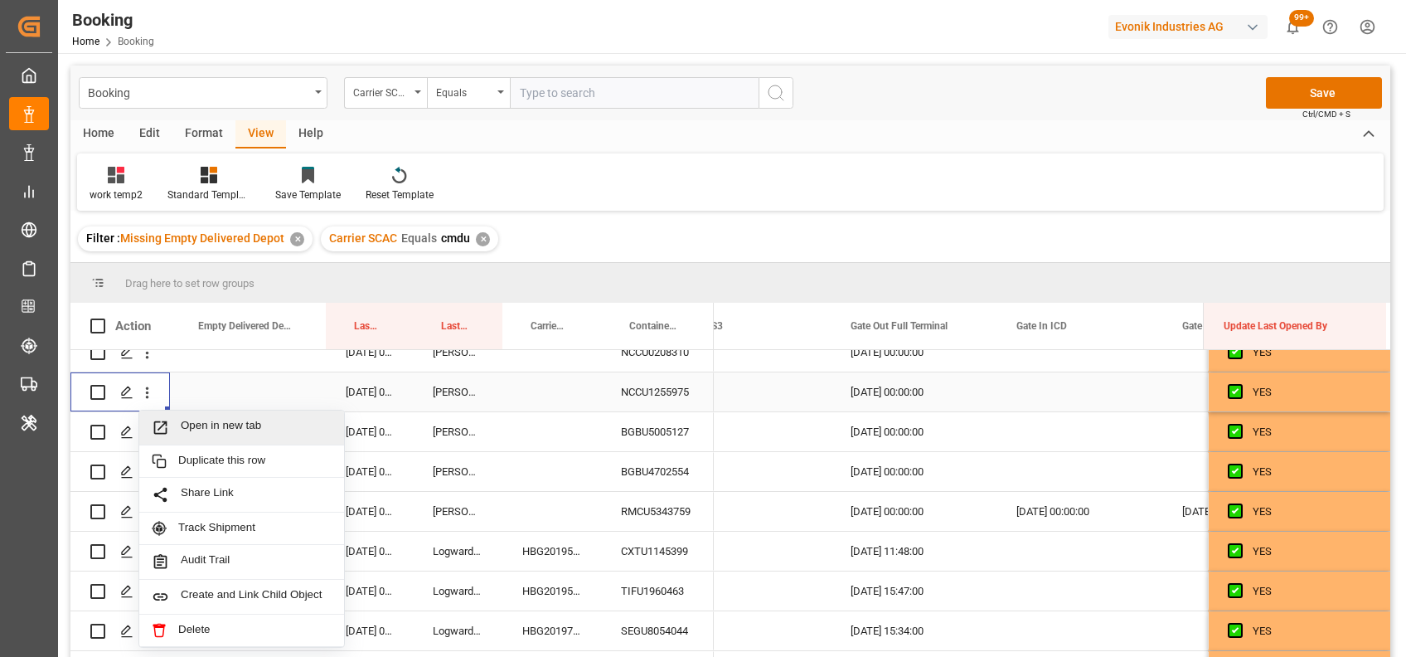
click at [202, 419] on span "Open in new tab" at bounding box center [256, 427] width 151 height 17
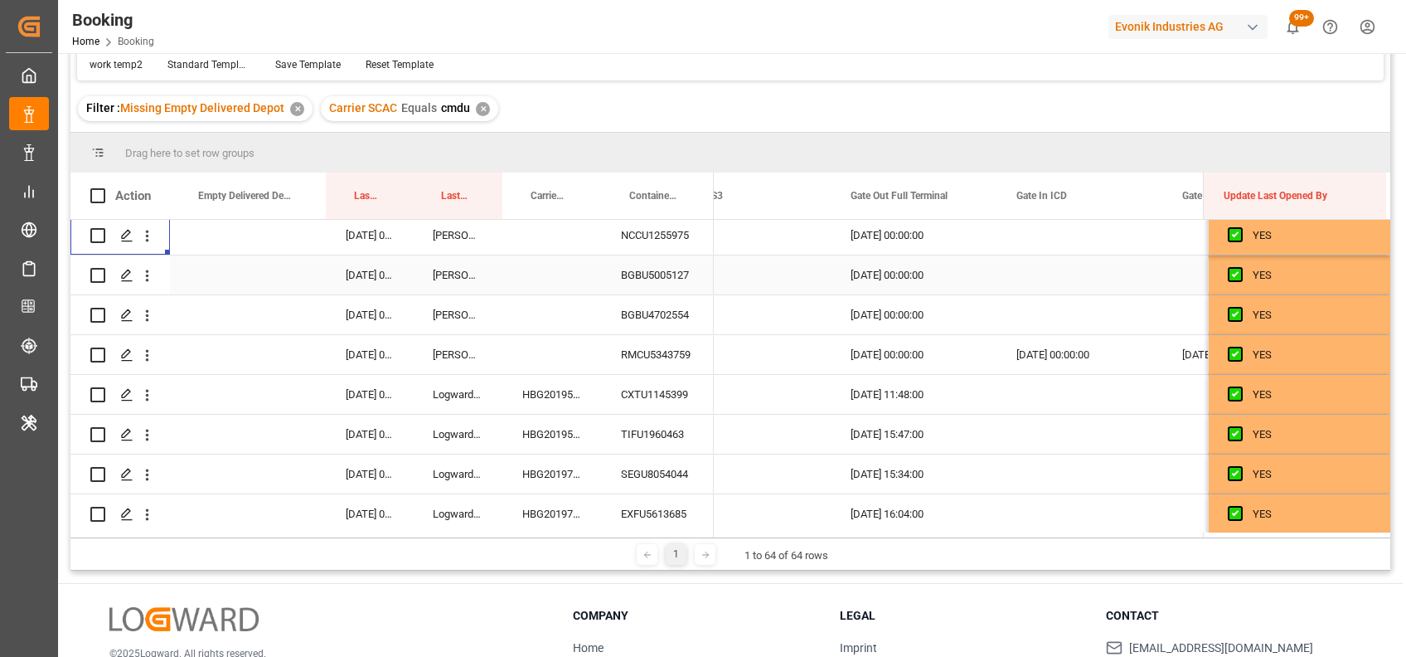
scroll to position [2157, 0]
click at [628, 273] on div "BGBU5005127" at bounding box center [657, 270] width 113 height 39
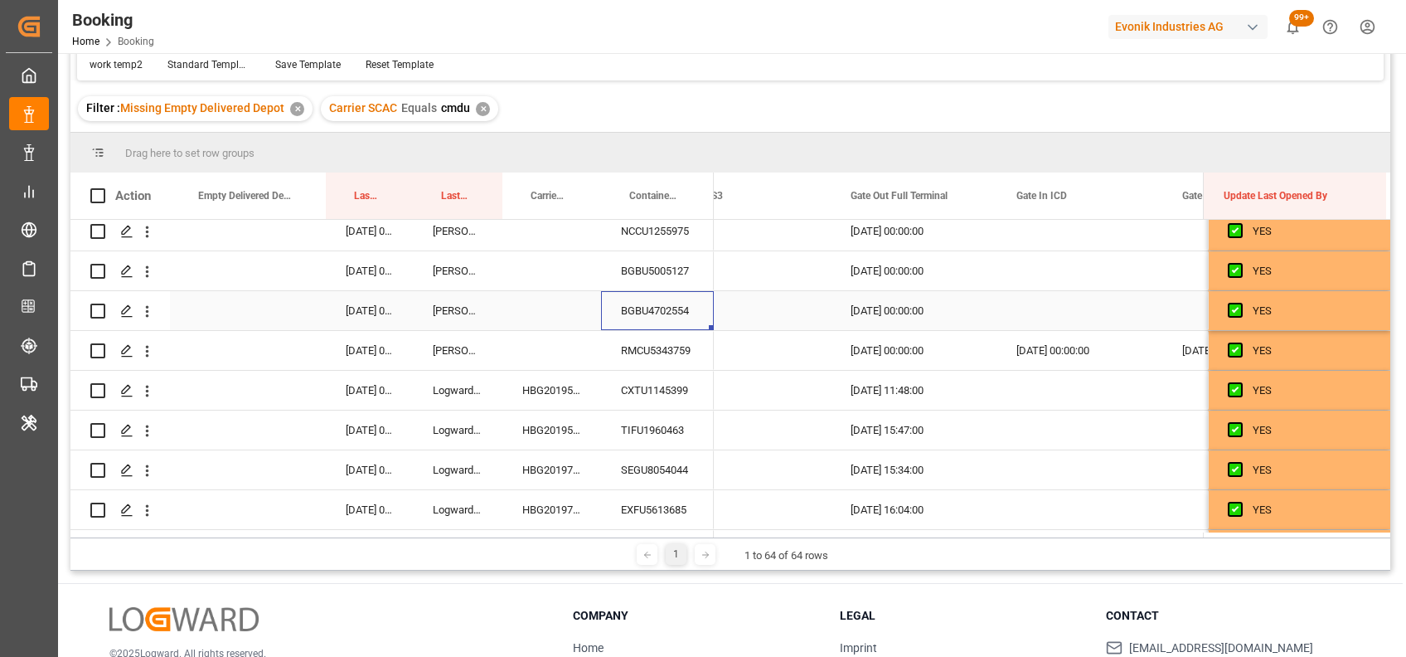
click at [676, 304] on div "BGBU4702554" at bounding box center [657, 310] width 113 height 39
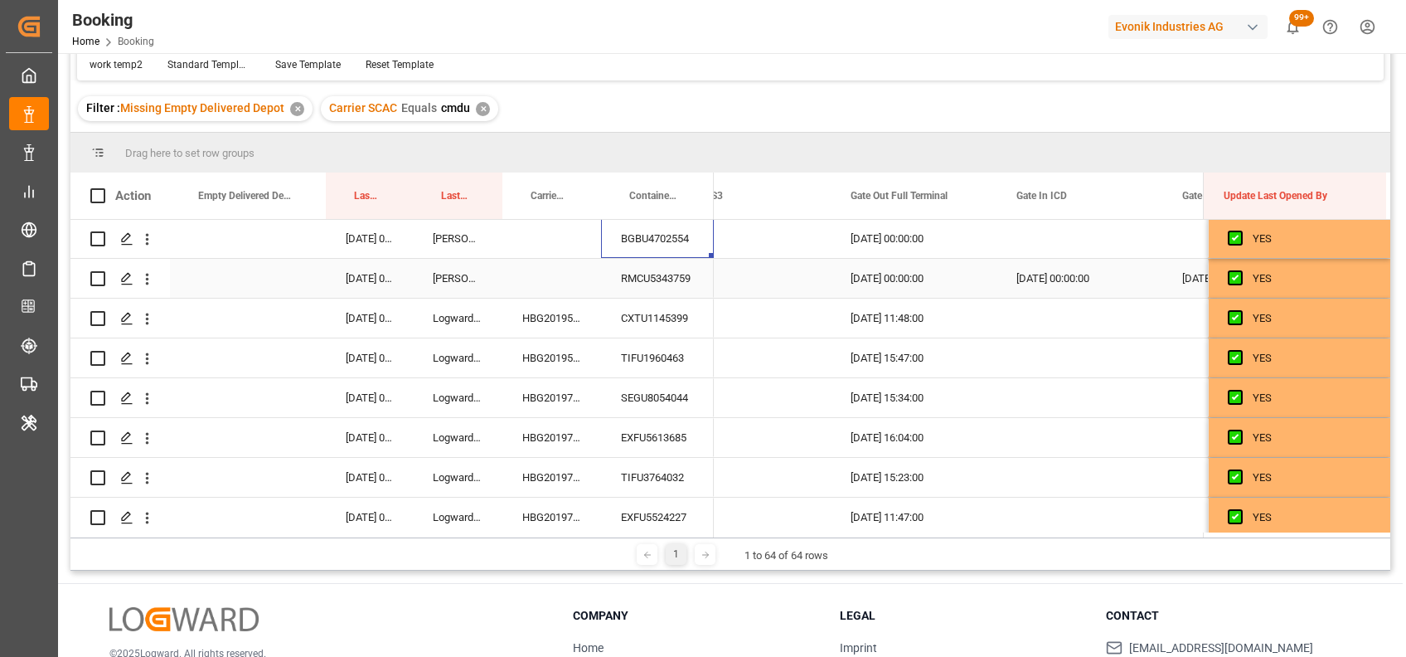
scroll to position [2230, 0]
click at [668, 312] on div "CXTU1145399" at bounding box center [657, 317] width 113 height 39
click at [627, 357] on div "TIFU1960463" at bounding box center [657, 356] width 113 height 39
click at [554, 353] on div "HBG2019511" at bounding box center [551, 356] width 99 height 39
click at [544, 316] on div "HBG2019511" at bounding box center [551, 317] width 99 height 39
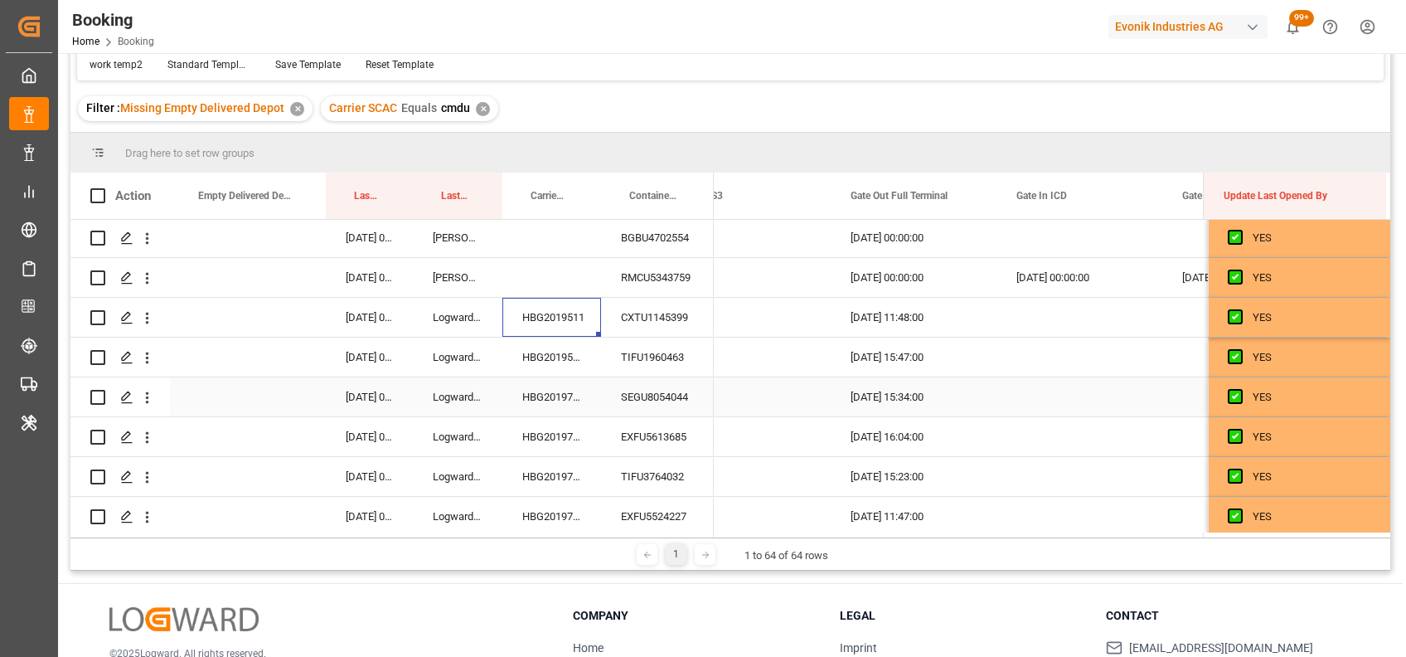
scroll to position [2239, 0]
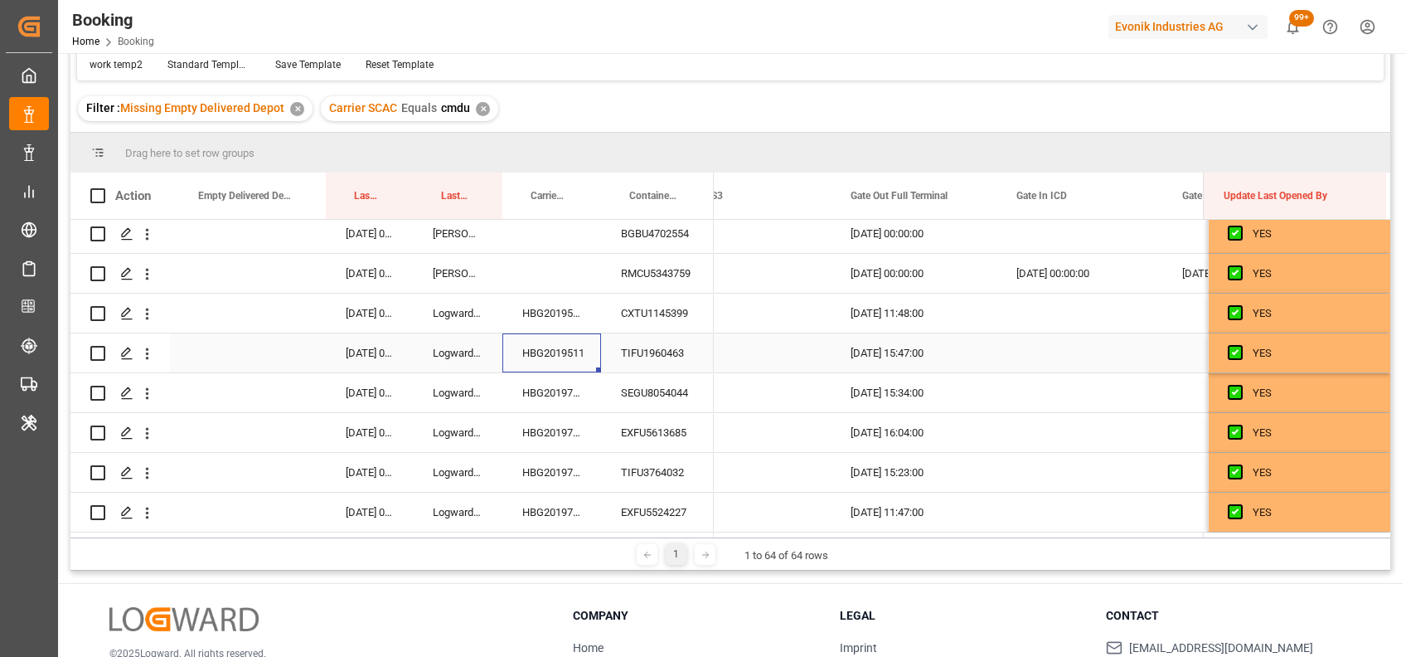
click at [540, 350] on div "HBG2019511" at bounding box center [551, 352] width 99 height 39
click at [557, 395] on div "HBG2019717" at bounding box center [551, 392] width 99 height 39
click at [564, 432] on div "HBG2019717" at bounding box center [551, 432] width 99 height 39
click at [552, 381] on div "HBG2019717" at bounding box center [551, 392] width 99 height 39
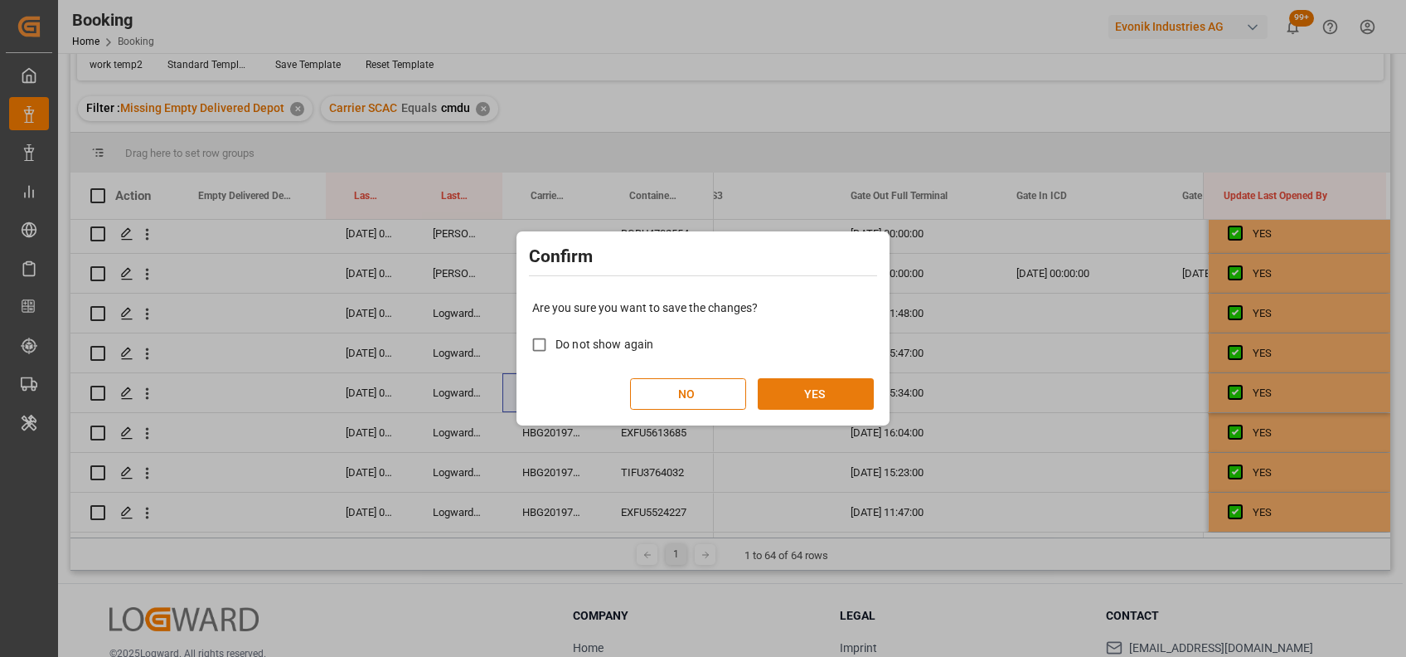
click at [802, 400] on button "YES" at bounding box center [816, 394] width 116 height 32
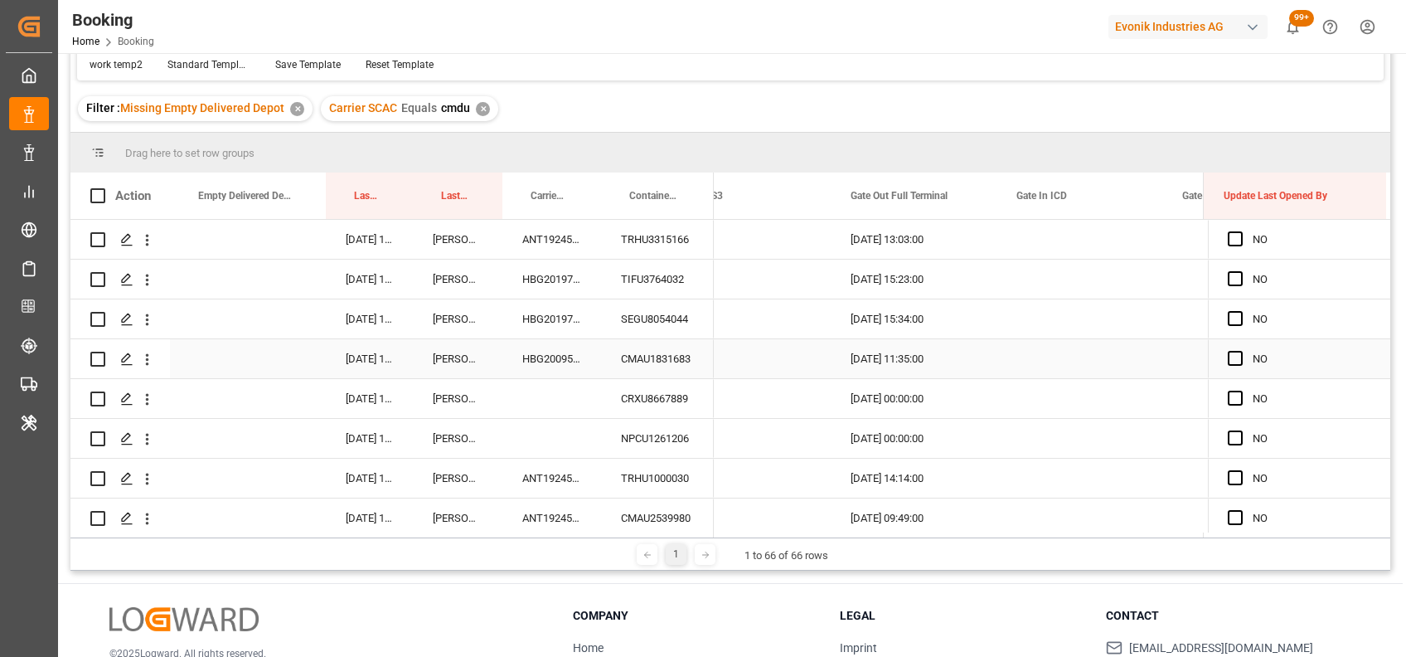
scroll to position [0, 0]
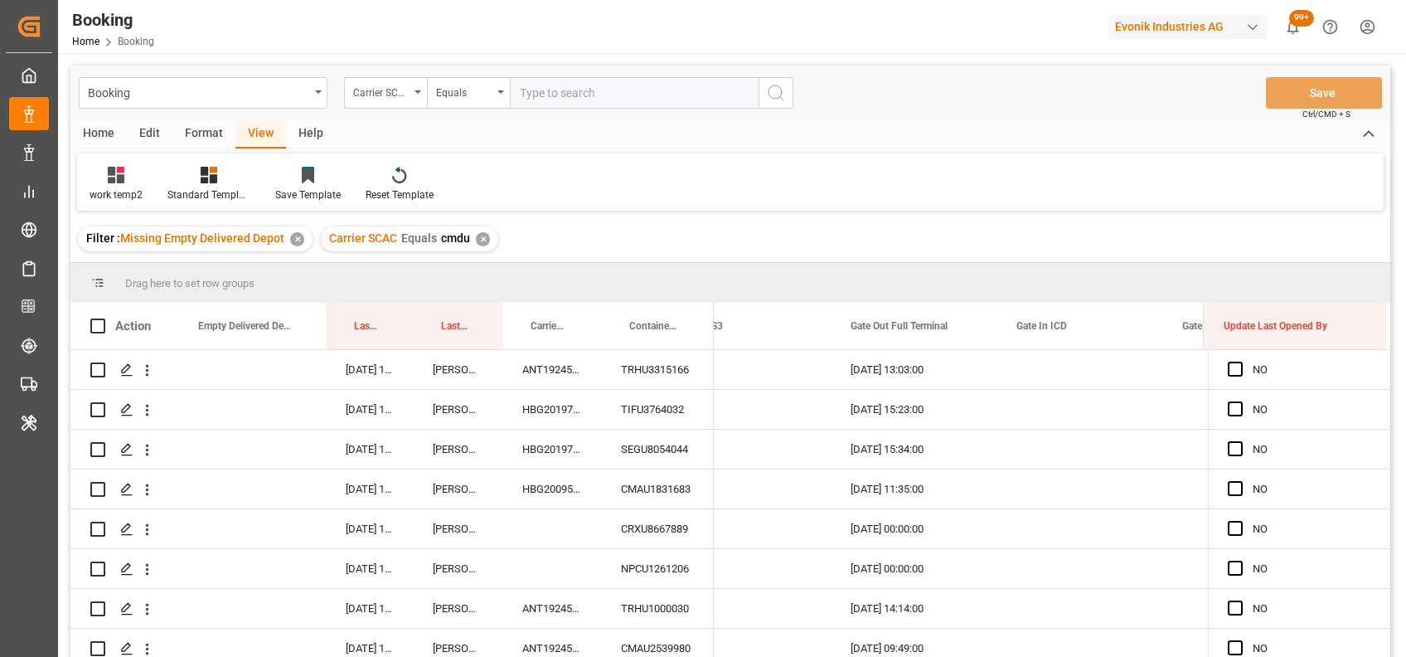
click at [476, 237] on div "✕" at bounding box center [483, 239] width 14 height 14
click at [541, 93] on input "text" at bounding box center [634, 93] width 249 height 32
type input "cosu"
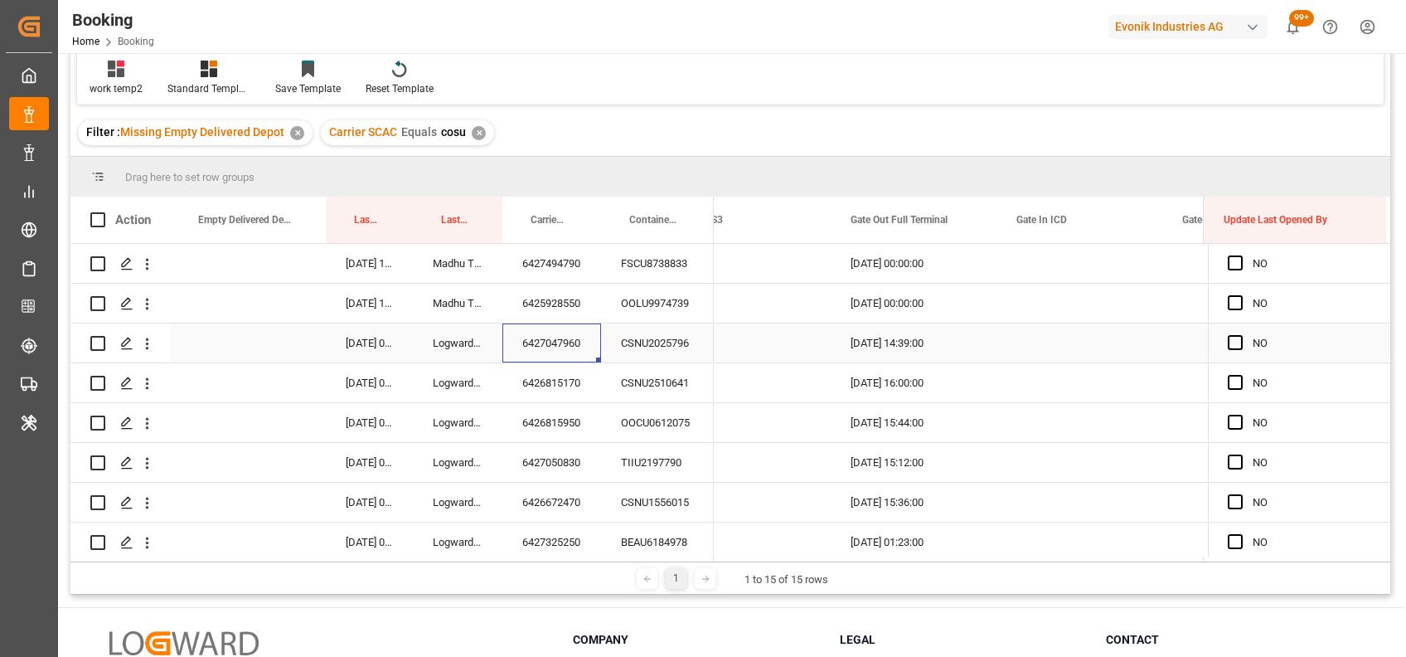
click at [552, 339] on div "6427047960" at bounding box center [551, 342] width 99 height 39
click at [1228, 339] on span "Press SPACE to select this row." at bounding box center [1235, 342] width 15 height 15
click at [1240, 335] on input "Press SPACE to select this row." at bounding box center [1240, 335] width 0 height 0
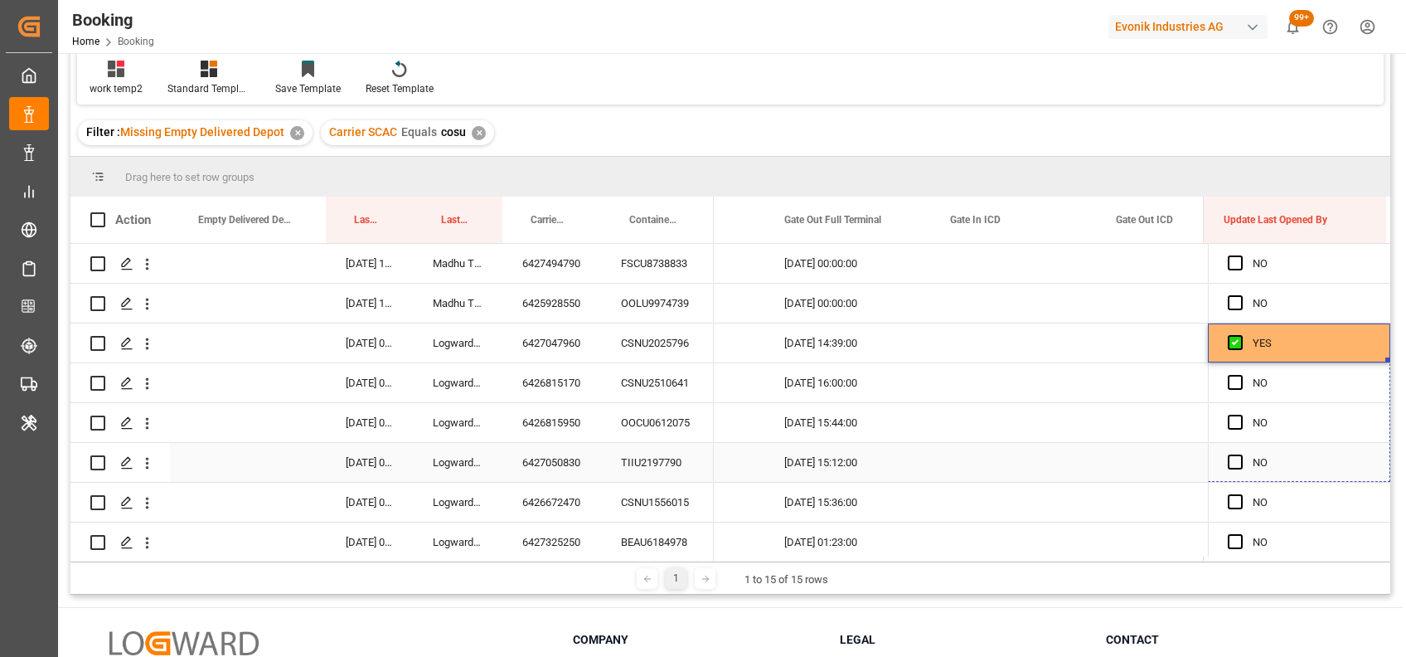
drag, startPoint x: 1382, startPoint y: 361, endPoint x: 1378, endPoint y: 568, distance: 207.3
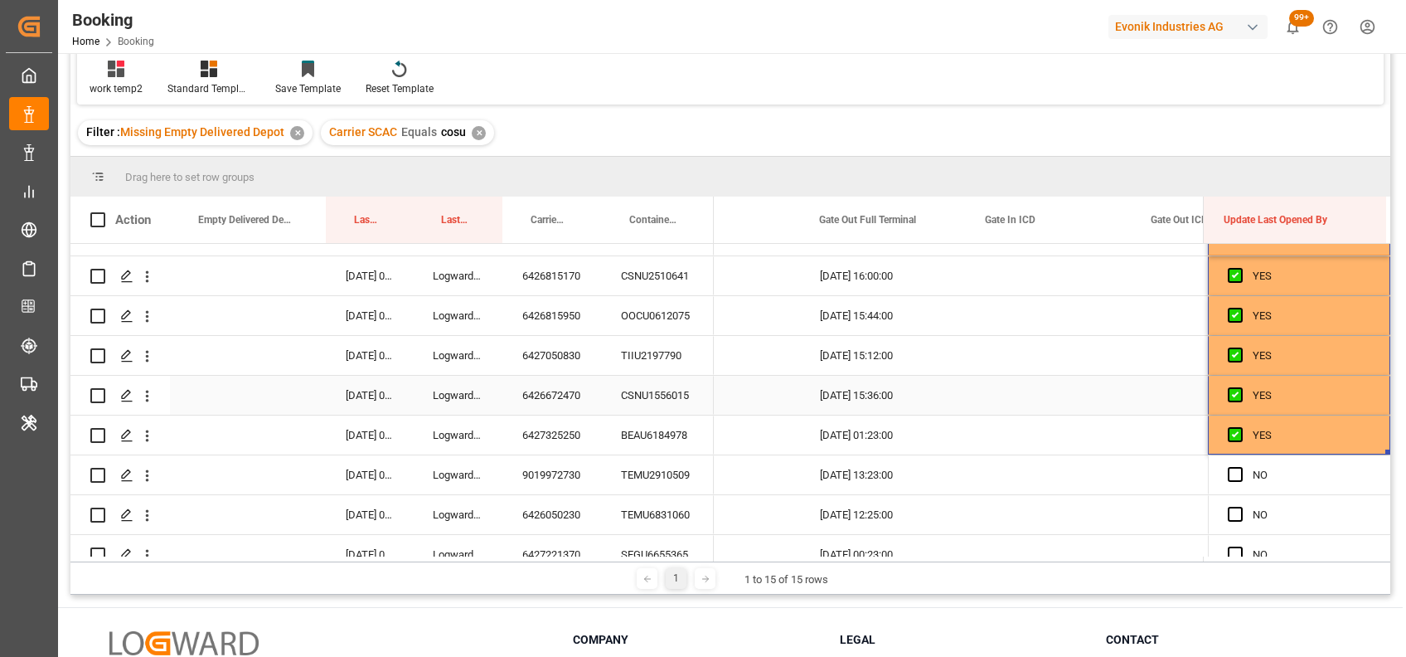
scroll to position [119, 0]
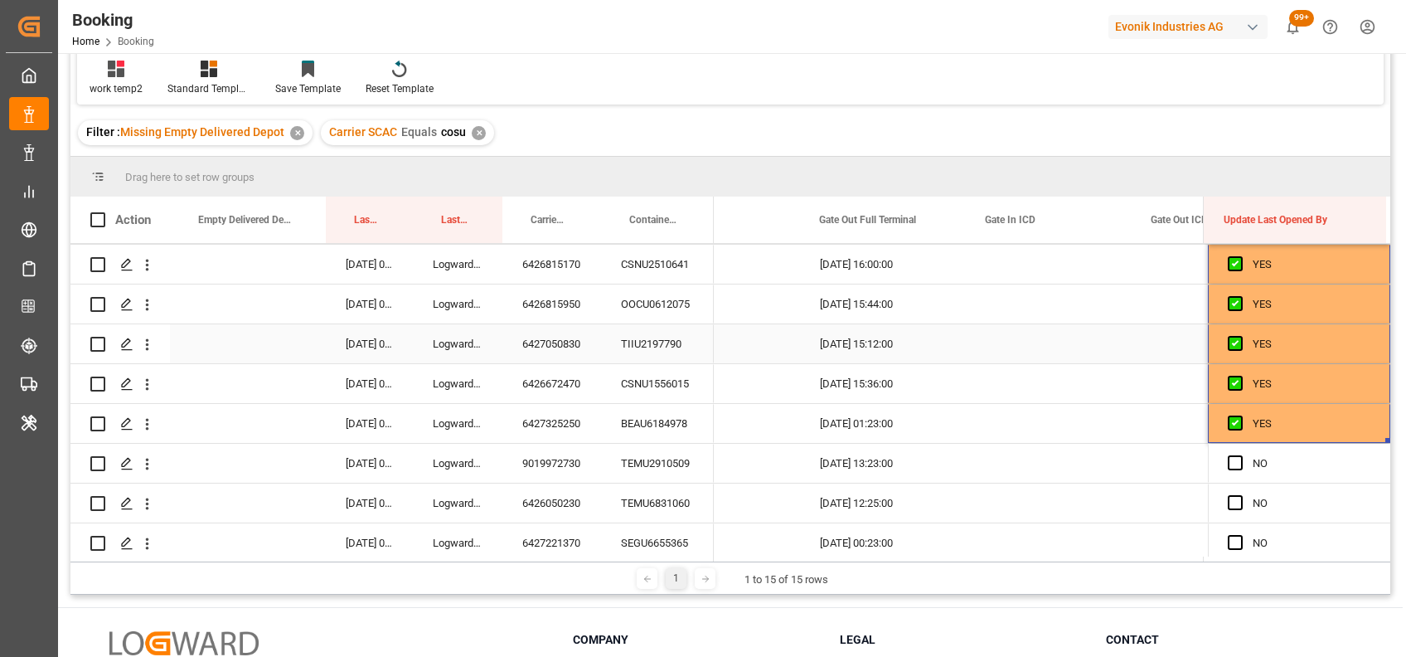
click at [554, 344] on div "6427050830" at bounding box center [551, 343] width 99 height 39
click at [560, 390] on div "6426672470" at bounding box center [551, 383] width 99 height 39
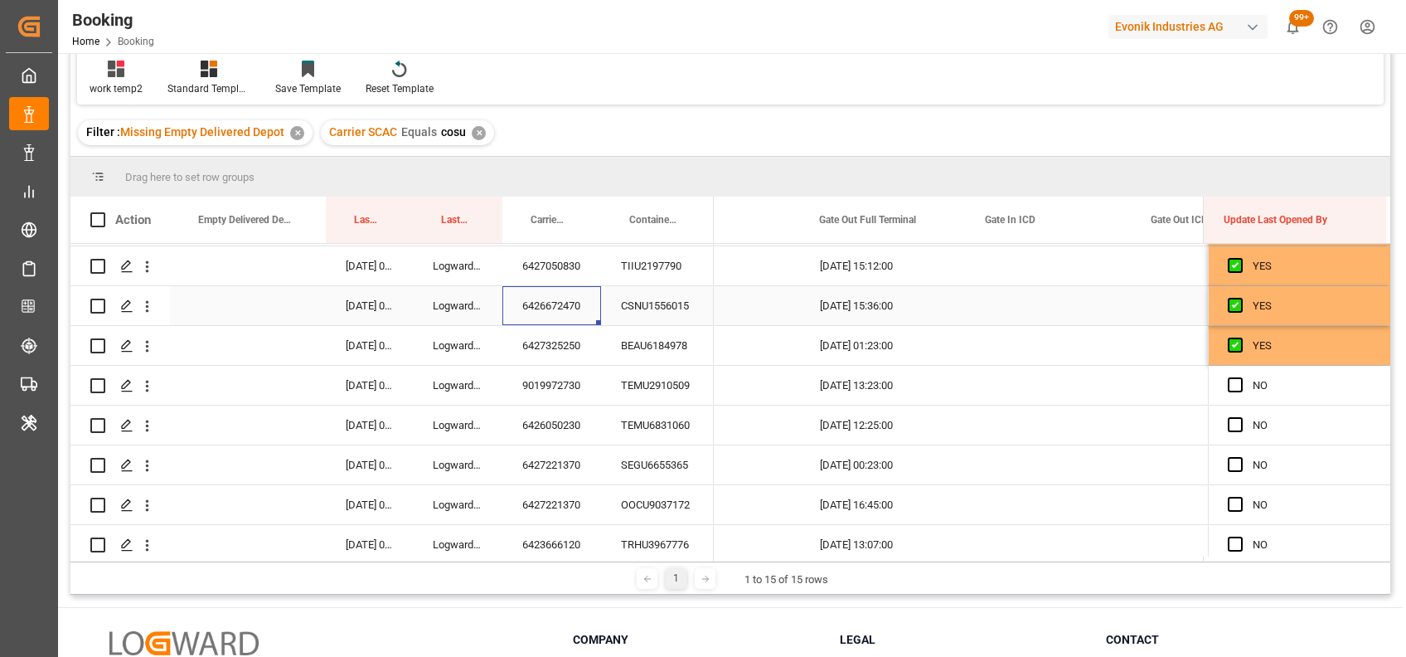
scroll to position [199, 0]
click at [536, 333] on div "6427325250" at bounding box center [551, 342] width 99 height 39
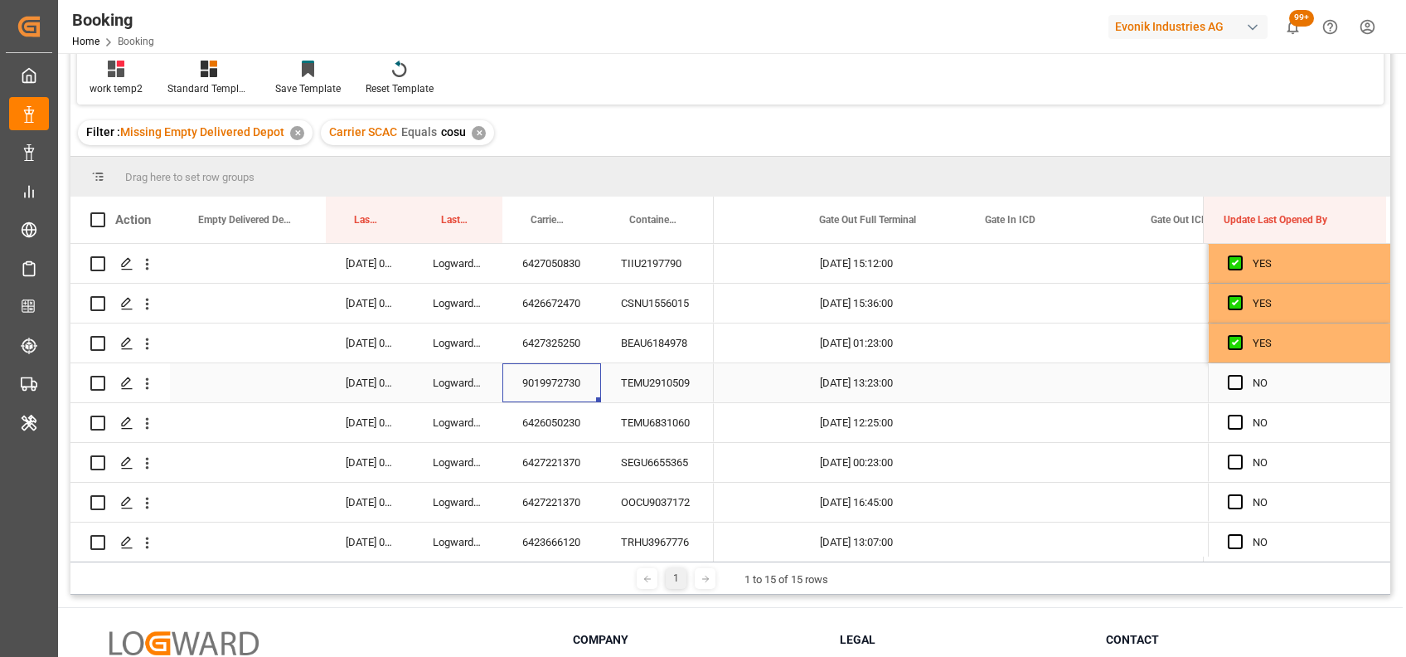
click at [542, 391] on div "9019972730" at bounding box center [551, 382] width 99 height 39
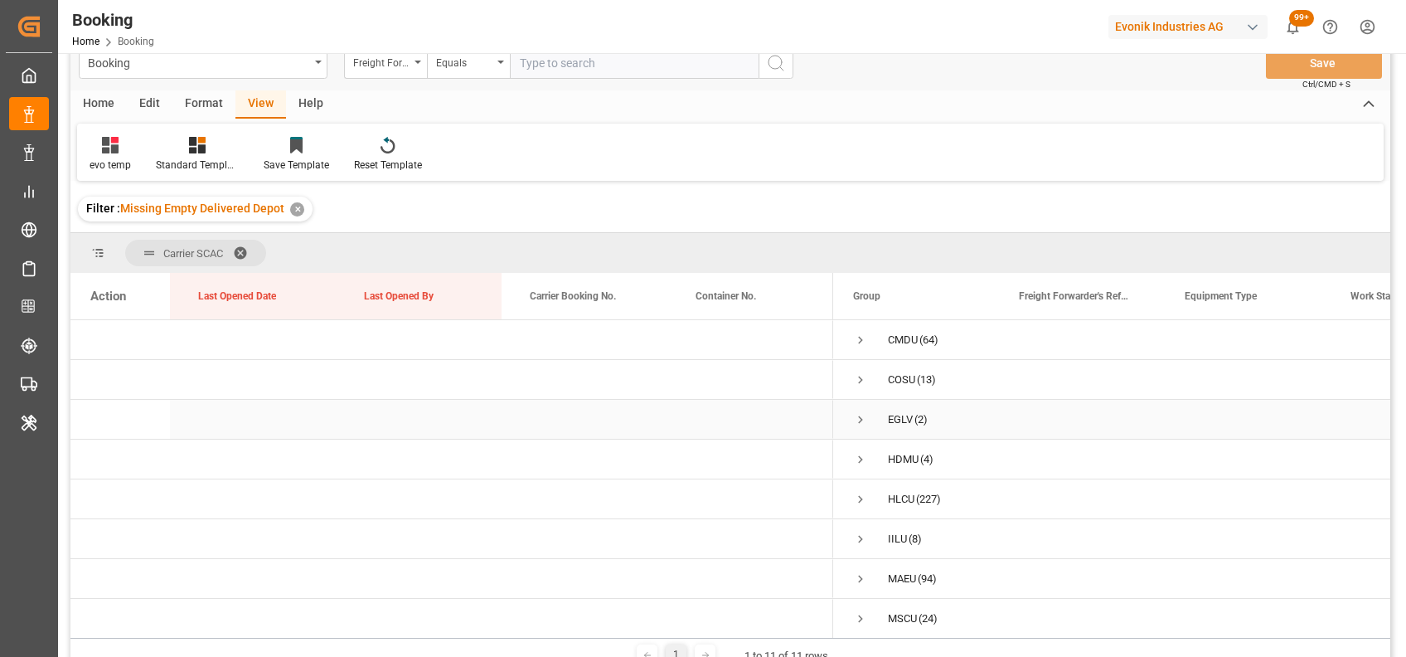
scroll to position [11, 0]
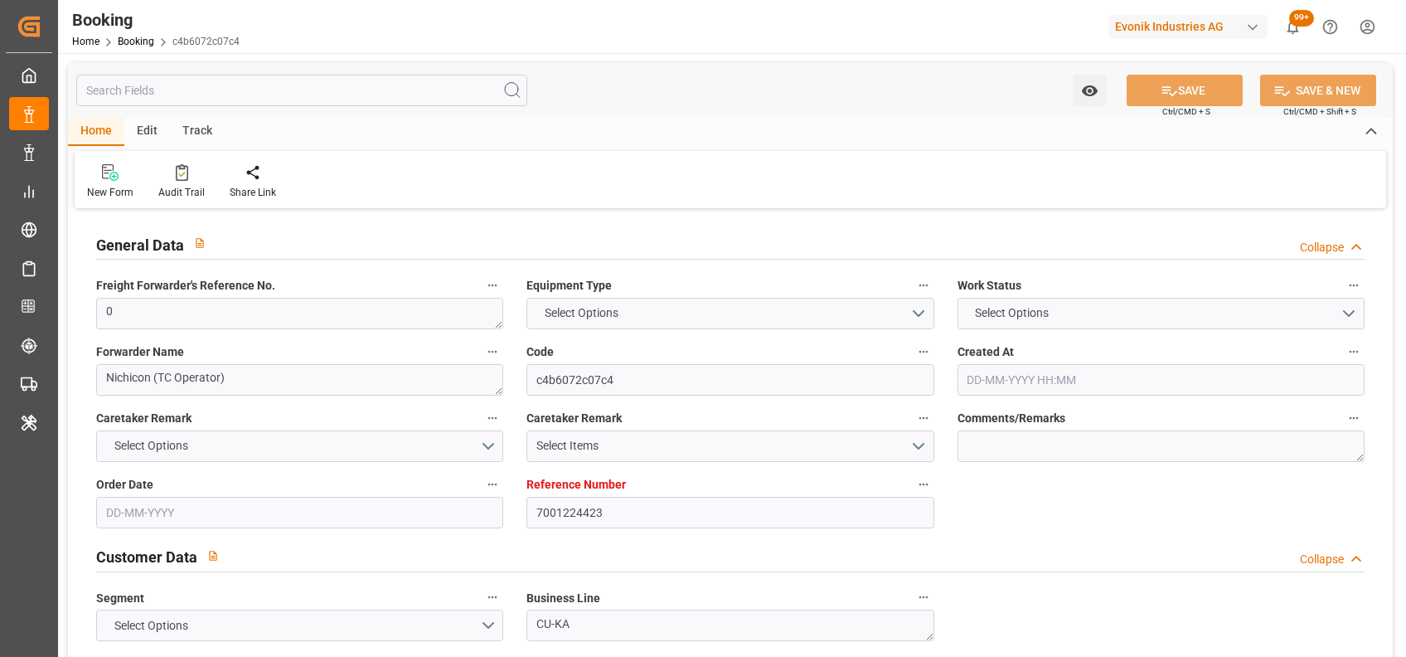
type input "7001224423"
type input "9839155"
type input "CMACGM"
type input "CMA CGM Group"
type input "NLRTM"
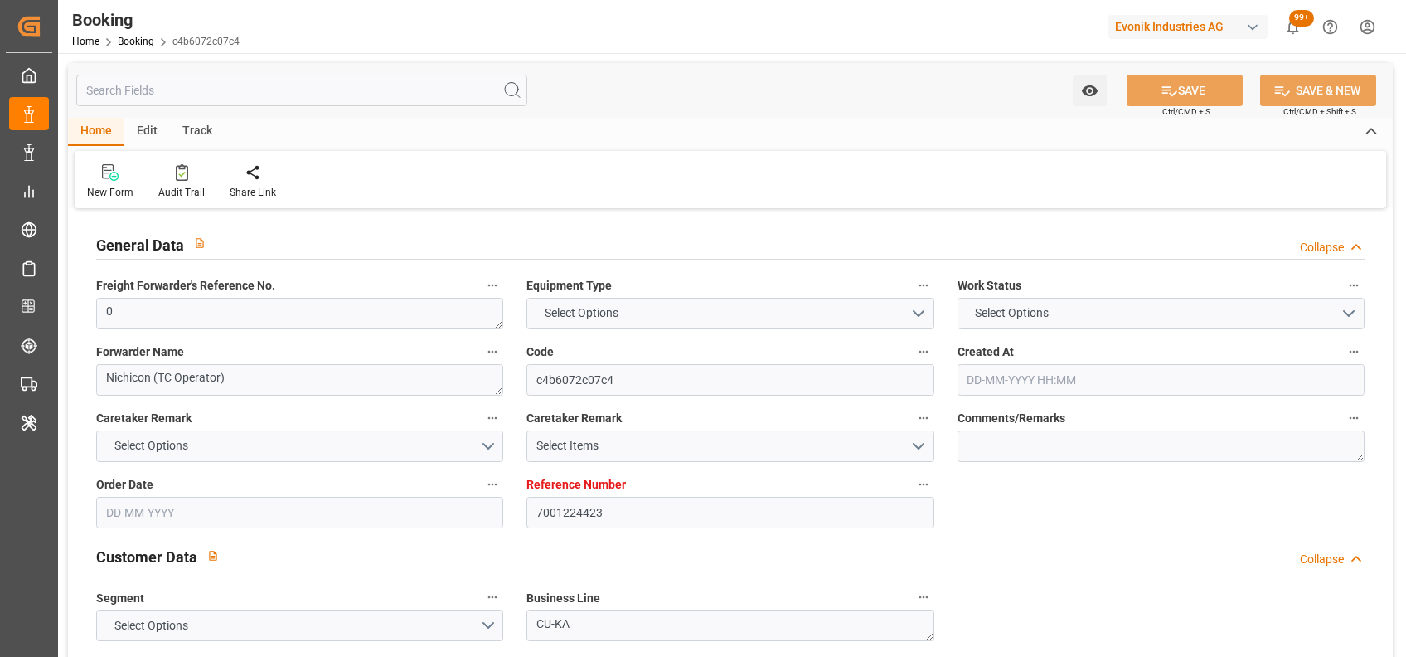
type input "MYPKG"
type input "38"
type input "0"
type input "[DATE] 14:46"
type input "[DATE]"
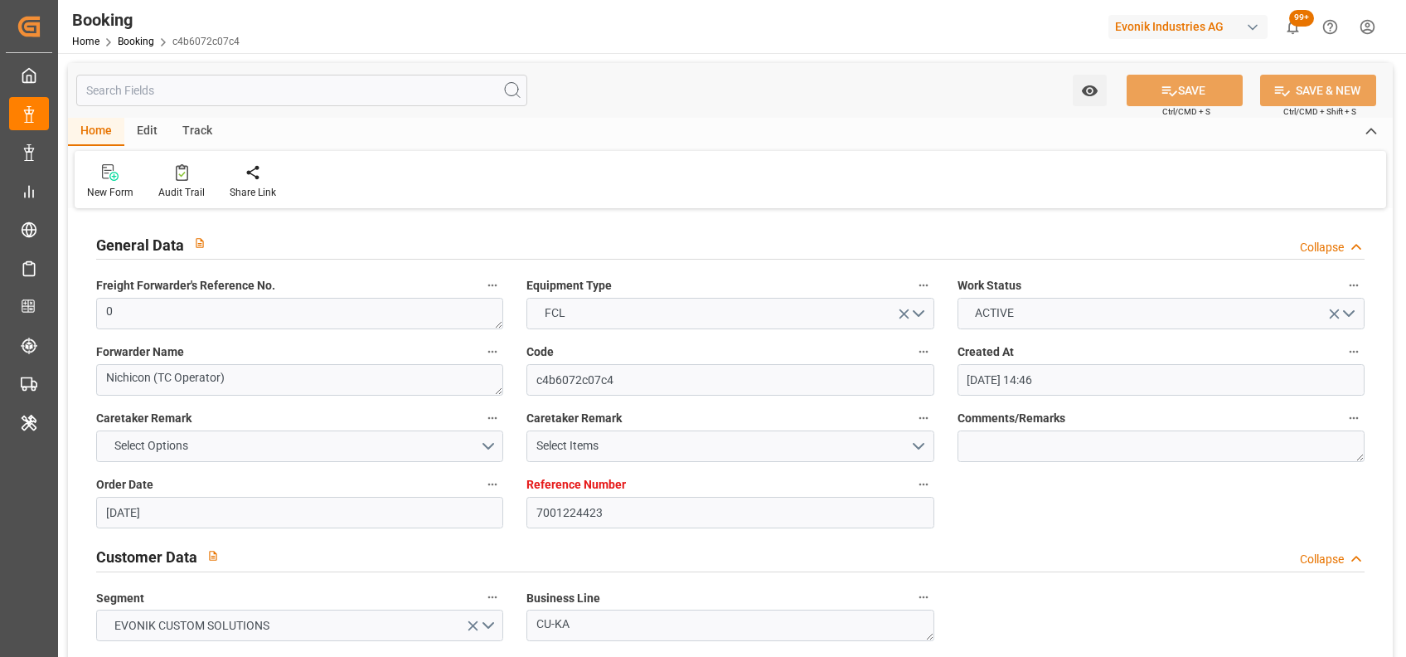
type input "[DATE]"
type input "[DATE] 00:00"
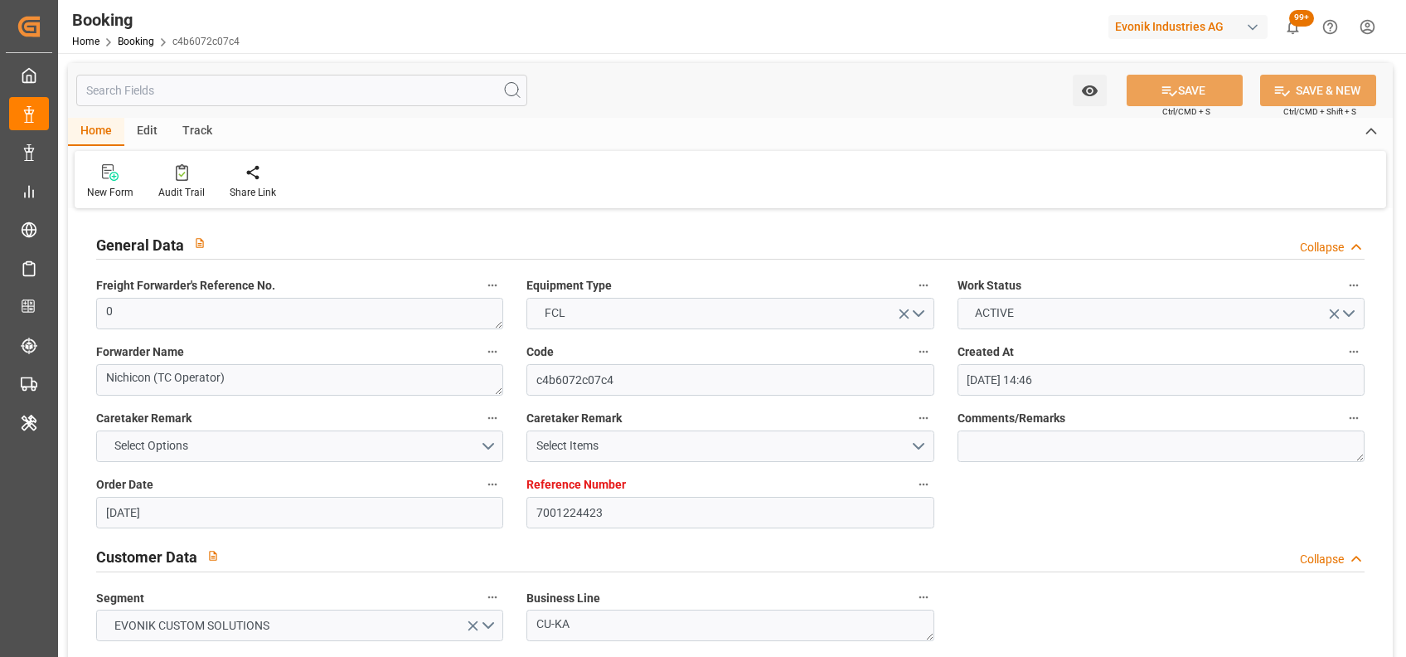
type input "[DATE] 00:00"
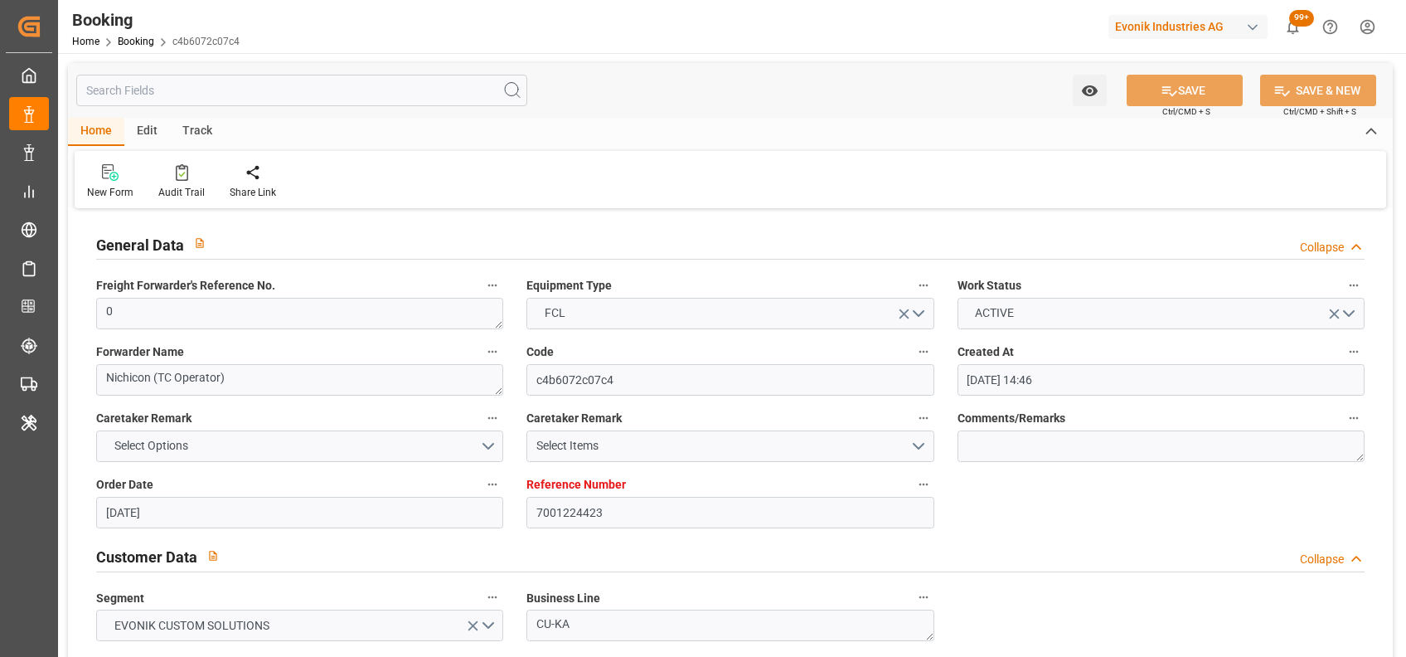
type input "[DATE]"
type input "[DATE] 09:37"
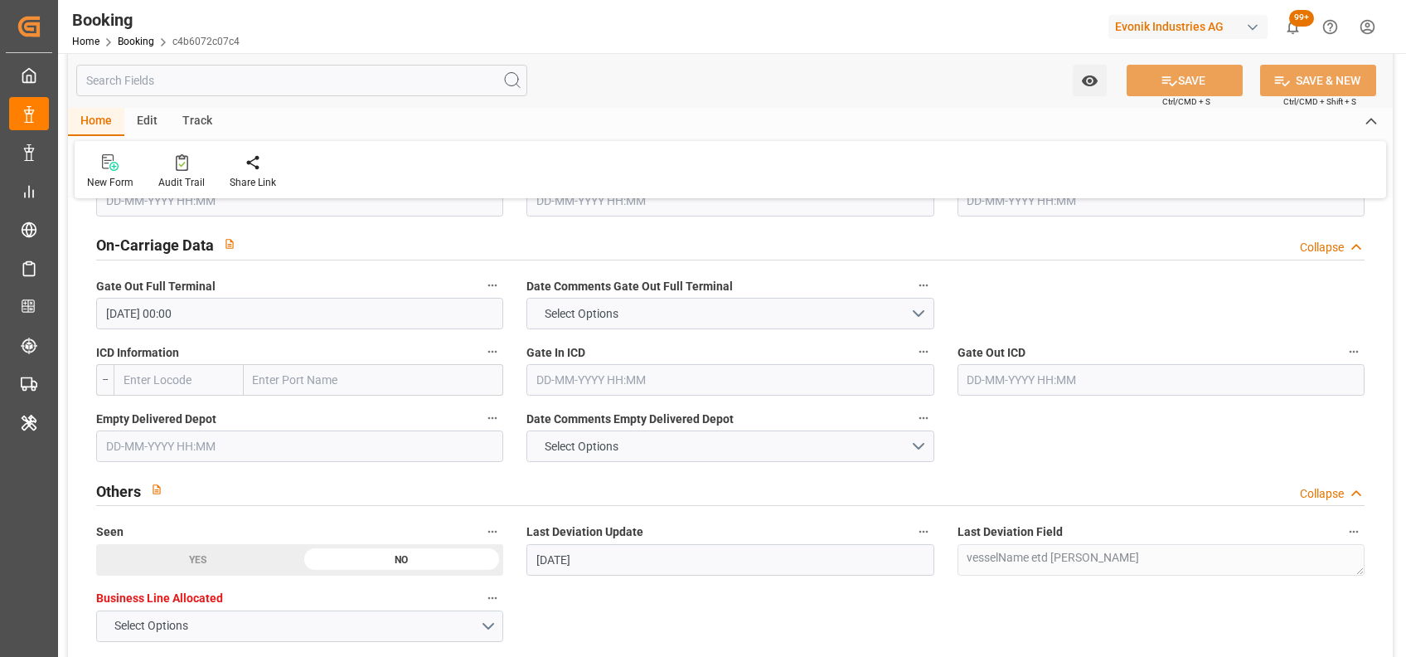
scroll to position [2424, 0]
click at [114, 311] on input "[DATE] 00:00" at bounding box center [299, 312] width 407 height 32
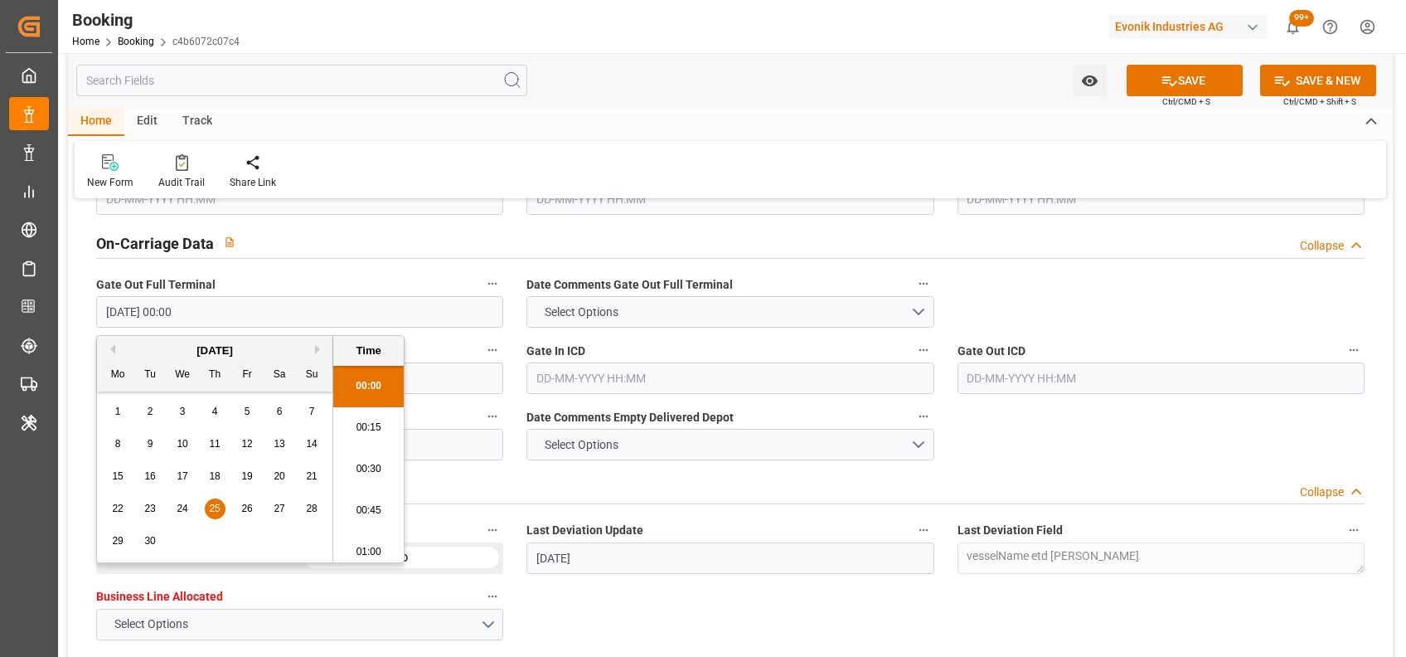
type input "[DATE] 00:00"
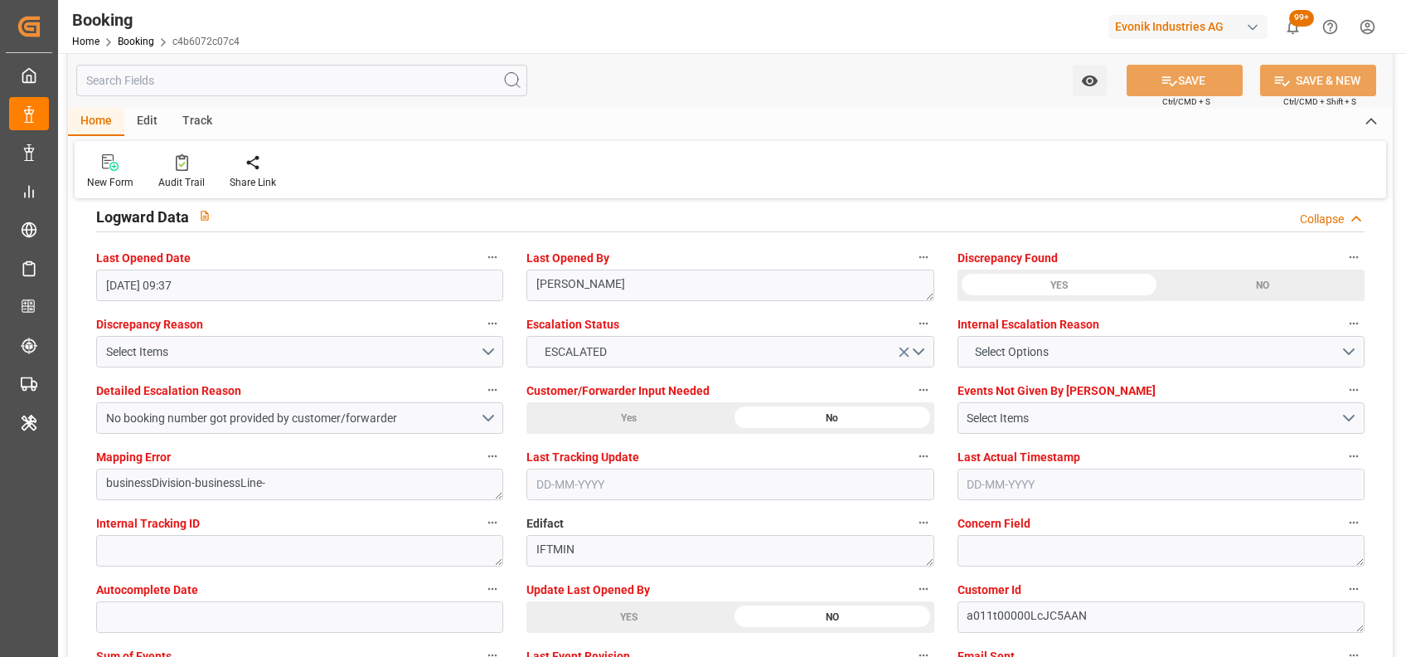
scroll to position [2978, 0]
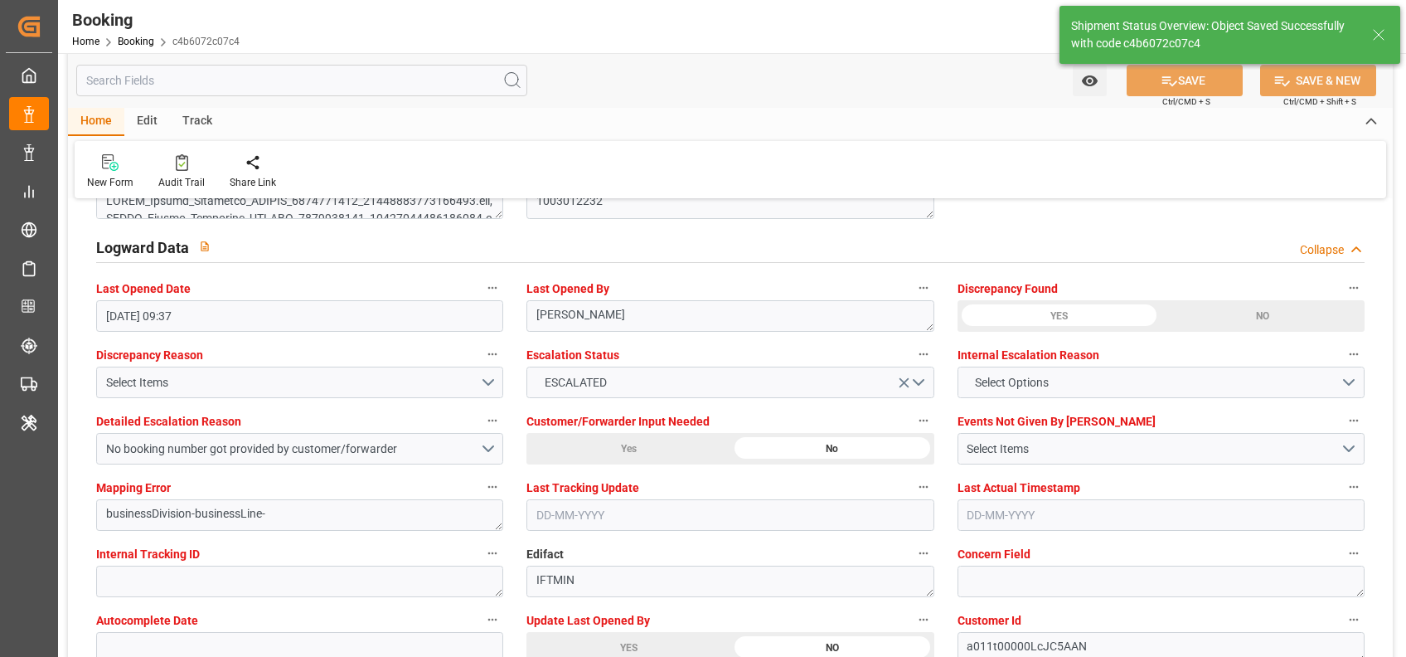
type textarea "[PERSON_NAME]"
type input "[DATE] 10:51"
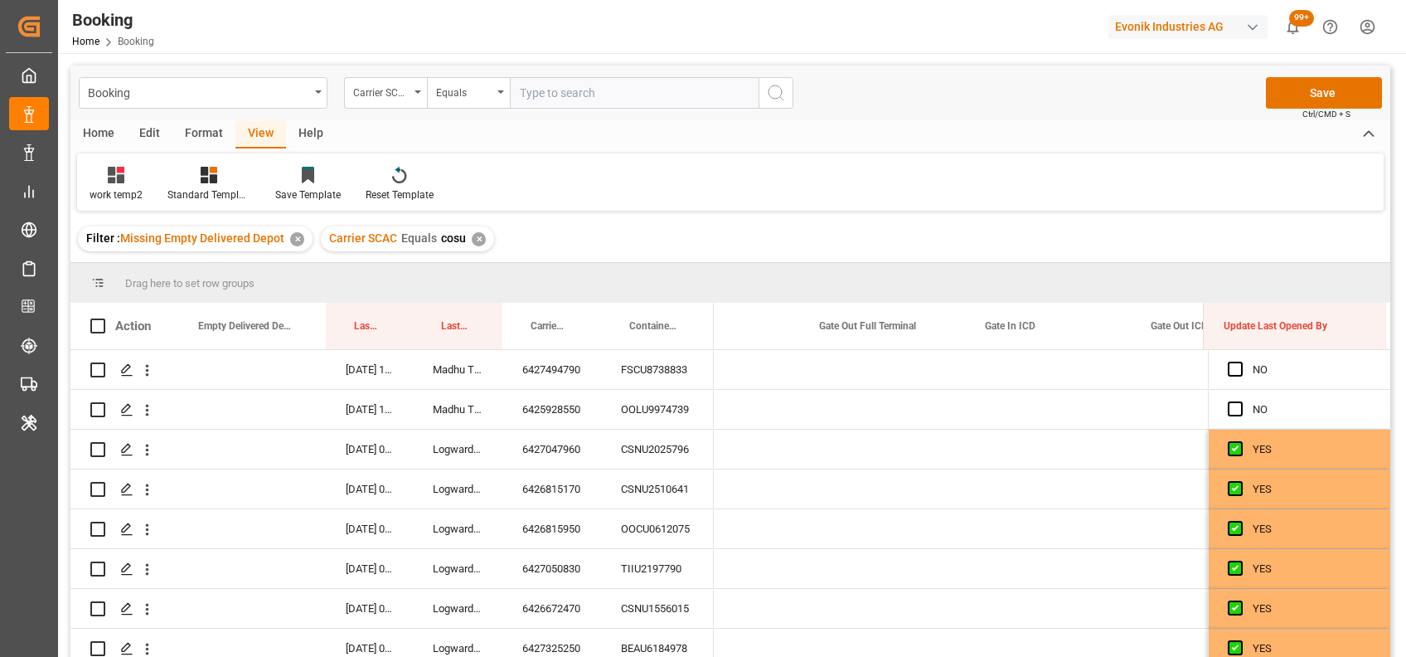
scroll to position [0, 20847]
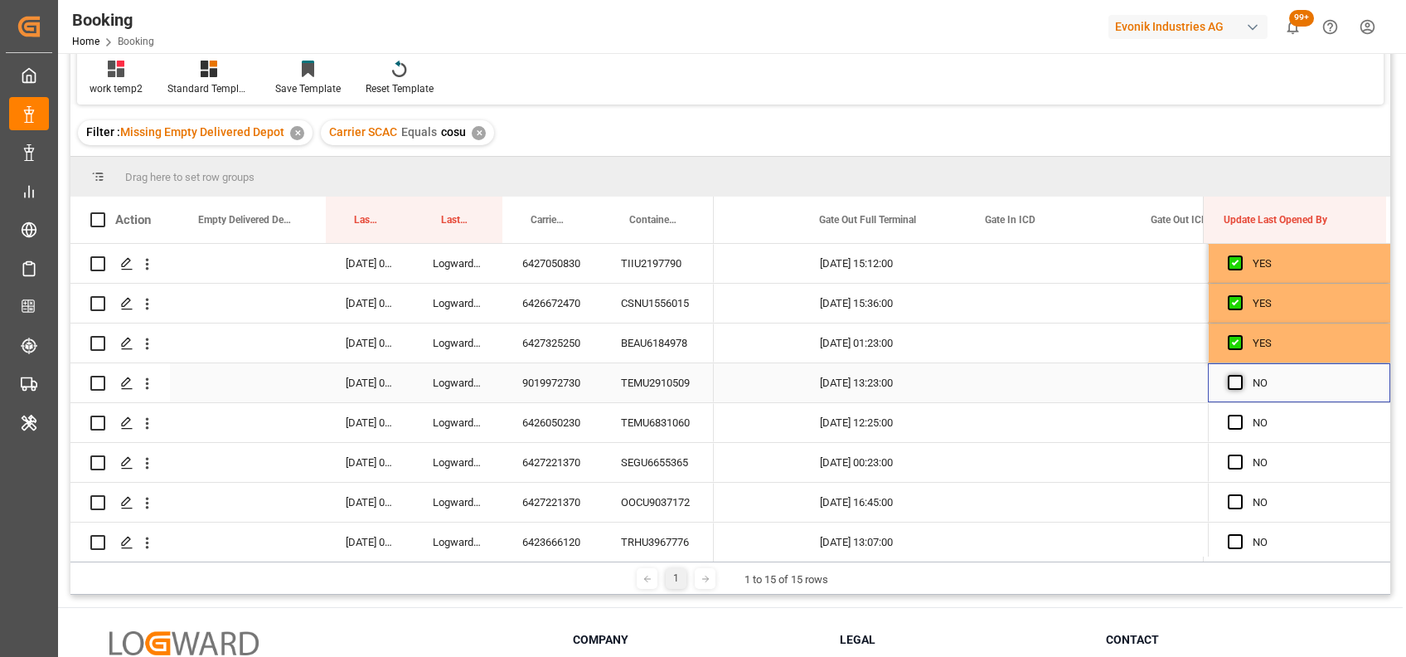
click at [1230, 385] on span "Press SPACE to select this row." at bounding box center [1235, 382] width 15 height 15
click at [1240, 375] on input "Press SPACE to select this row." at bounding box center [1240, 375] width 0 height 0
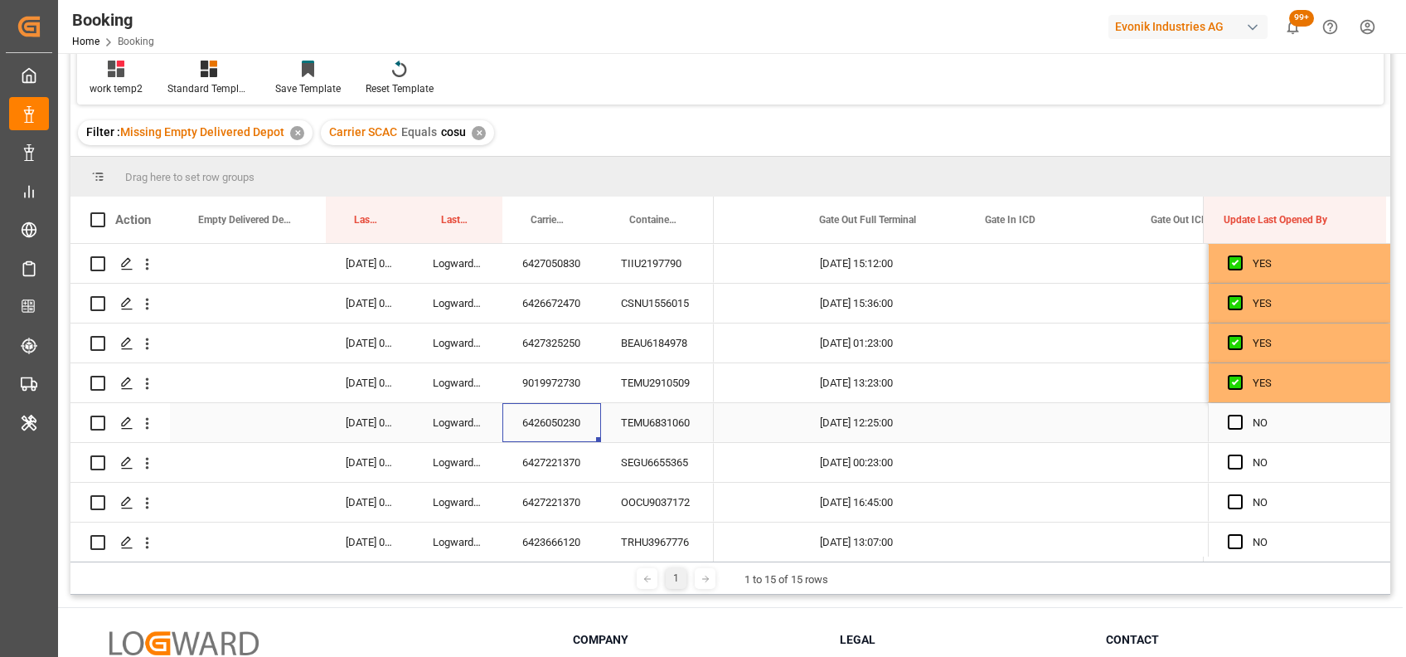
click at [559, 423] on div "6426050230" at bounding box center [551, 422] width 99 height 39
click at [247, 414] on div "Press SPACE to select this row." at bounding box center [248, 422] width 156 height 39
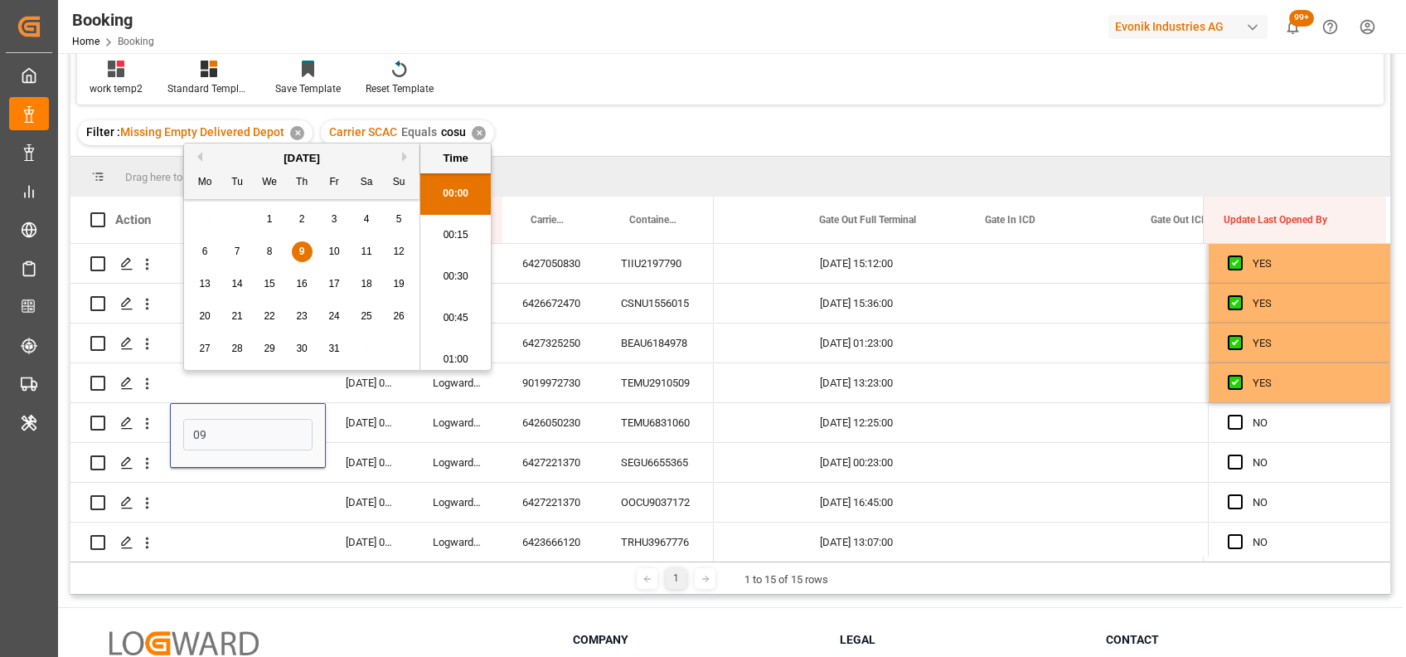
scroll to position [2699, 0]
type input "[DATE] 00:00"
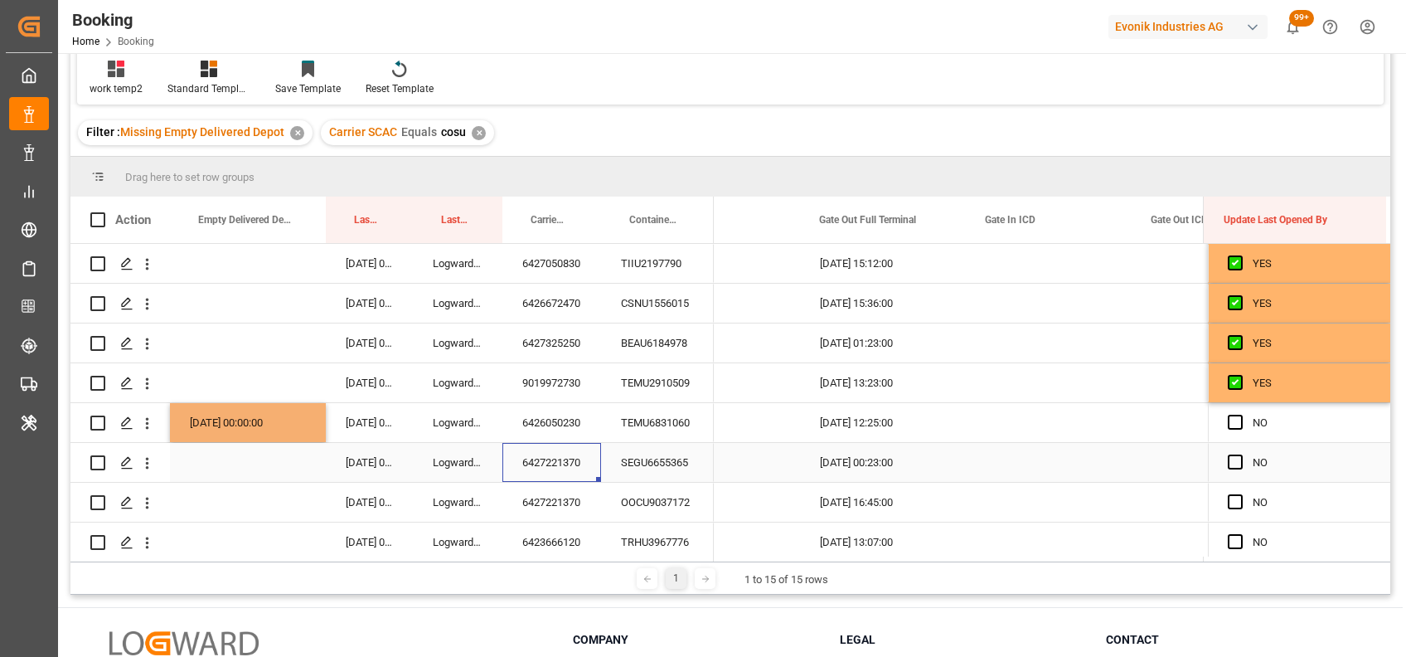
click at [551, 457] on div "6427221370" at bounding box center [551, 462] width 99 height 39
click at [552, 503] on div "6427221370" at bounding box center [551, 501] width 99 height 39
click at [1232, 504] on span "Press SPACE to select this row." at bounding box center [1235, 501] width 15 height 15
click at [1240, 494] on input "Press SPACE to select this row." at bounding box center [1240, 494] width 0 height 0
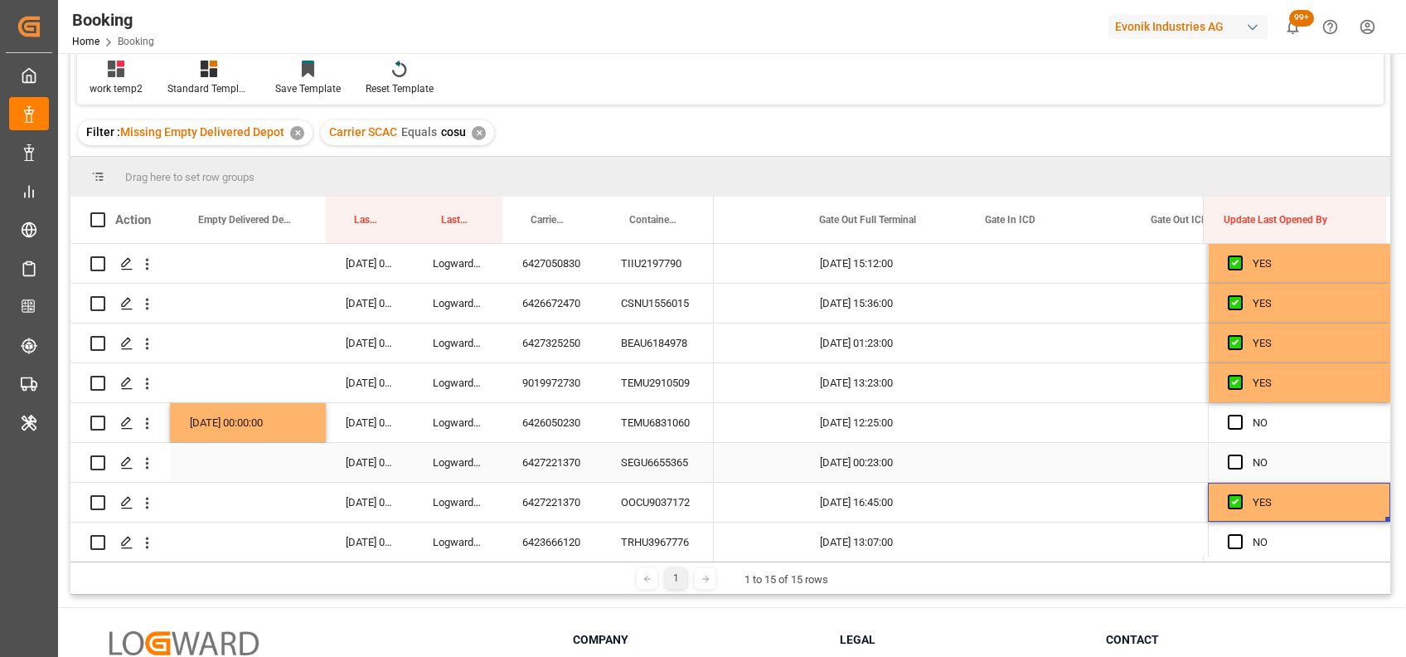
scroll to position [289, 0]
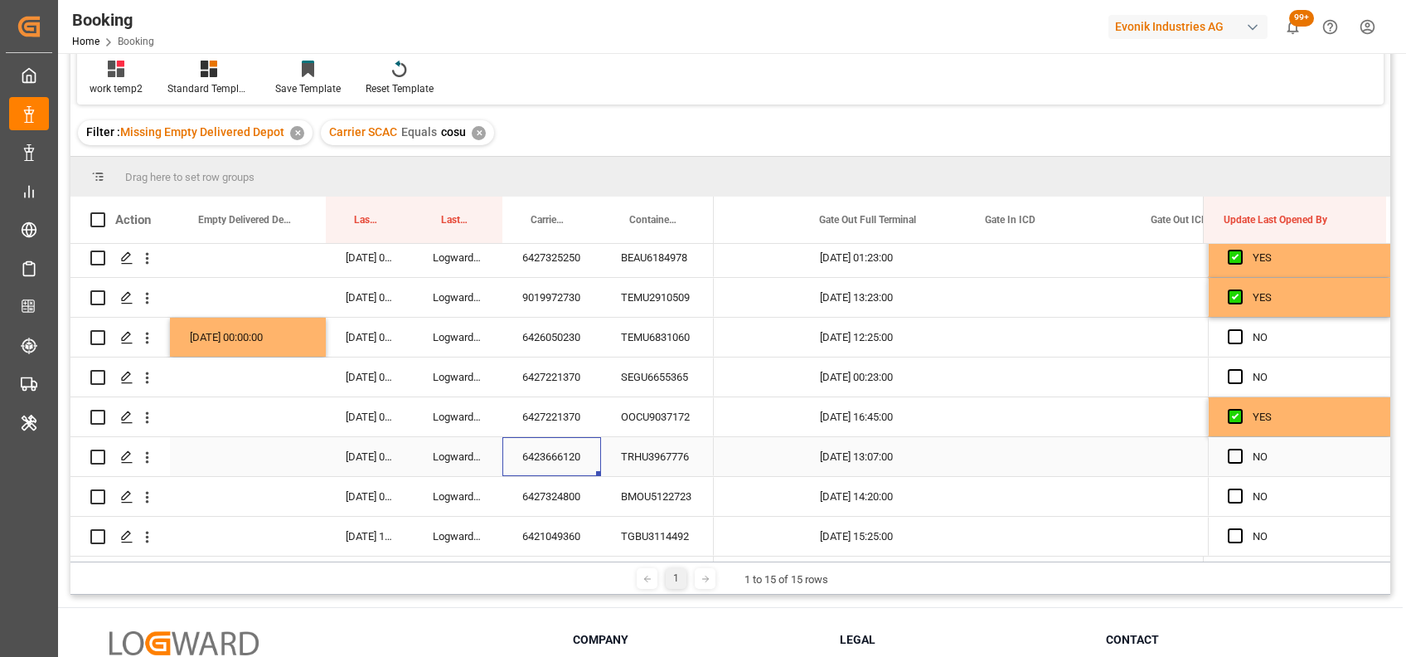
click at [541, 451] on div "6423666120" at bounding box center [551, 456] width 99 height 39
click at [1228, 449] on span "Press SPACE to select this row." at bounding box center [1235, 456] width 15 height 15
click at [1240, 449] on input "Press SPACE to select this row." at bounding box center [1240, 449] width 0 height 0
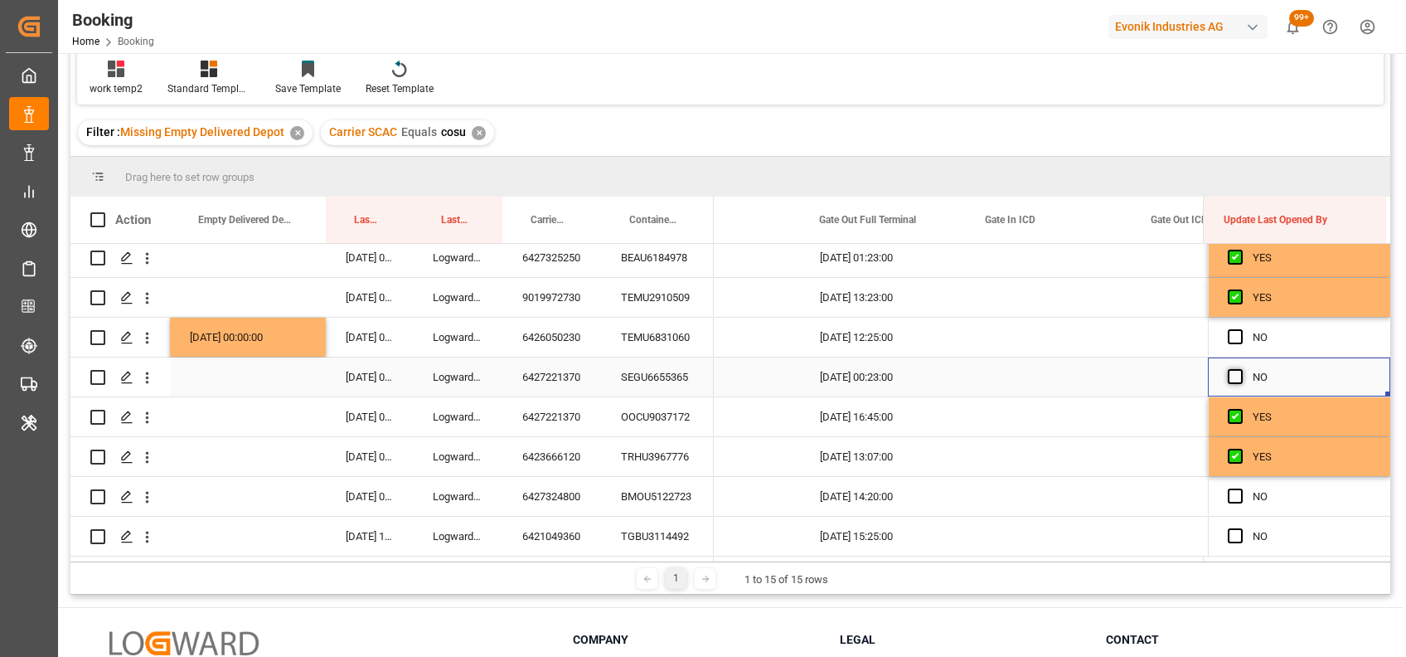
click at [1228, 369] on span "Press SPACE to select this row." at bounding box center [1235, 376] width 15 height 15
click at [1240, 369] on input "Press SPACE to select this row." at bounding box center [1240, 369] width 0 height 0
click at [1228, 329] on span "Press SPACE to select this row." at bounding box center [1235, 336] width 15 height 15
click at [1240, 329] on input "Press SPACE to select this row." at bounding box center [1240, 329] width 0 height 0
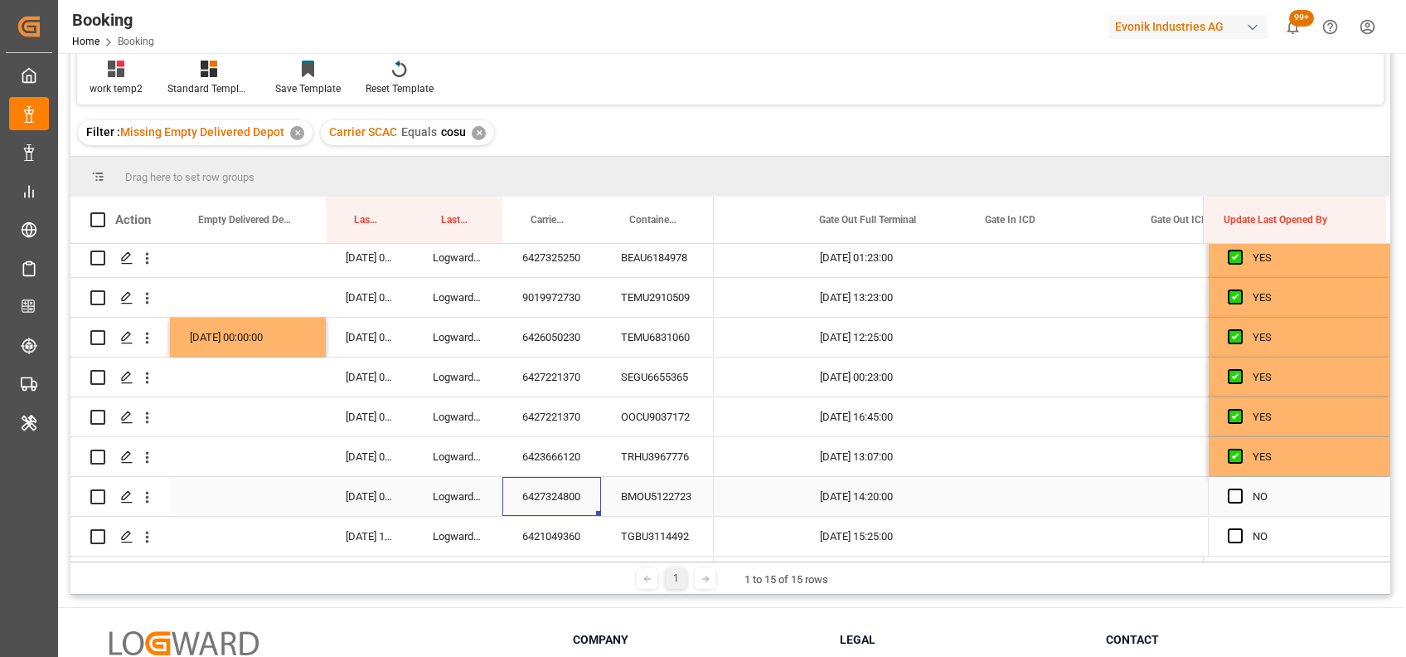
click at [572, 490] on div "6427324800" at bounding box center [551, 496] width 99 height 39
click at [549, 521] on div "6421049360" at bounding box center [551, 535] width 99 height 39
click at [1228, 528] on span "Press SPACE to select this row." at bounding box center [1235, 535] width 15 height 15
click at [1240, 528] on input "Press SPACE to select this row." at bounding box center [1240, 528] width 0 height 0
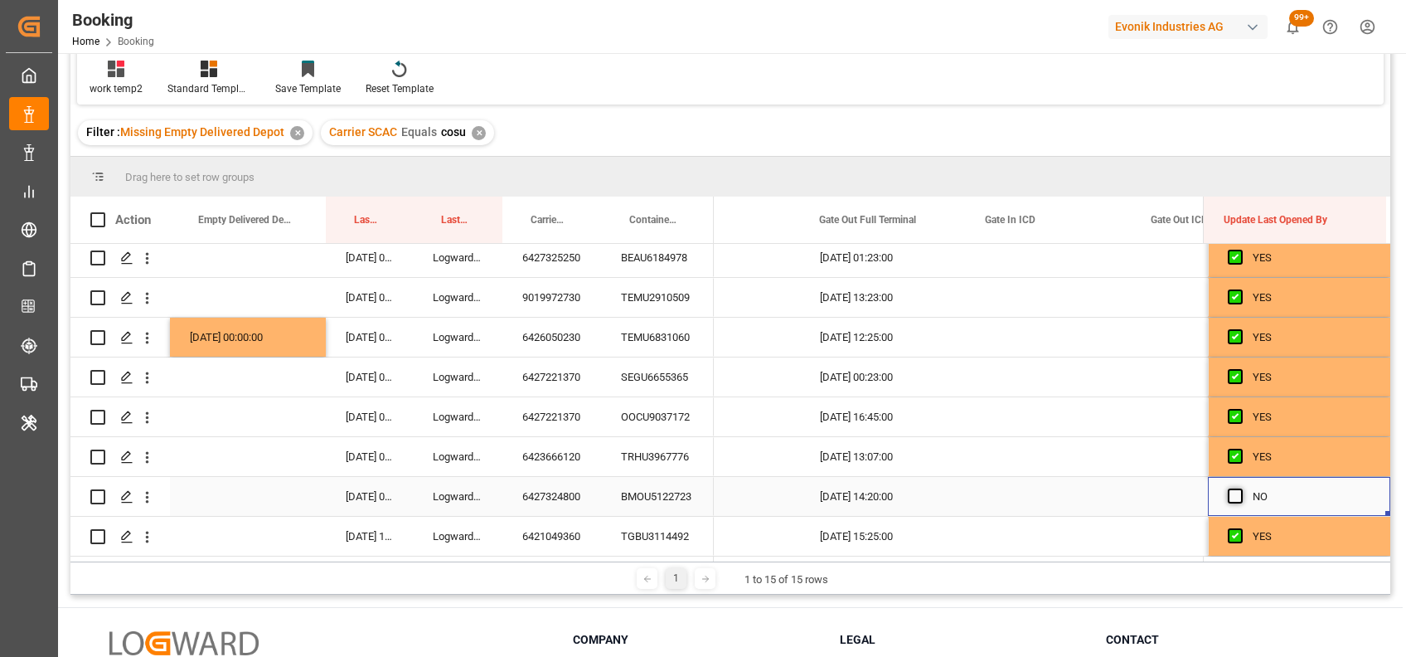
click at [1228, 492] on span "Press SPACE to select this row." at bounding box center [1235, 495] width 15 height 15
click at [1240, 488] on input "Press SPACE to select this row." at bounding box center [1240, 488] width 0 height 0
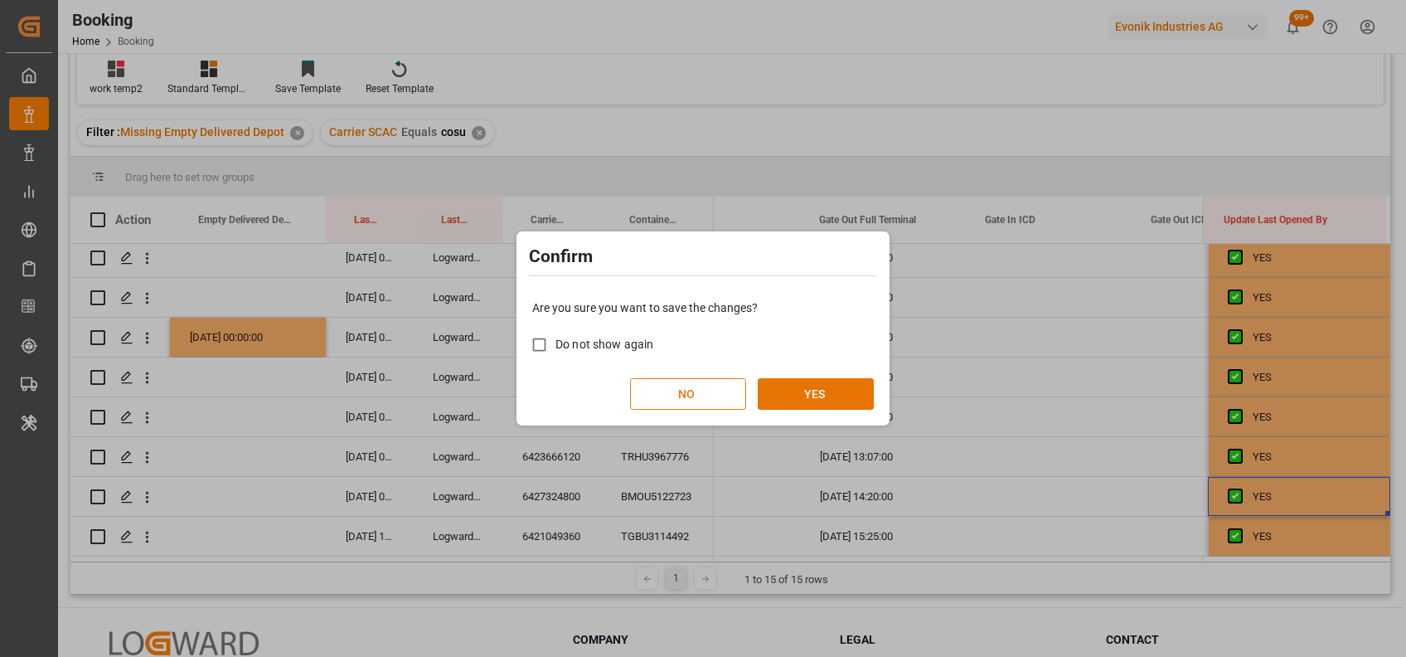
click at [718, 381] on button "NO" at bounding box center [688, 394] width 116 height 32
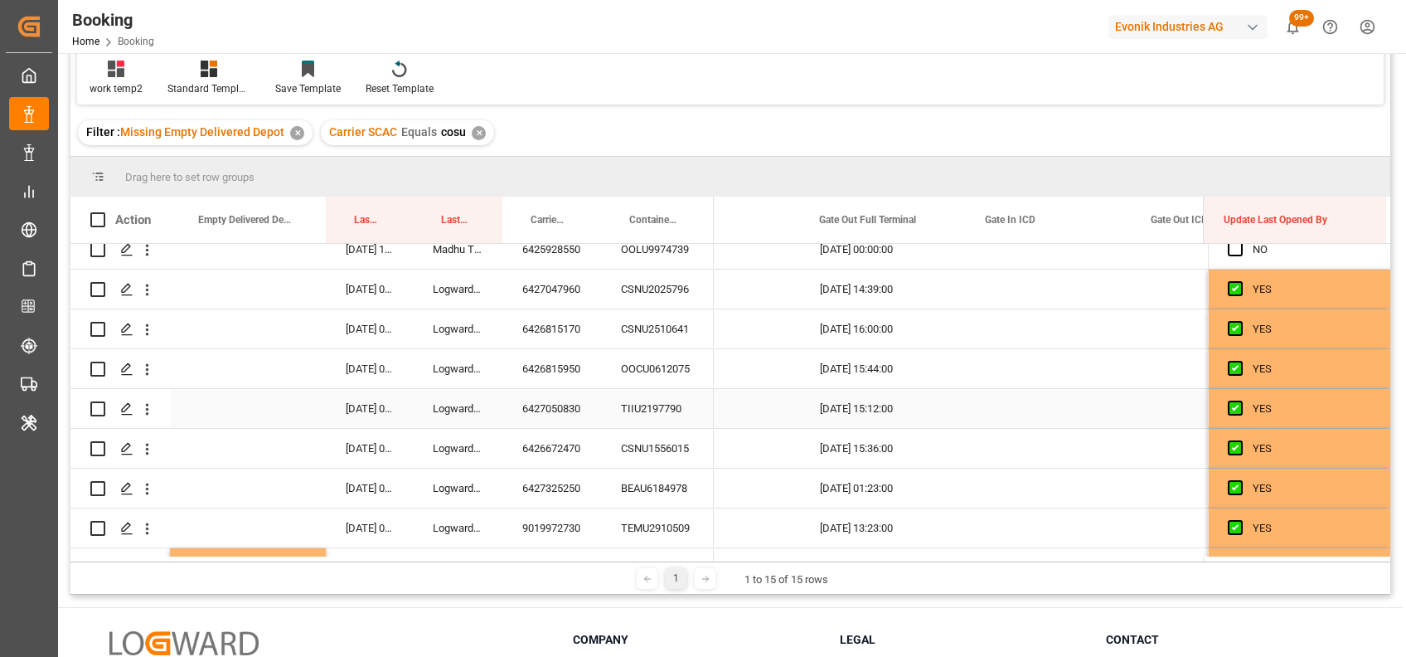
scroll to position [0, 0]
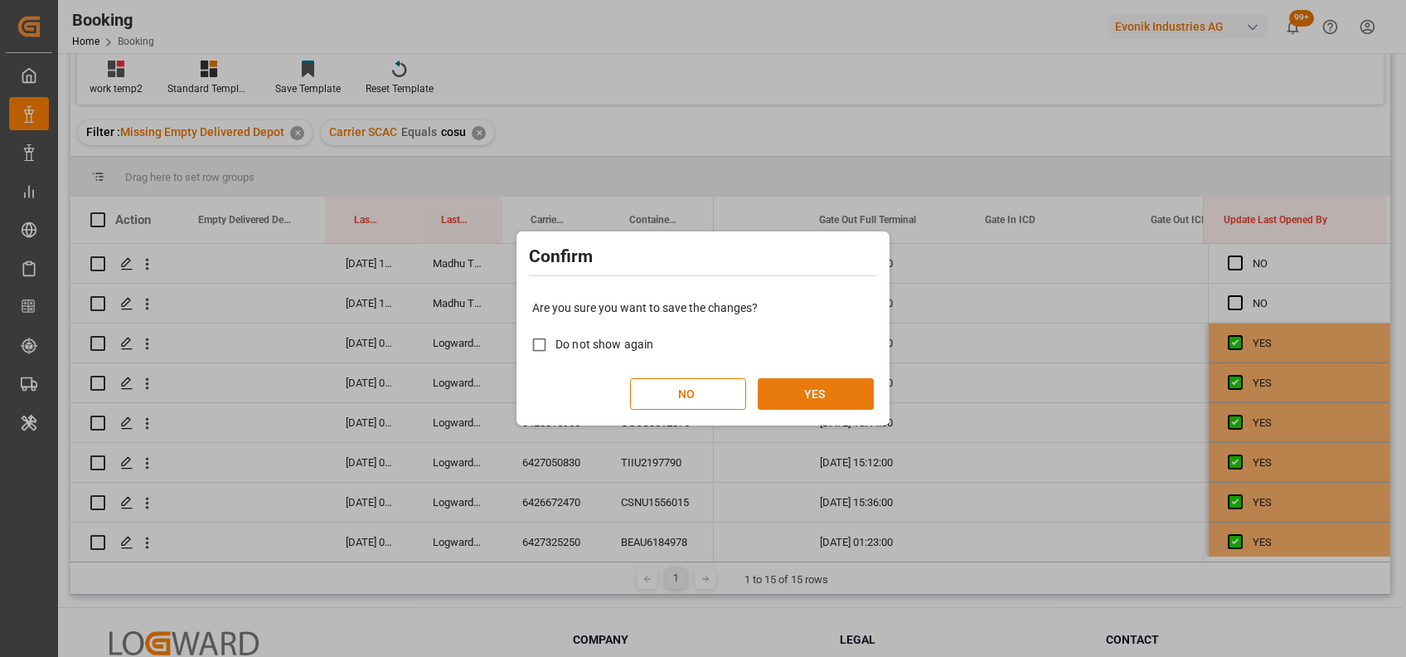
click at [827, 395] on button "YES" at bounding box center [816, 394] width 116 height 32
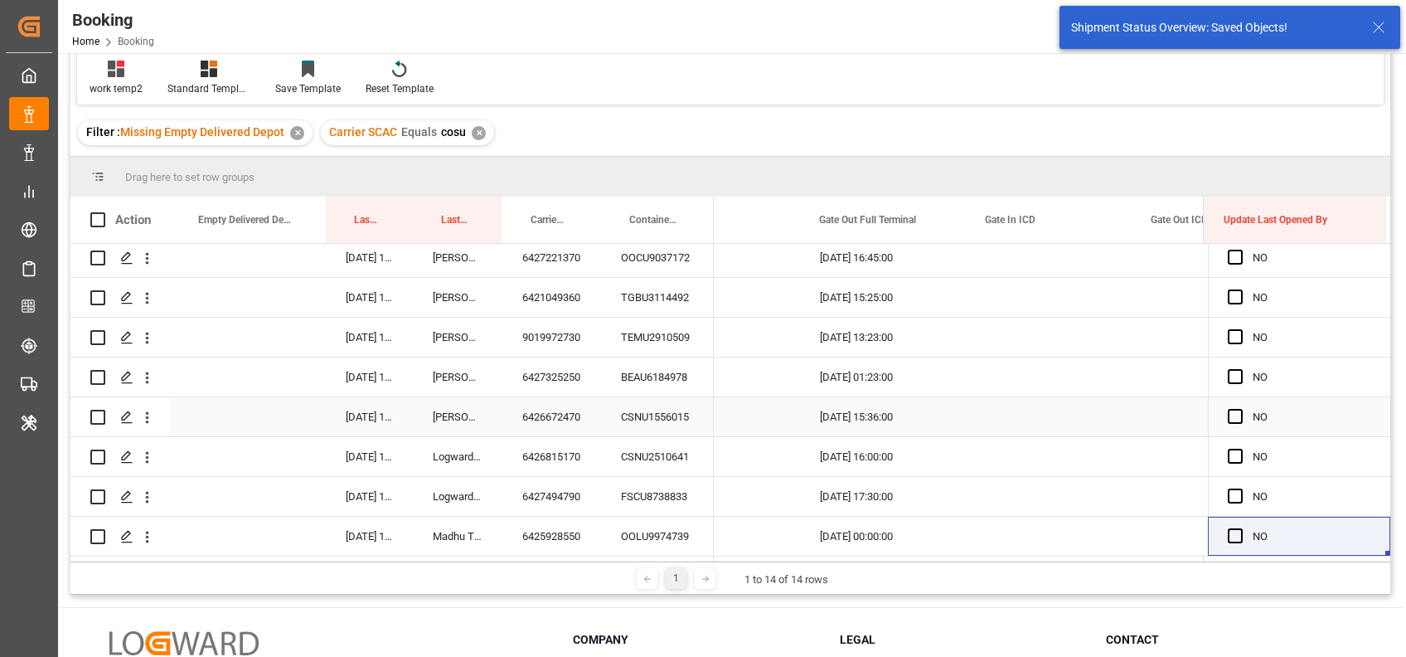
scroll to position [250, 0]
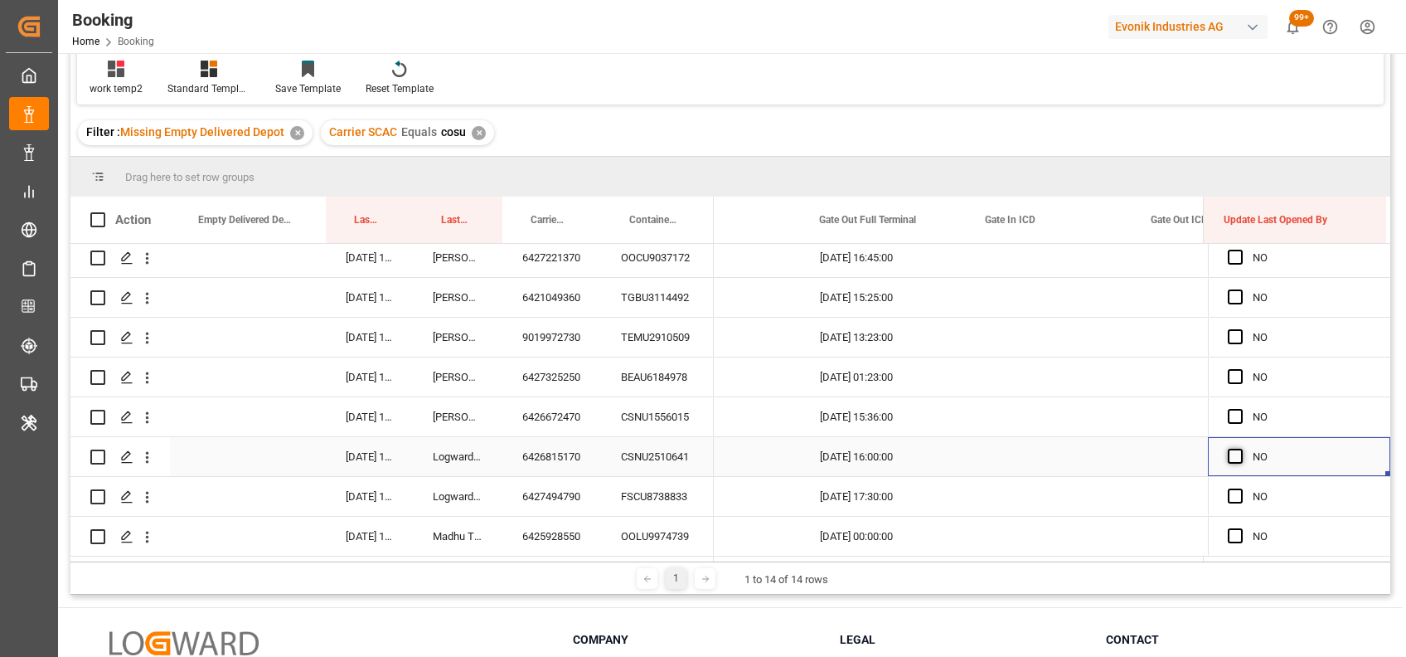
click at [1234, 450] on span "Press SPACE to select this row." at bounding box center [1235, 456] width 15 height 15
click at [1240, 449] on input "Press SPACE to select this row." at bounding box center [1240, 449] width 0 height 0
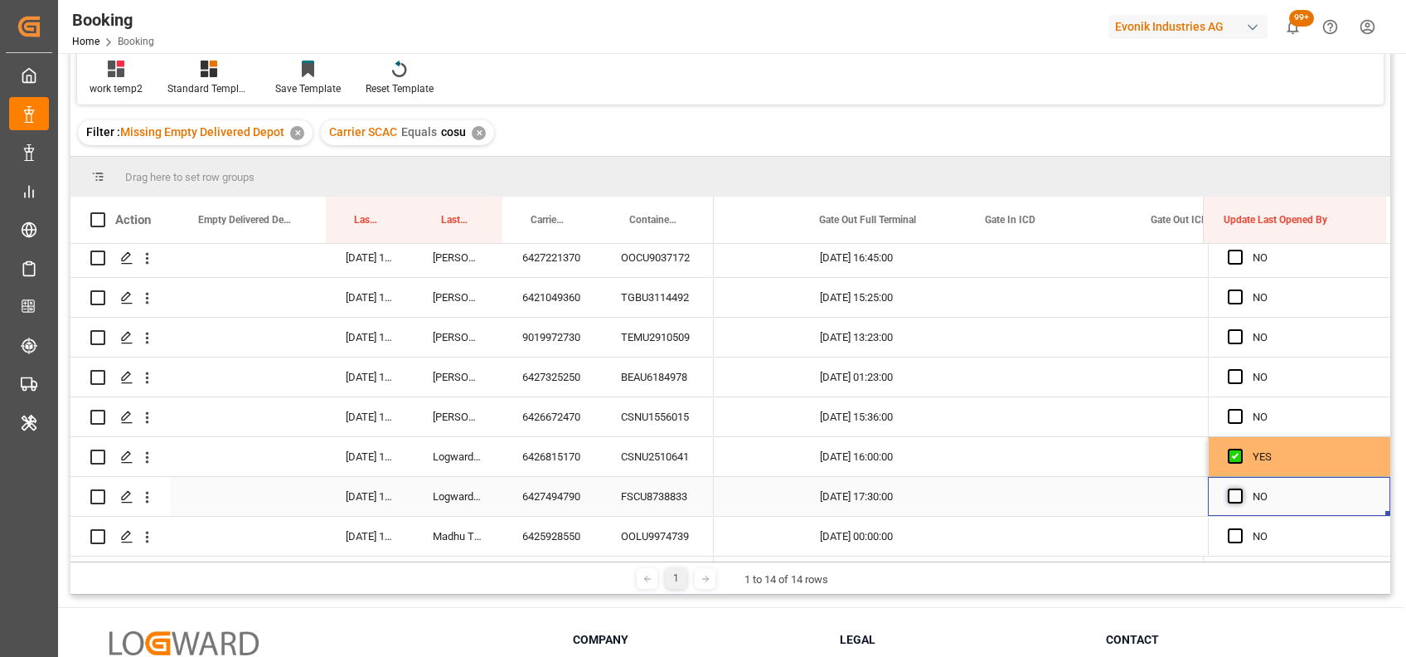
click at [1228, 489] on span "Press SPACE to select this row." at bounding box center [1235, 495] width 15 height 15
click at [1240, 488] on input "Press SPACE to select this row." at bounding box center [1240, 488] width 0 height 0
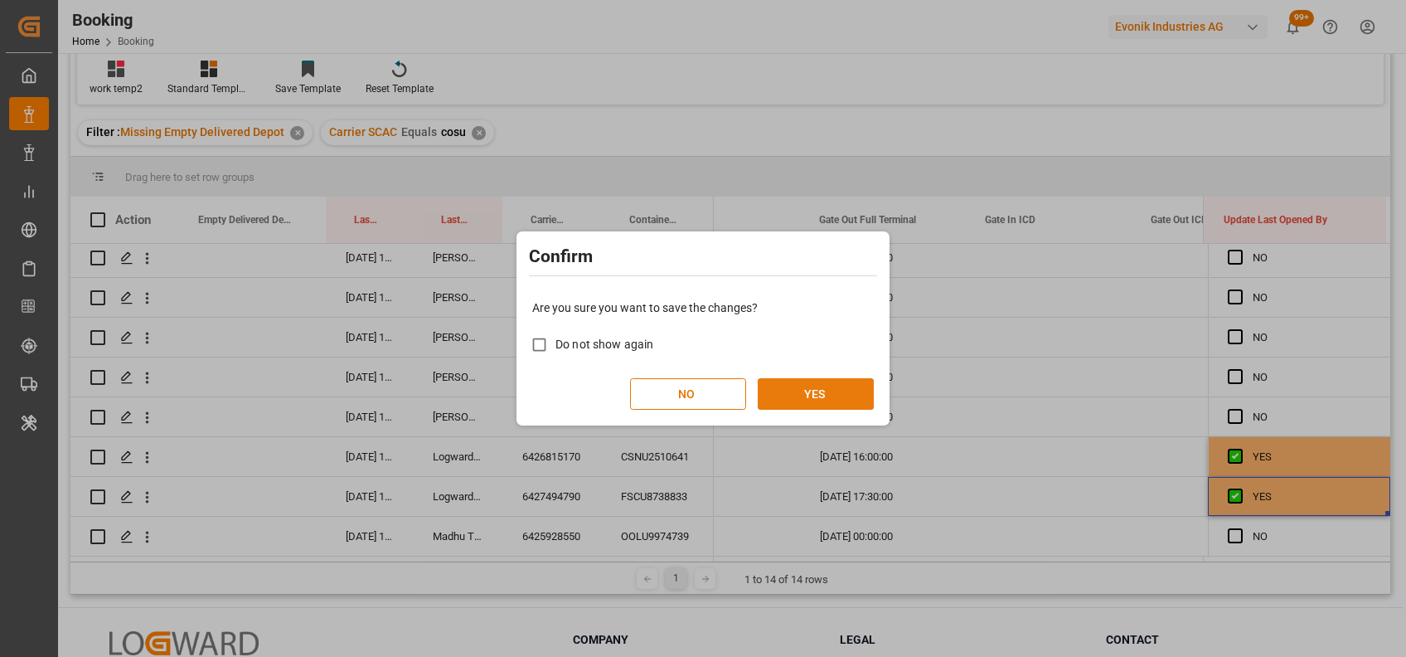
click at [834, 392] on button "YES" at bounding box center [816, 394] width 116 height 32
